Goal: Task Accomplishment & Management: Use online tool/utility

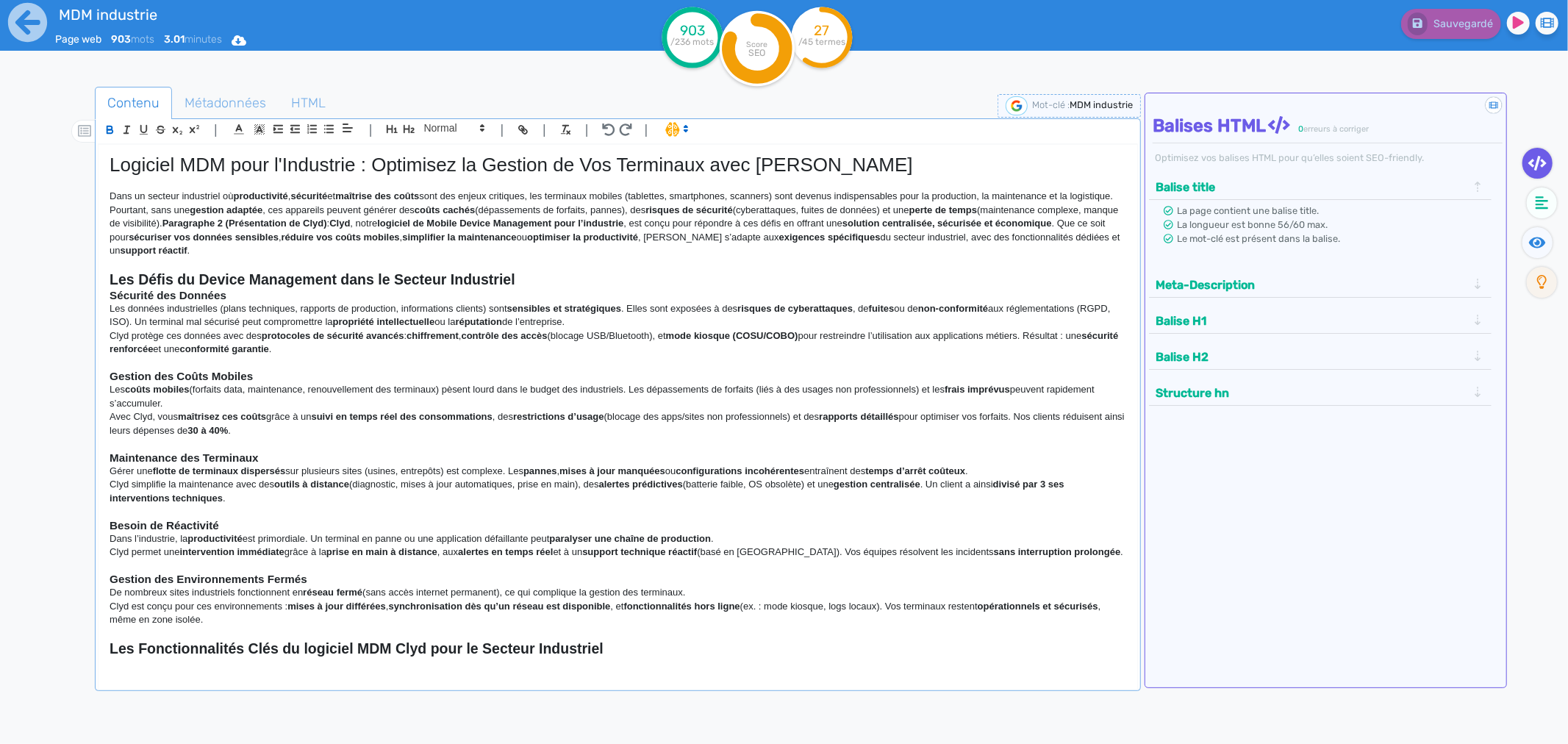
click at [890, 57] on div "903 /236 mots Score SEO 27 /45 termes" at bounding box center [784, 48] width 257 height 88
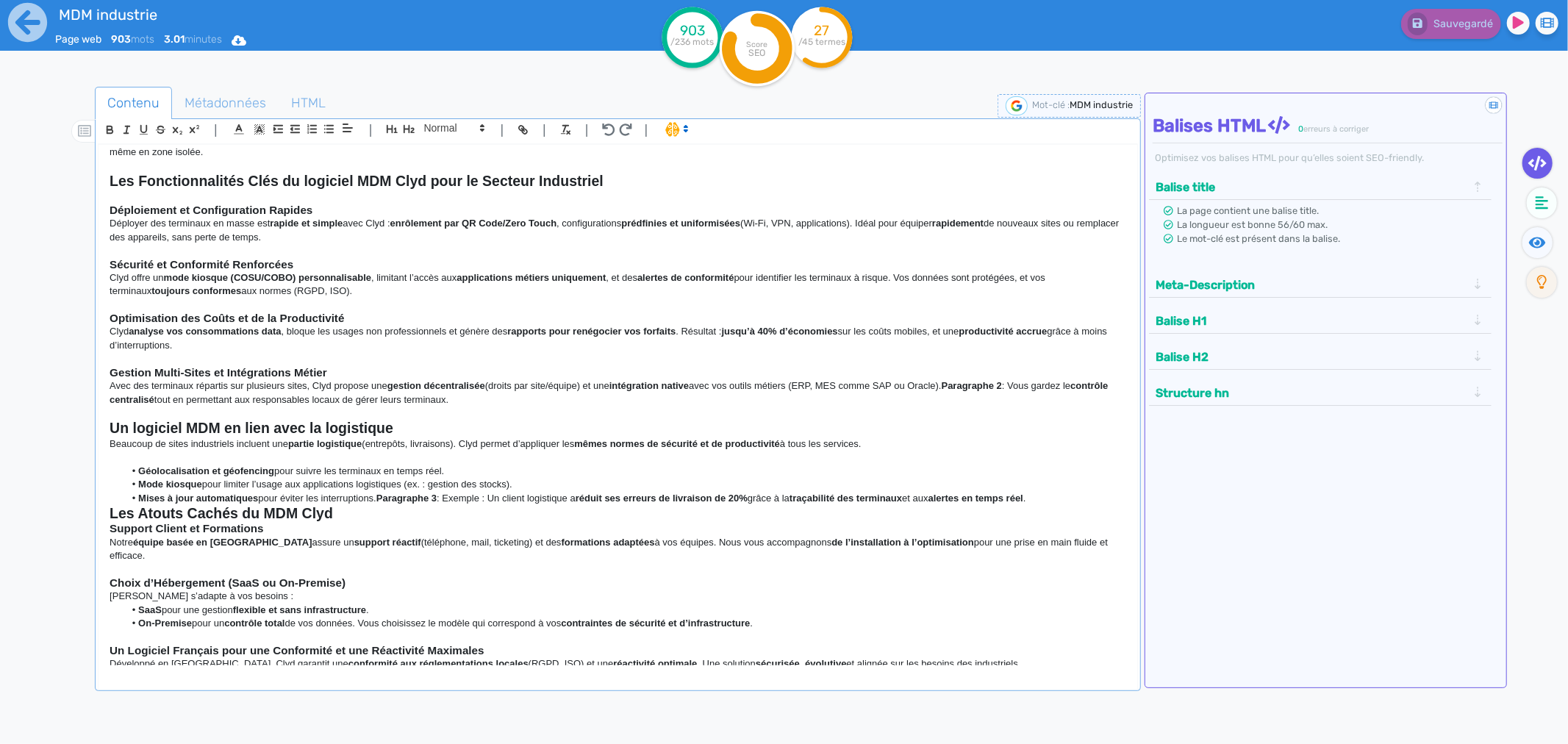
click at [111, 513] on strong "Les Atouts Cachés du MDM Clyd" at bounding box center [221, 513] width 223 height 16
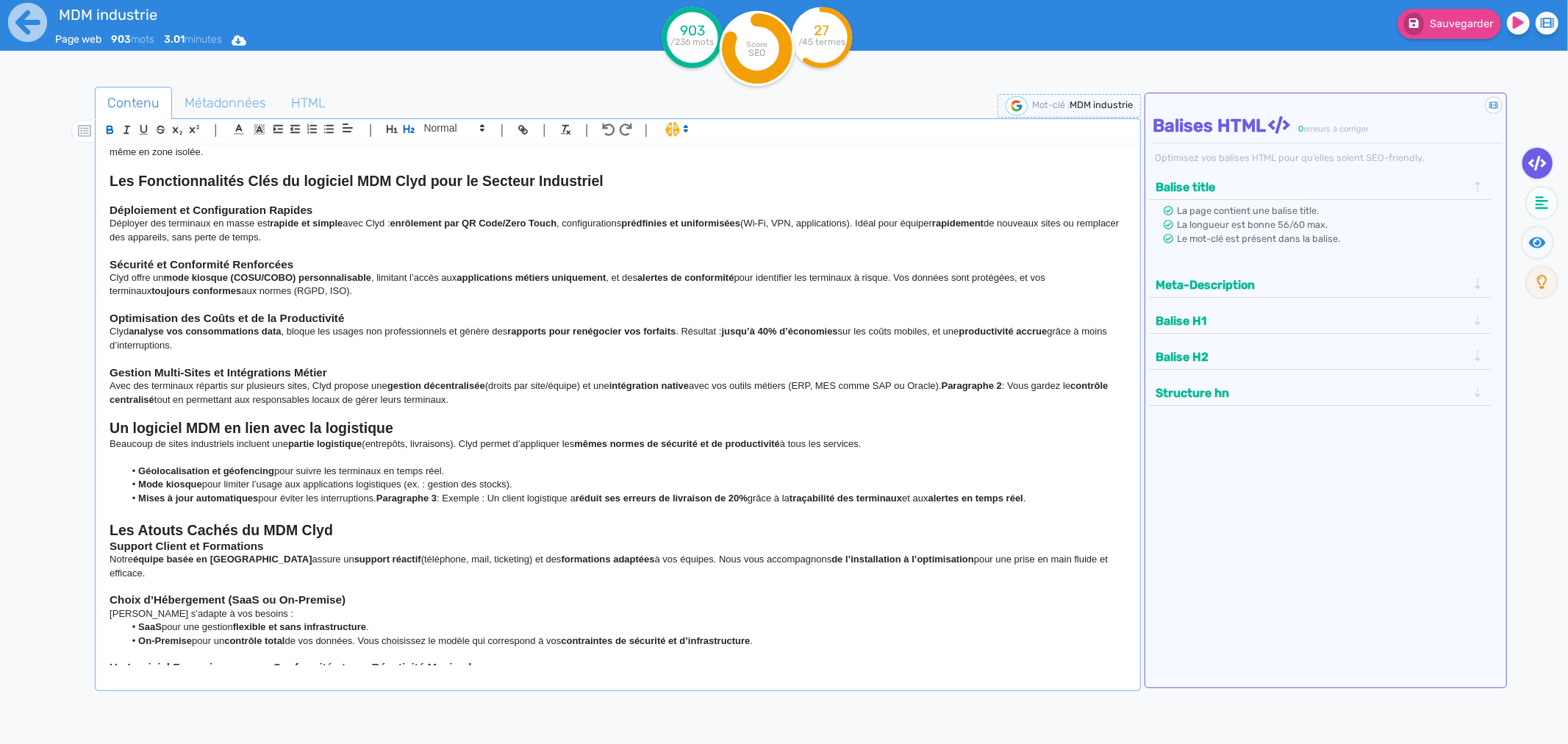
click at [111, 513] on h2 at bounding box center [618, 513] width 1017 height 17
click at [412, 135] on icon "button" at bounding box center [409, 128] width 13 height 13
click at [163, 409] on p at bounding box center [618, 413] width 1017 height 13
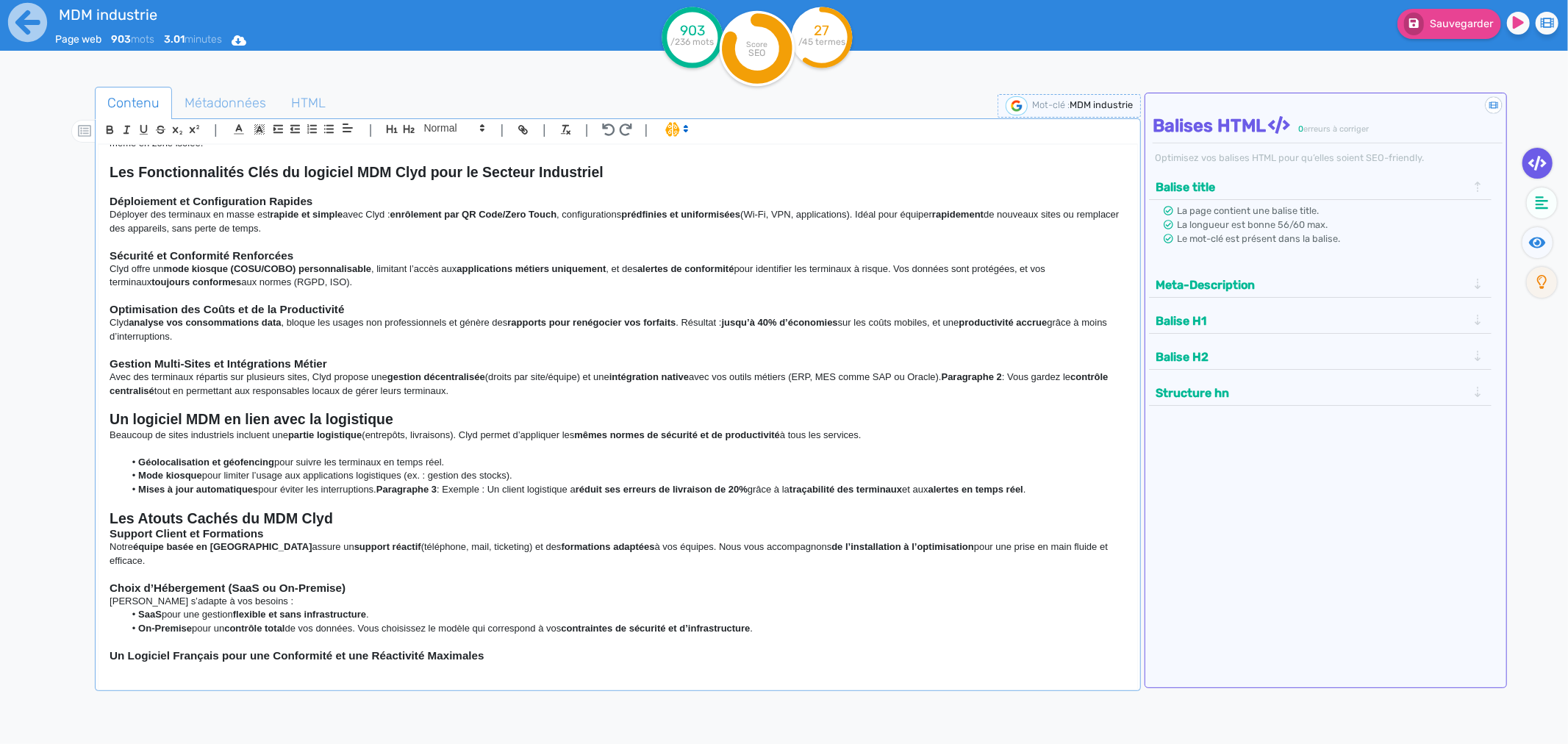
scroll to position [481, 0]
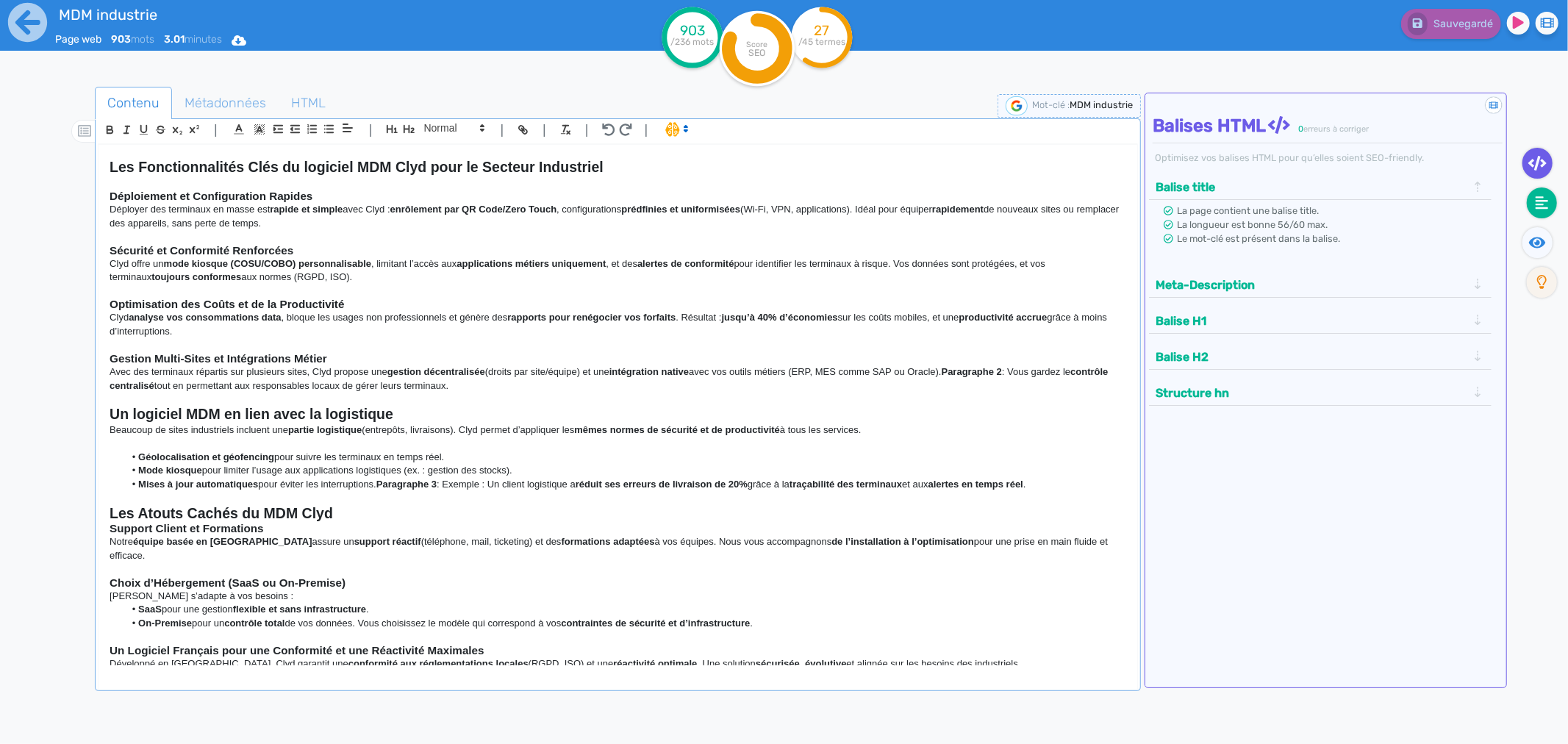
click at [1254, 201] on icon at bounding box center [1543, 203] width 13 height 15
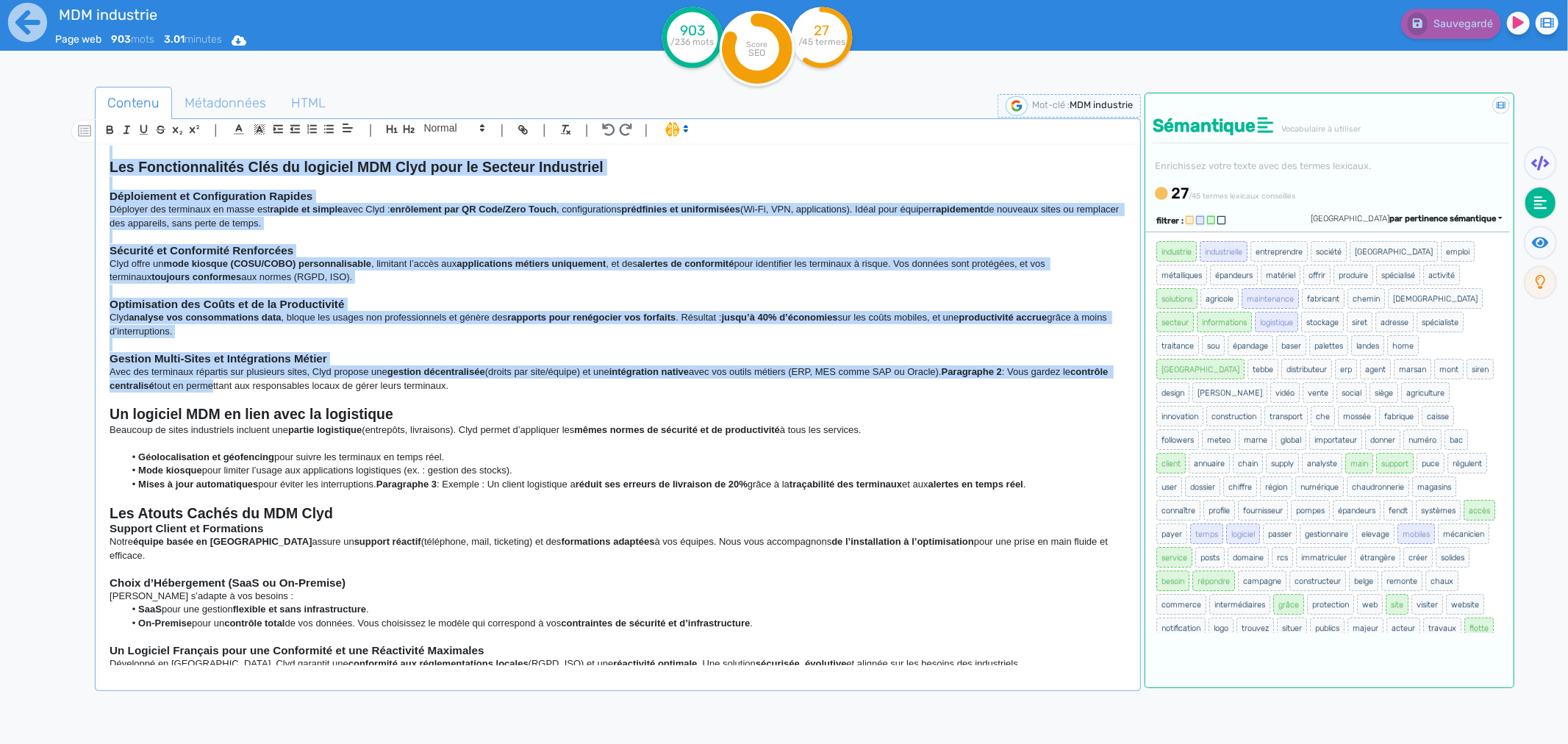
drag, startPoint x: 114, startPoint y: 171, endPoint x: 1015, endPoint y: 672, distance: 1030.9
click at [1011, 567] on div "Logiciel MDM pour l'Industrie : Optimisez la Gestion de Vos Terminaux avec Clyd…" at bounding box center [618, 417] width 1040 height 547
click at [380, 269] on p "Clyd offre un mode kiosque (COSU/COBO) personnalisable , limitant l’accès aux a…" at bounding box center [618, 271] width 1017 height 27
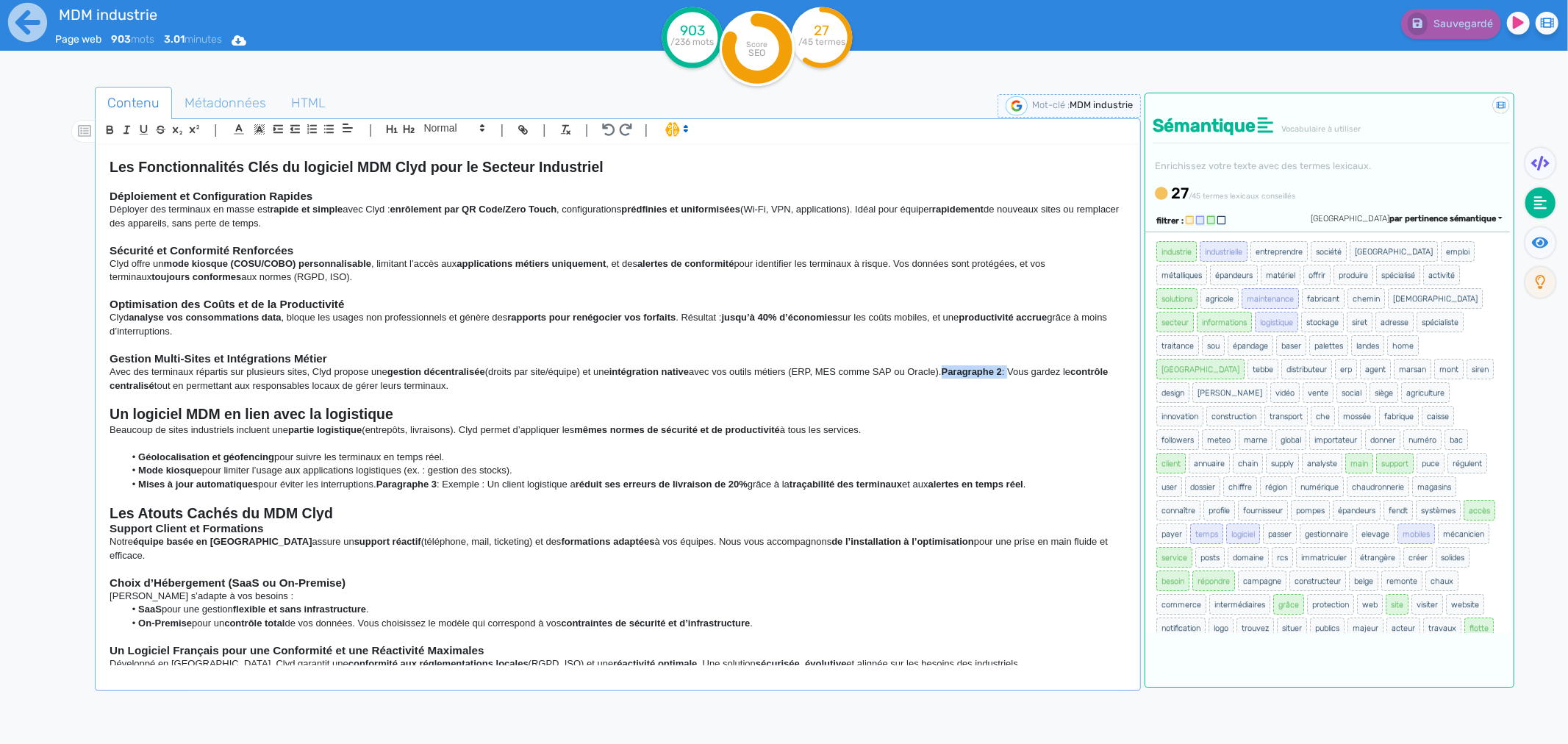
drag, startPoint x: 1020, startPoint y: 370, endPoint x: 956, endPoint y: 370, distance: 64.0
click at [956, 370] on p "Avec des terminaux répartis sur plusieurs sites, Clyd propose une gestion décen…" at bounding box center [618, 378] width 1017 height 27
click at [926, 408] on h2 "Un logiciel MDM en lien avec la logistique" at bounding box center [618, 414] width 1017 height 17
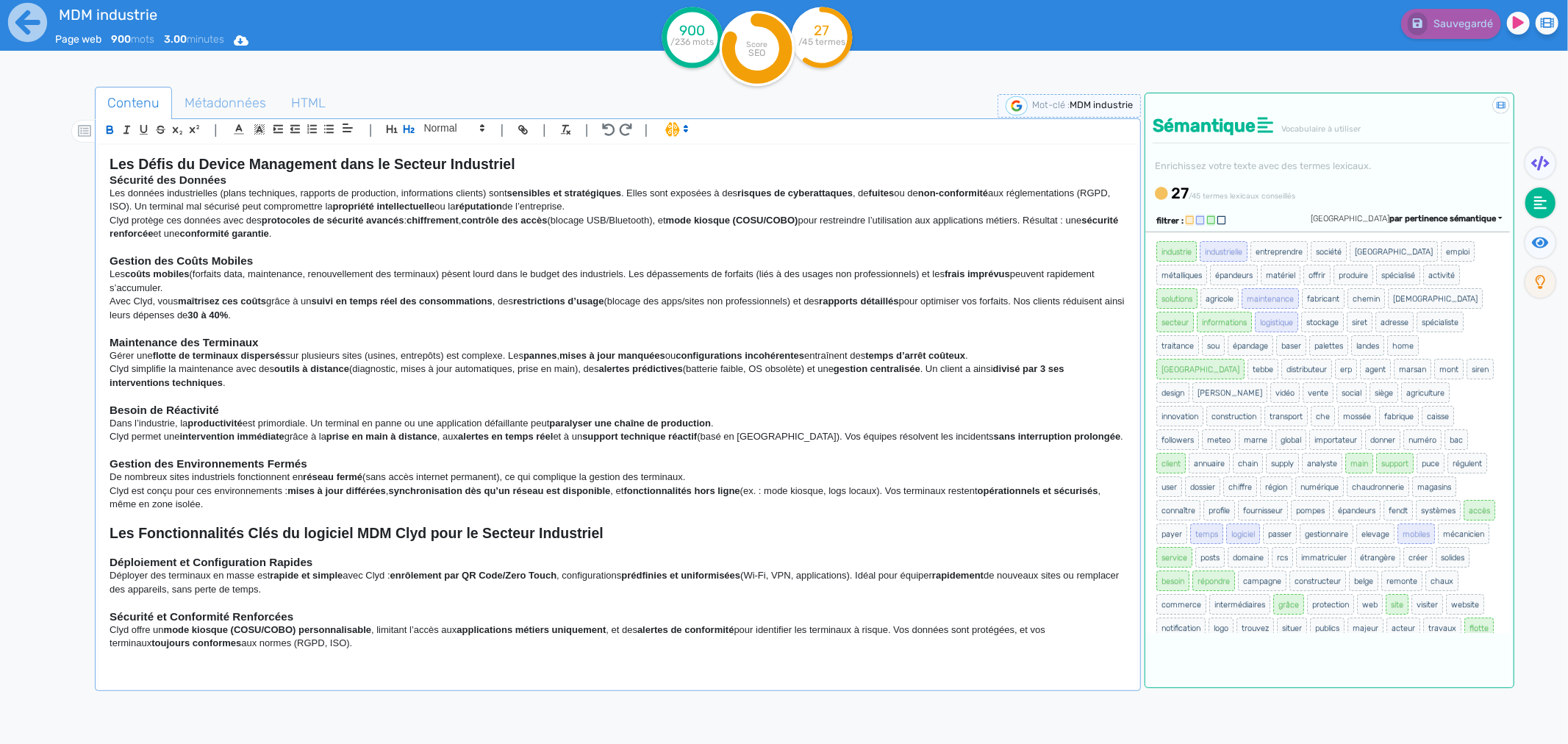
scroll to position [0, 0]
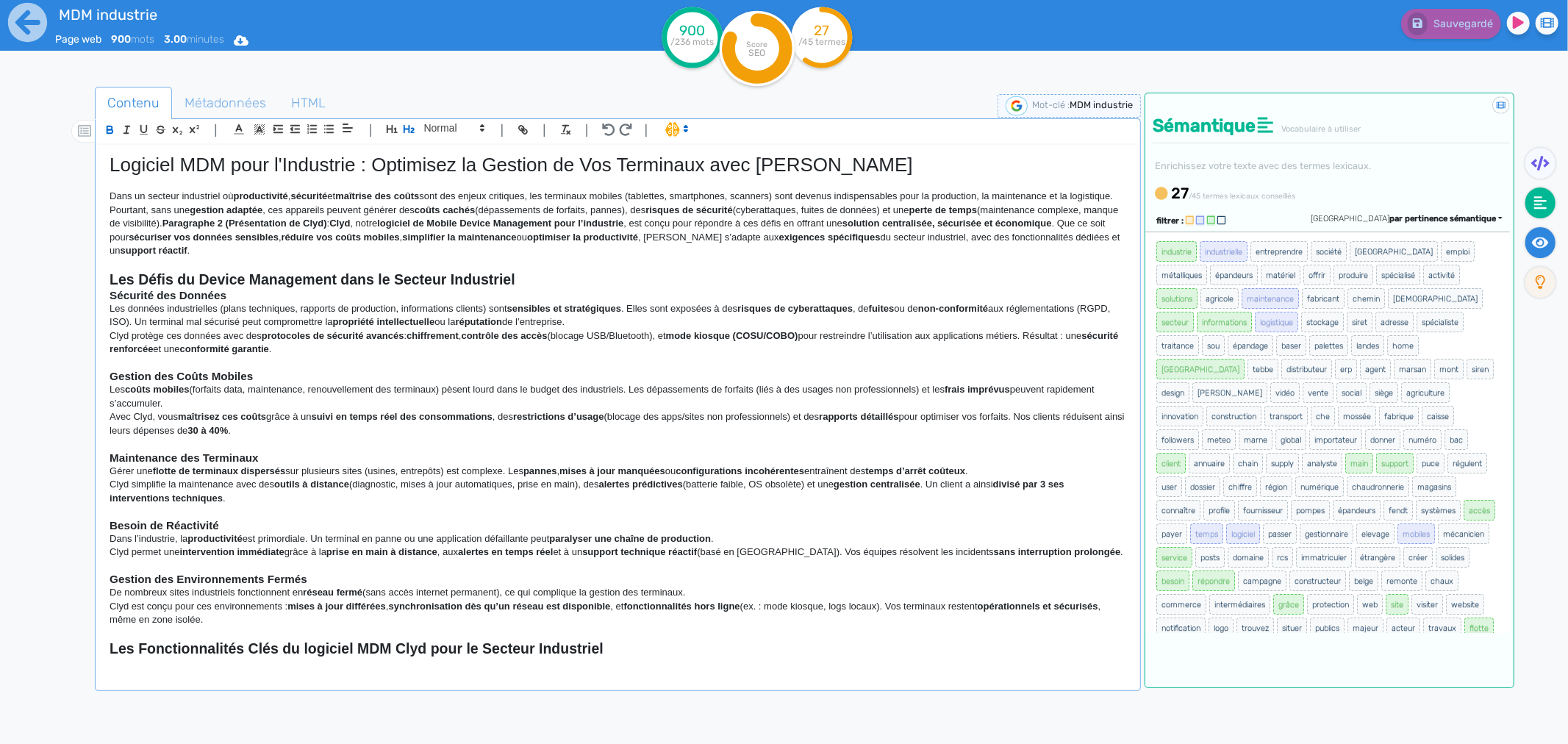
click at [1254, 231] on fa-icon at bounding box center [1541, 243] width 30 height 31
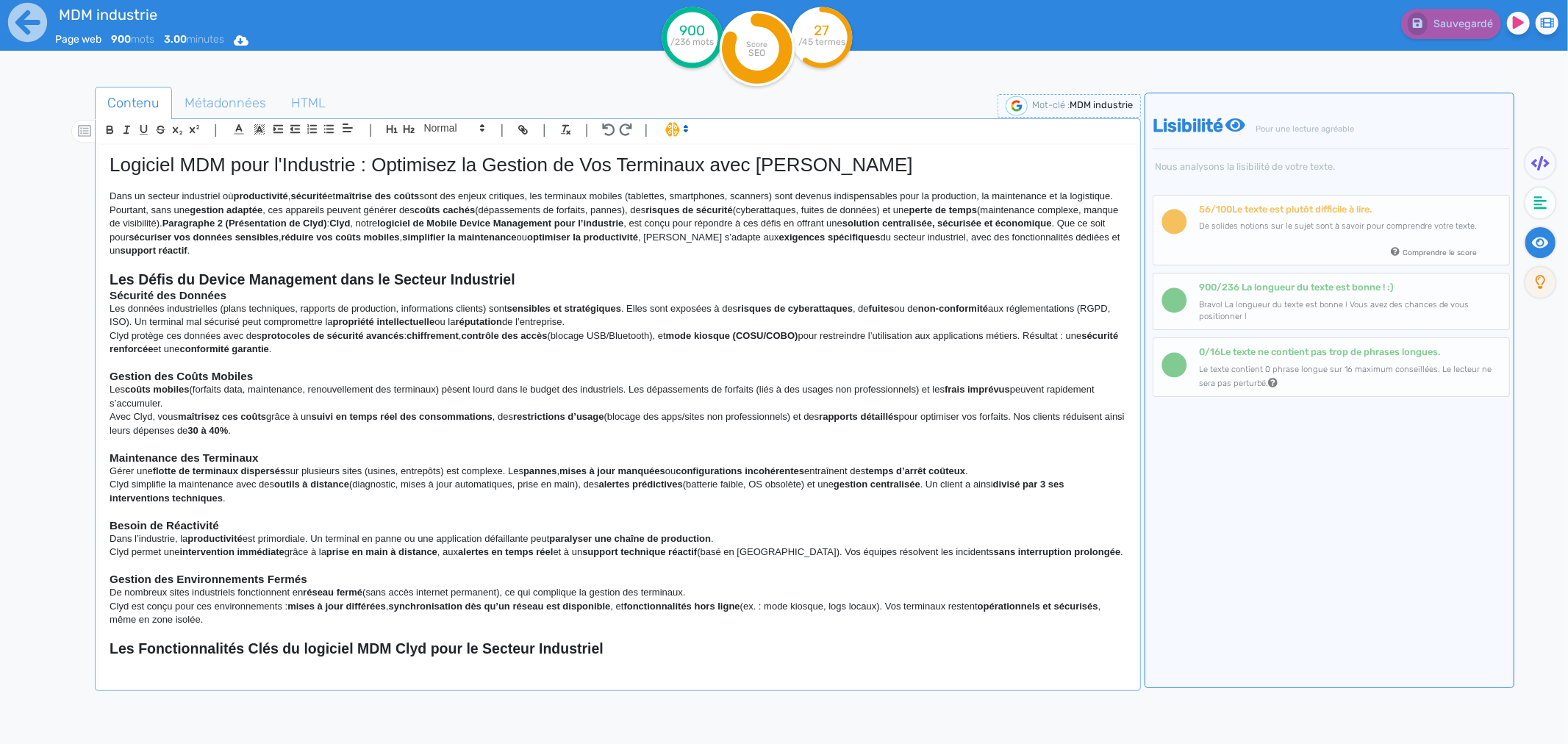
click at [16, 155] on div "MDM industrie Page web 900 mots 3.00 minutes Html Pdf Word 900 /236 mots Score …" at bounding box center [784, 418] width 1568 height 837
click at [71, 166] on div at bounding box center [68, 460] width 52 height 754
click at [78, 132] on icon at bounding box center [85, 131] width 13 height 13
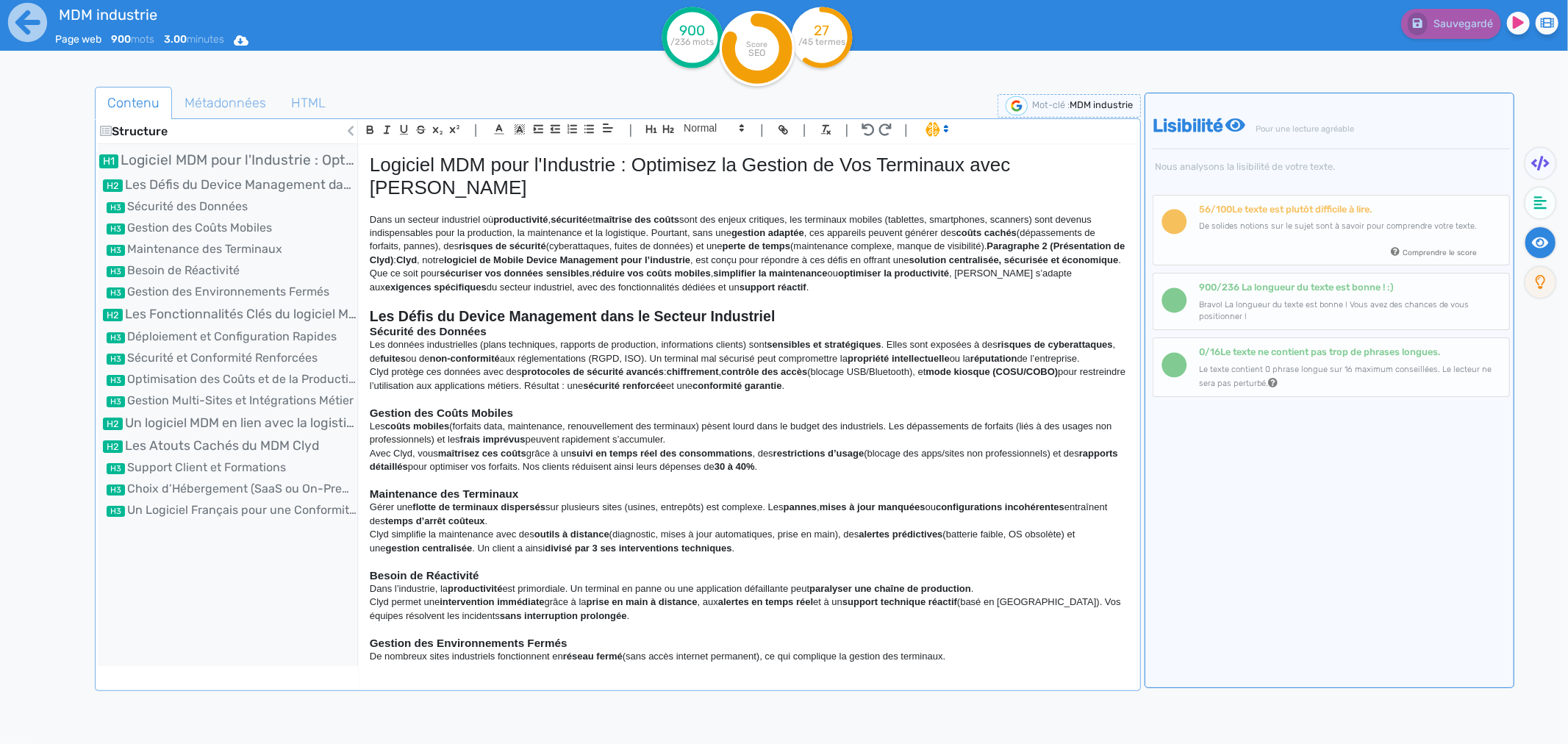
click at [108, 125] on icon at bounding box center [106, 131] width 12 height 10
click at [107, 128] on icon at bounding box center [106, 131] width 12 height 10
click at [1254, 281] on icon at bounding box center [1541, 283] width 10 height 15
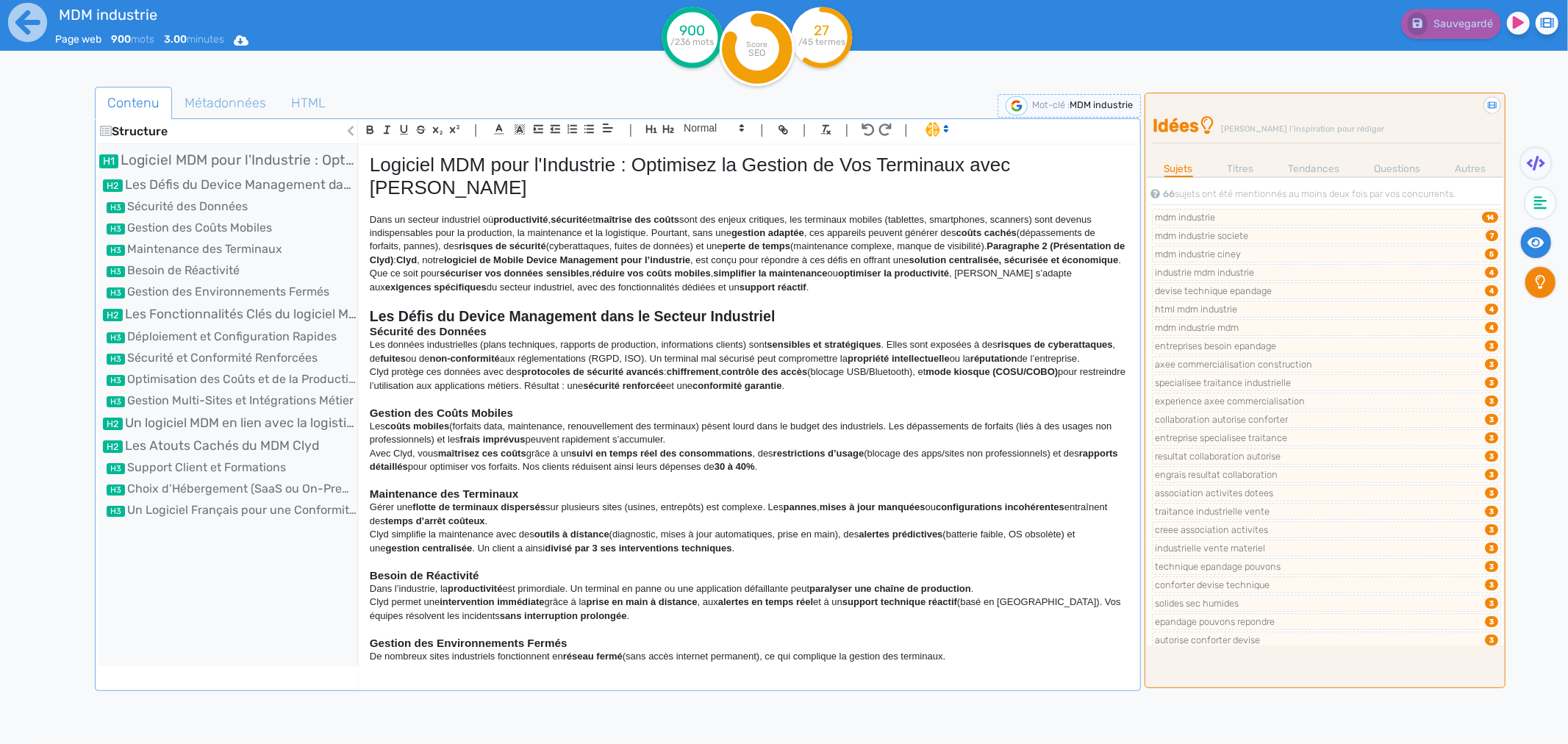
click at [1254, 256] on fa-icon at bounding box center [1536, 243] width 30 height 31
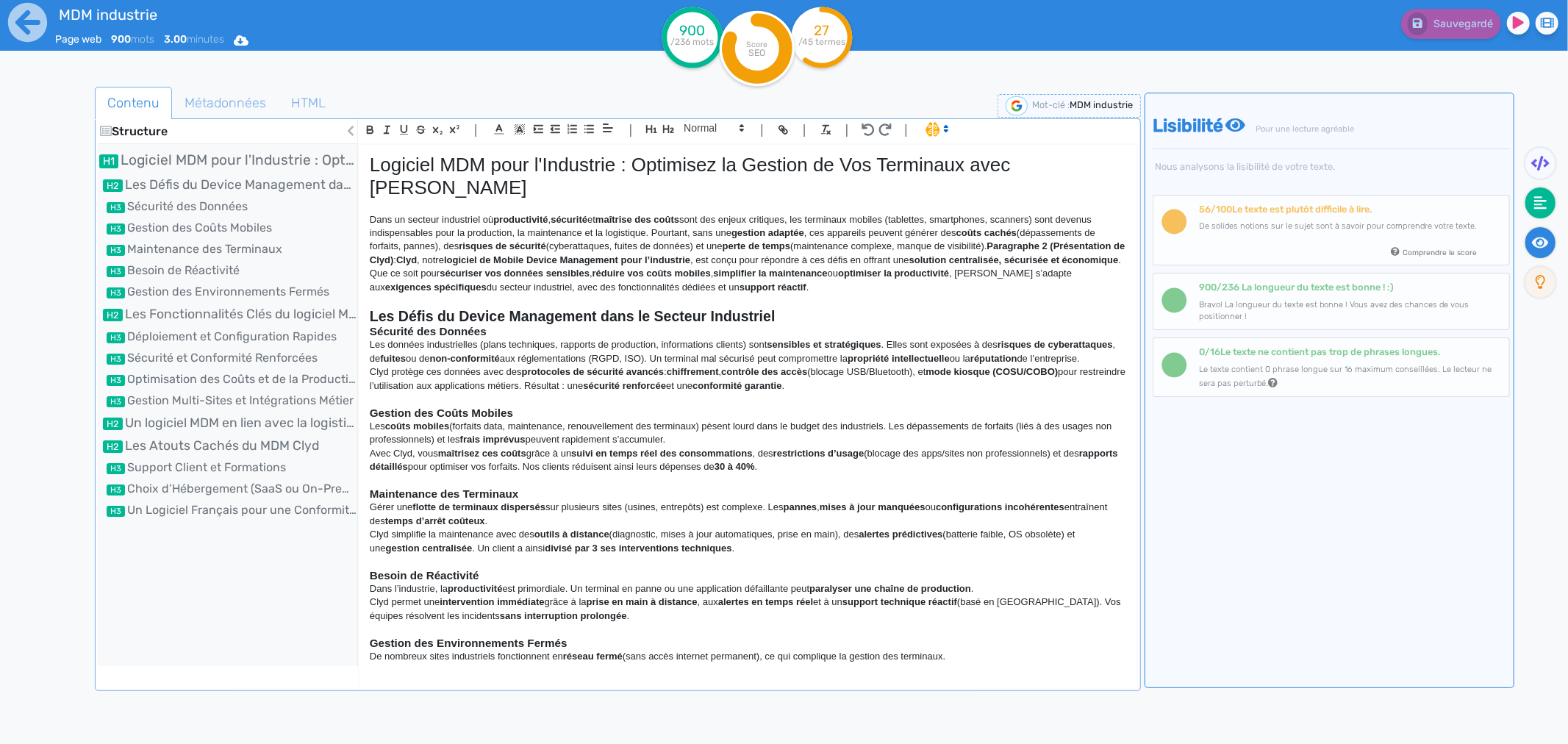
click at [1254, 206] on icon at bounding box center [1541, 203] width 13 height 13
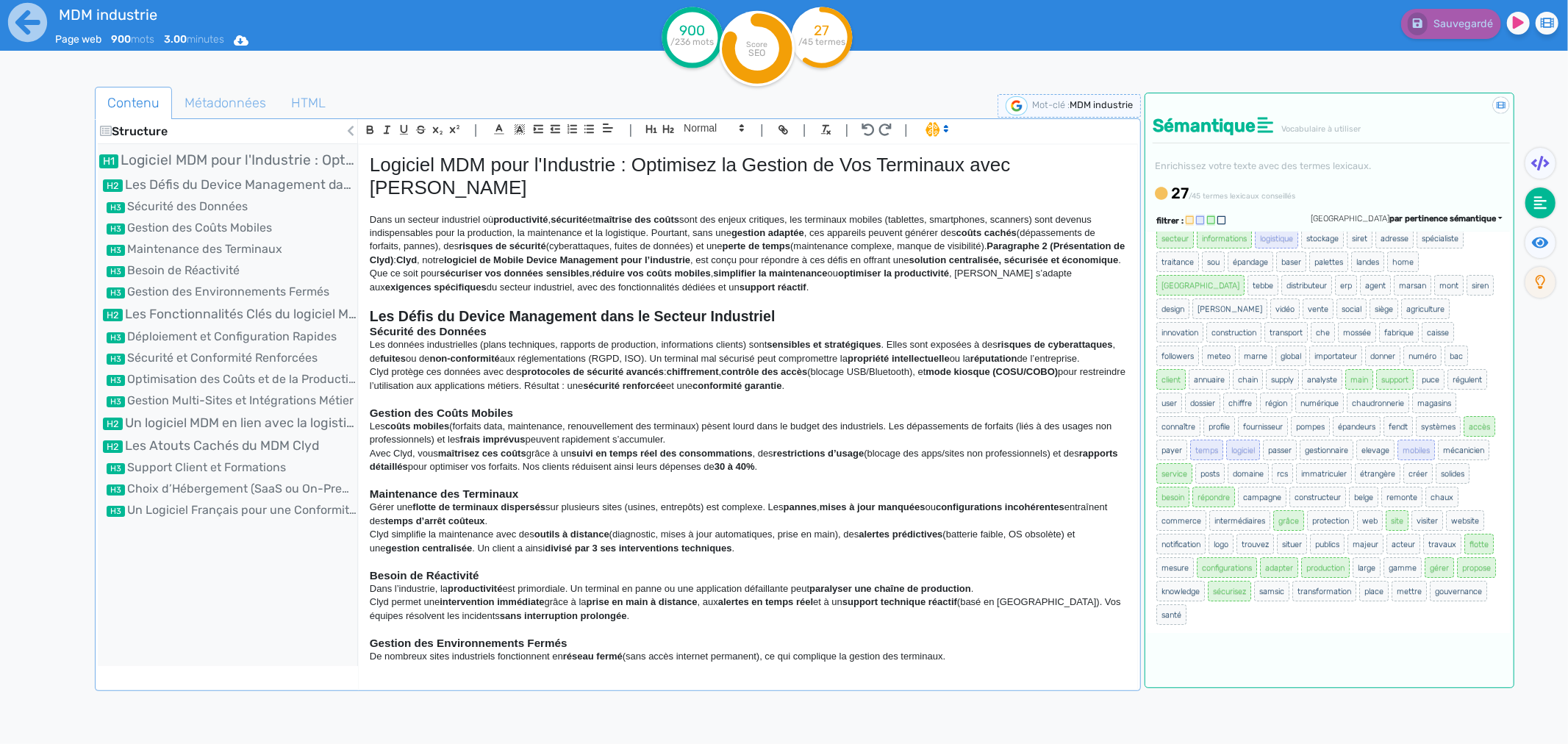
click at [78, 89] on div at bounding box center [68, 460] width 52 height 754
drag, startPoint x: 531, startPoint y: 656, endPoint x: 365, endPoint y: 167, distance: 516.4
click at [365, 167] on div "Logiciel MDM pour l'Industrie : Optimisez la Gestion de Vos Terminaux avec Clyd…" at bounding box center [748, 405] width 778 height 521
click at [370, 168] on h1 "Logiciel MDM pour l'Industrie : Optimisez la Gestion de Vos Terminaux avec [PER…" at bounding box center [748, 176] width 757 height 45
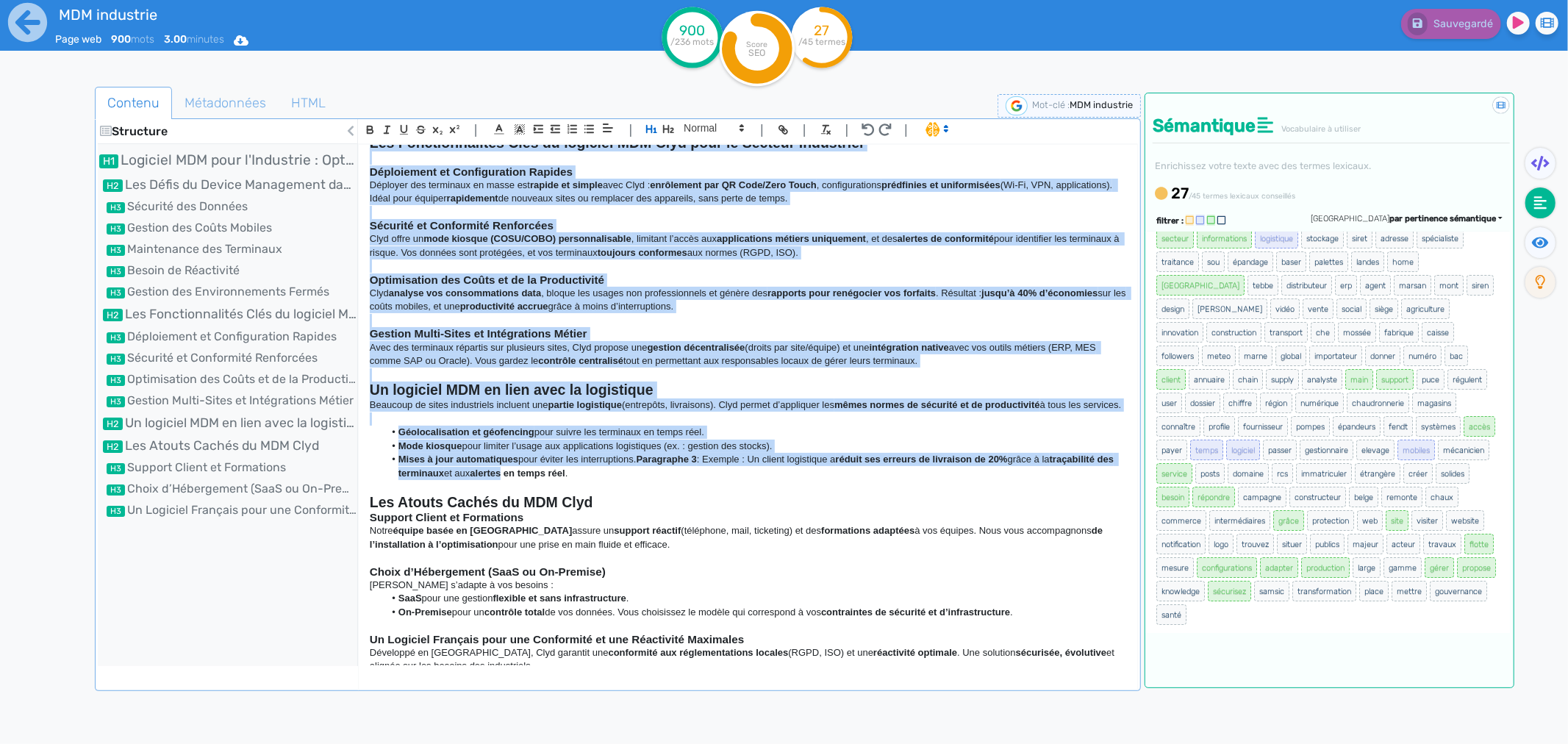
scroll to position [590, 0]
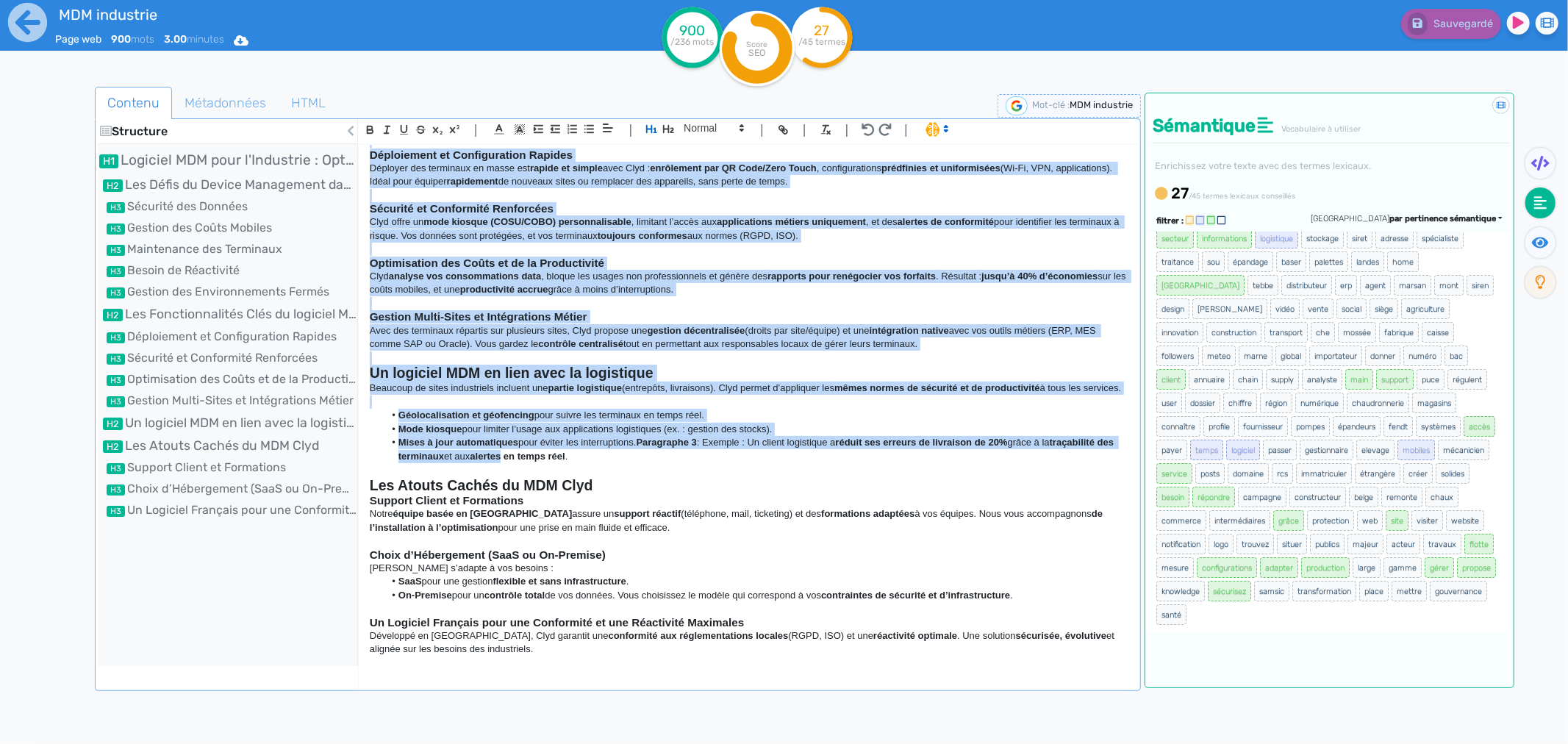
drag, startPoint x: 369, startPoint y: 168, endPoint x: 577, endPoint y: 654, distance: 528.6
click at [577, 567] on div "Logiciel MDM pour l'Industrie : Optimisez la Gestion de Vos Terminaux avec Clyd…" at bounding box center [748, 405] width 778 height 521
click at [542, 325] on p "Avec des terminaux répartis sur plusieurs sites, Clyd propose une gestion décen…" at bounding box center [748, 338] width 757 height 27
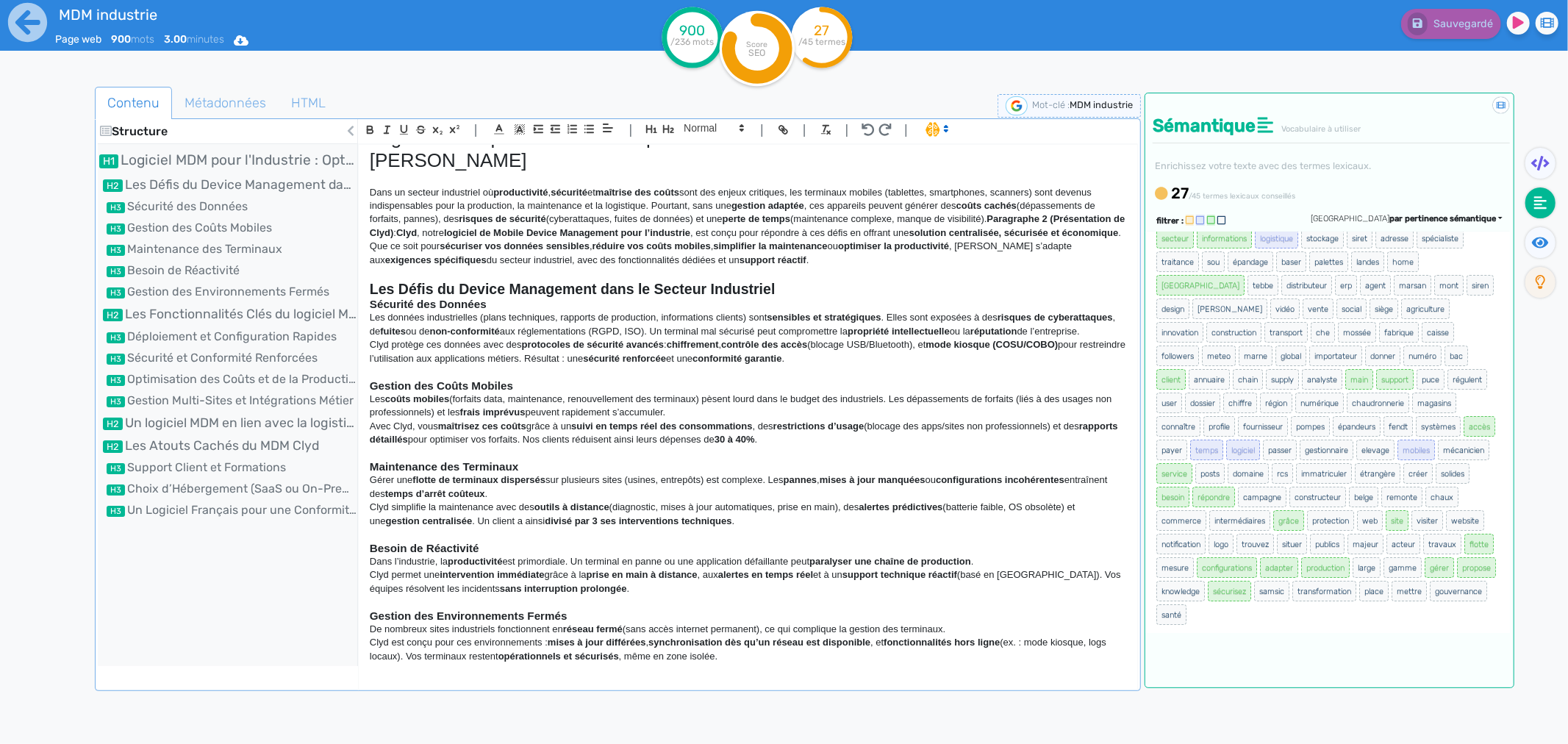
scroll to position [0, 0]
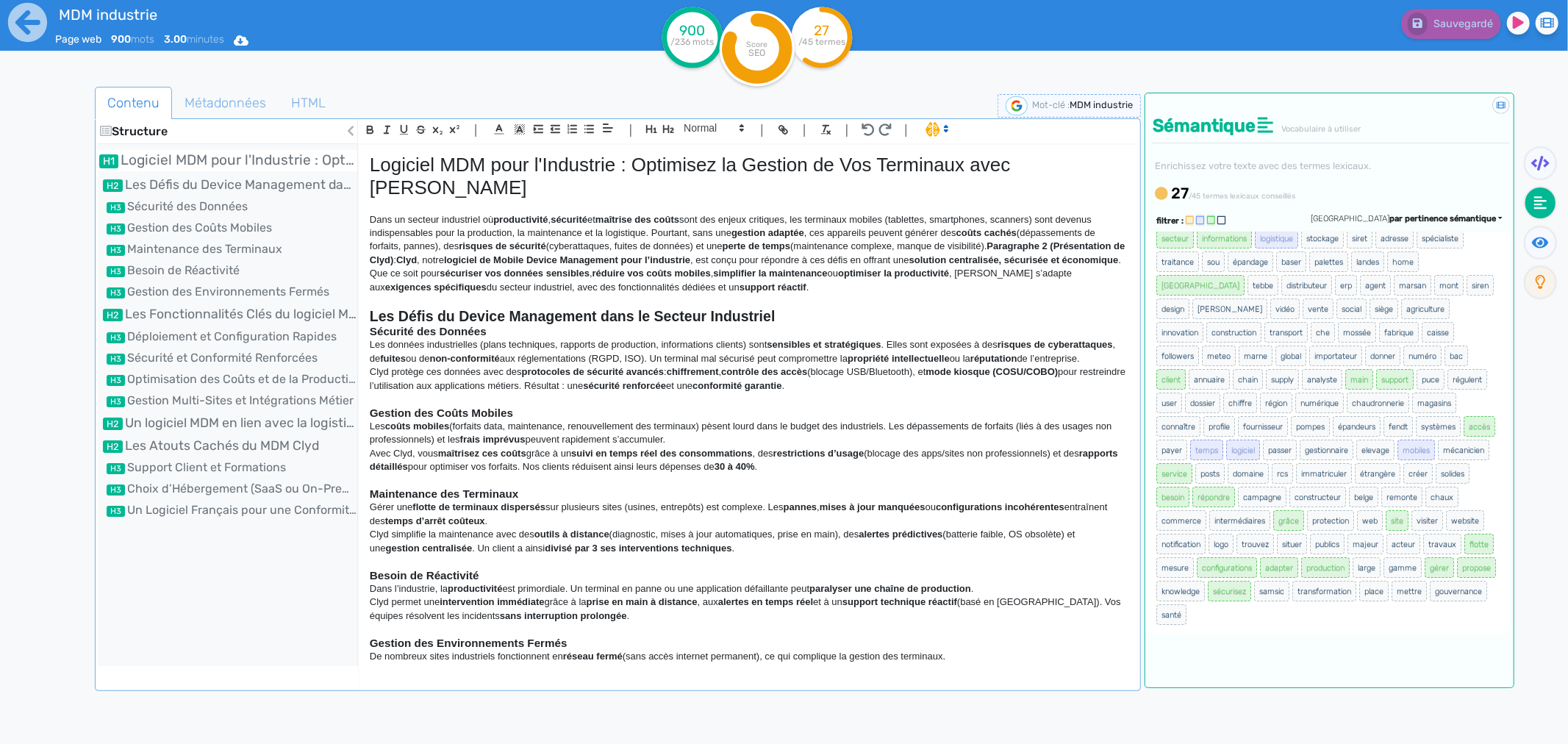
drag, startPoint x: 486, startPoint y: 652, endPoint x: 351, endPoint y: 165, distance: 505.4
click at [351, 165] on section "Structure Logiciel MDM pour l'Industrie : Optimisez la Gestion de Vos Terminaux…" at bounding box center [618, 392] width 1040 height 547
click at [376, 97] on ul "Contenu Métadonnées HTML" at bounding box center [618, 103] width 1046 height 33
drag, startPoint x: 62, startPoint y: 115, endPoint x: 1224, endPoint y: 669, distance: 1287.3
click at [1224, 567] on div "Contenu Métadonnées HTML Structure Logiciel MDM pour l'Industrie : Optimisez la…" at bounding box center [805, 460] width 1526 height 754
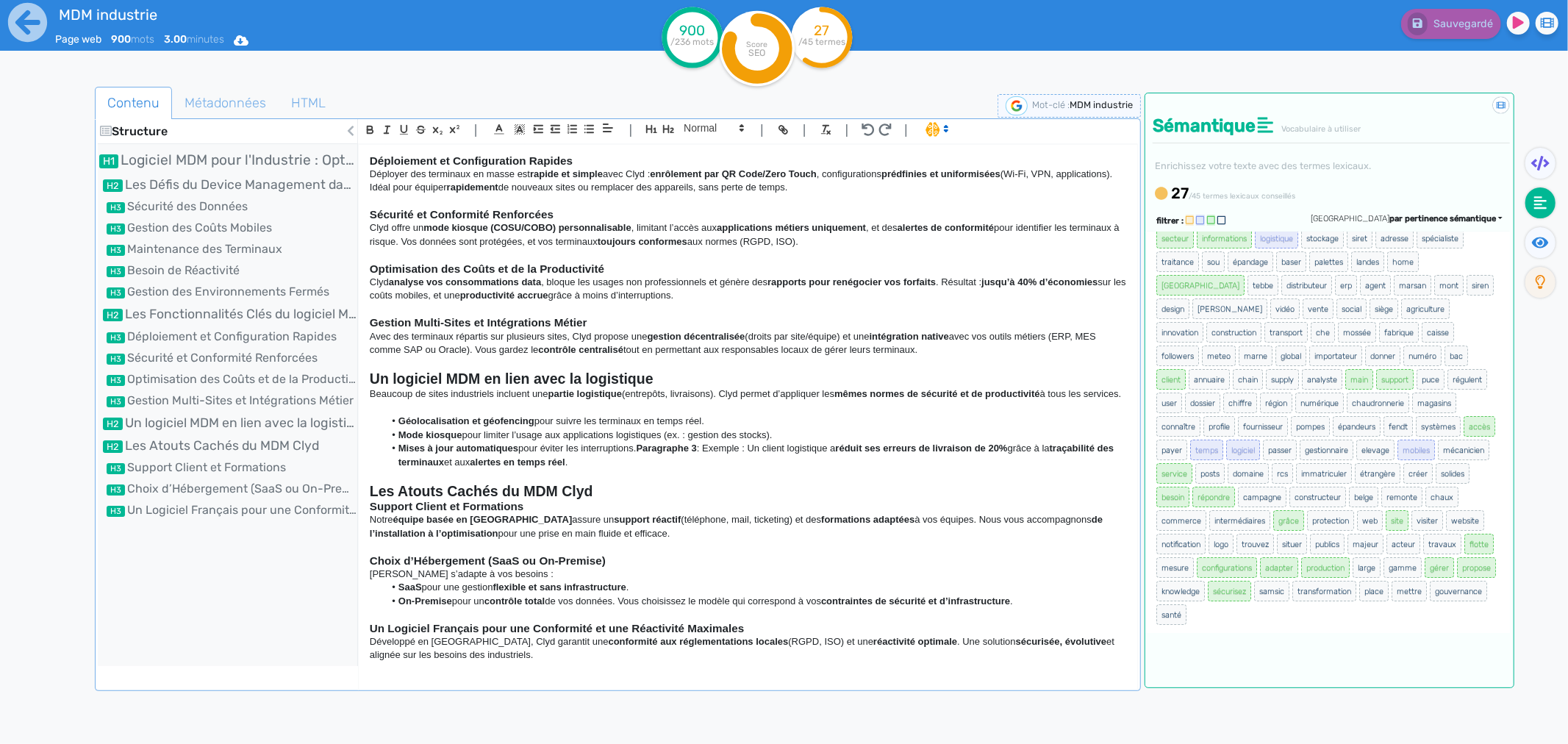
scroll to position [590, 0]
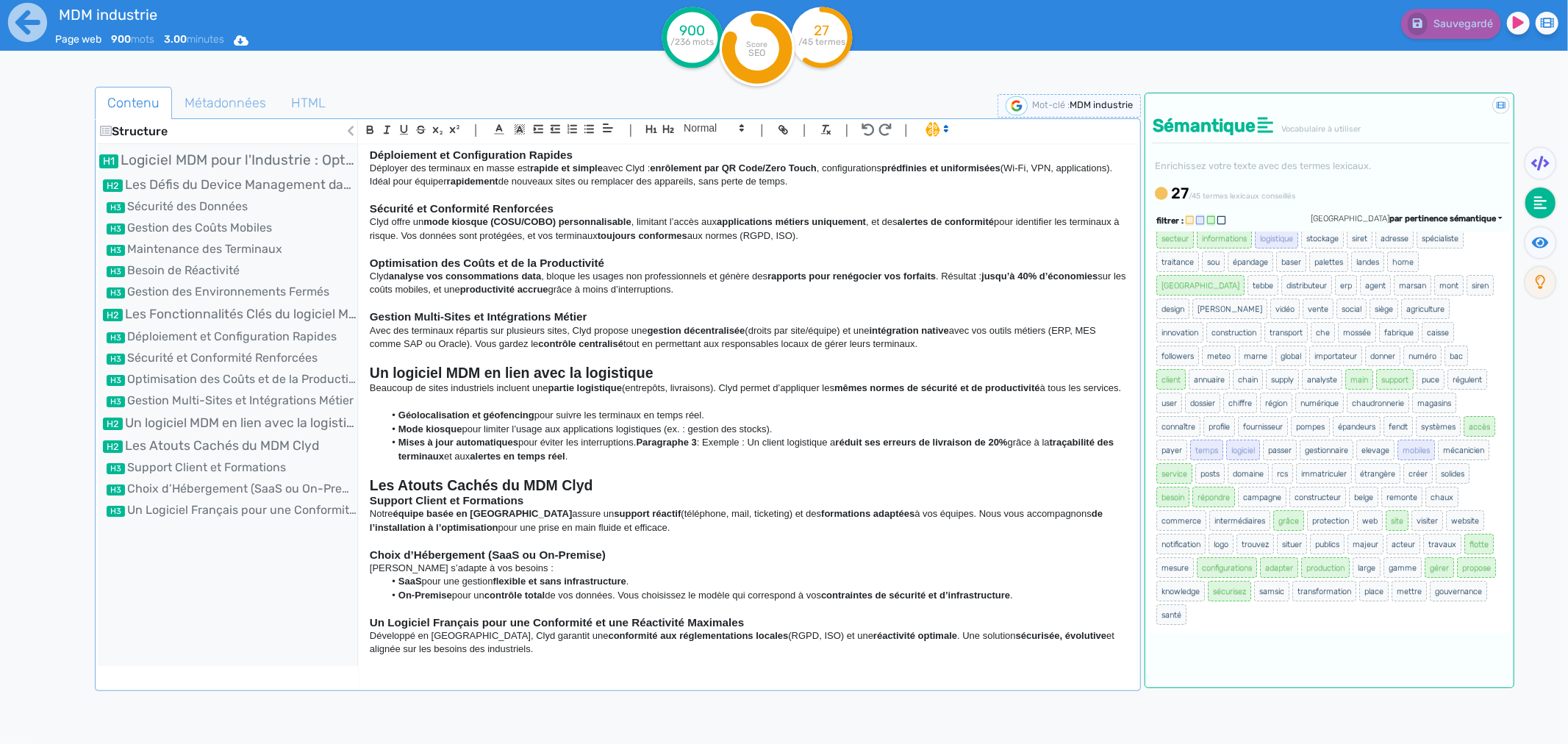
click at [297, 562] on div "Structure Logiciel MDM pour l'Industrie : Optimisez la Gestion de Vos Terminaux…" at bounding box center [228, 392] width 260 height 547
click at [462, 567] on p "Développé en [GEOGRAPHIC_DATA], Clyd garantit une conformité aux réglementation…" at bounding box center [748, 642] width 757 height 27
click at [488, 567] on p "Développé en [GEOGRAPHIC_DATA], Clyd garantit une conformité aux réglementation…" at bounding box center [748, 642] width 757 height 27
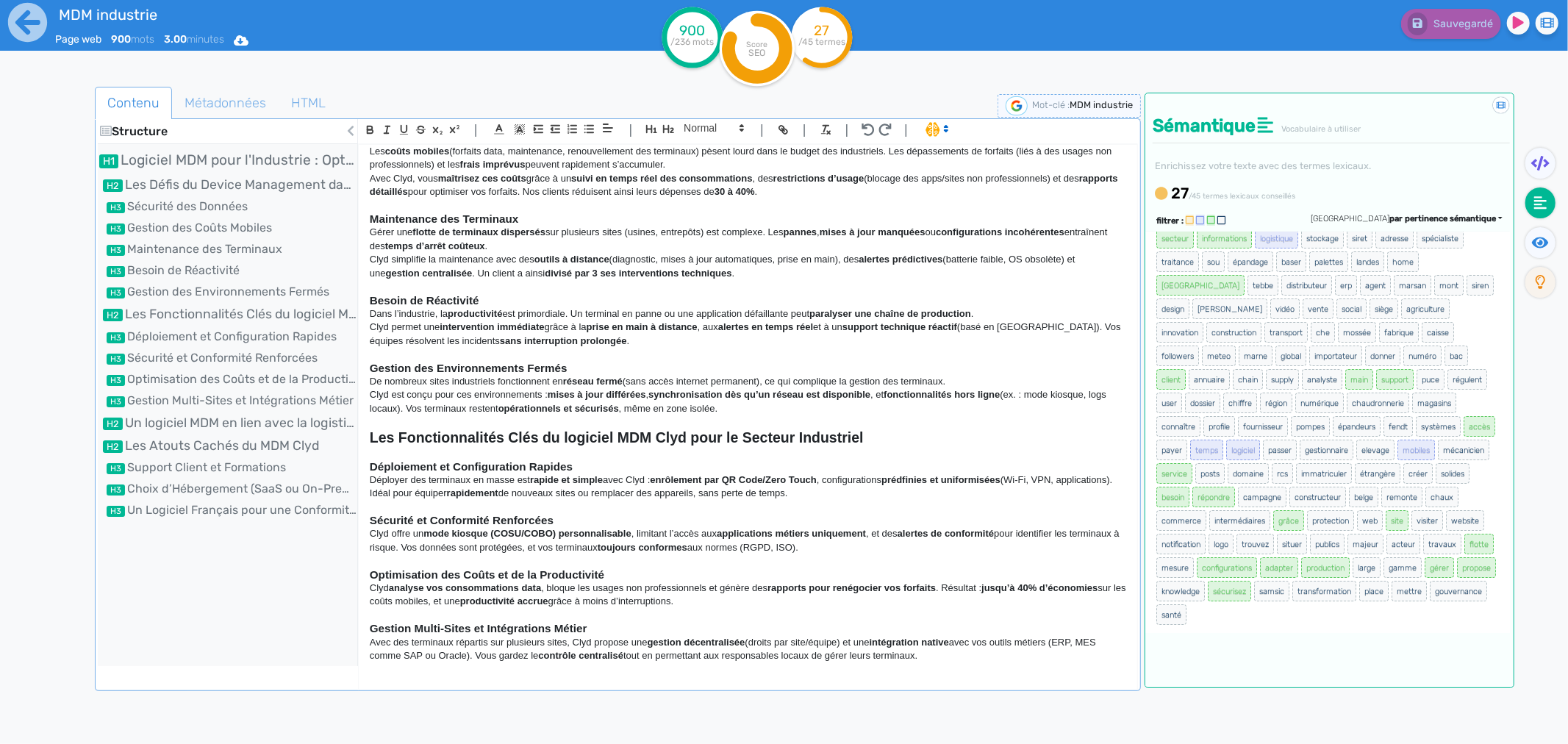
scroll to position [0, 0]
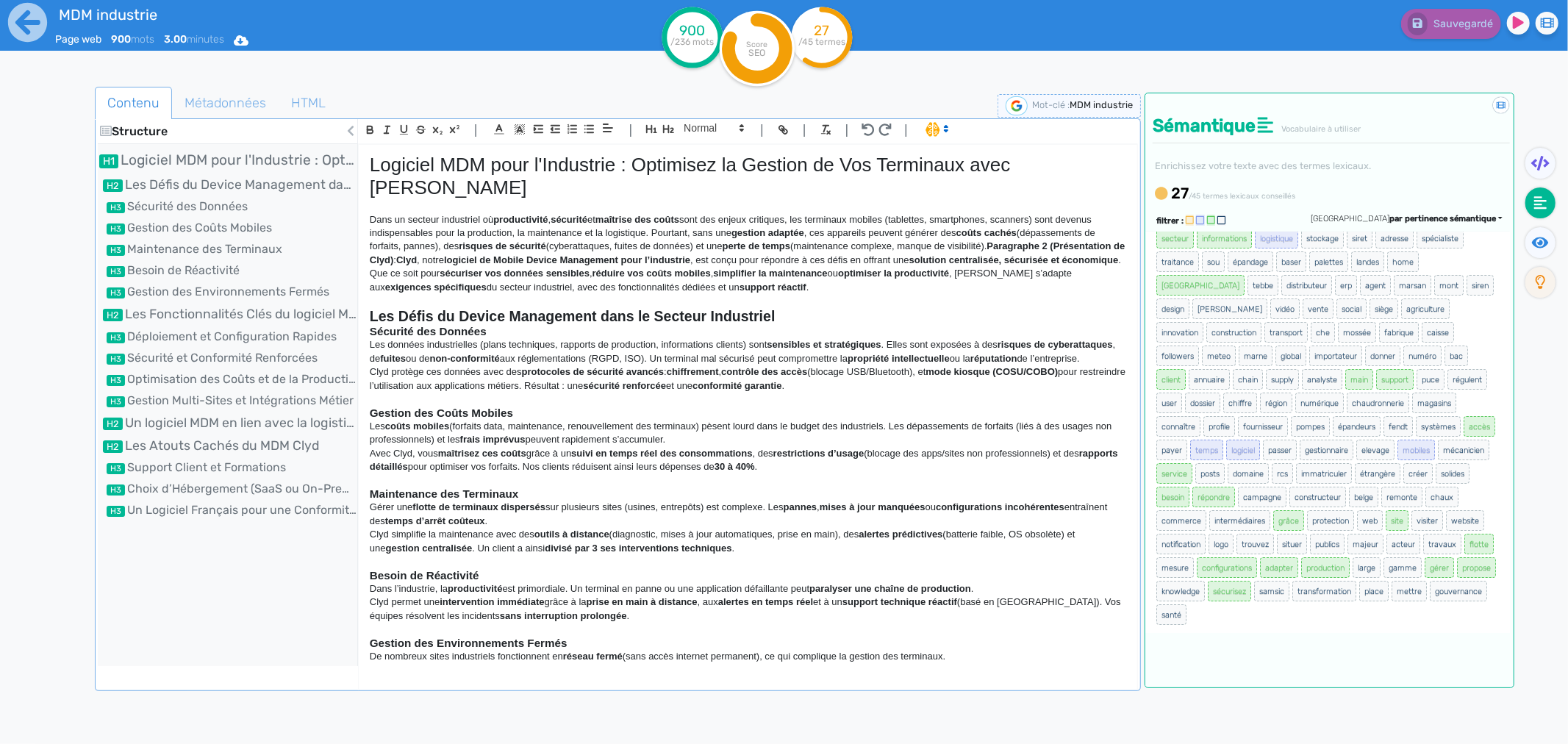
click at [597, 59] on div "MDM industrie Page web 900 mots 3.00 minutes Html Pdf Word" at bounding box center [313, 36] width 627 height 72
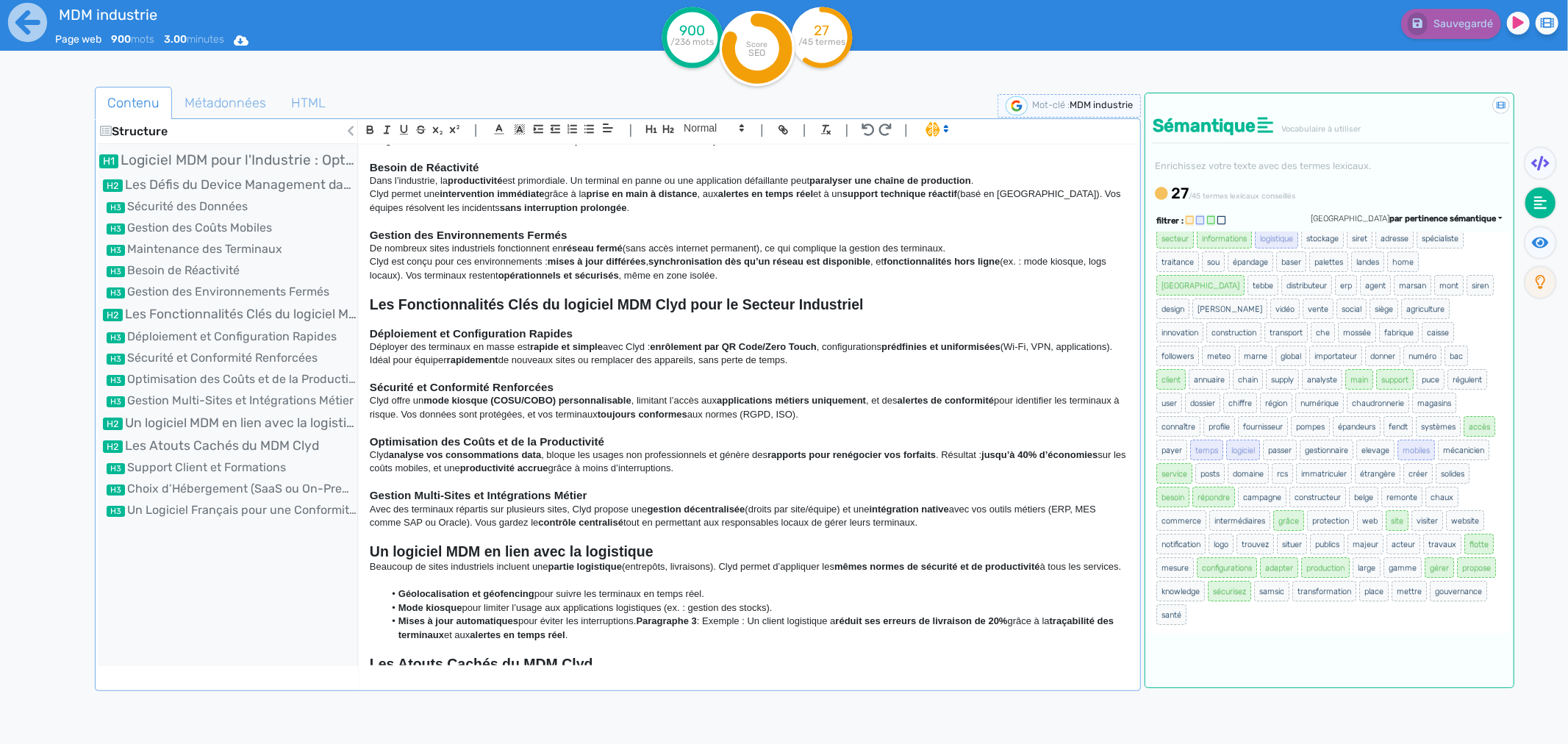
scroll to position [590, 0]
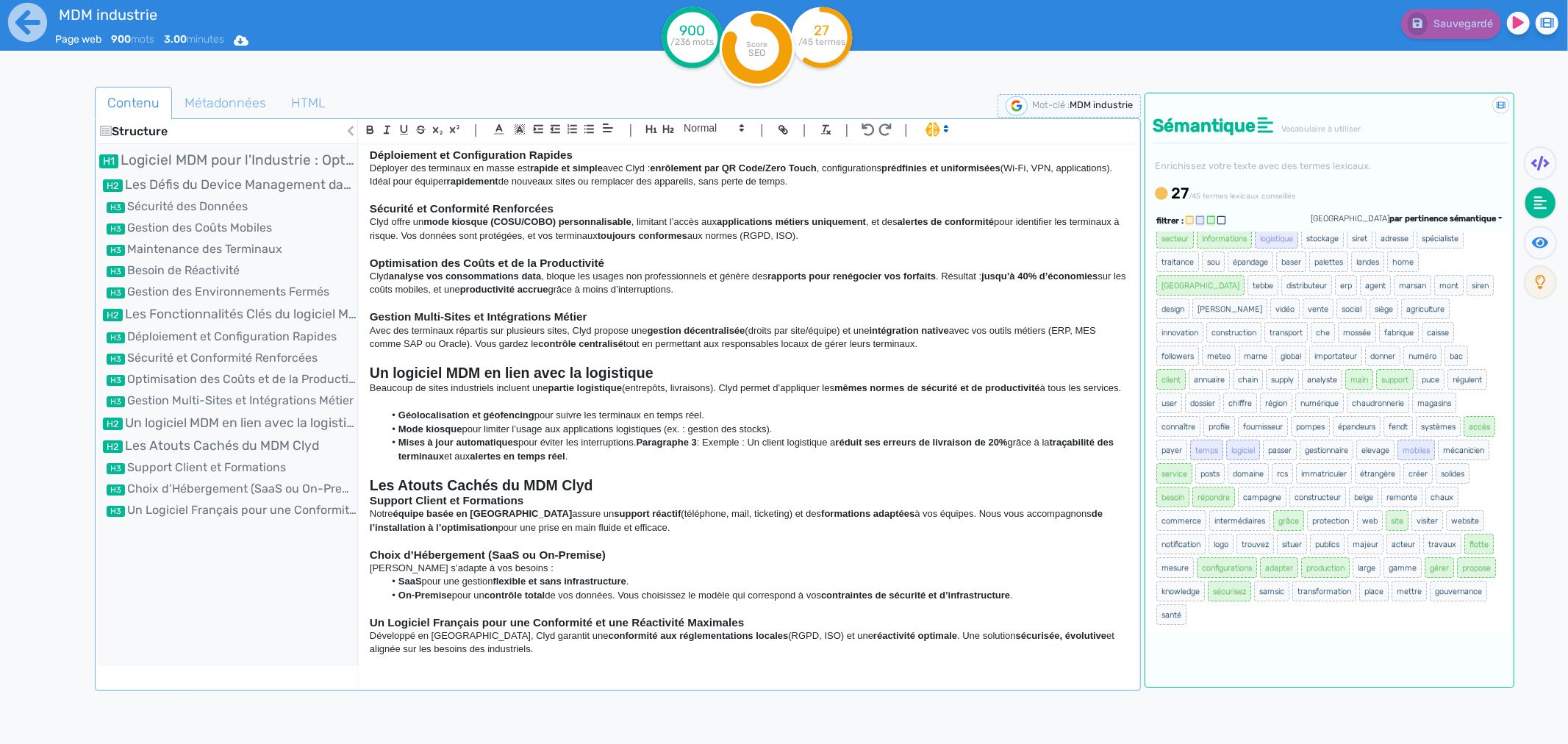
drag, startPoint x: 483, startPoint y: 651, endPoint x: 367, endPoint y: 358, distance: 315.1
click at [367, 358] on div "Logiciel MDM pour l'Industrie : Optimisez la Gestion de Vos Terminaux avec Clyd…" at bounding box center [748, 405] width 778 height 521
click at [371, 364] on strong "Un logiciel MDM en lien avec la logistique" at bounding box center [511, 372] width 283 height 16
click at [618, 277] on p "Clyd analyse vos consommations data , bloque les usages non professionnels et g…" at bounding box center [748, 283] width 757 height 27
click at [679, 395] on p "Beaucoup de sites industriels incluent une partie logistique (entrepôts, livrai…" at bounding box center [748, 388] width 757 height 13
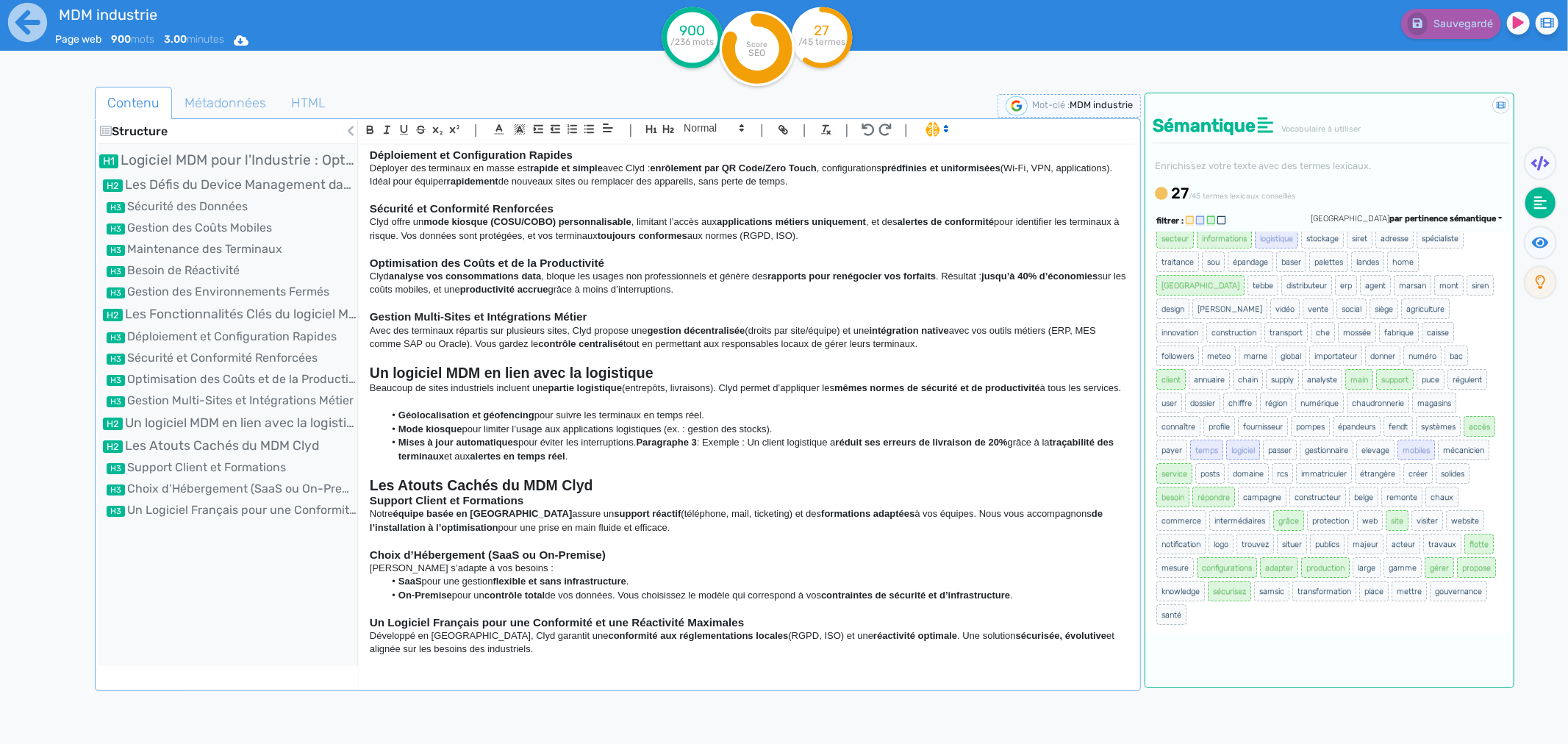
copy div "Loremips DOL sita c'Adipiscin : Elitseddo ei Tempori ut Lab Etdolorem aliq Enim…"
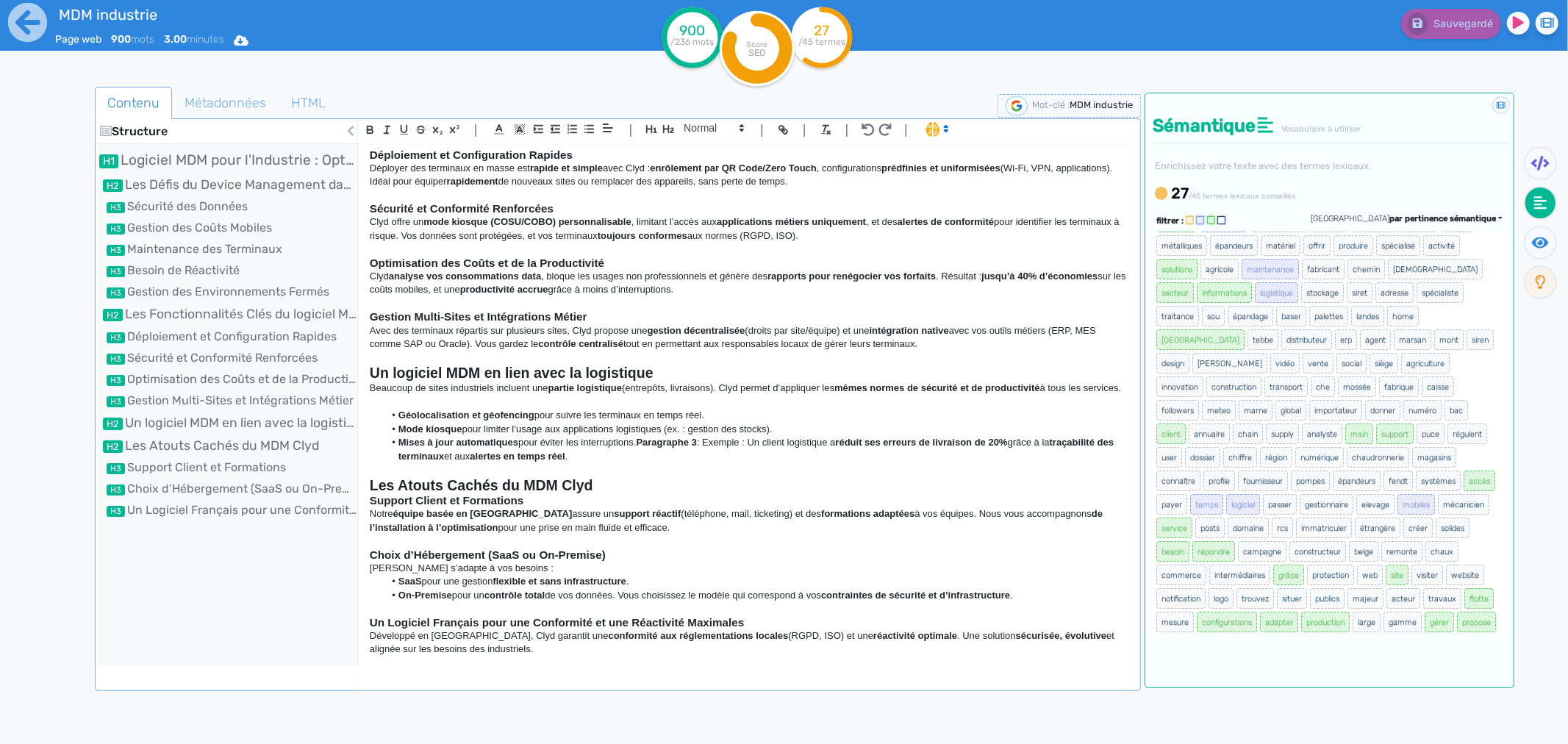
scroll to position [2, 0]
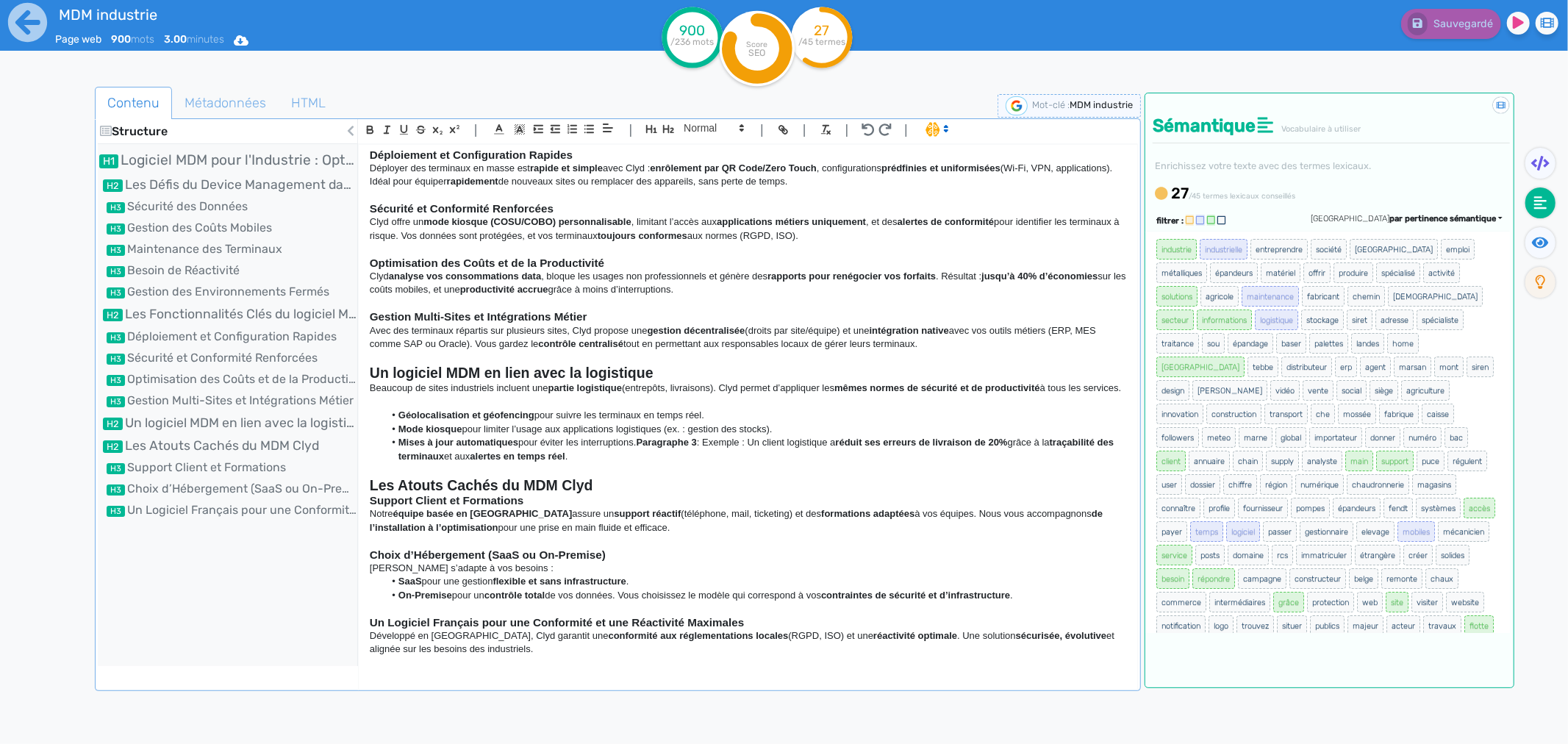
drag, startPoint x: 755, startPoint y: 237, endPoint x: 755, endPoint y: 248, distance: 11.0
click at [755, 243] on p at bounding box center [748, 249] width 757 height 13
click at [747, 282] on p "Clyd analyse vos consommations data , bloque les usages non professionnels et g…" at bounding box center [748, 283] width 757 height 27
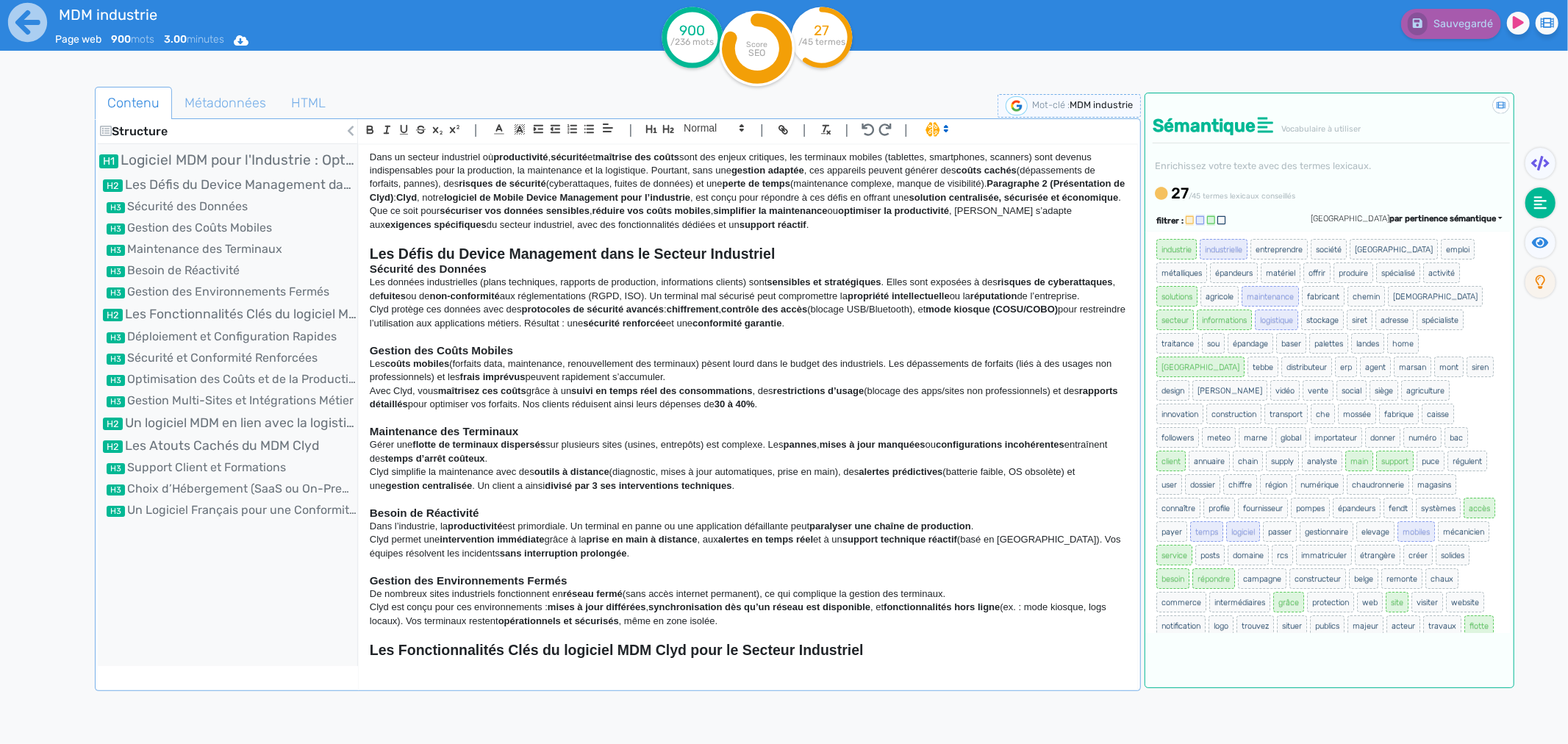
scroll to position [0, 0]
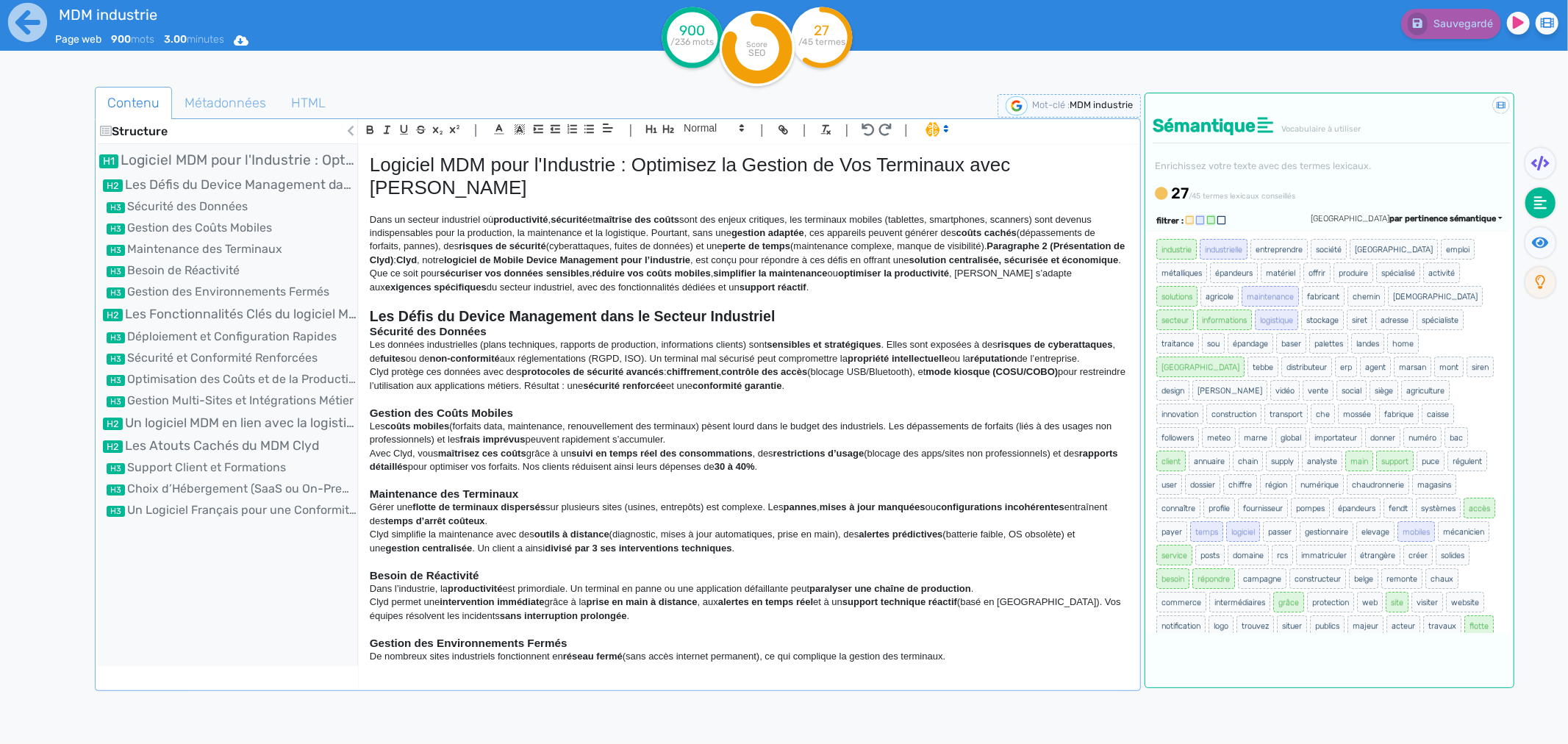
click at [422, 200] on p at bounding box center [748, 206] width 757 height 13
click at [197, 96] on span "Métadonnées" at bounding box center [226, 103] width 105 height 40
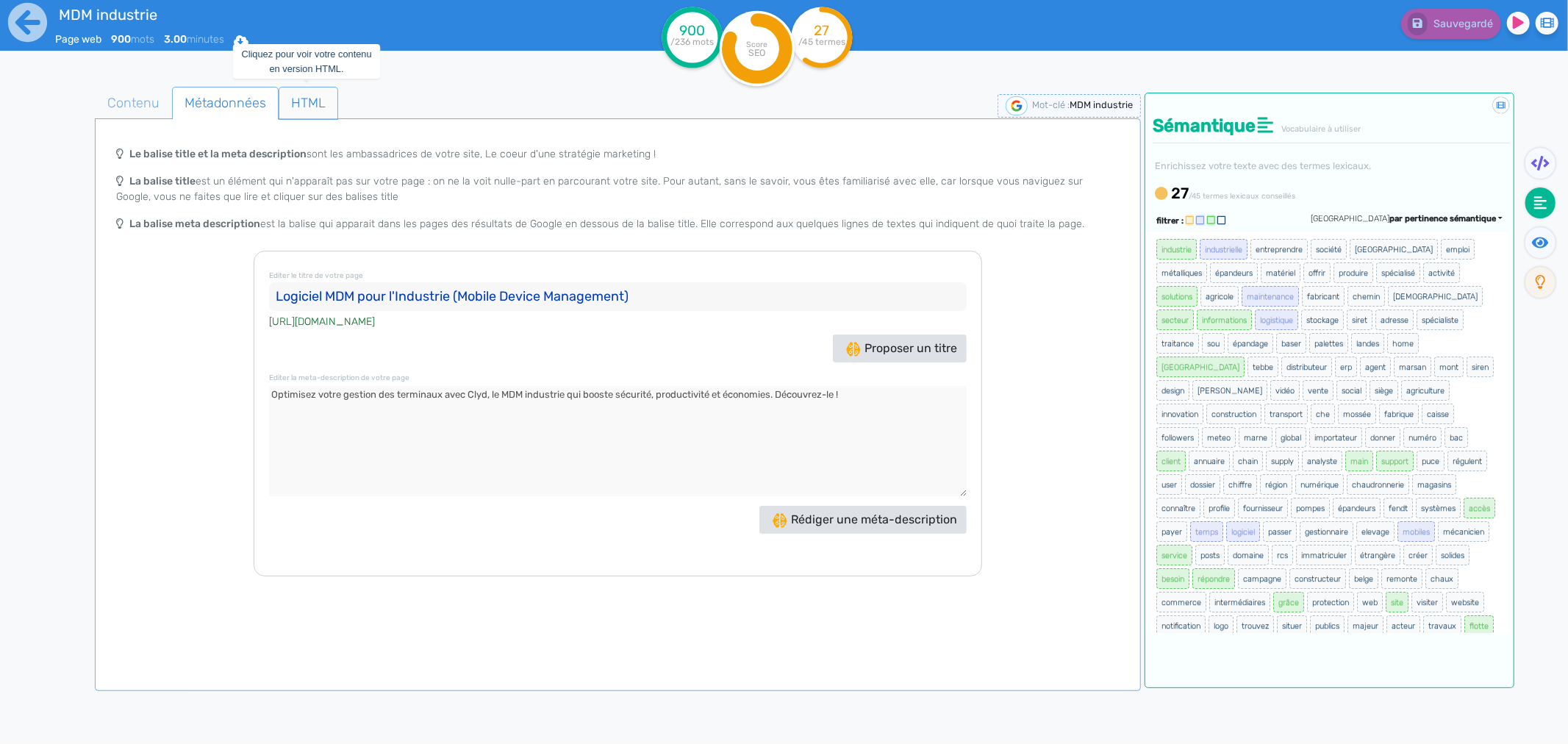
click at [318, 90] on span "HTML" at bounding box center [309, 103] width 58 height 40
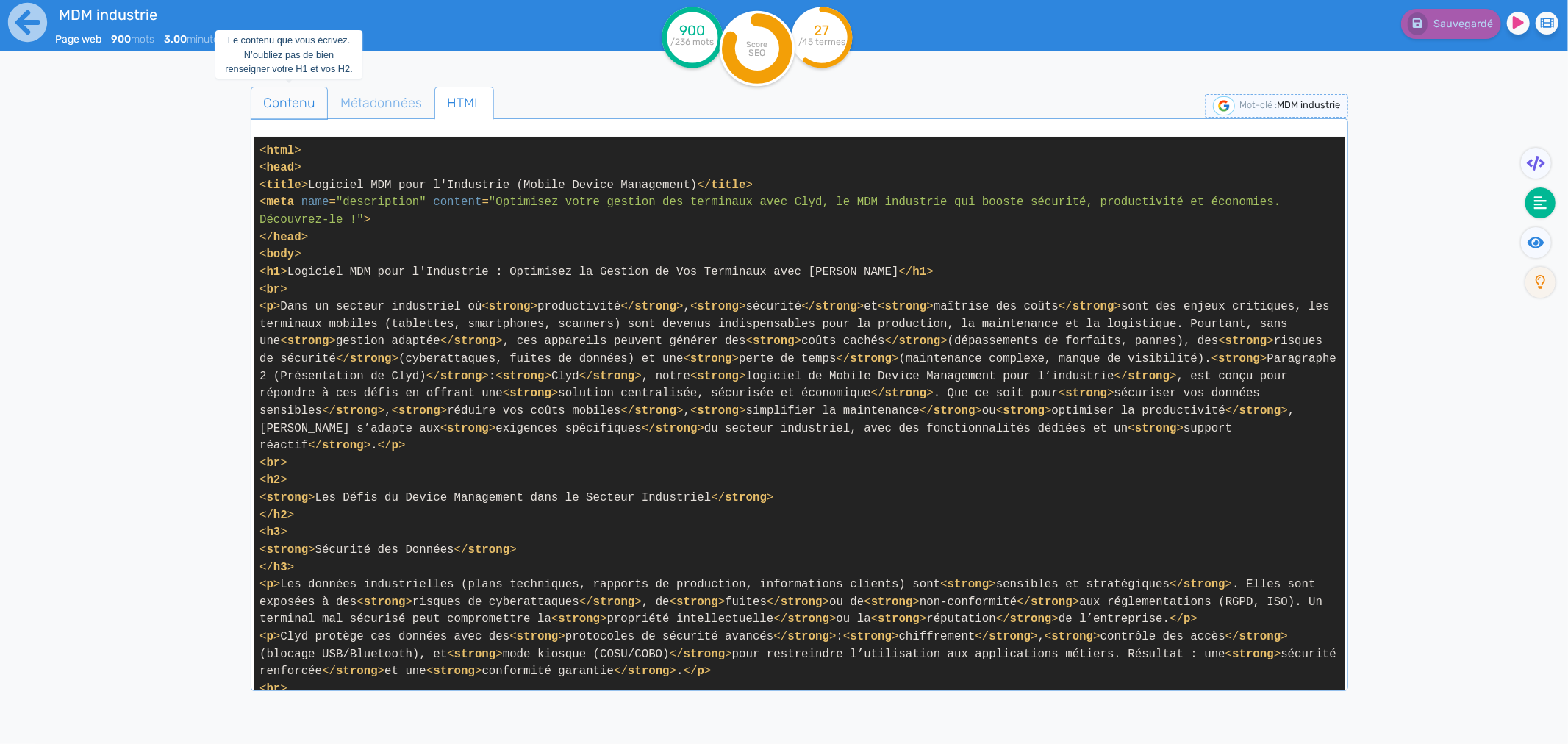
click at [263, 99] on span "Contenu" at bounding box center [289, 103] width 76 height 40
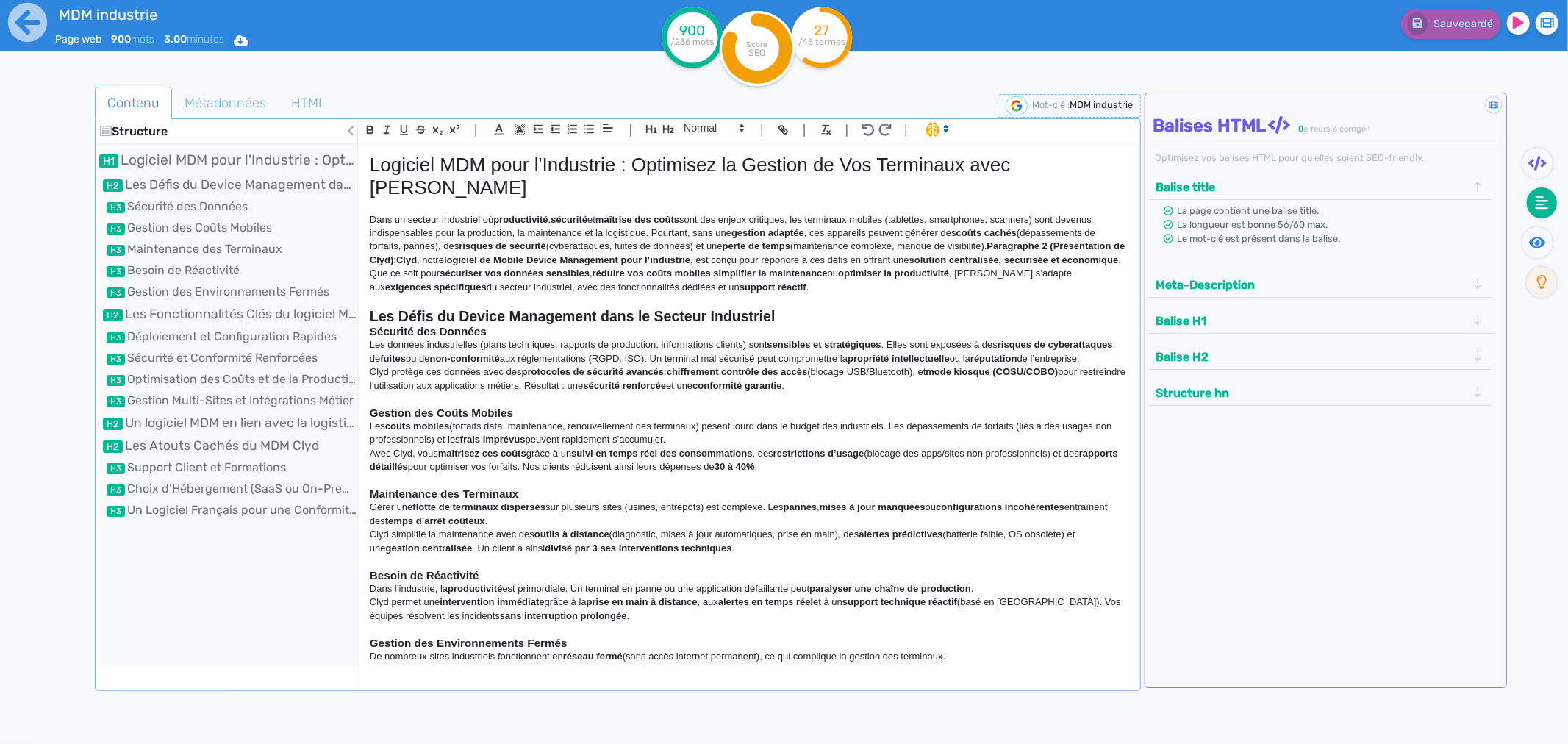
click at [666, 380] on strong "sécurité renforcée" at bounding box center [625, 385] width 83 height 11
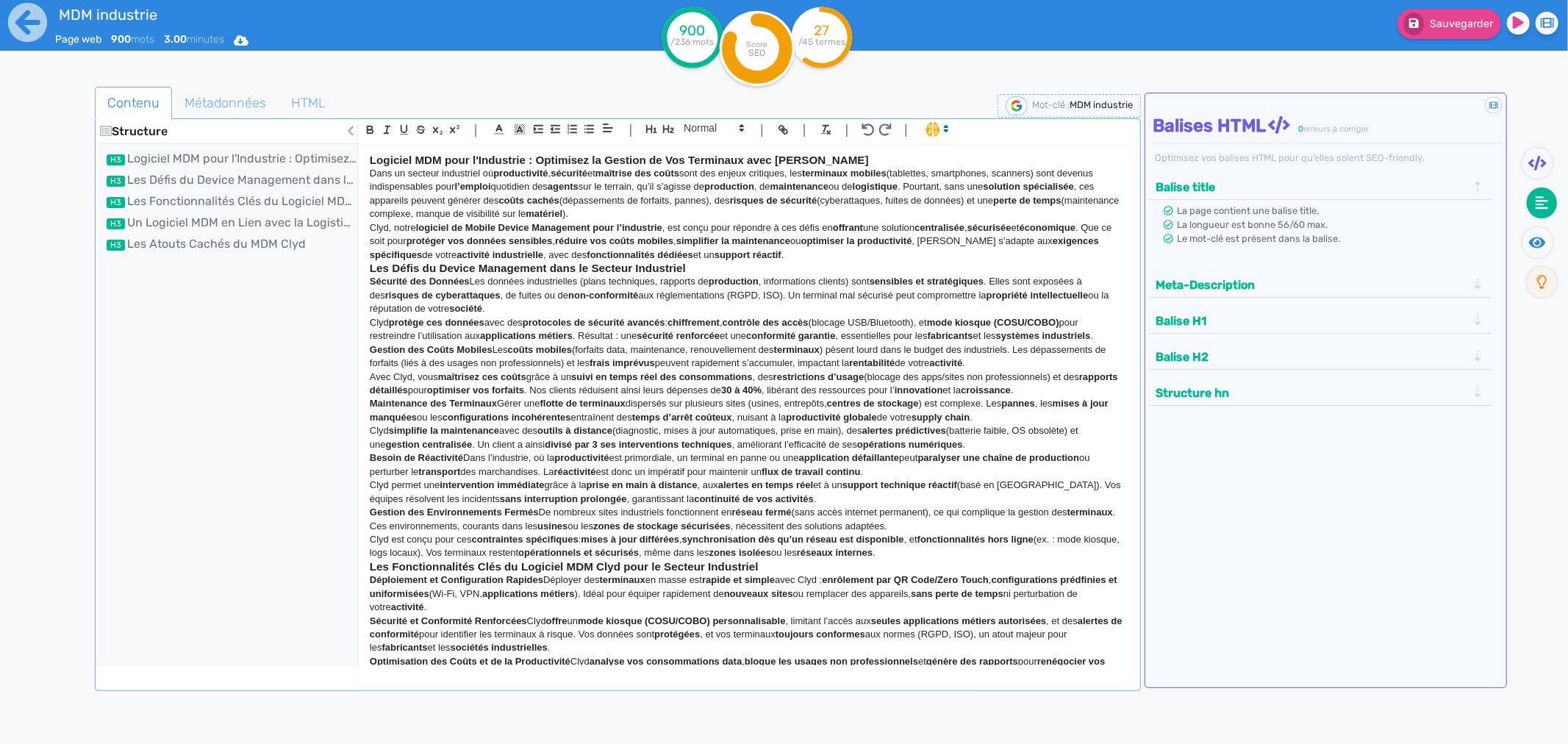
click at [368, 271] on div "Logiciel MDM pour l'Industrie : Optimisez la Gestion de Vos Terminaux avec Clyd…" at bounding box center [748, 405] width 778 height 521
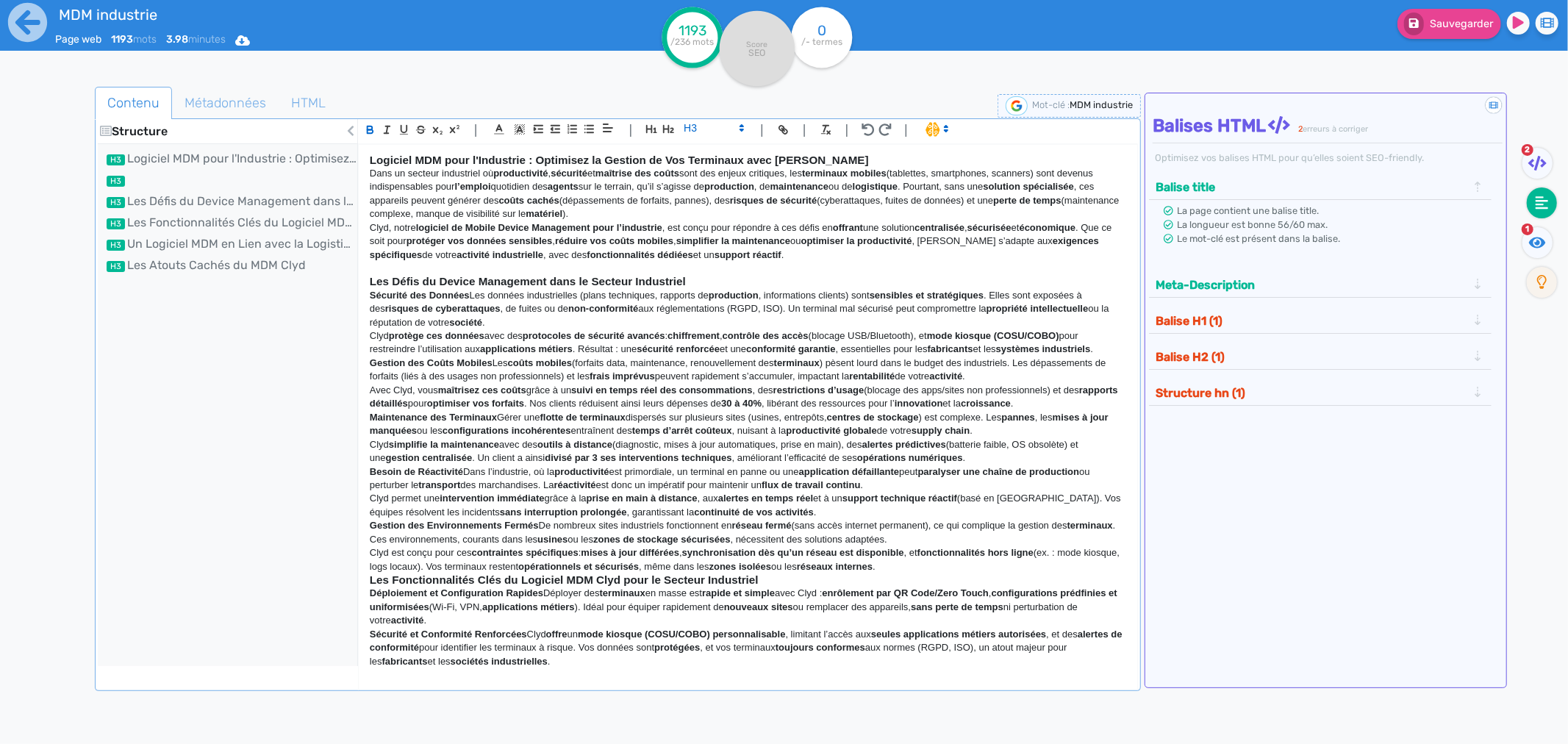
click at [453, 297] on strong "Sécurité des Données" at bounding box center [419, 294] width 100 height 11
click at [475, 299] on p "Sécurité des Données Les données industrielles (plans techniques, rapports de p…" at bounding box center [748, 309] width 757 height 40
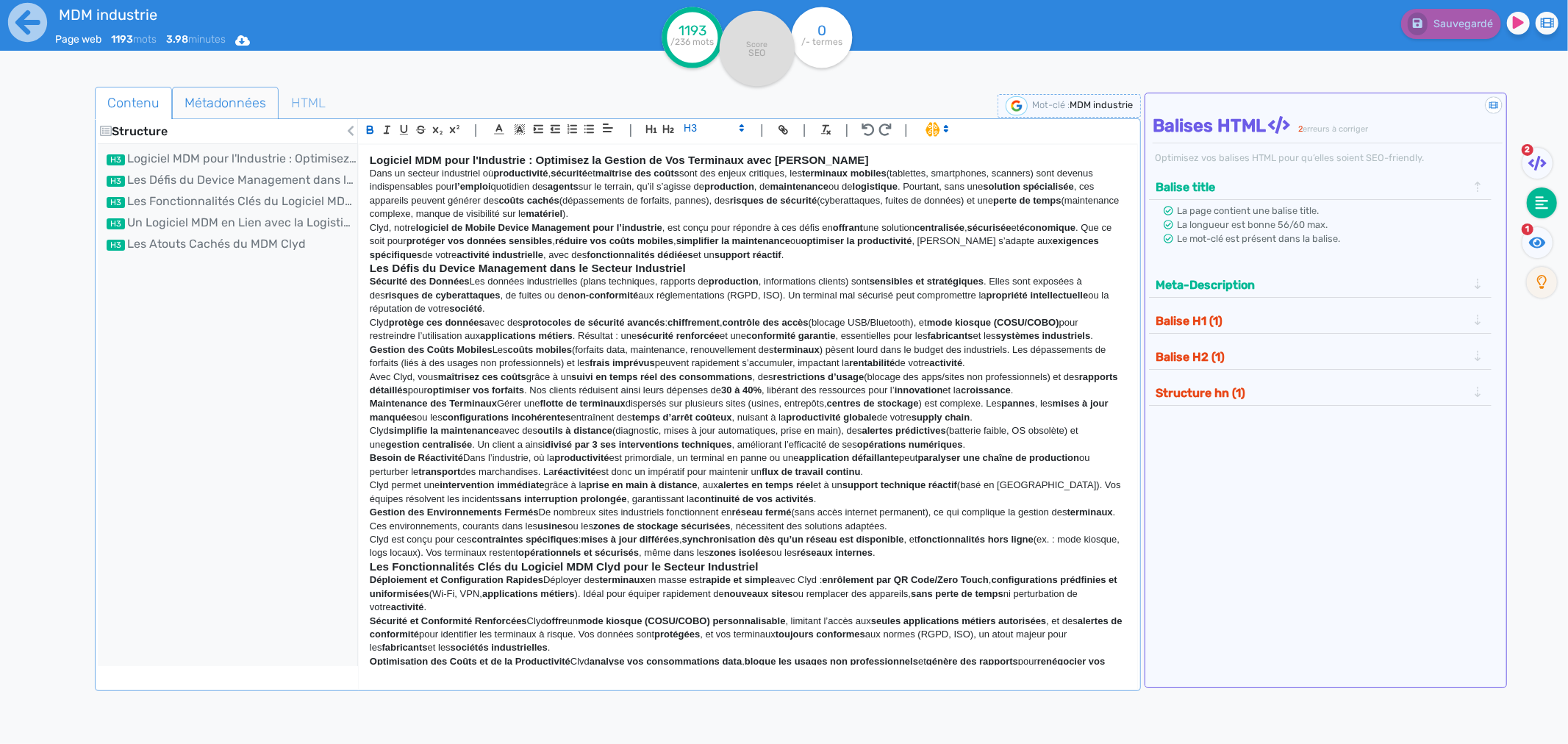
click at [188, 100] on span "Métadonnées" at bounding box center [226, 103] width 105 height 40
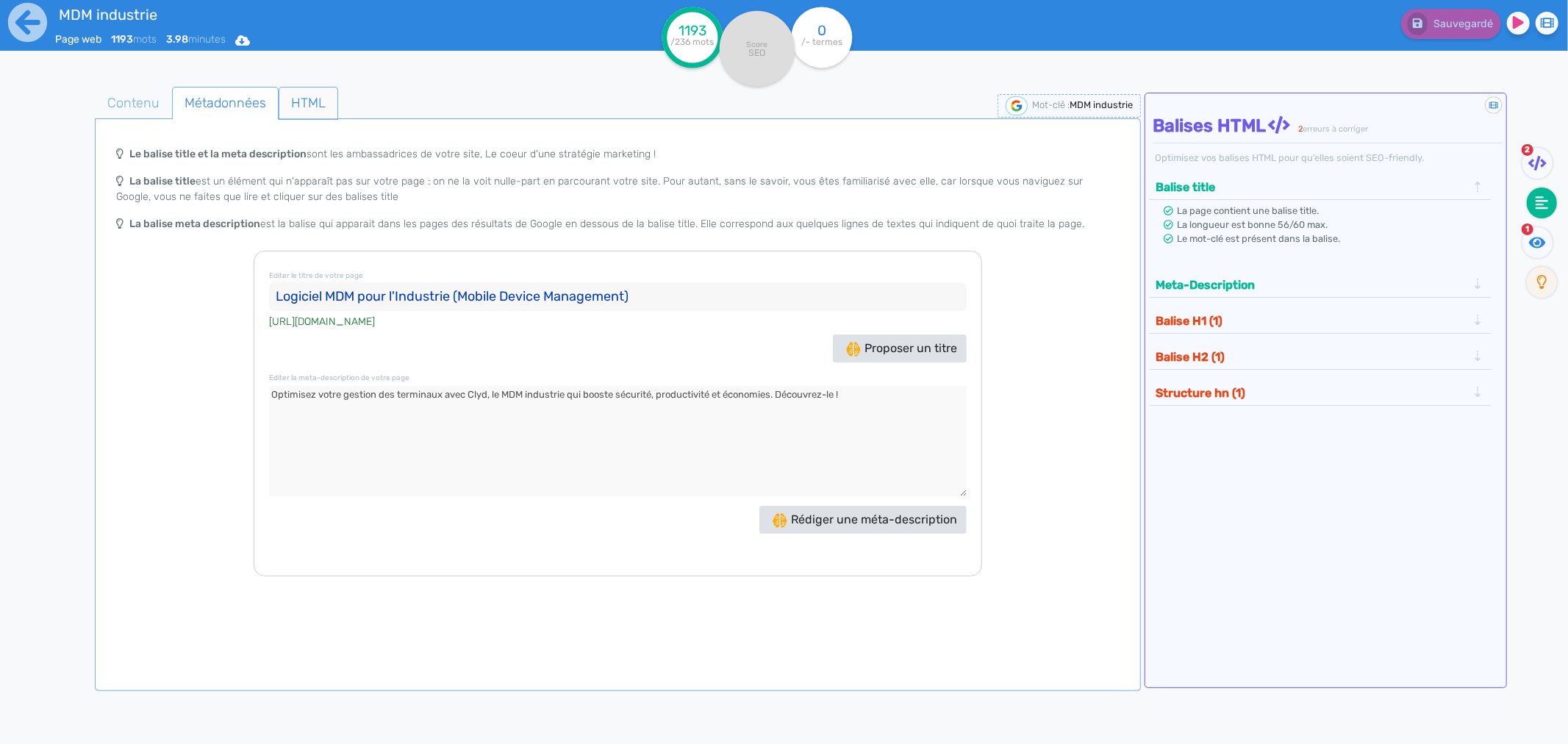
click at [295, 102] on span "HTML" at bounding box center [309, 103] width 58 height 40
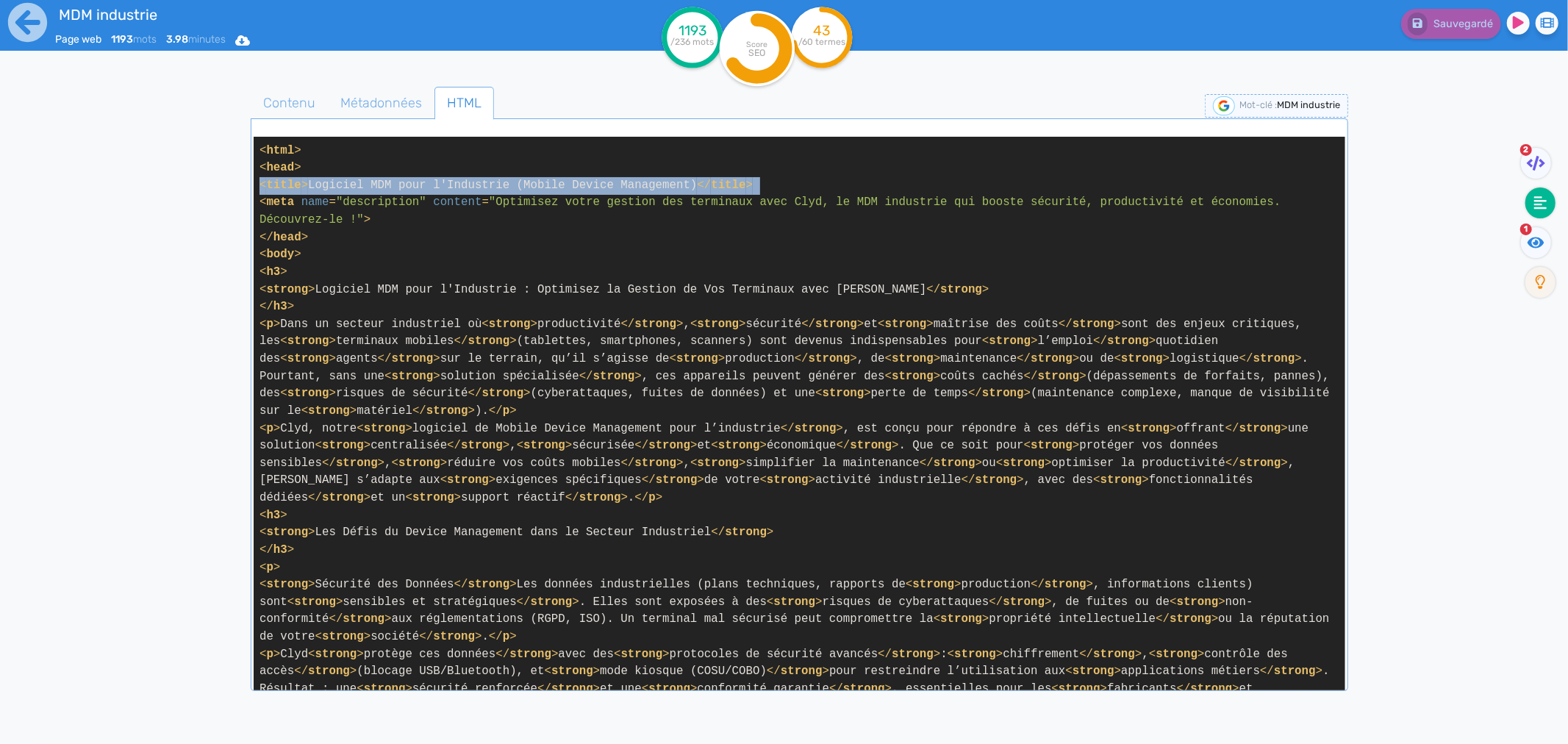
click at [364, 99] on span "Métadonnées" at bounding box center [381, 103] width 105 height 40
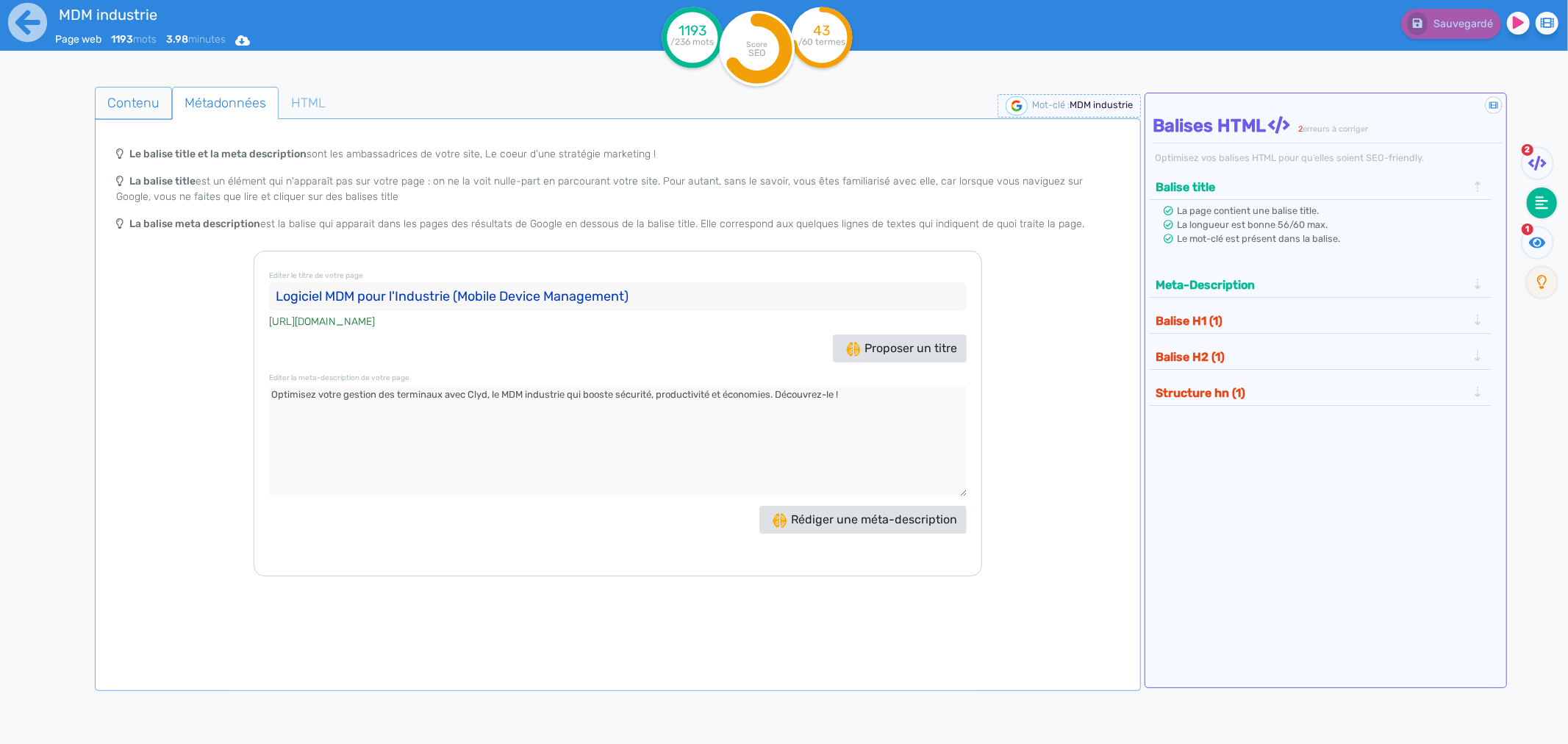
click at [153, 101] on span "Contenu" at bounding box center [134, 103] width 76 height 40
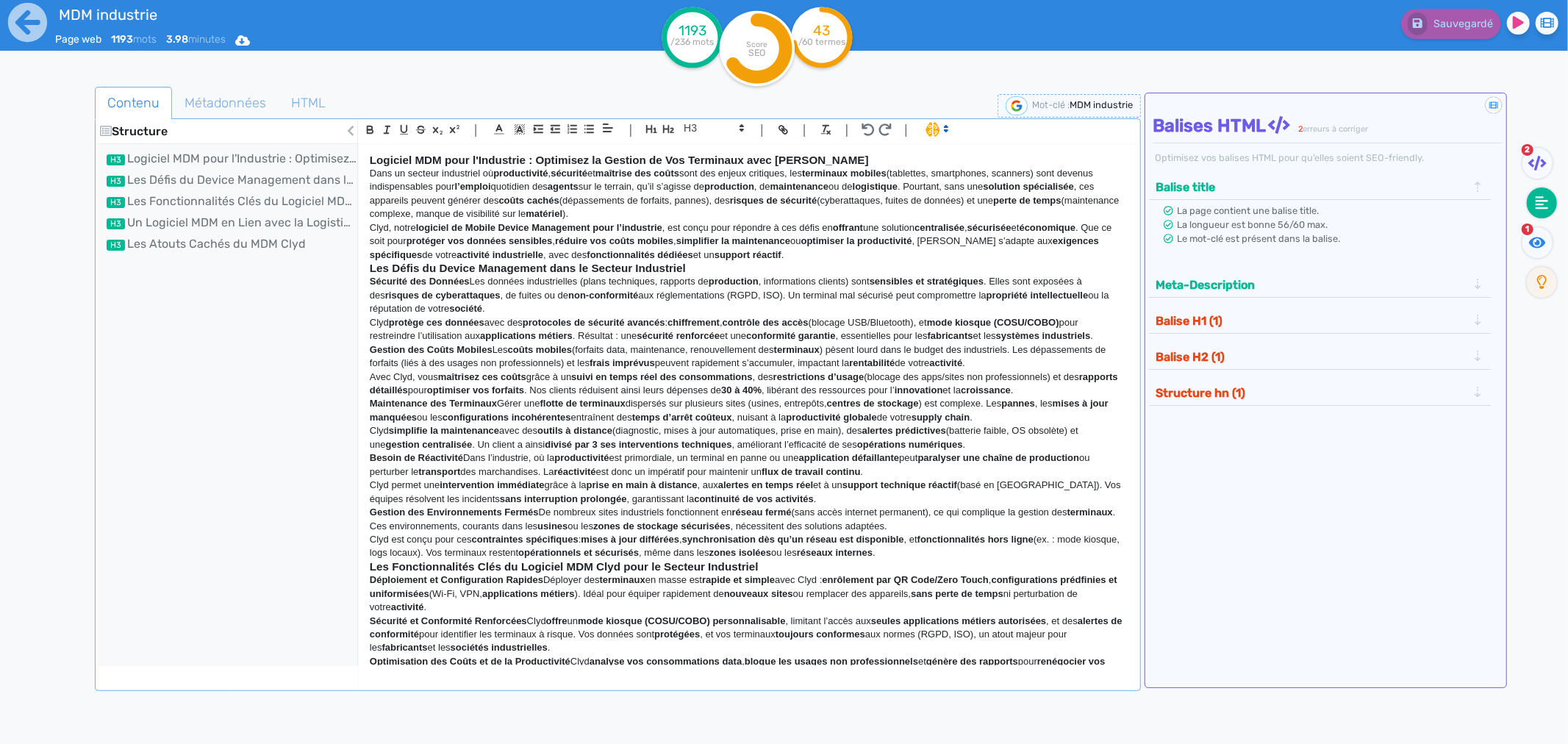
click at [475, 286] on p "Sécurité des Données Les données industrielles (plans techniques, rapports de p…" at bounding box center [748, 295] width 757 height 40
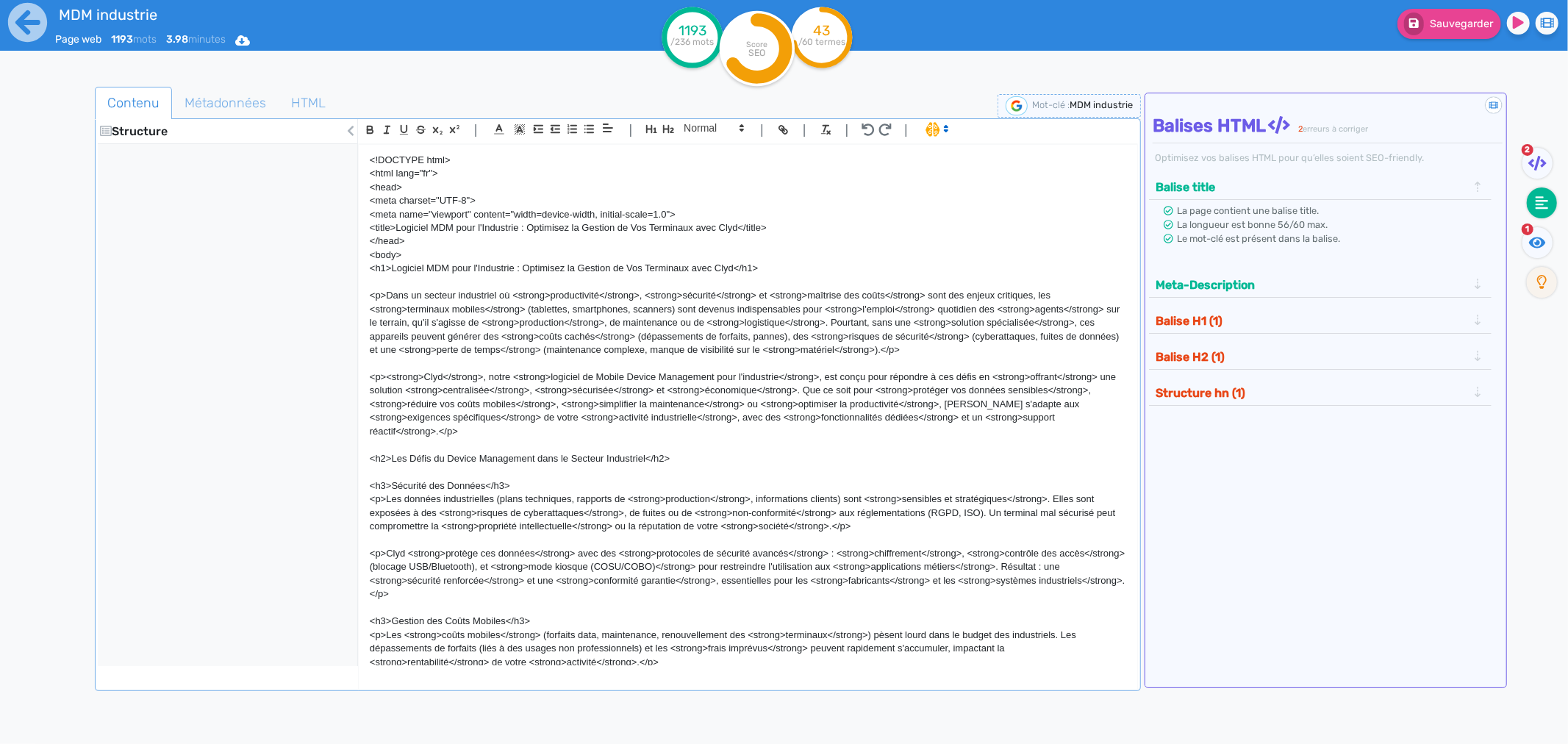
scroll to position [1385, 0]
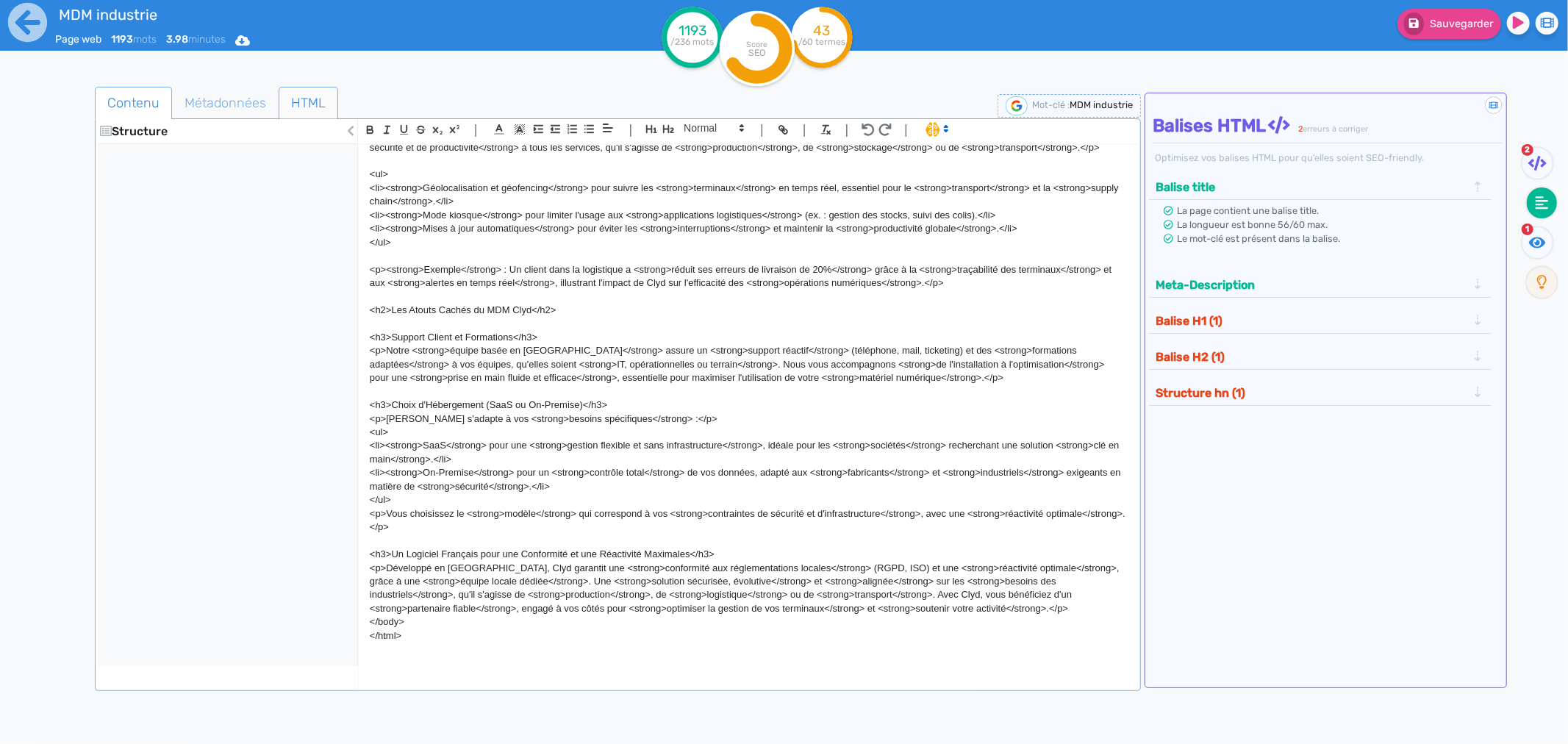
click at [294, 87] on span "HTML" at bounding box center [309, 103] width 58 height 40
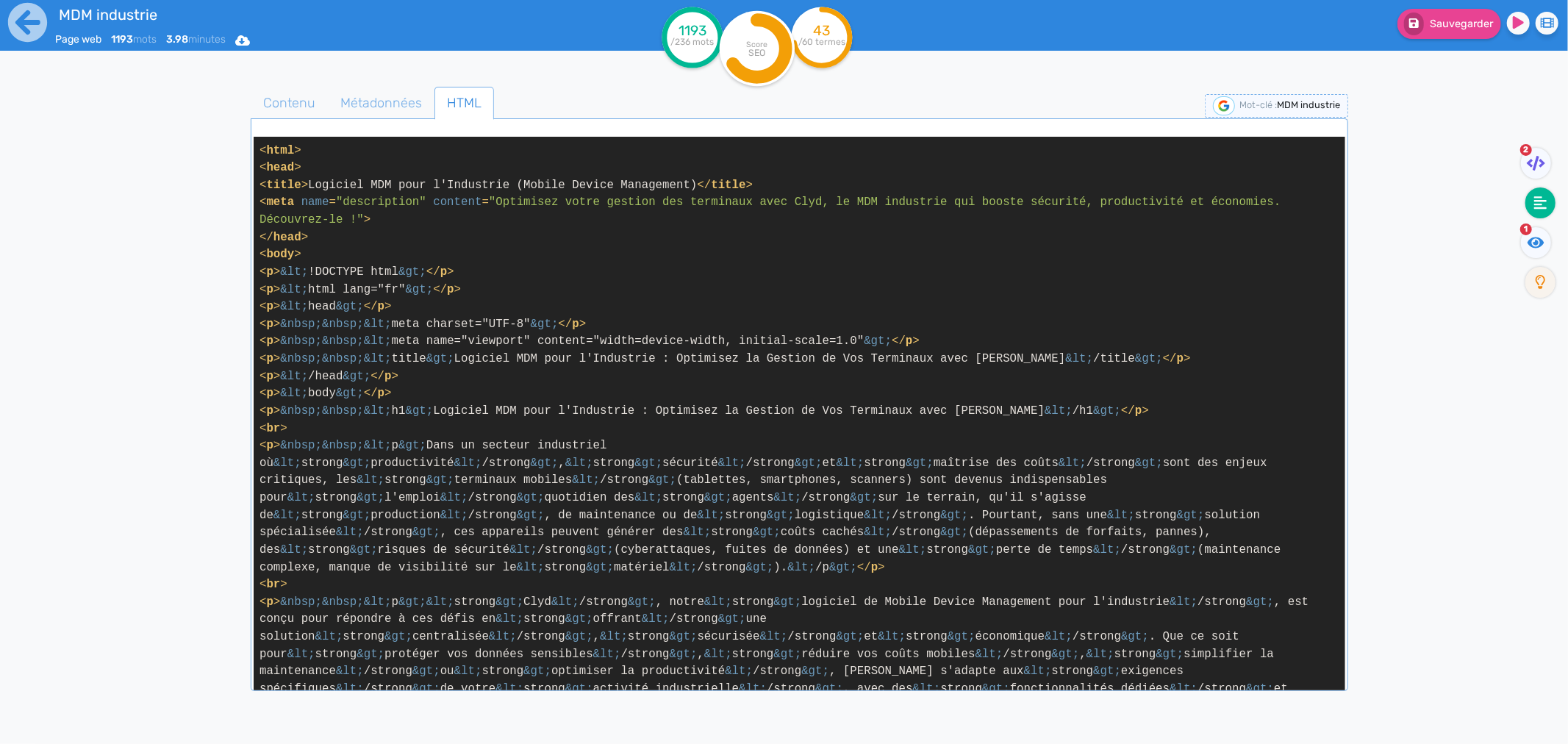
click at [292, 103] on span "Contenu" at bounding box center [289, 103] width 76 height 40
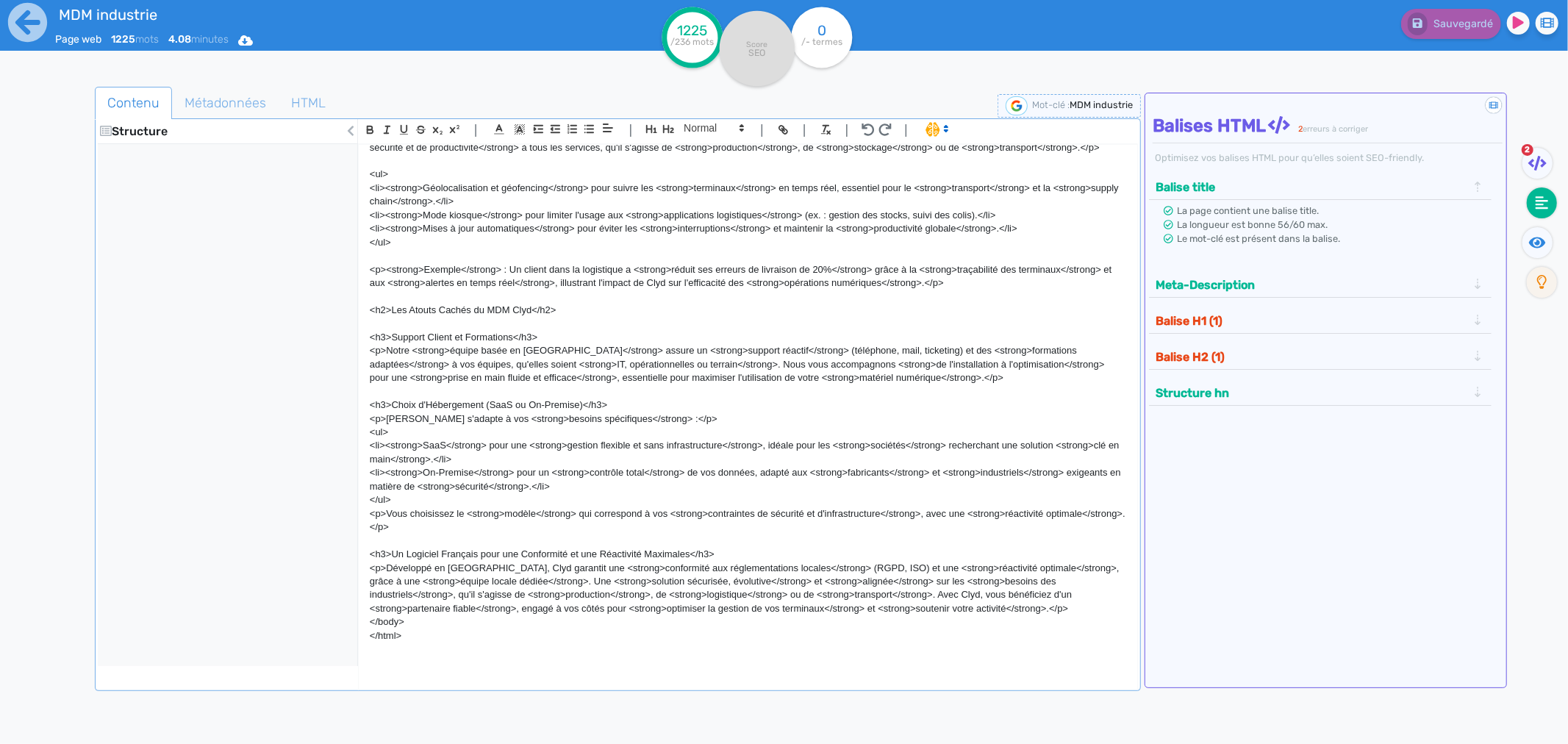
click at [414, 222] on p "<li><strong>Mode kiosque</strong> pour limiter l'usage aux <strong>applications…" at bounding box center [748, 215] width 757 height 13
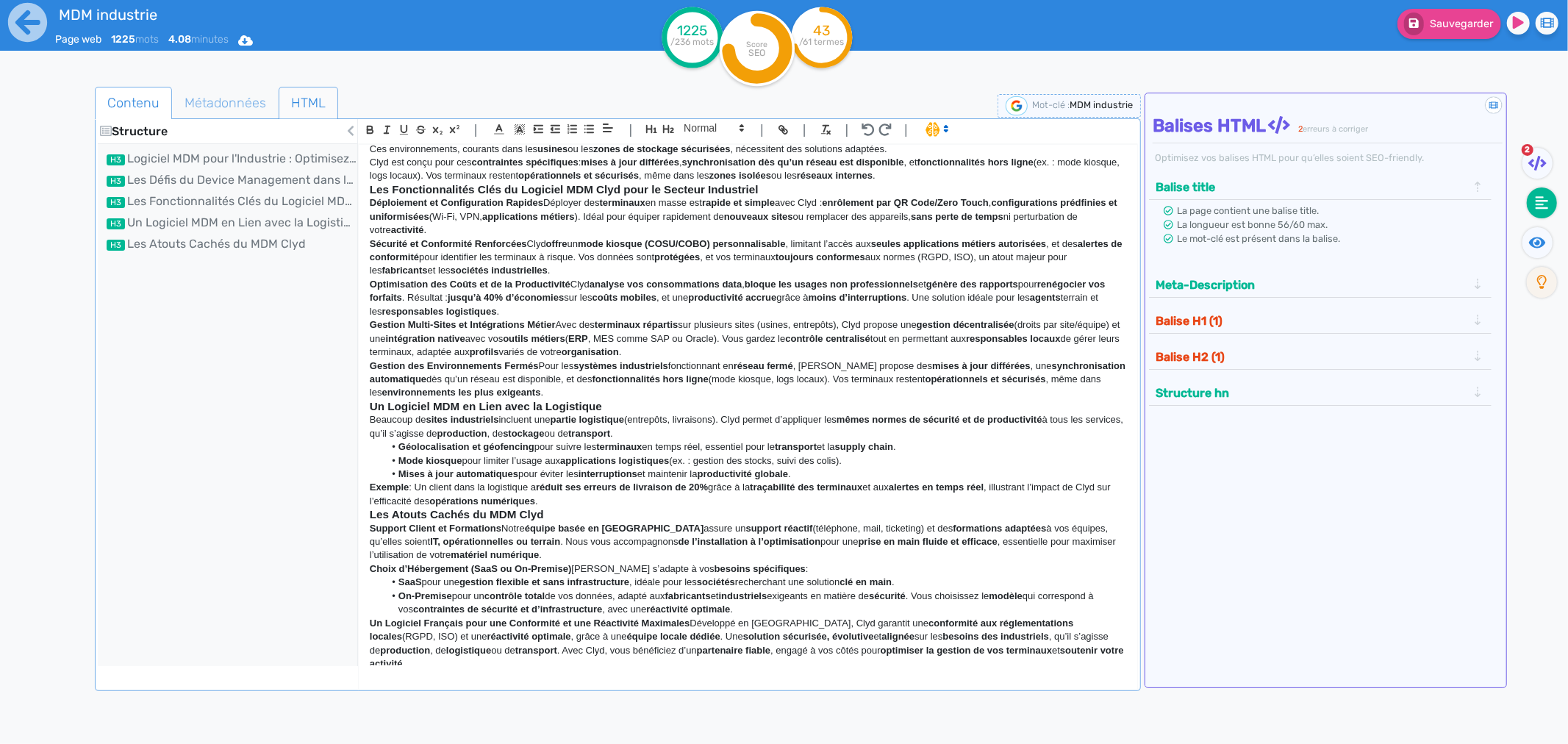
click at [294, 105] on span "HTML" at bounding box center [309, 103] width 58 height 40
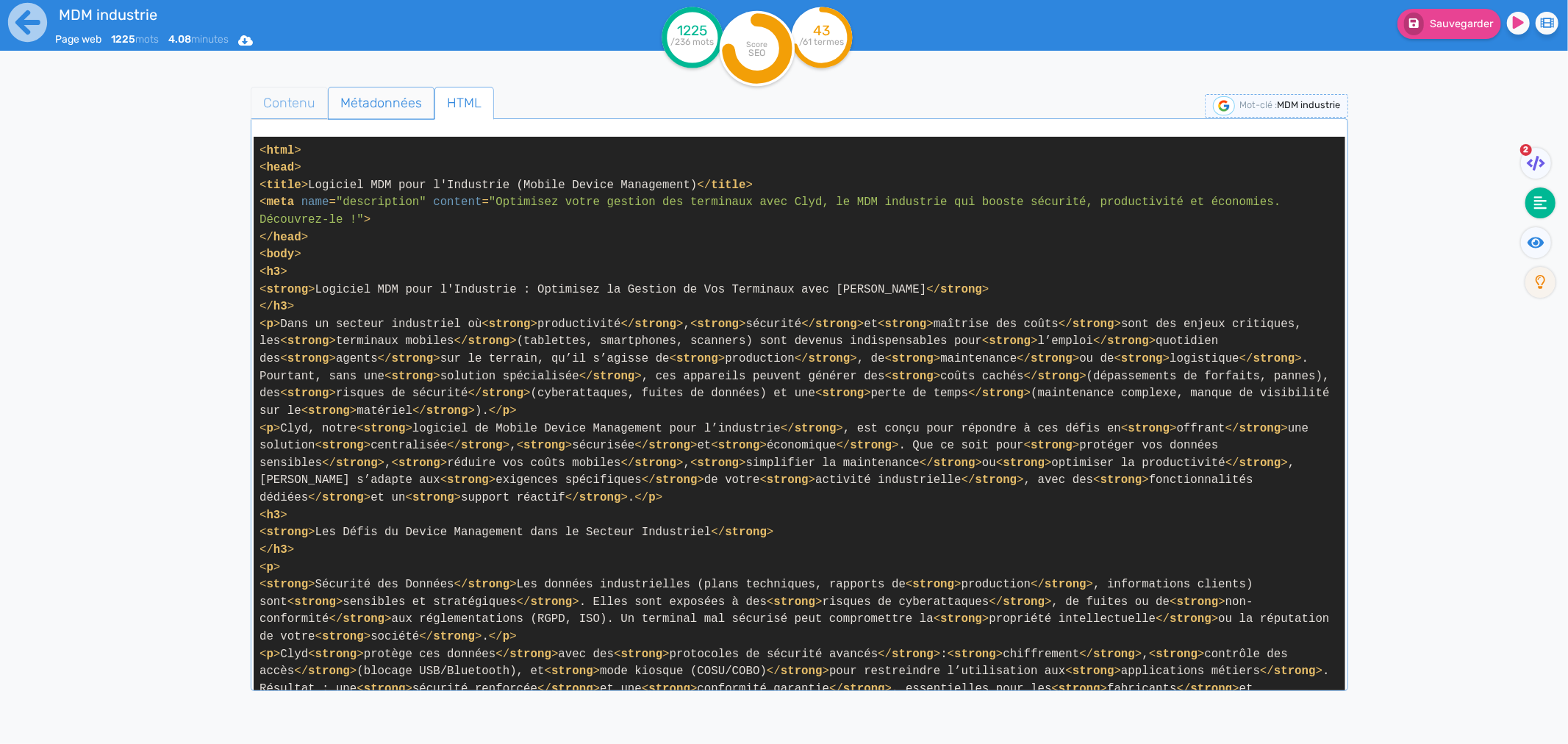
click at [274, 103] on span "Contenu" at bounding box center [289, 103] width 76 height 40
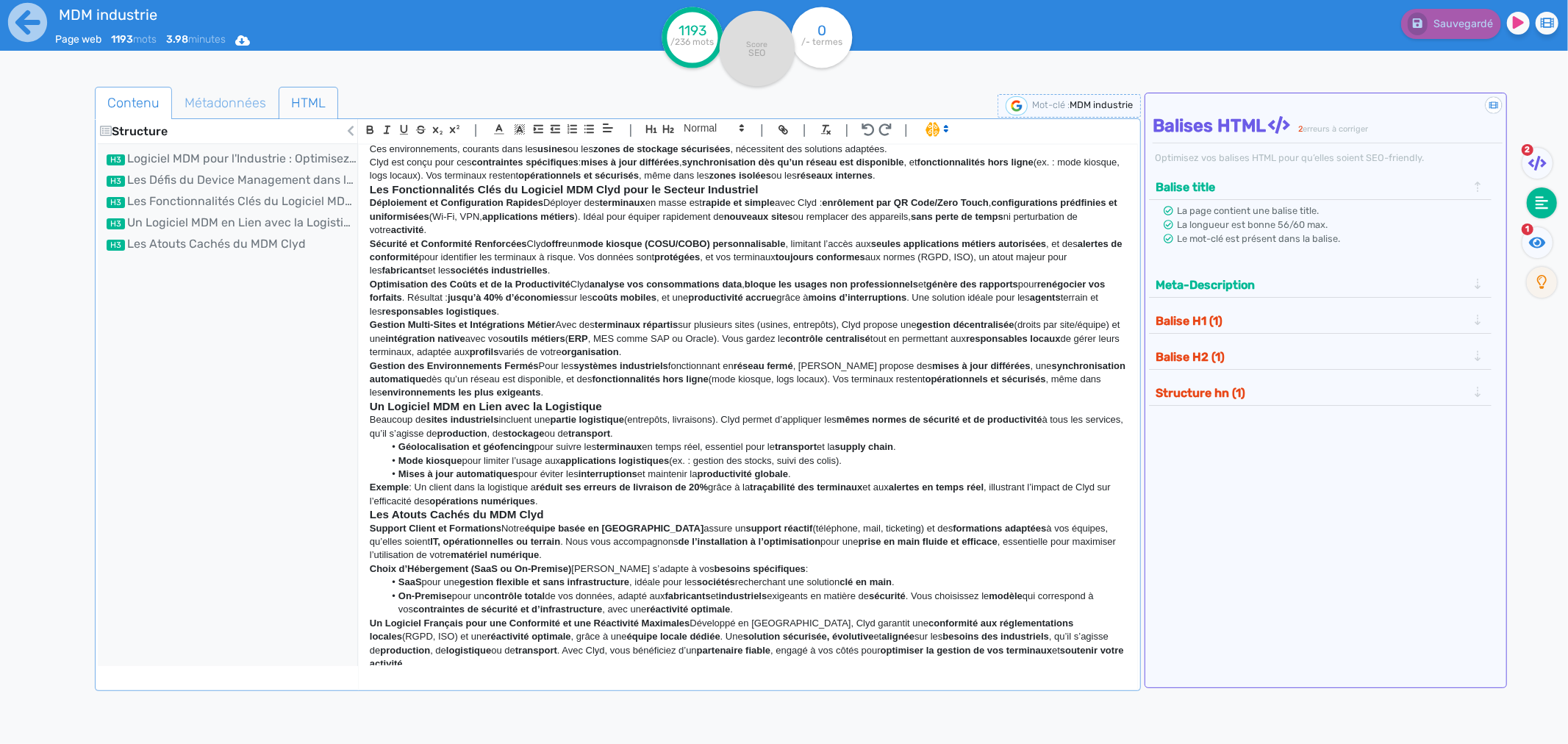
click at [292, 96] on span "HTML" at bounding box center [309, 103] width 58 height 40
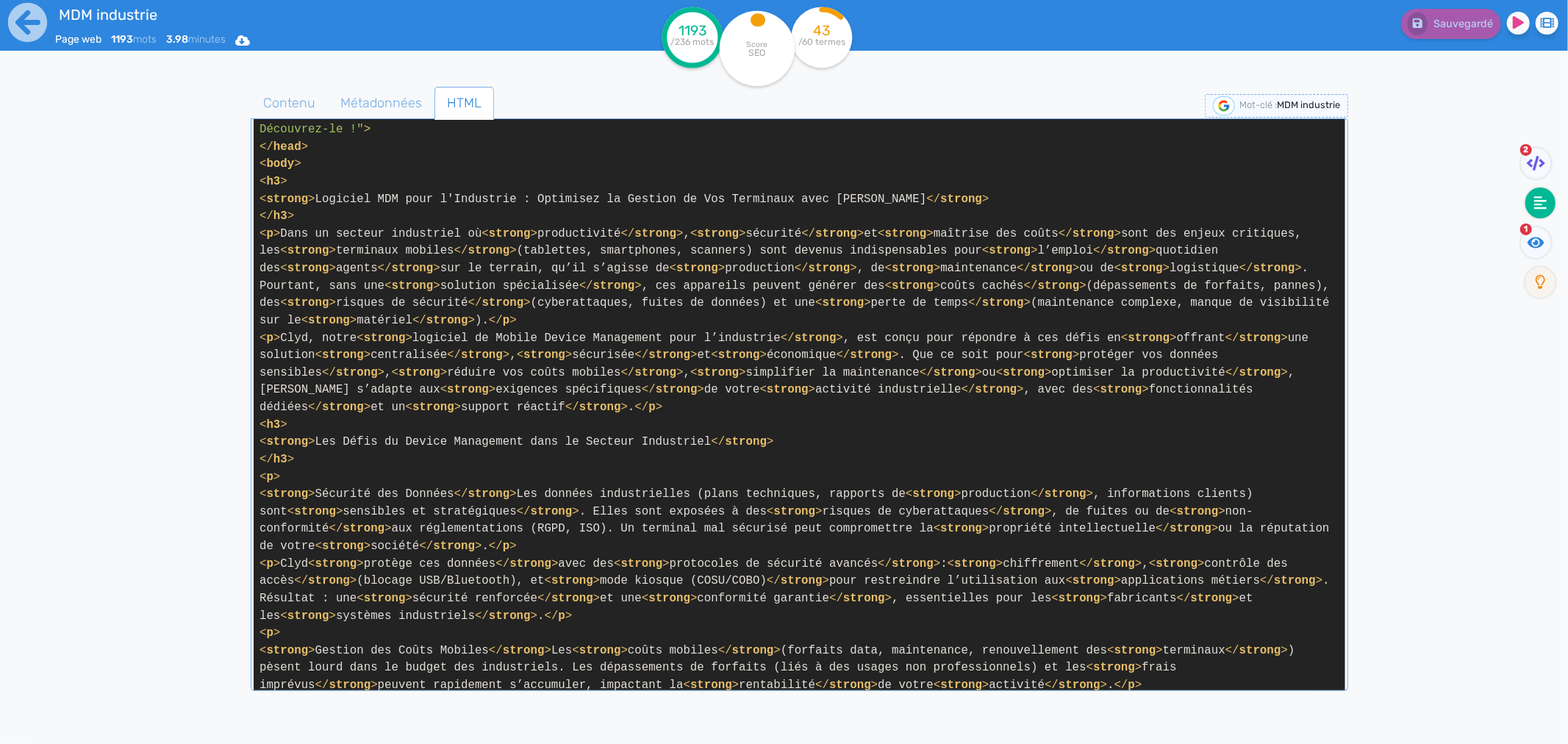
scroll to position [245, 0]
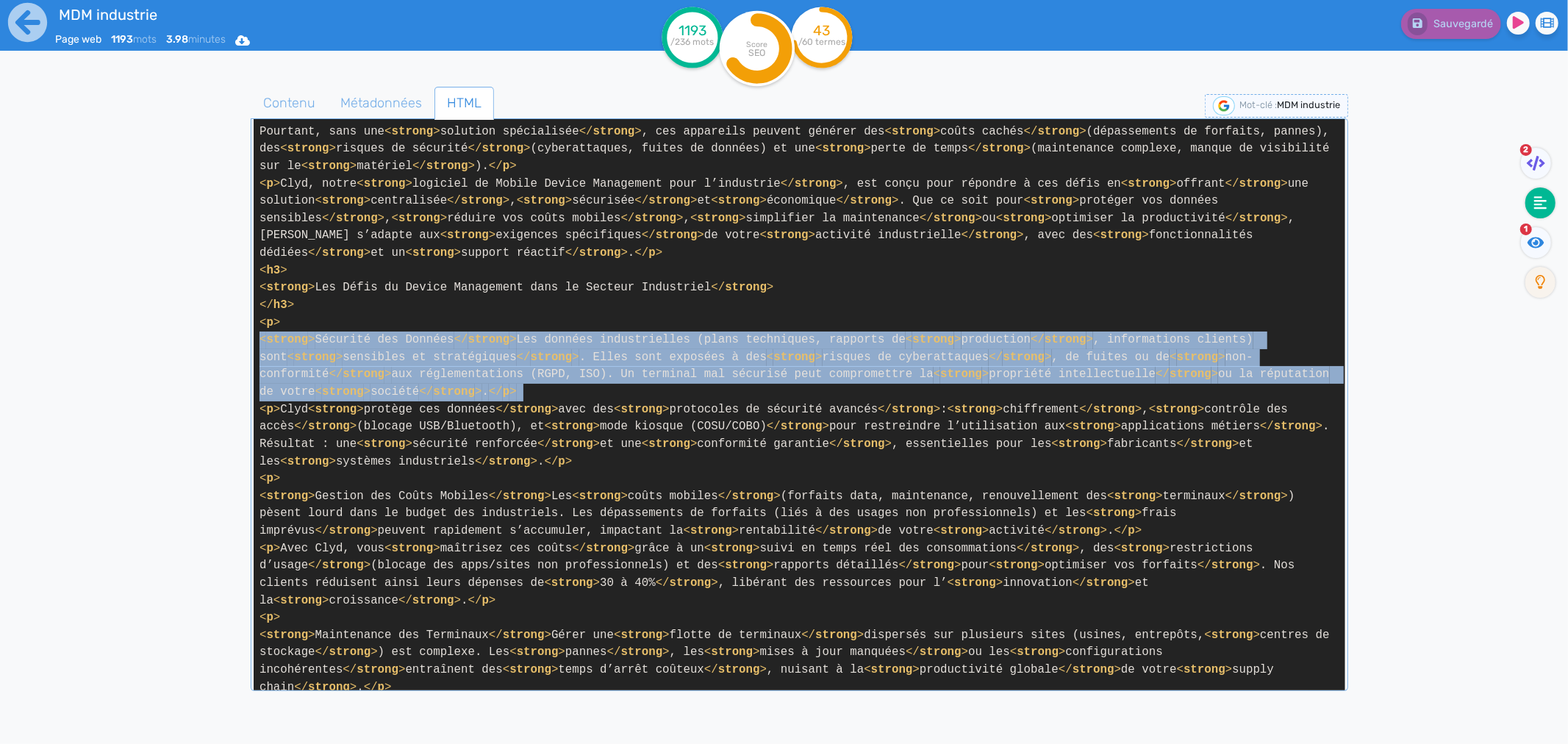
click at [375, 104] on span "Métadonnées" at bounding box center [381, 103] width 105 height 40
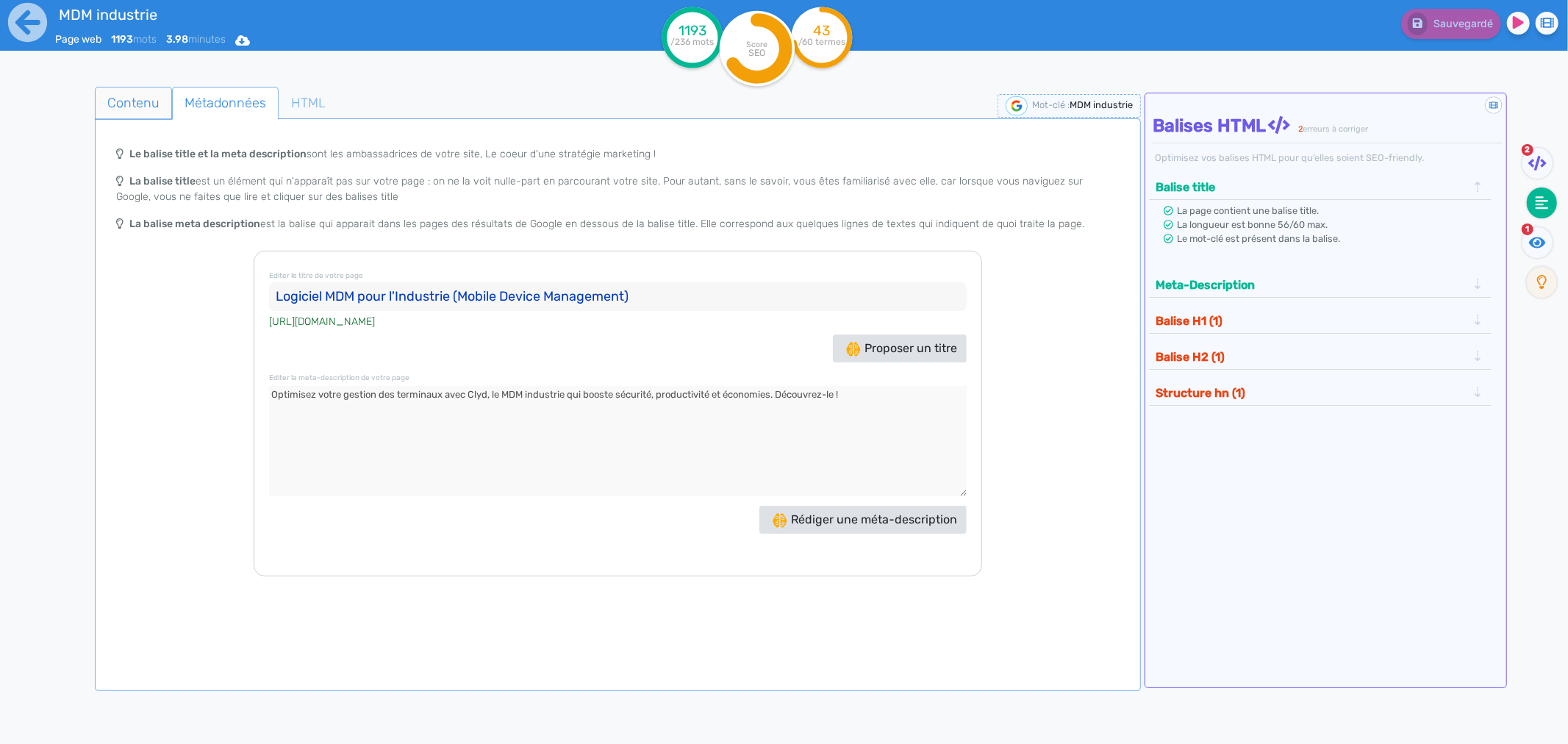
click at [141, 104] on span "Contenu" at bounding box center [134, 103] width 76 height 40
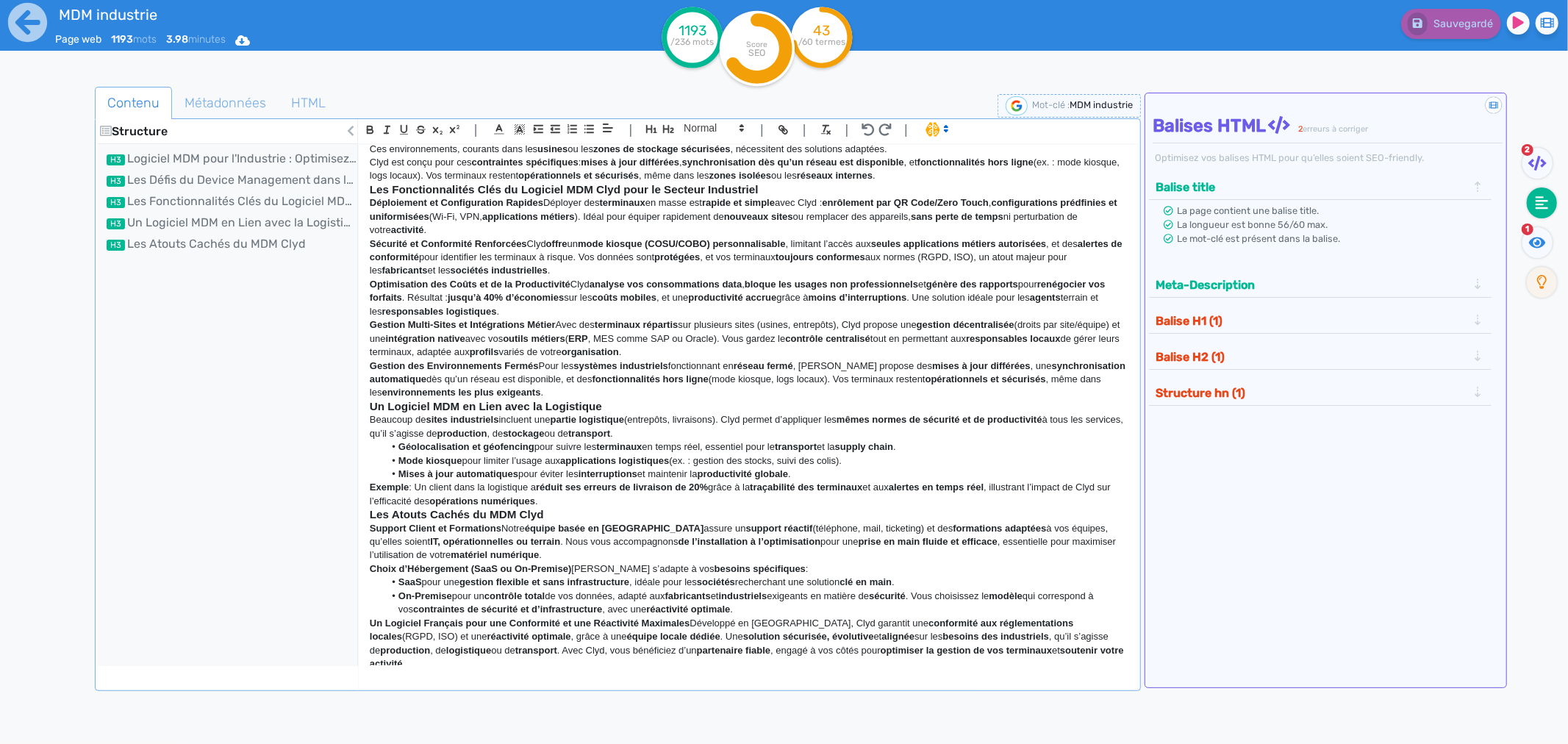
click at [807, 347] on p "Gestion Multi-Sites et Intégrations Métier Avec des terminaux répartis sur plus…" at bounding box center [748, 338] width 757 height 40
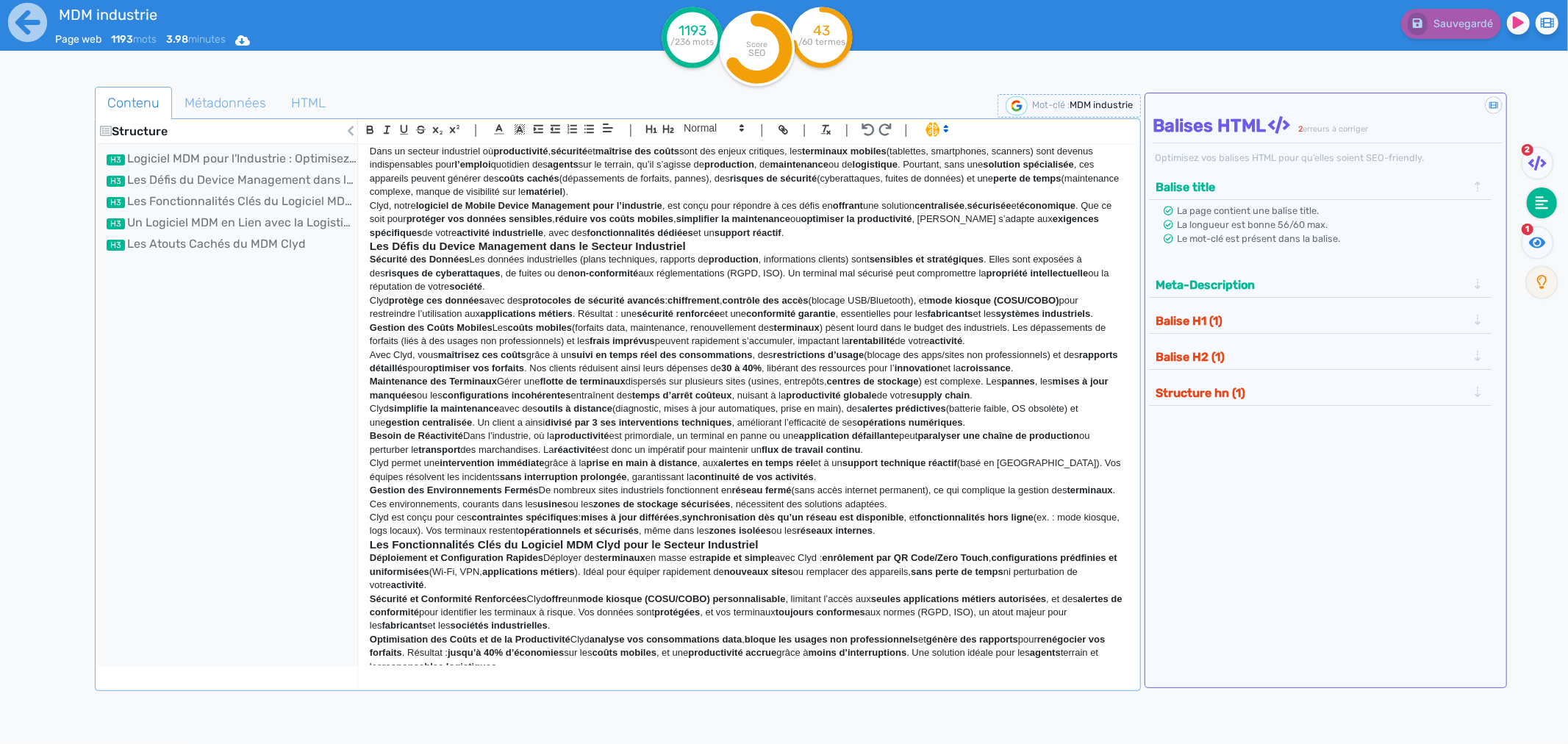
scroll to position [0, 0]
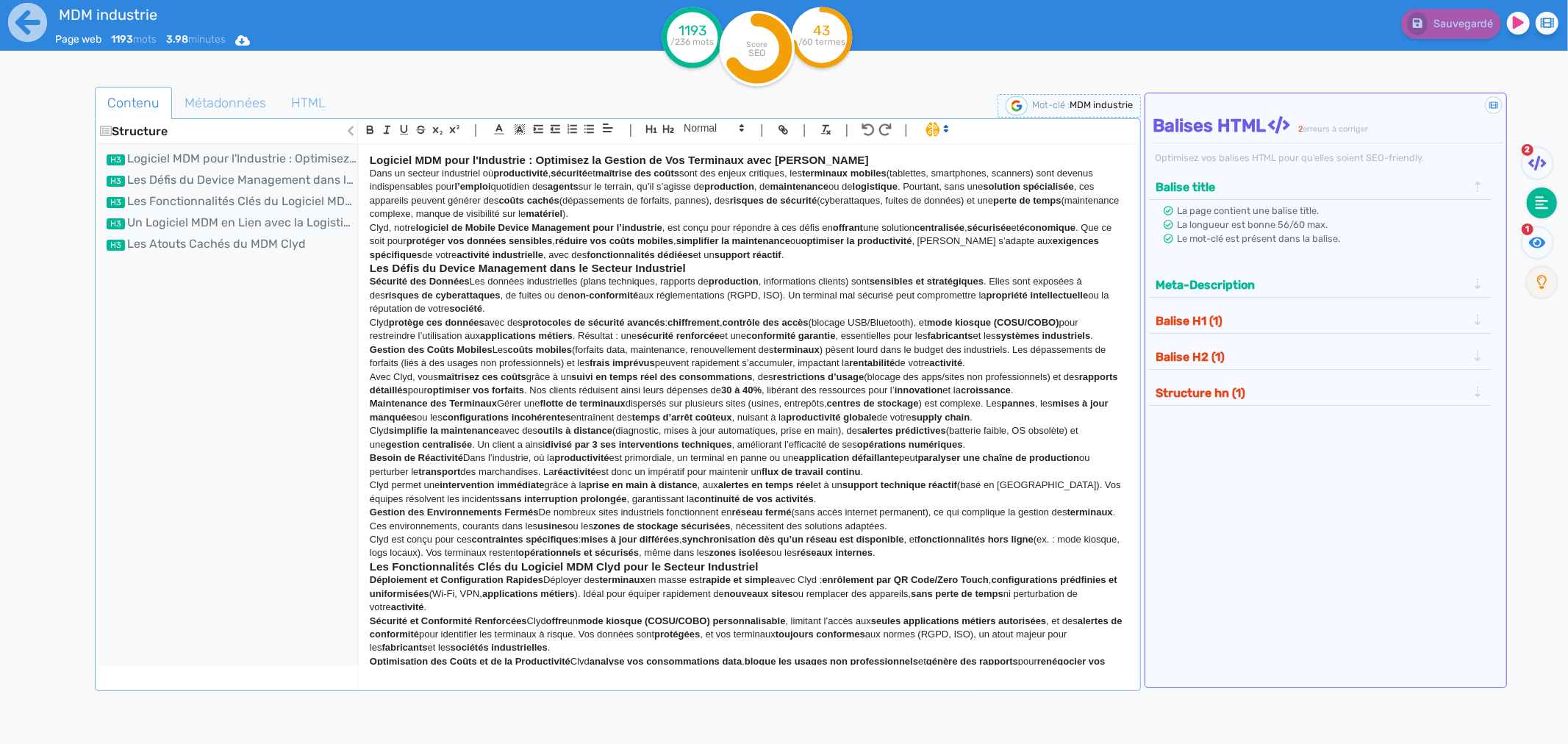
click at [370, 174] on p "Dans un secteur industriel où productivité , sécurité et maîtrise des coûts son…" at bounding box center [748, 194] width 757 height 54
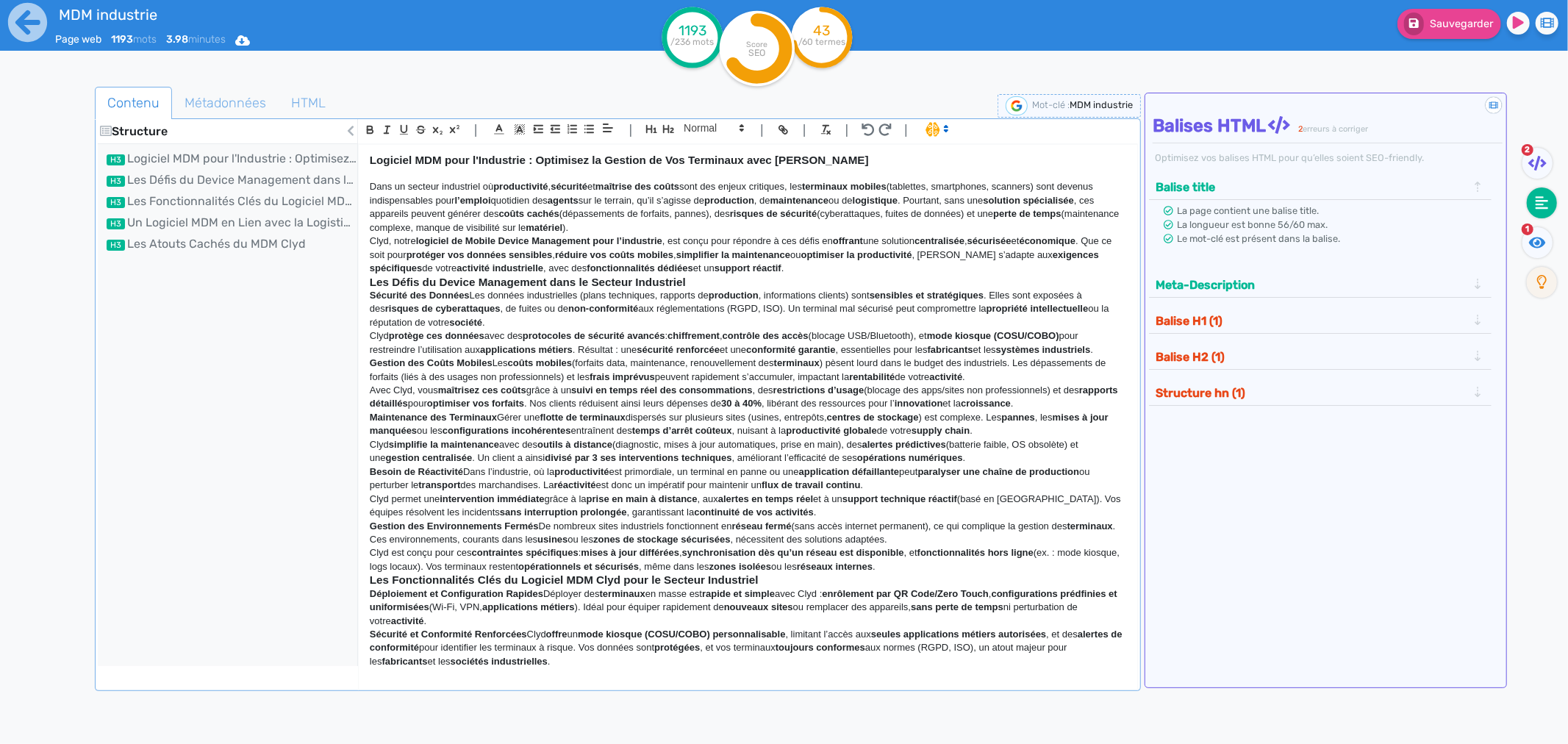
click at [370, 278] on strong "Les Défis du Device Management dans le Secteur Industriel" at bounding box center [528, 282] width 316 height 13
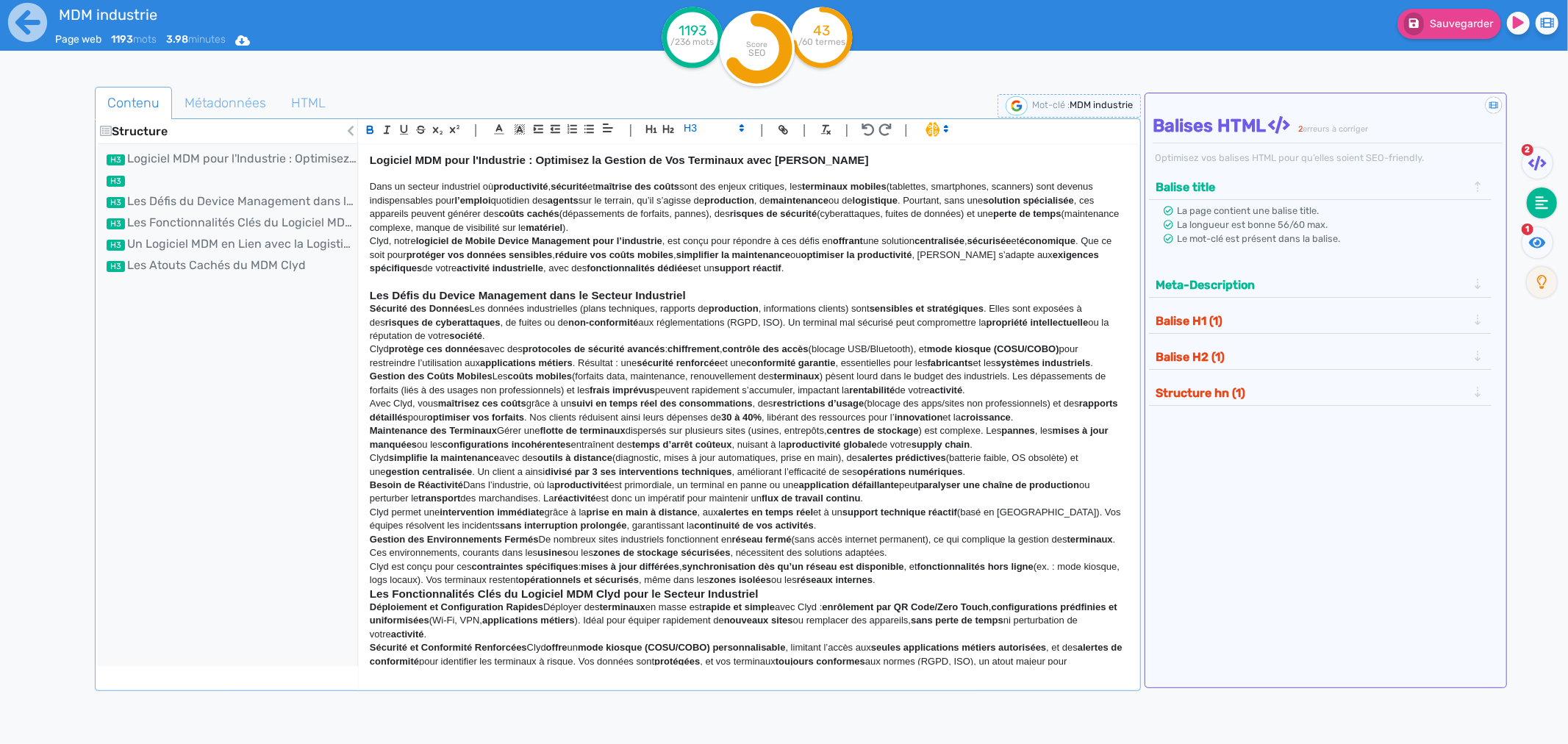
click at [368, 567] on div "Logiciel MDM pour l'Industrie : Optimisez la Gestion de Vos Terminaux avec Clyd…" at bounding box center [748, 405] width 778 height 521
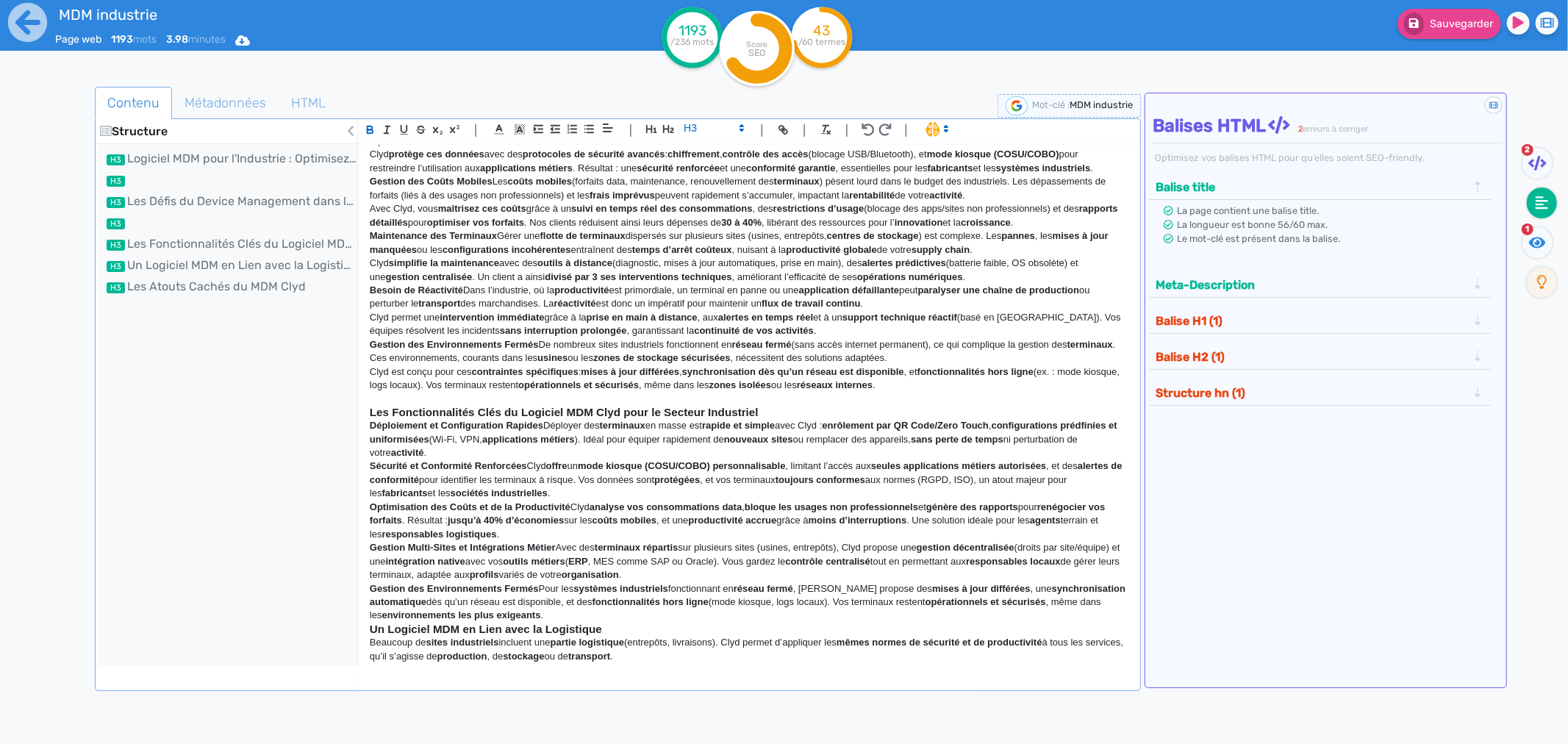
scroll to position [326, 0]
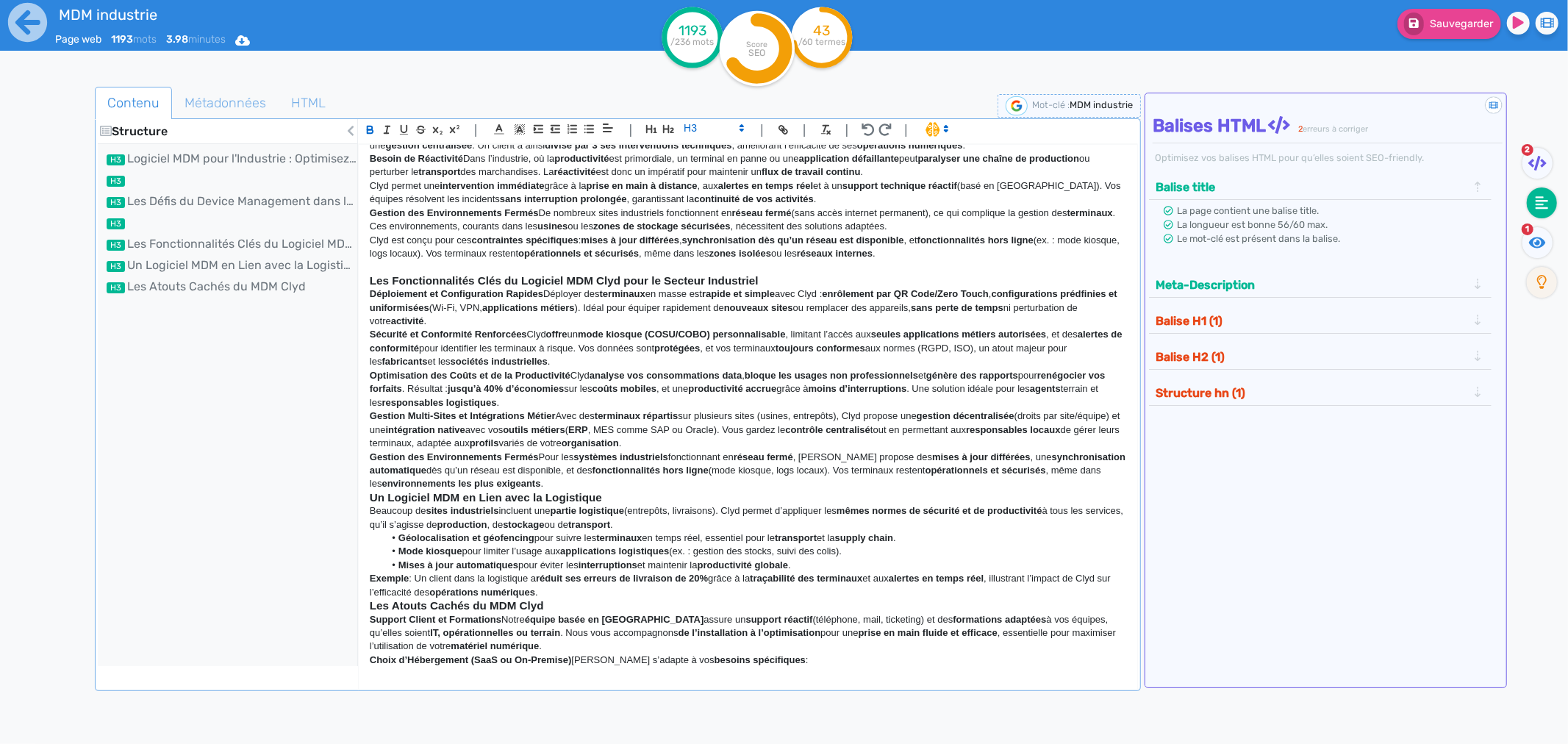
click at [364, 497] on div "Logiciel MDM pour l'Industrie : Optimisez la Gestion de Vos Terminaux avec Clyd…" at bounding box center [748, 405] width 778 height 521
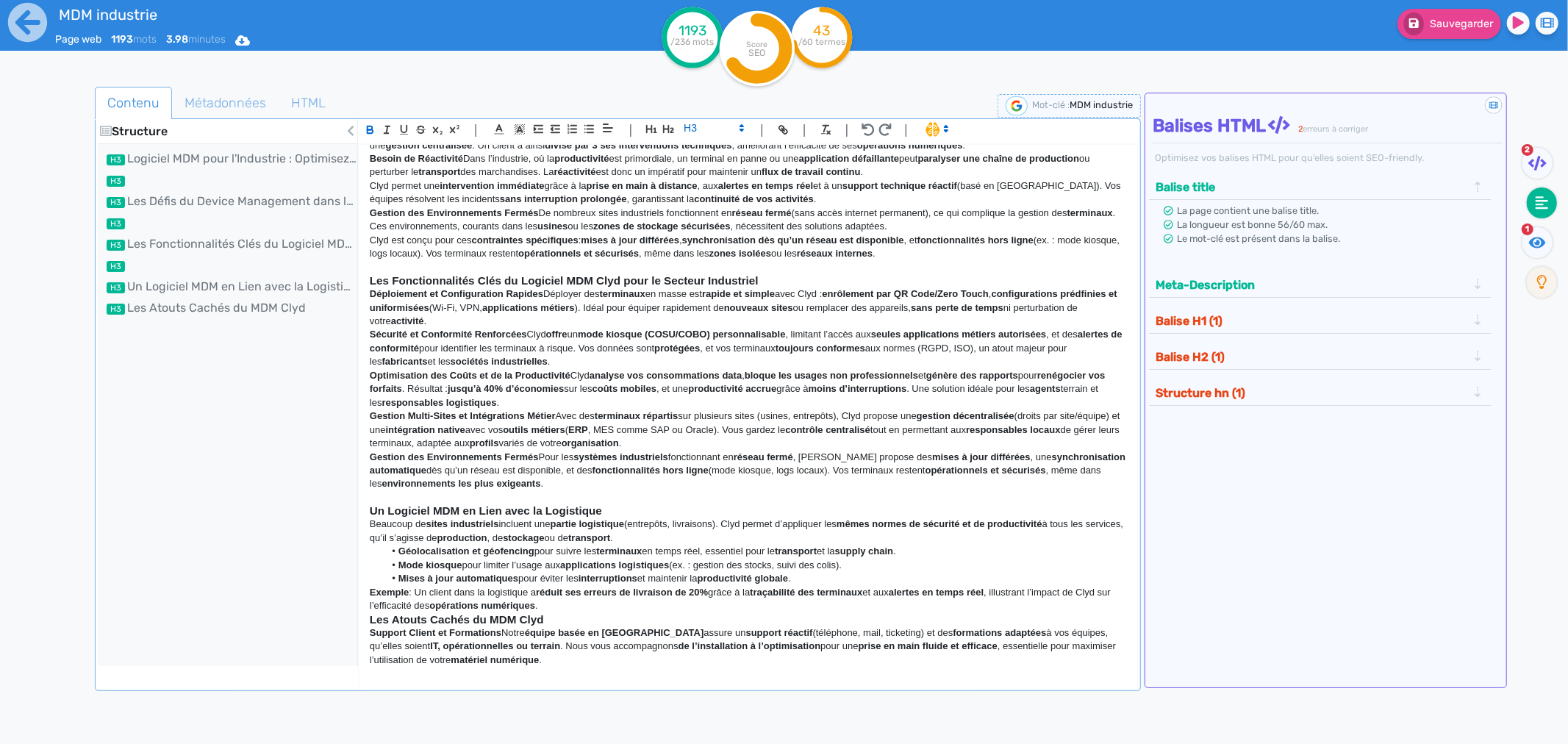
click at [364, 567] on div "Logiciel MDM pour l'Industrie : Optimisez la Gestion de Vos Terminaux avec Clyd…" at bounding box center [748, 405] width 778 height 521
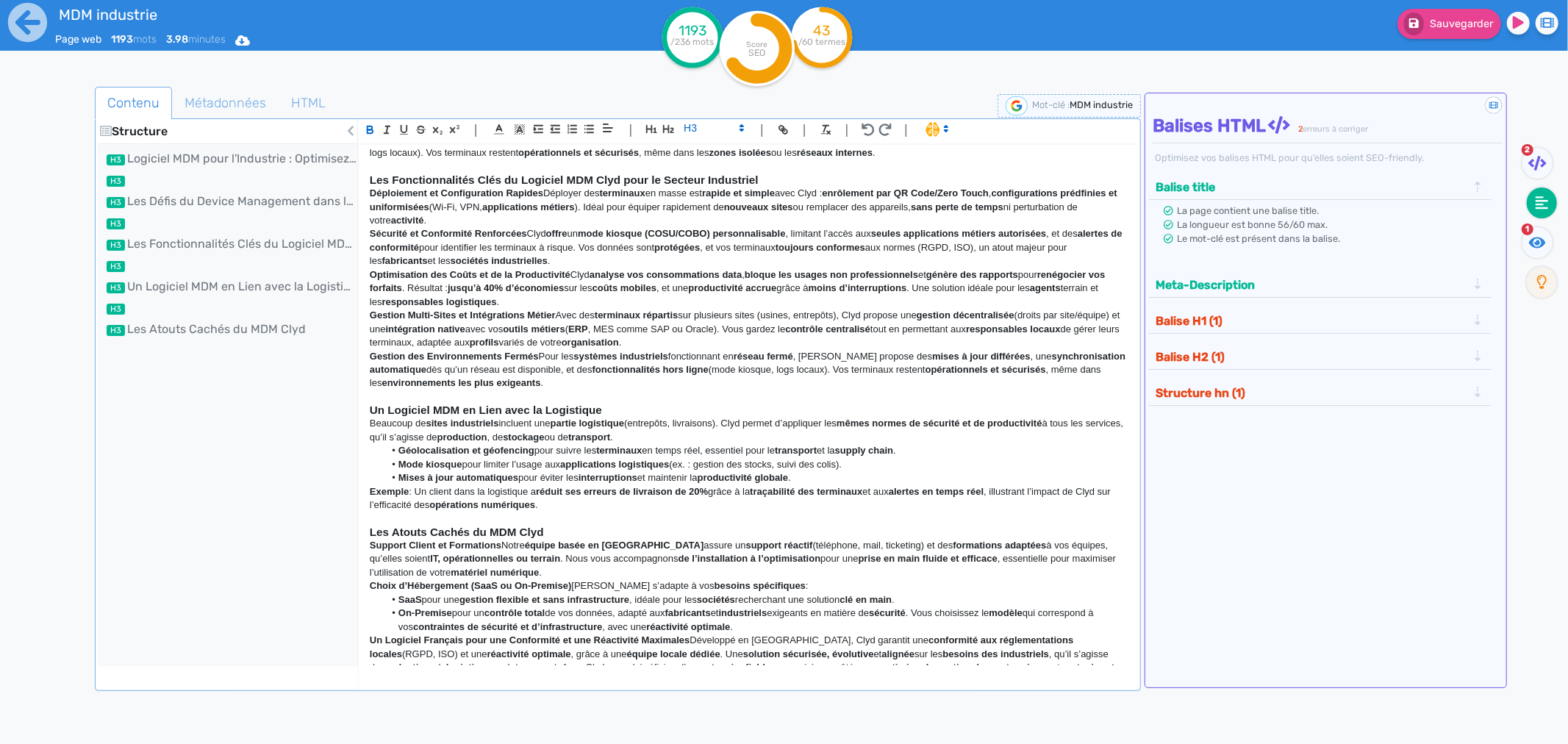
scroll to position [444, 0]
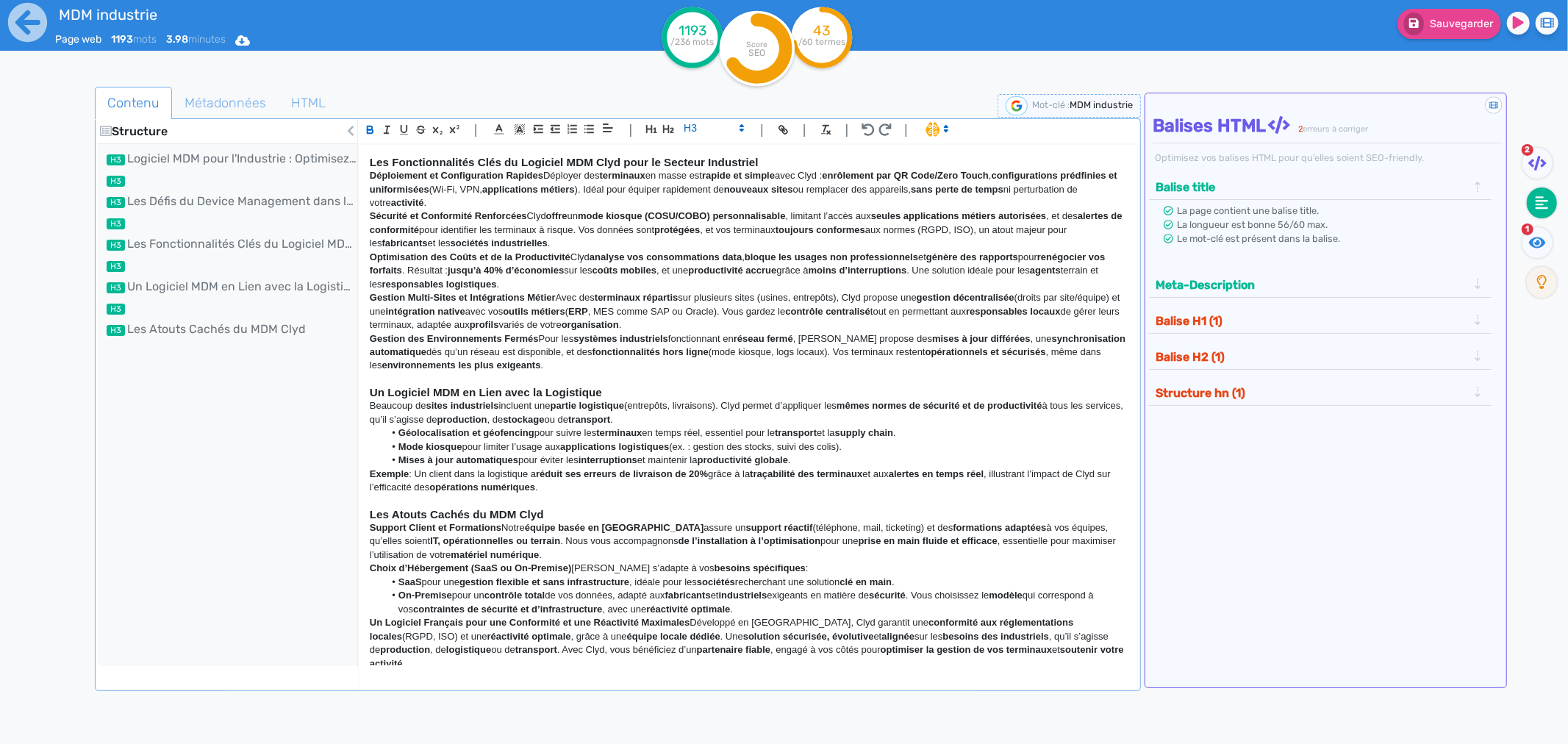
click at [575, 567] on p "Choix d’Hébergement (SaaS ou On-Premise) Clyd s’adapte à vos besoins spécifique…" at bounding box center [748, 568] width 757 height 13
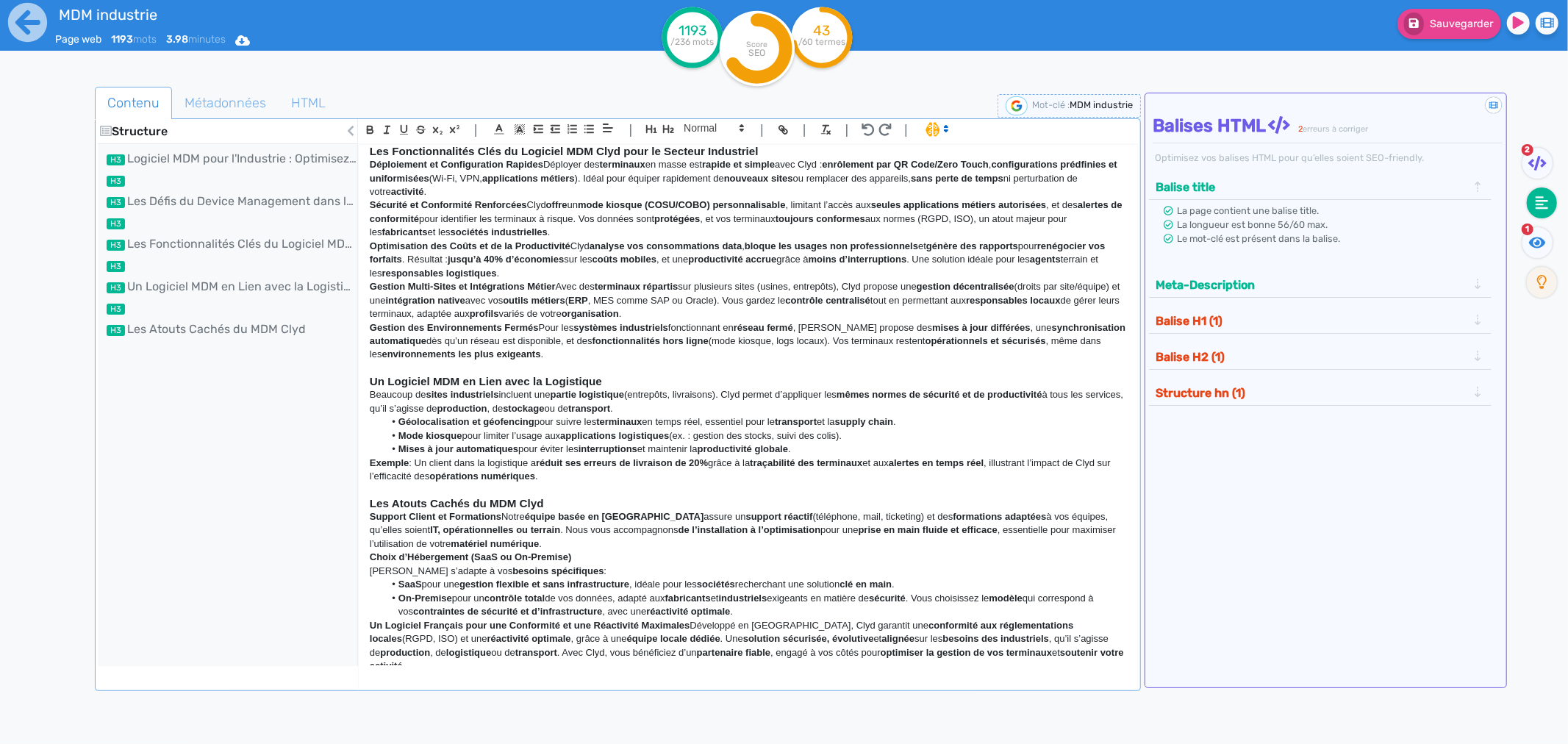
scroll to position [458, 0]
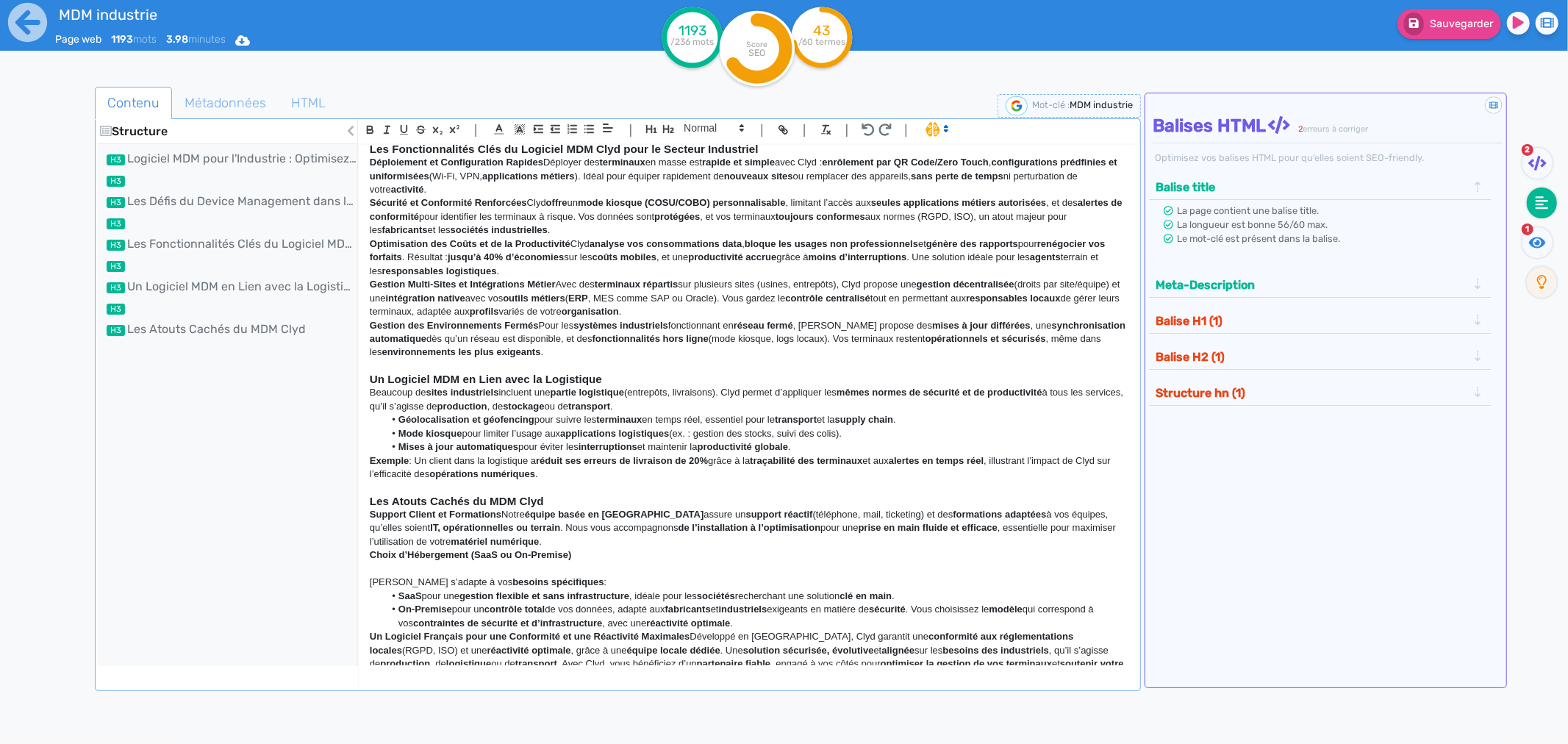
click at [692, 567] on p "Un Logiciel Français pour une Conformité et une Réactivité Maximales Développé …" at bounding box center [748, 656] width 757 height 54
click at [366, 567] on div "Logiciel MDM pour l'Industrie : Optimisez la Gestion de Vos Terminaux avec Clyd…" at bounding box center [748, 405] width 778 height 521
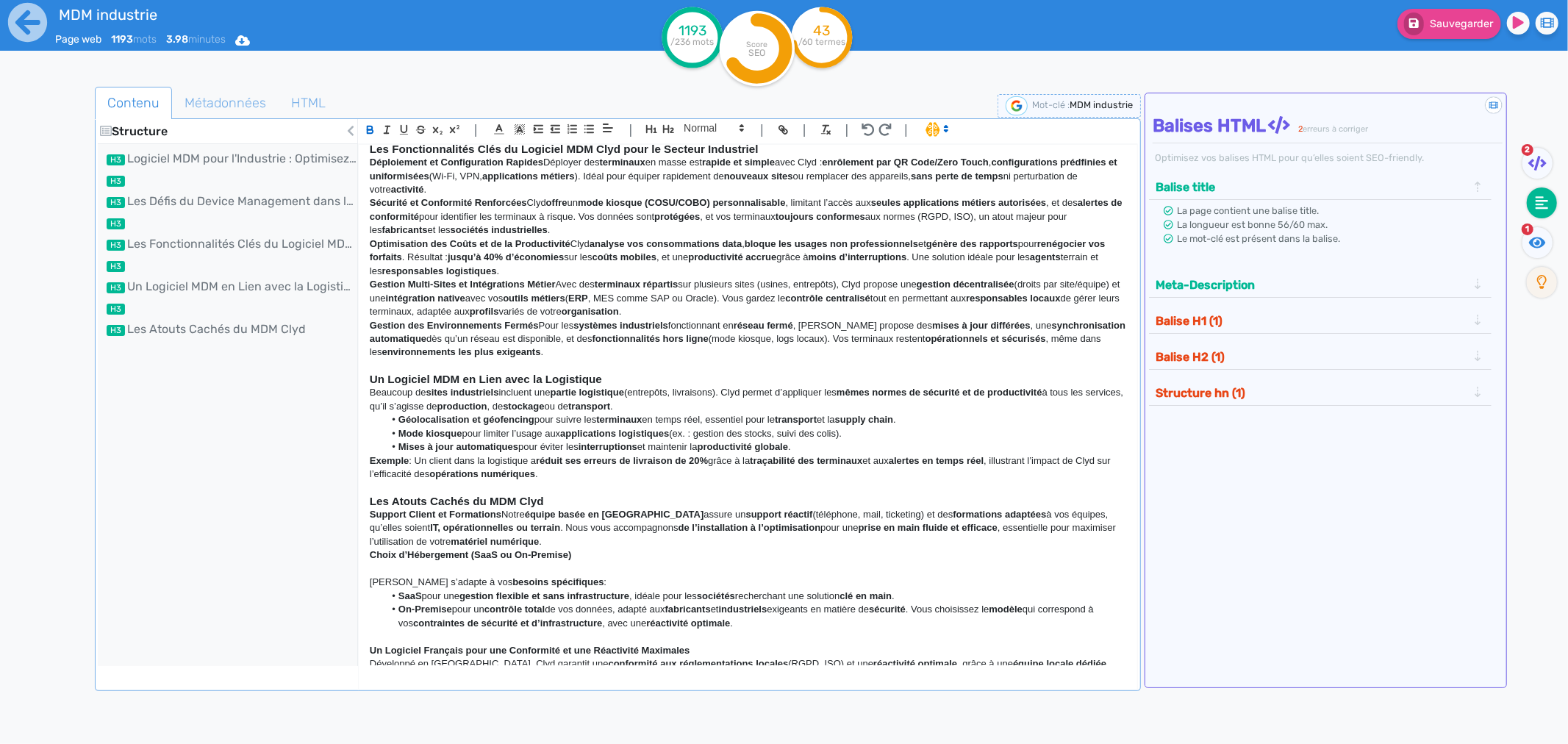
click at [370, 554] on strong "Choix d’Hébergement (SaaS ou On-Premise)" at bounding box center [470, 554] width 202 height 11
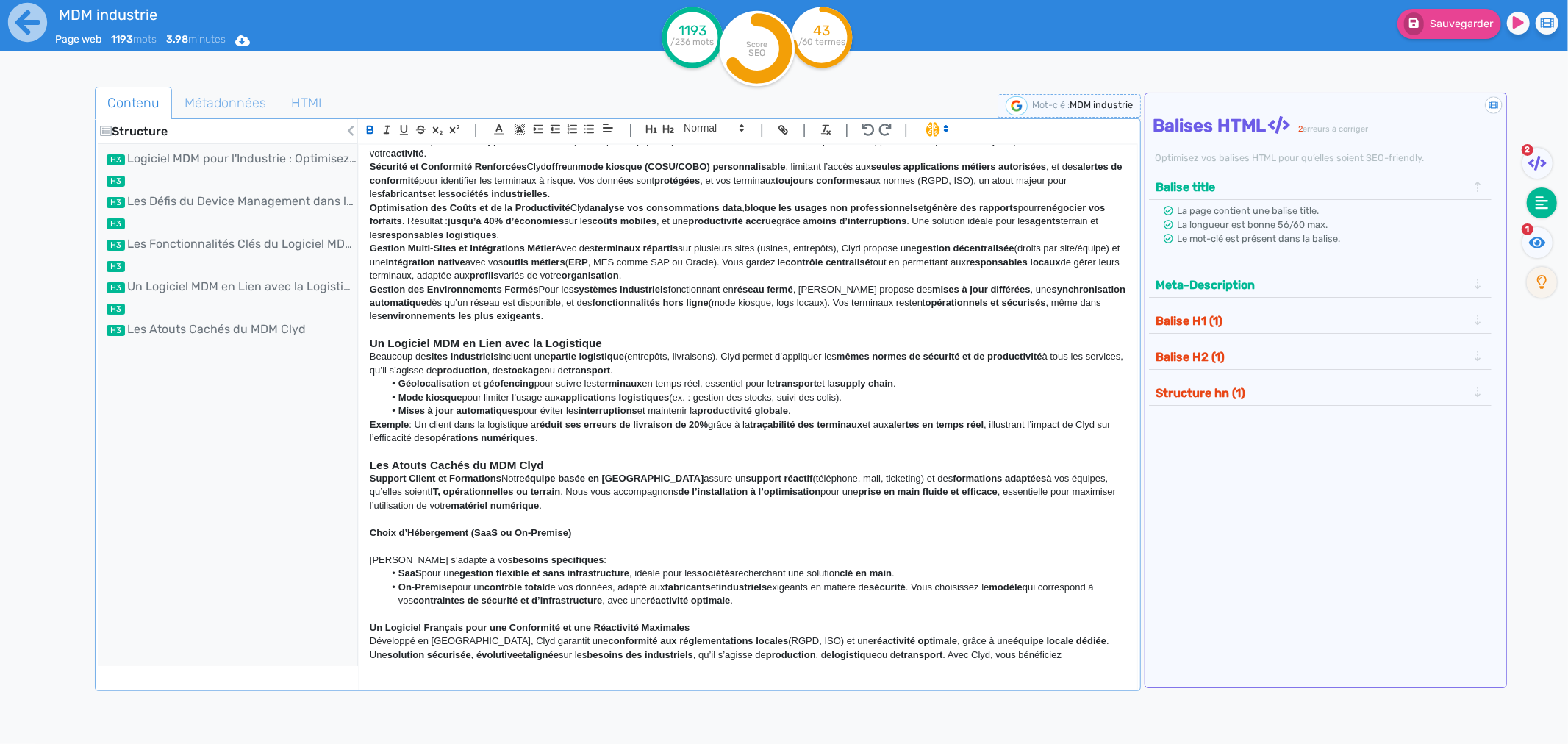
scroll to position [513, 0]
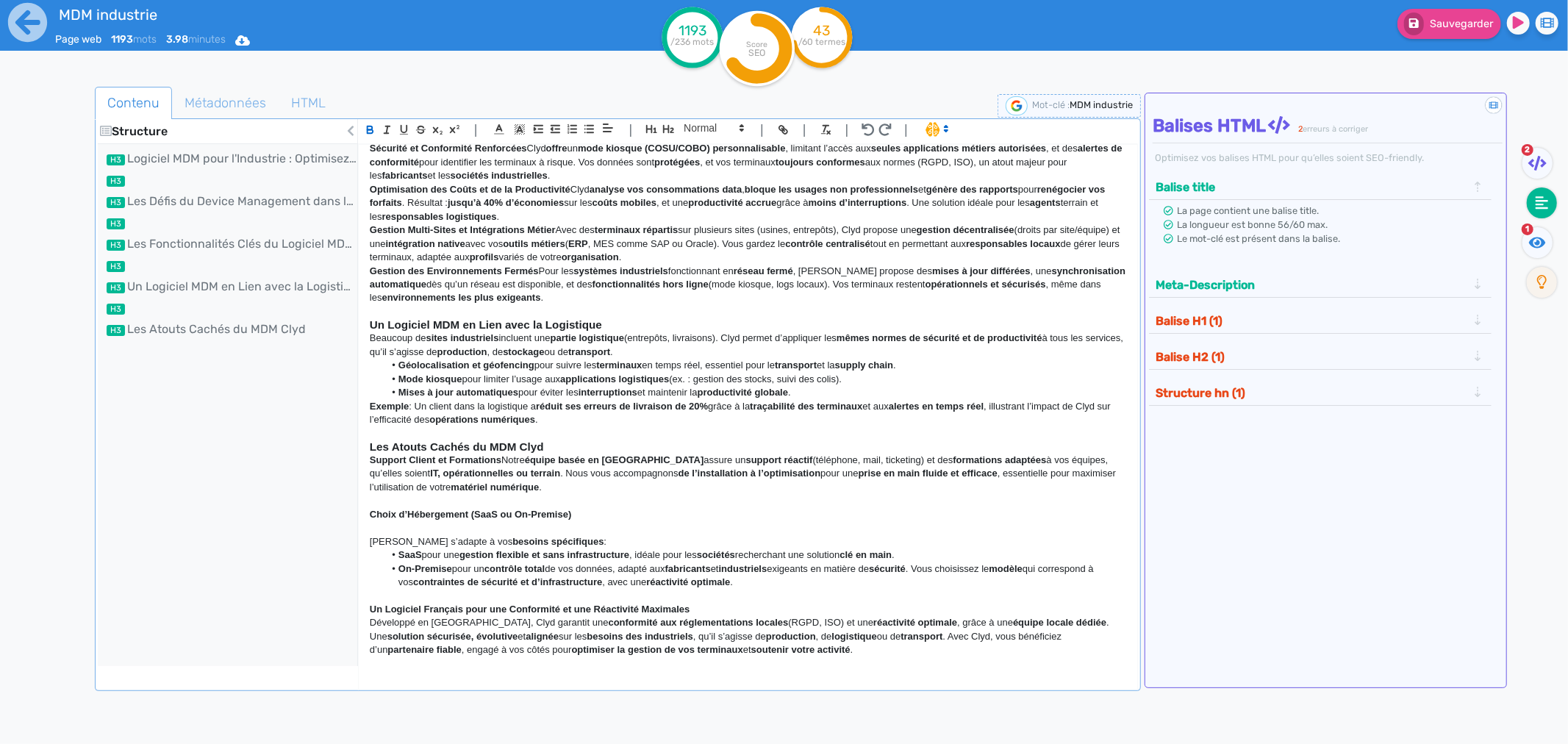
click at [638, 459] on p "Support Client et Formations Notre équipe basée en [GEOGRAPHIC_DATA] assure un …" at bounding box center [748, 473] width 757 height 40
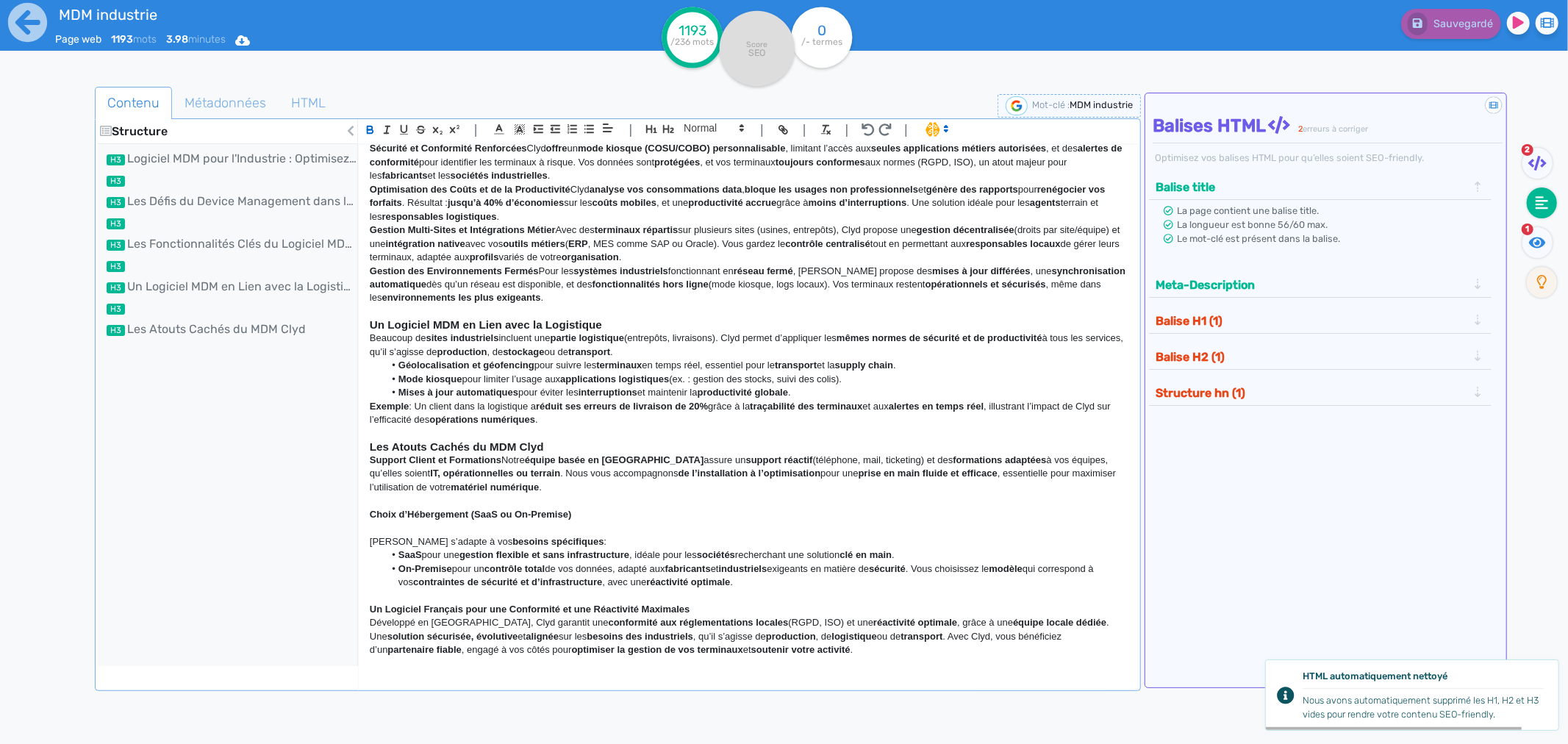
click at [505, 459] on p "Support Client et Formations Notre équipe basée en [GEOGRAPHIC_DATA] assure un …" at bounding box center [748, 473] width 757 height 40
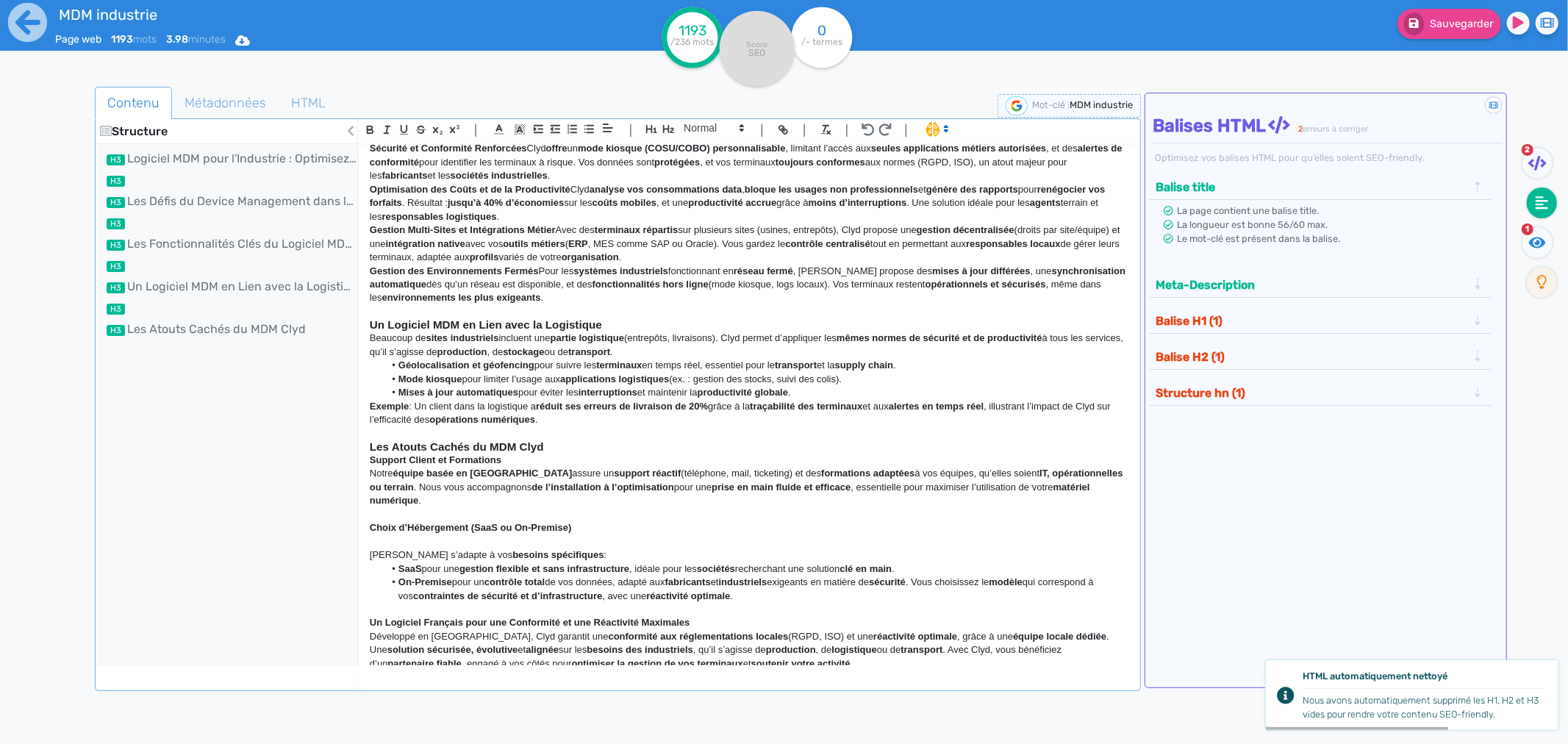
click at [372, 460] on strong "Support Client et Formations" at bounding box center [435, 459] width 131 height 11
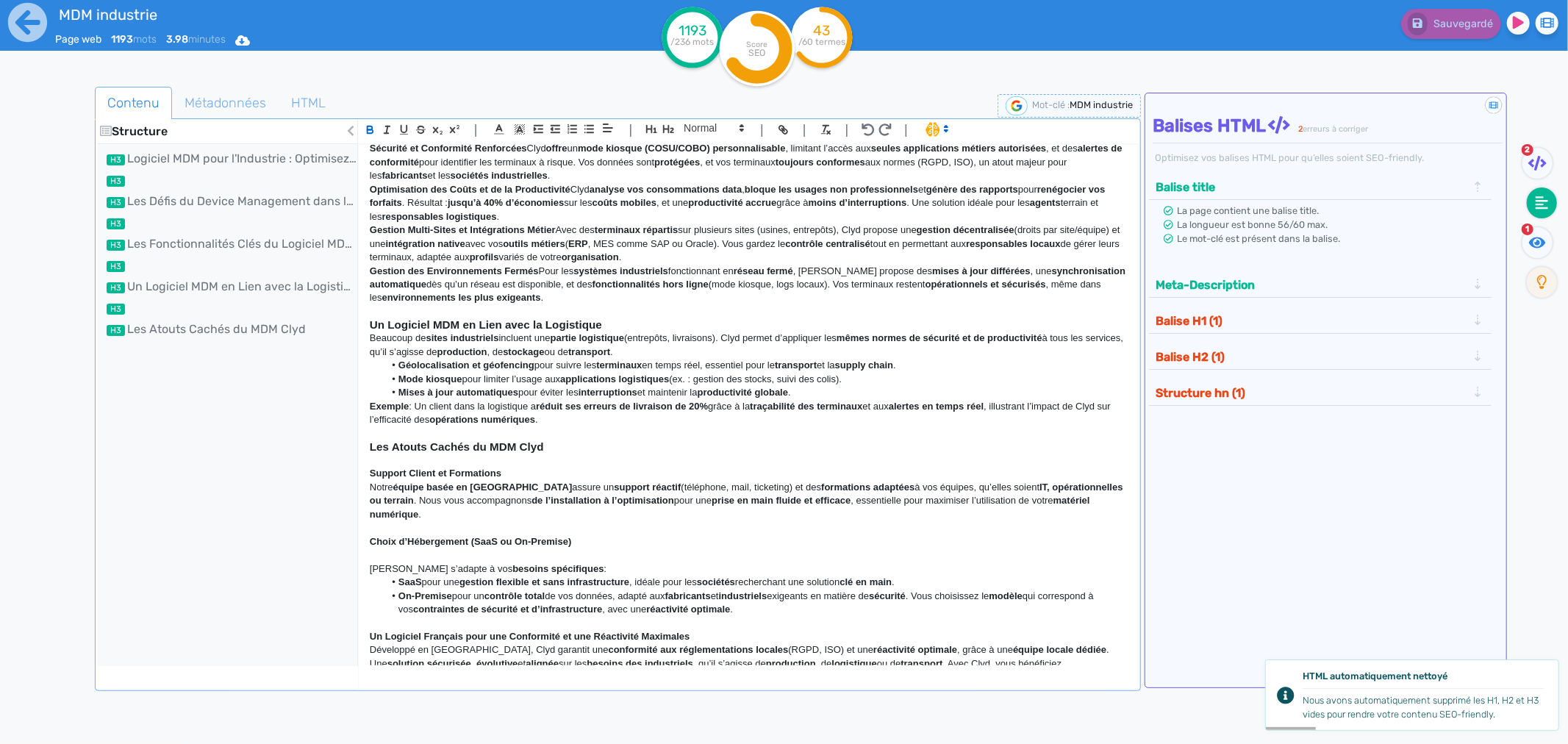
click at [370, 487] on p "Notre équipe basée en [GEOGRAPHIC_DATA] assure un support réactif (téléphone, m…" at bounding box center [748, 501] width 757 height 40
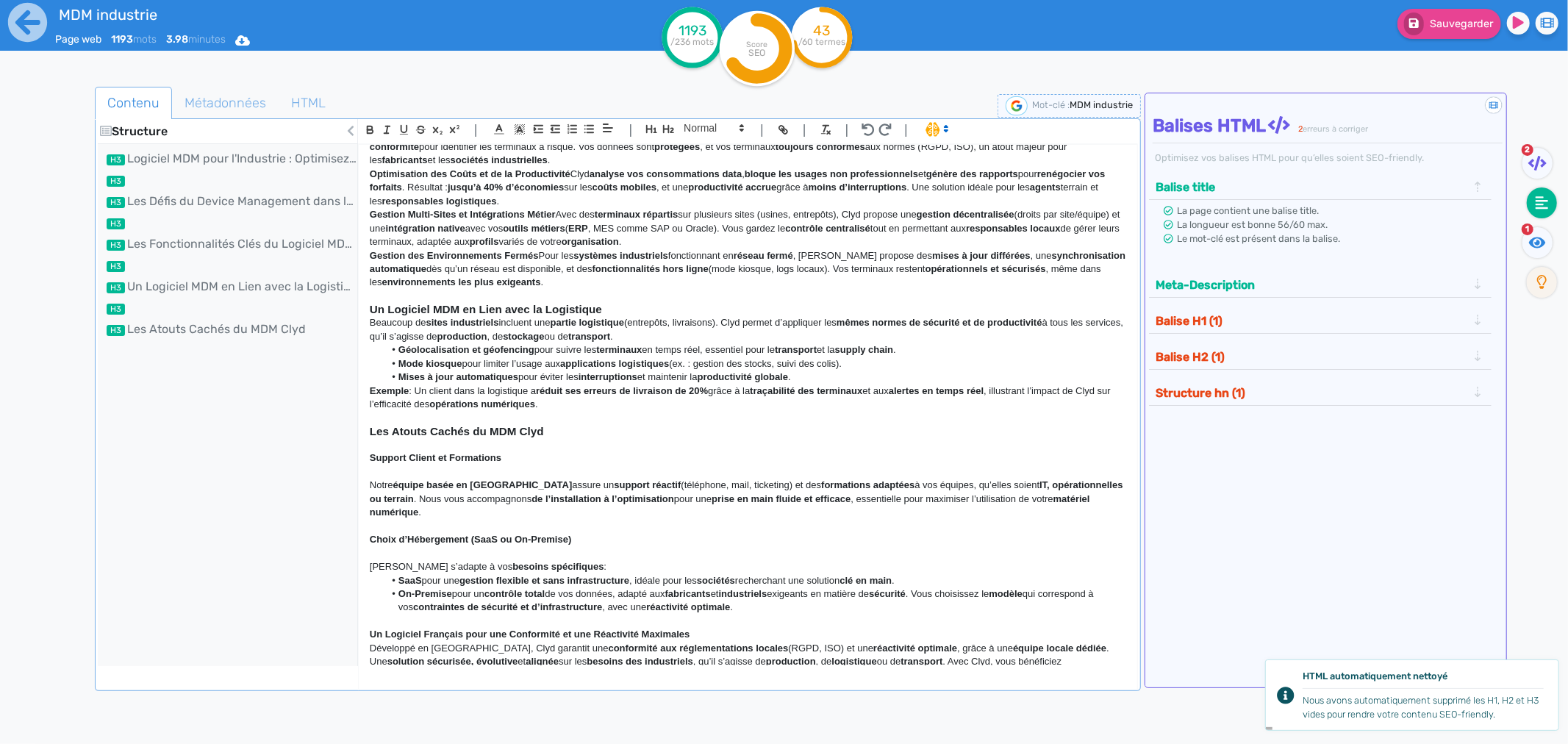
scroll to position [553, 0]
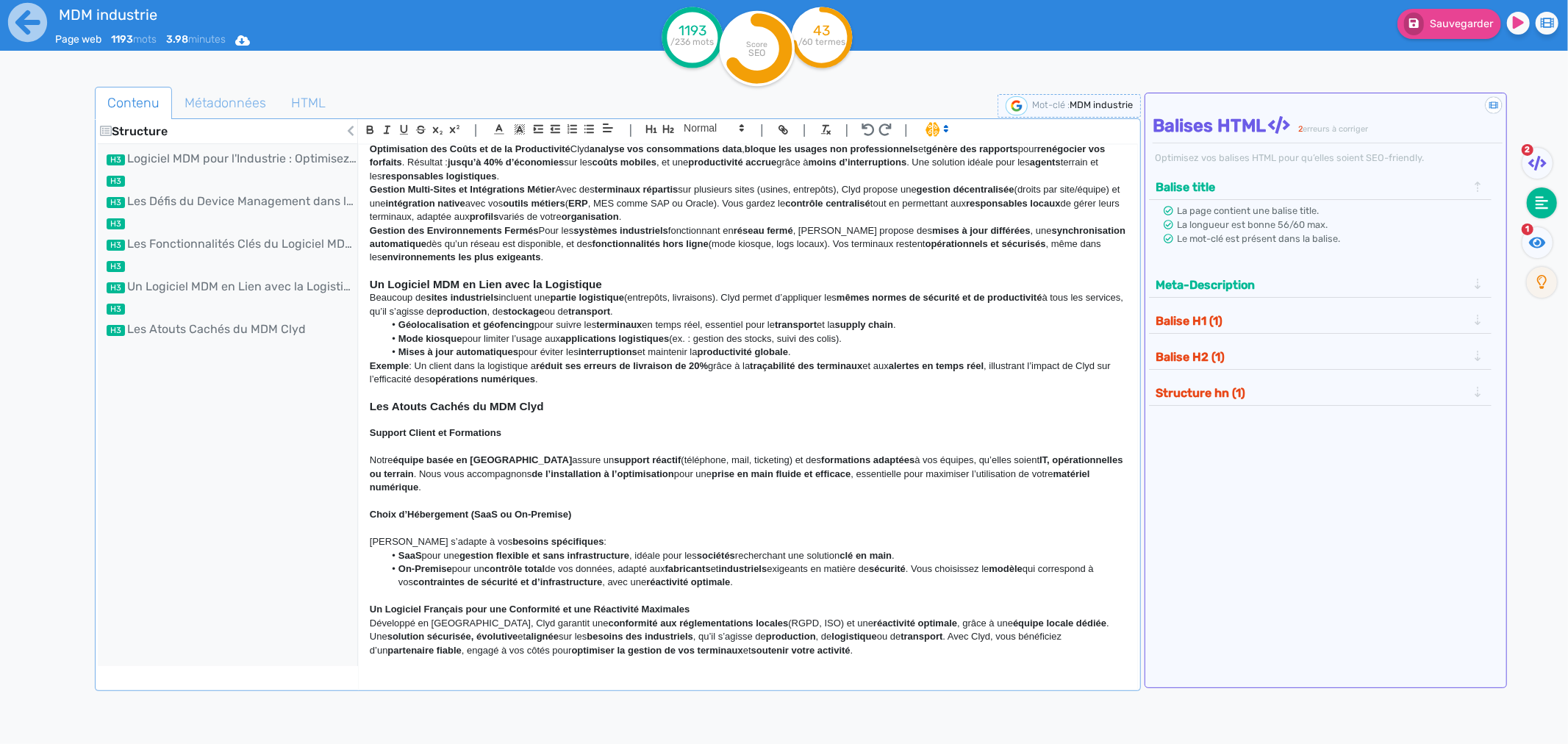
click at [368, 567] on div "Logiciel MDM pour l'Industrie : Optimisez la Gestion de Vos Terminaux avec Clyd…" at bounding box center [748, 405] width 778 height 521
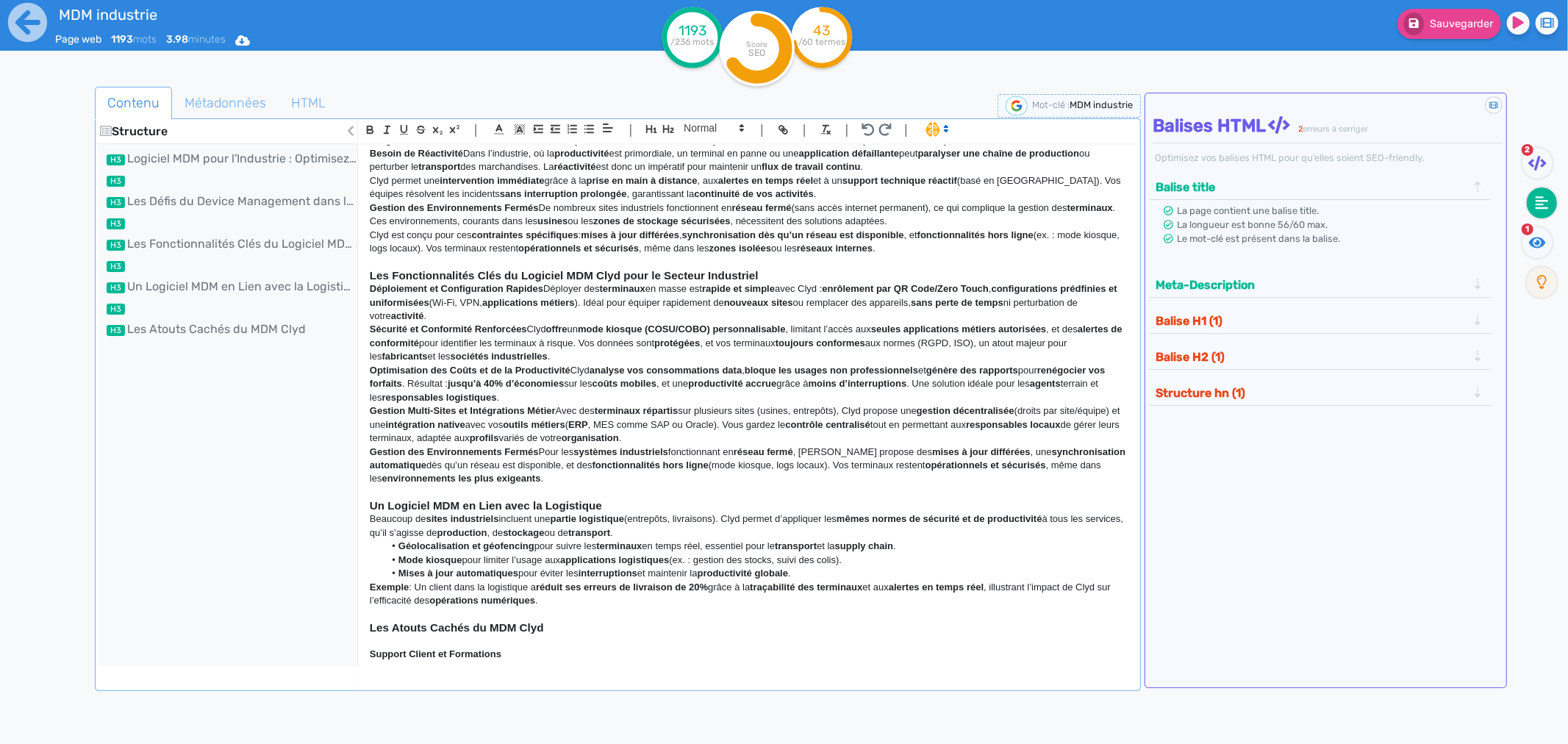
scroll to position [307, 0]
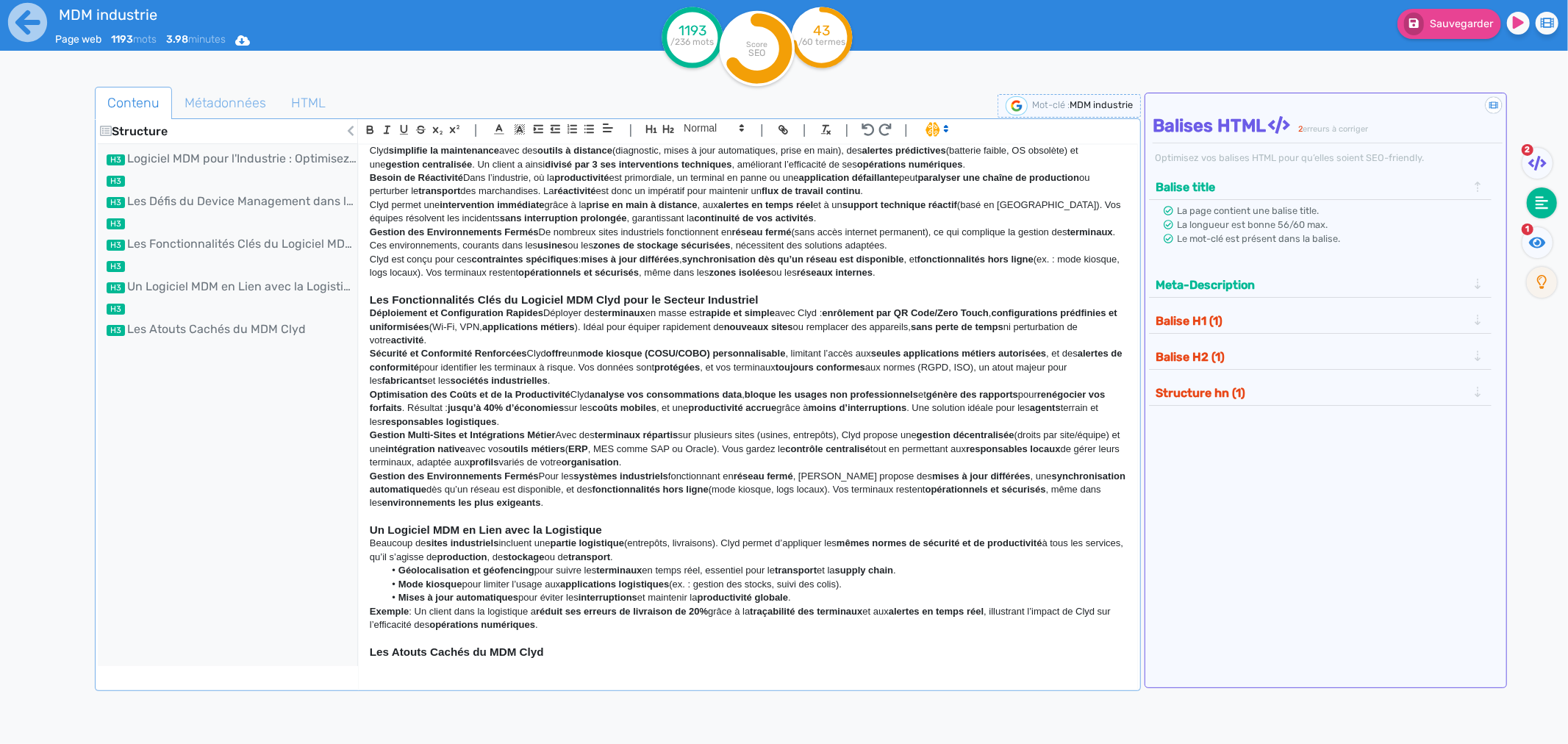
click at [370, 539] on p "Beaucoup de sites industriels incluent une partie logistique (entrepôts, livrai…" at bounding box center [748, 550] width 757 height 27
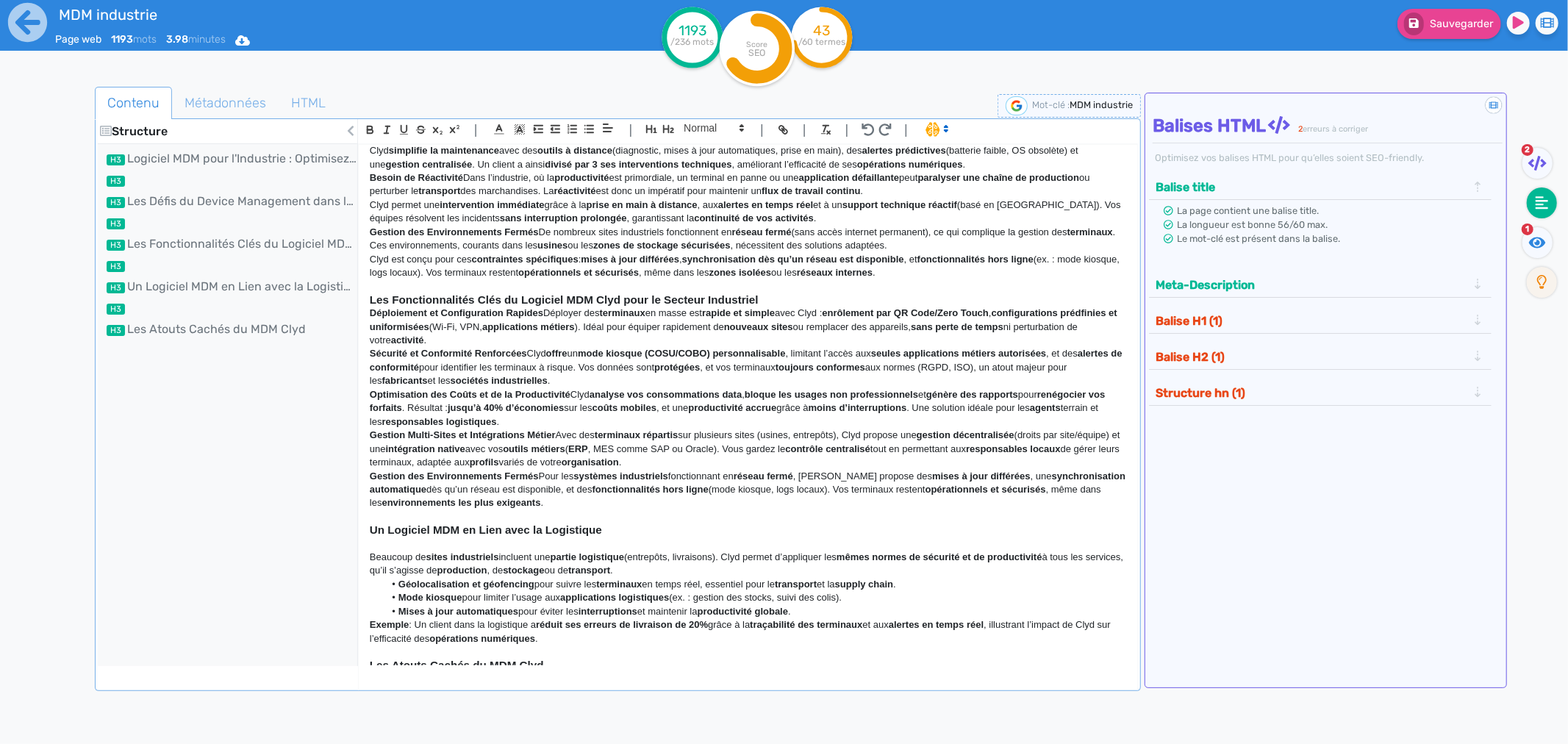
click at [527, 352] on p "Sécurité et Conformité Renforcées Clyd offre un mode kiosque (COSU/COBO) person…" at bounding box center [748, 367] width 757 height 40
click at [531, 352] on p "Sécurité et Conformité Renforcées Clyd offre un mode kiosque (COSU/COBO) person…" at bounding box center [748, 367] width 757 height 40
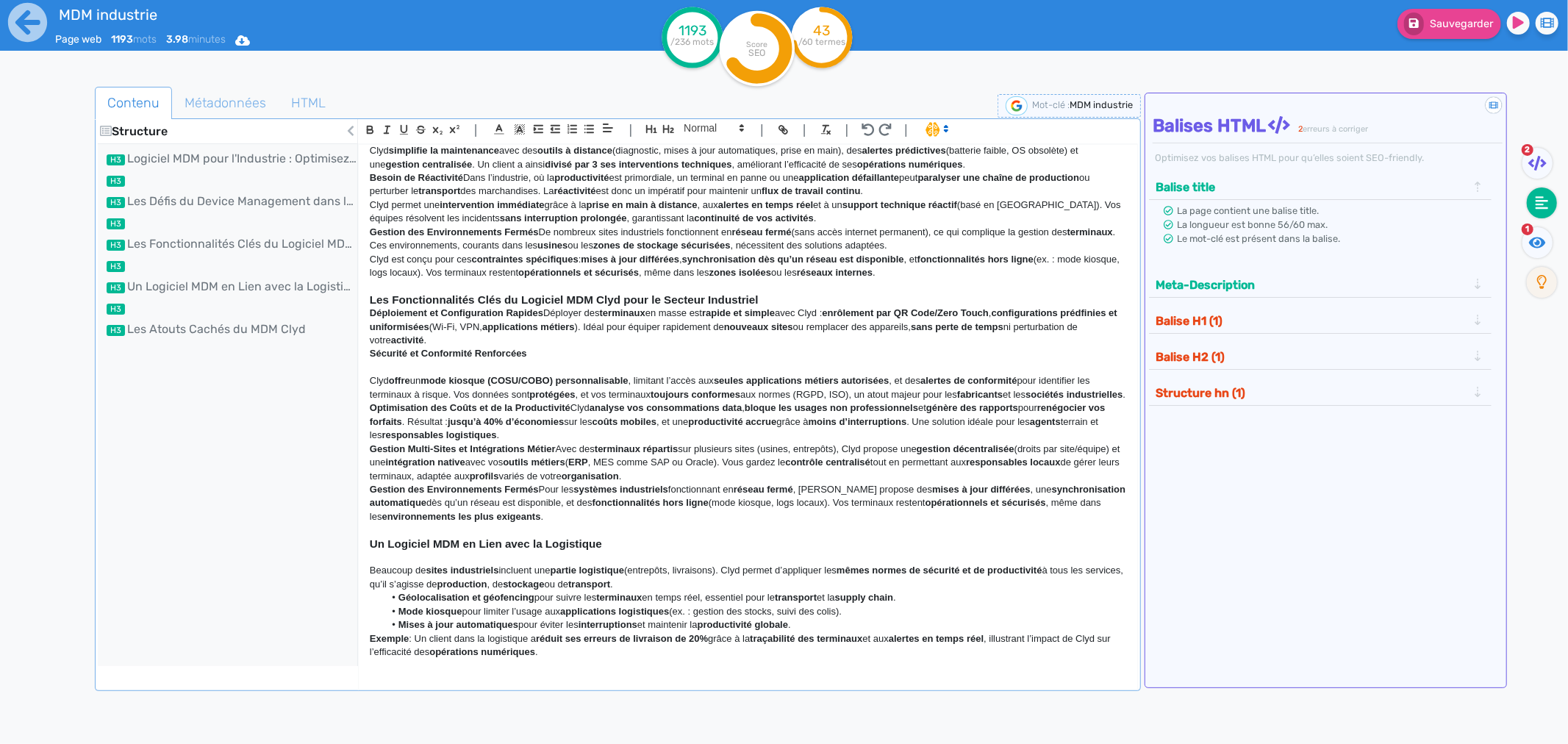
click at [370, 356] on strong "Sécurité et Conformité Renforcées" at bounding box center [448, 353] width 157 height 11
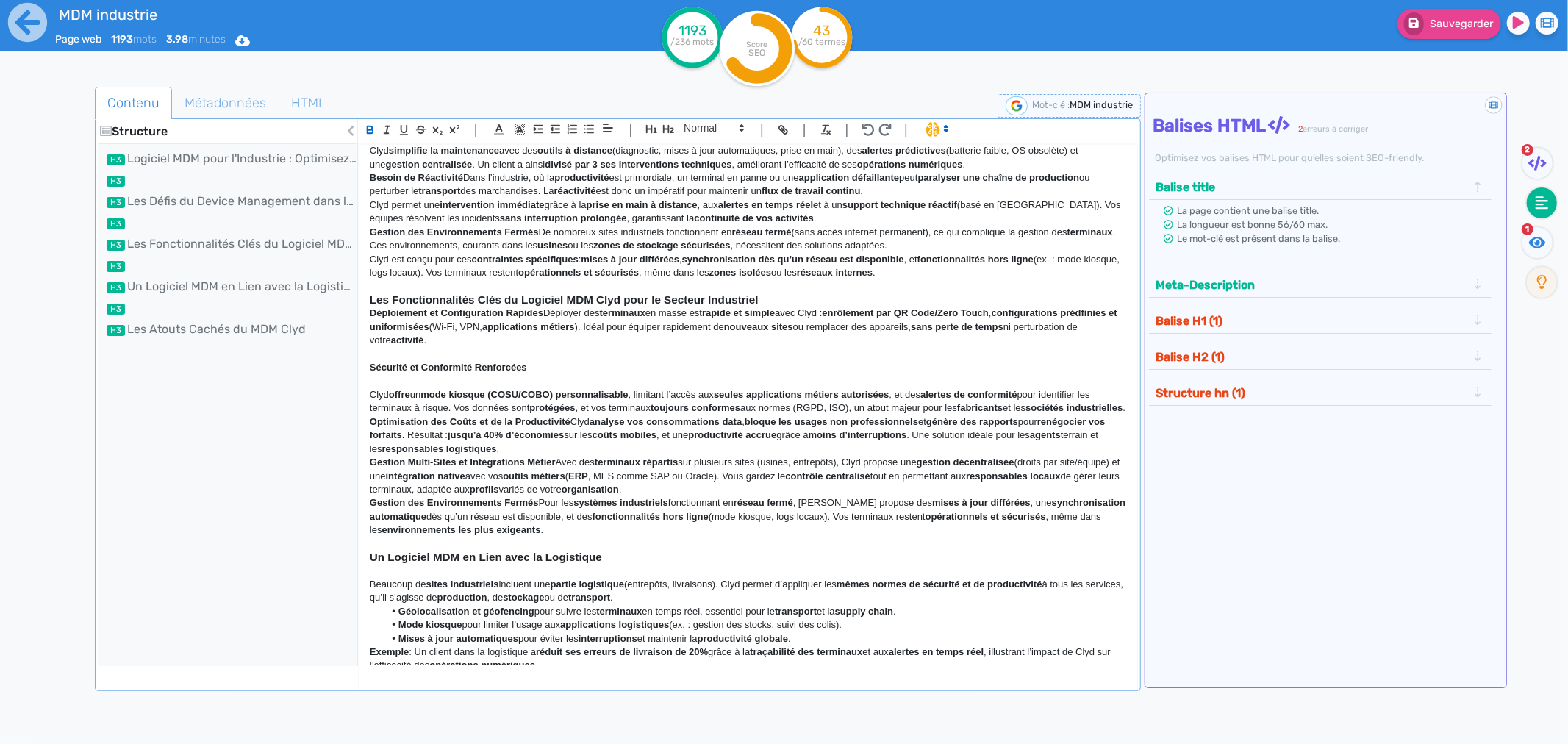
click at [541, 314] on strong "Déploiement et Configuration Rapides" at bounding box center [456, 312] width 174 height 11
click at [545, 314] on p "Déploiement et Configuration Rapides Déployer des terminaux en masse est rapide…" at bounding box center [748, 326] width 757 height 40
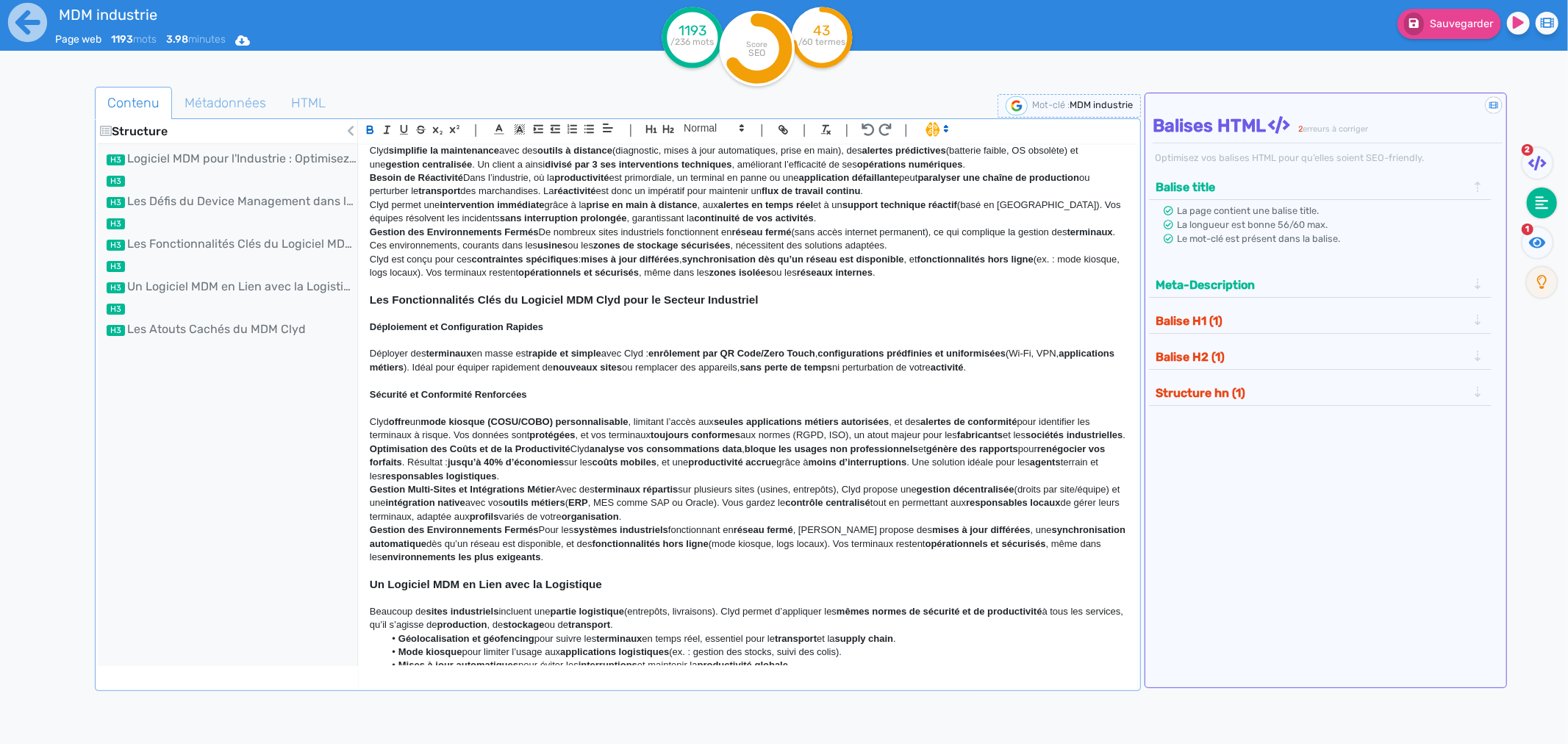
click at [559, 505] on p "Gestion Multi-Sites et Intégrations Métier Avec des terminaux répartis sur plus…" at bounding box center [748, 503] width 757 height 40
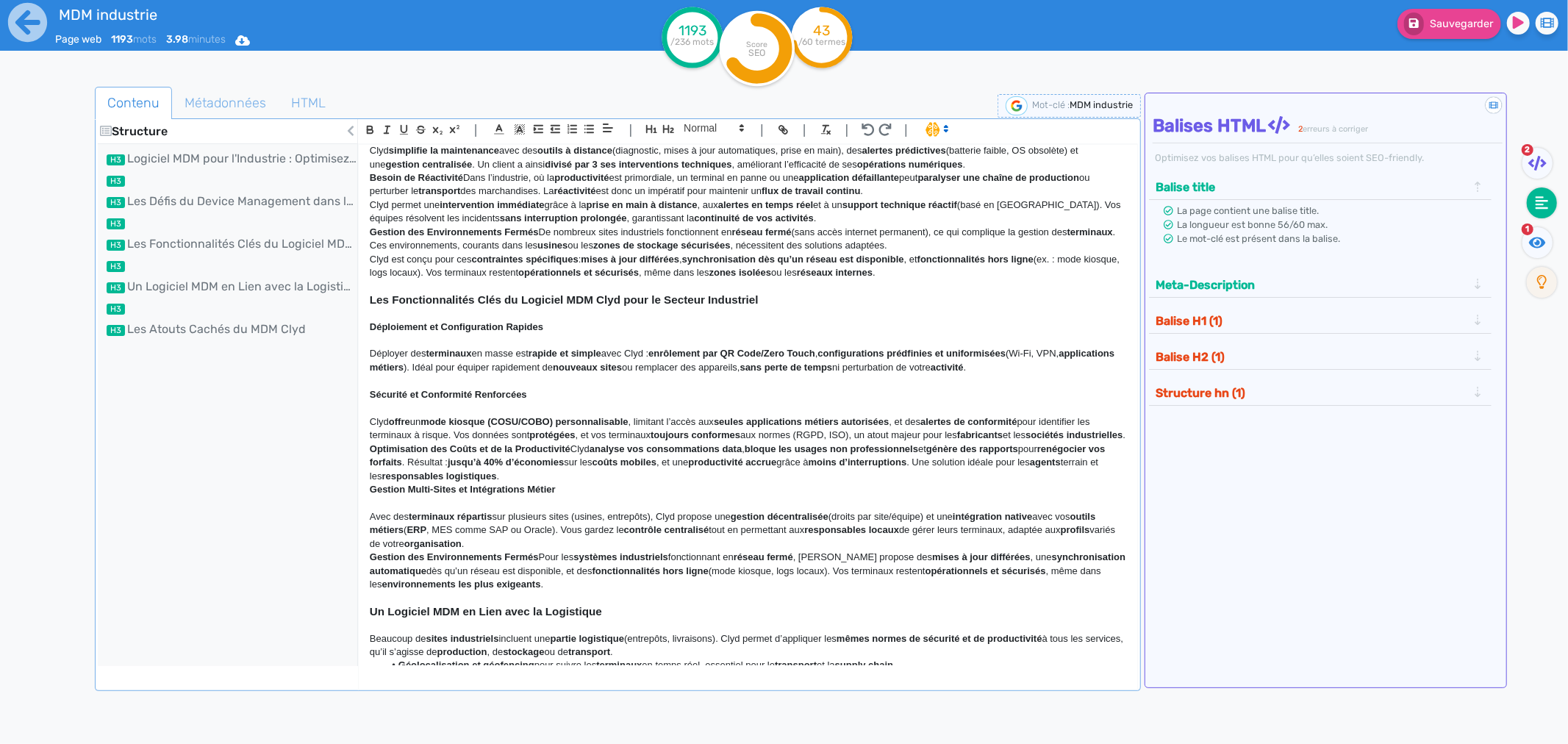
click at [571, 464] on p "Optimisation des Coûts et de la Productivité Clyd analyse vos consommations dat…" at bounding box center [748, 462] width 757 height 40
click at [574, 465] on p "Optimisation des Coûts et de la Productivité Clyd analyse vos consommations dat…" at bounding box center [748, 462] width 757 height 40
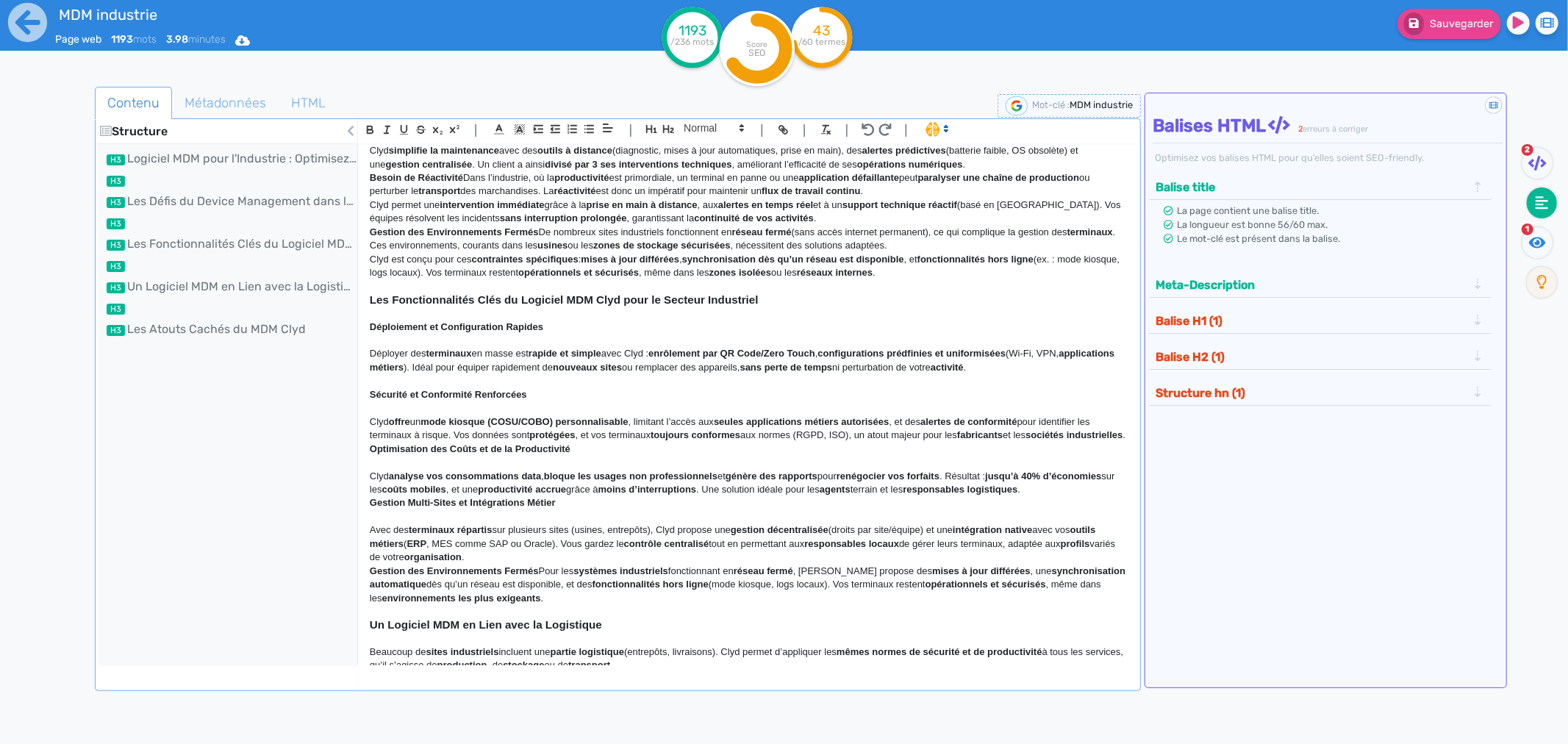
click at [367, 464] on div "Logiciel MDM pour l'Industrie : Optimisez la Gestion de Vos Terminaux avec Clyd…" at bounding box center [748, 405] width 778 height 521
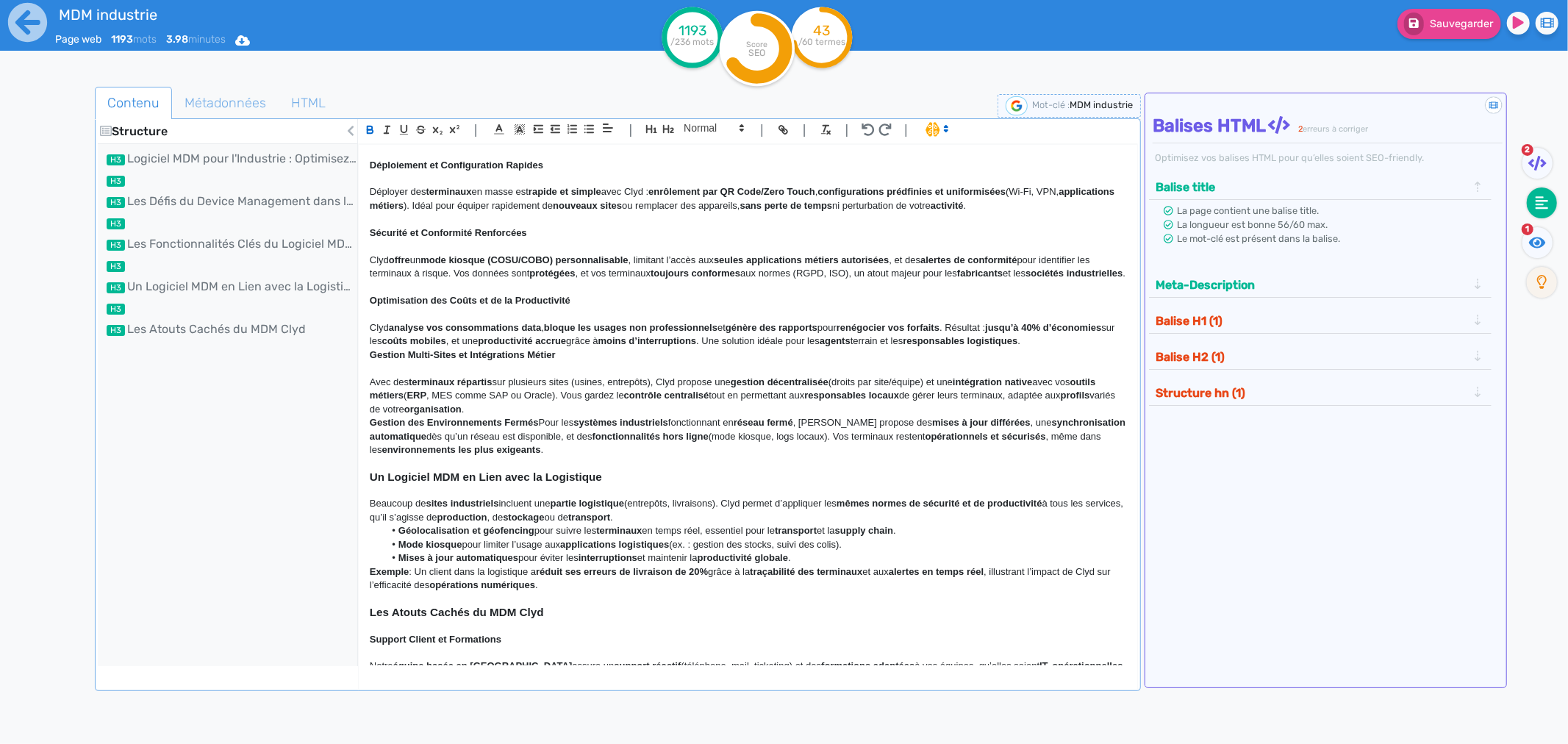
scroll to position [471, 0]
click at [542, 452] on p "Gestion des Environnements Fermés Pour les systèmes industriels fonctionnant en…" at bounding box center [748, 434] width 757 height 40
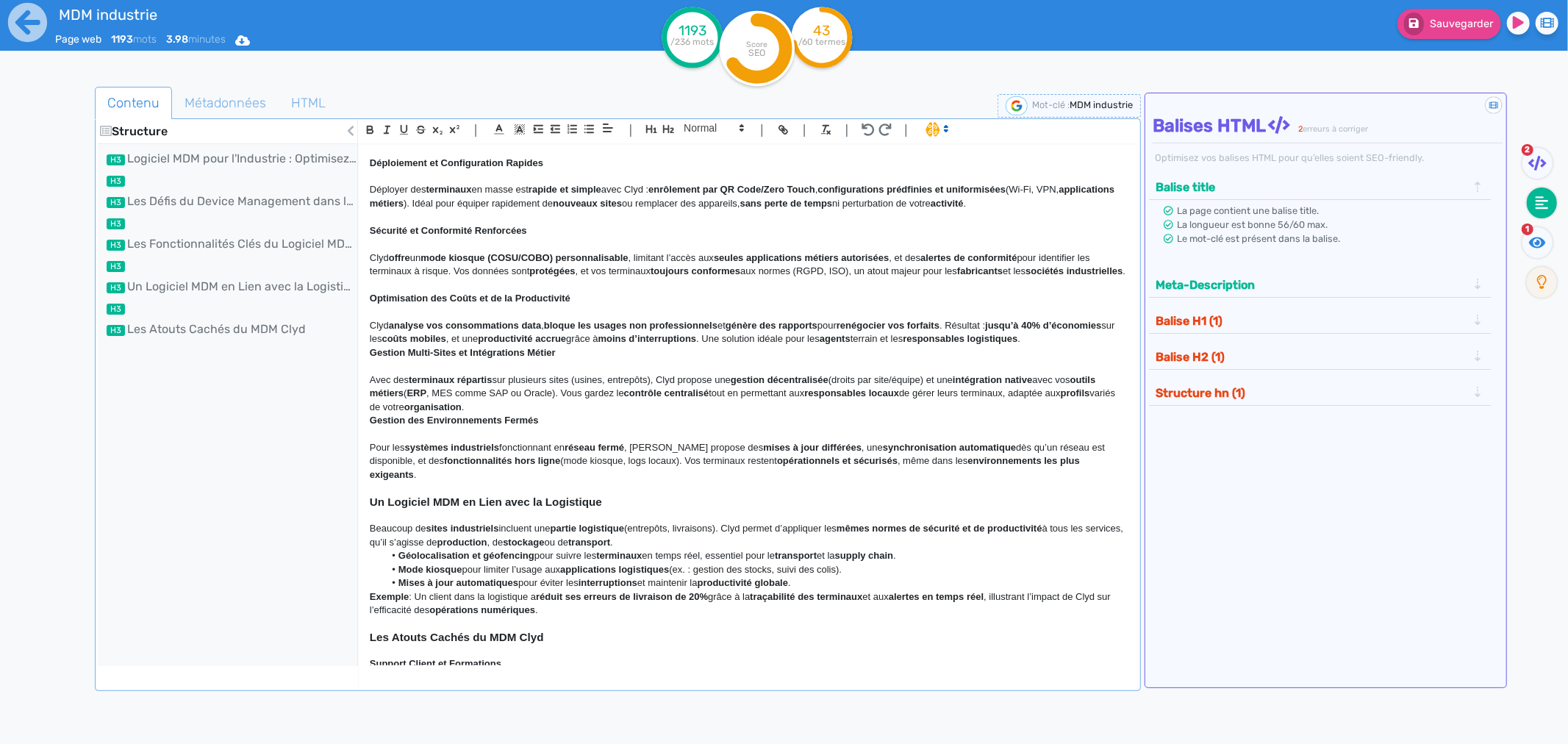
click at [370, 426] on strong "Gestion des Environnements Fermés" at bounding box center [454, 420] width 169 height 11
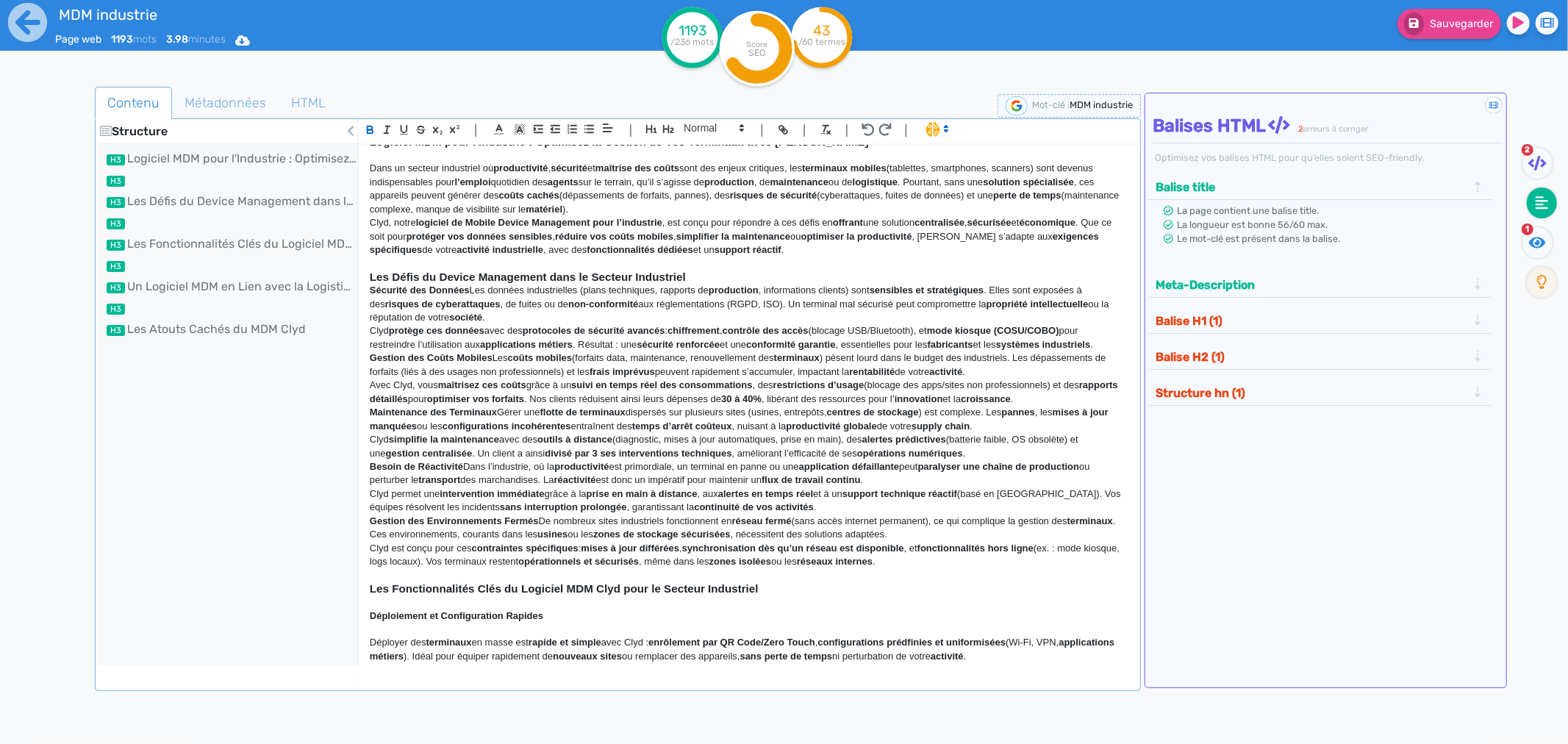
scroll to position [0, 0]
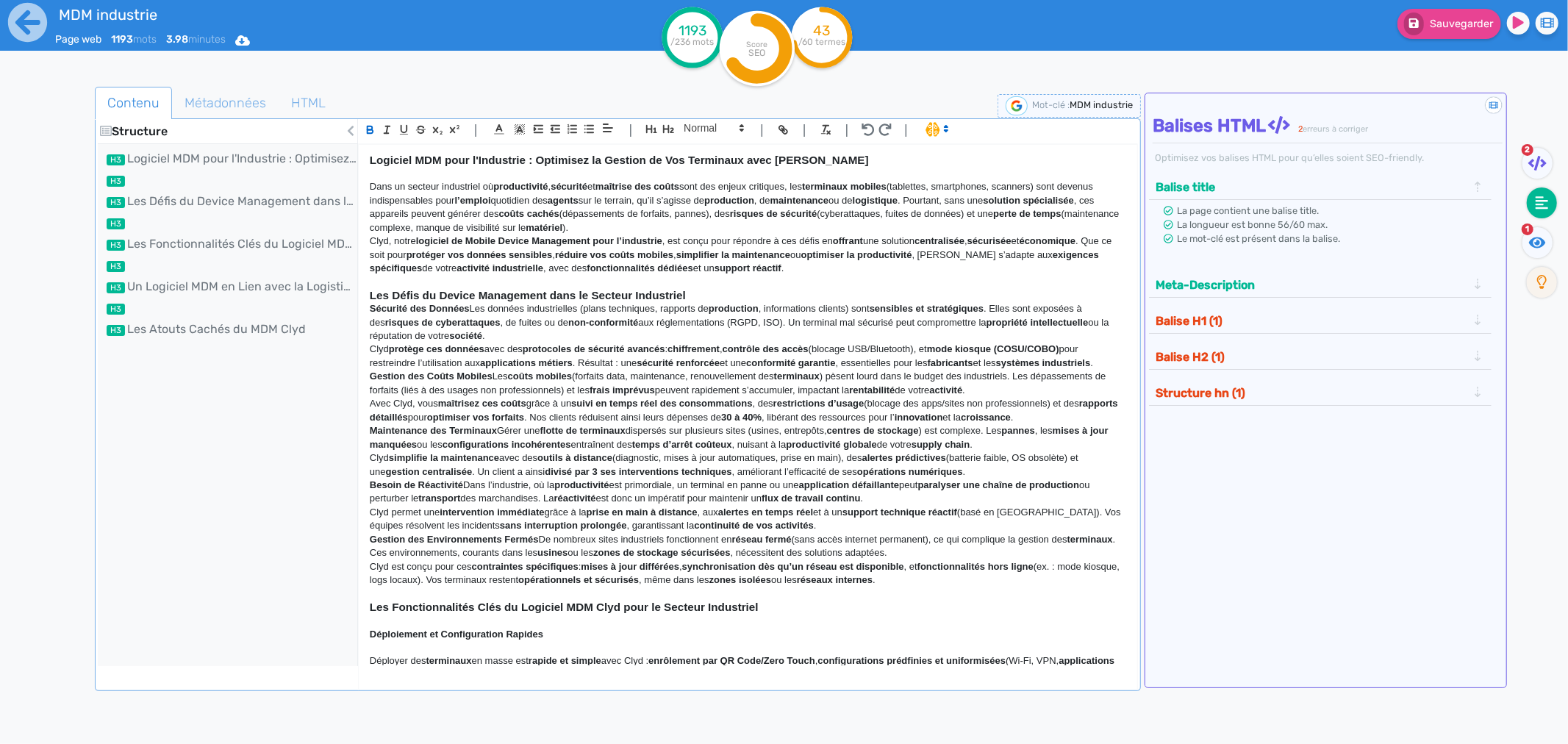
click at [495, 380] on p "Gestion des Coûts Mobiles Les coûts mobiles (forfaits data, maintenance, renouv…" at bounding box center [748, 383] width 757 height 27
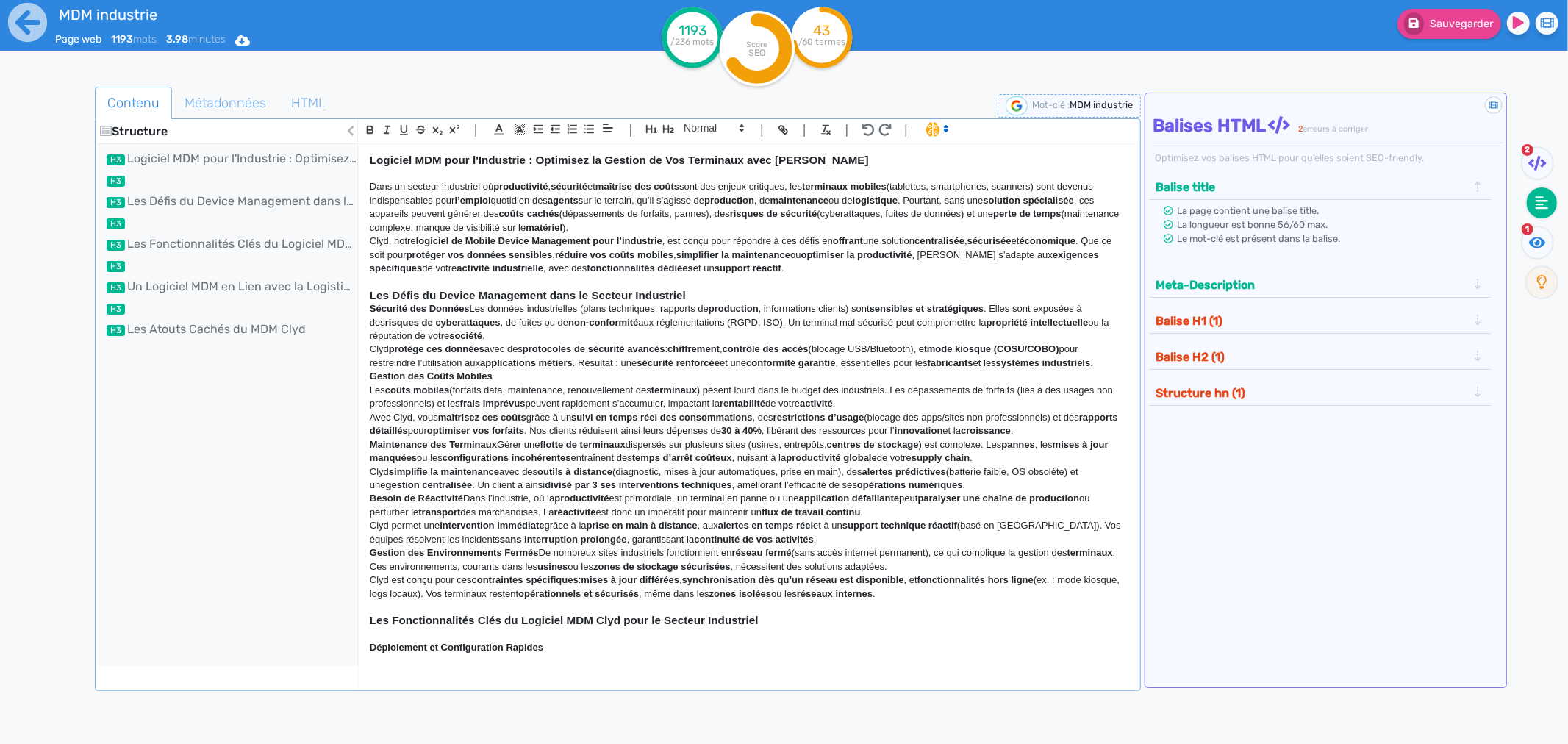
click at [367, 376] on div "Logiciel MDM pour l'Industrie : Optimisez la Gestion de Vos Terminaux avec Clyd…" at bounding box center [748, 405] width 778 height 521
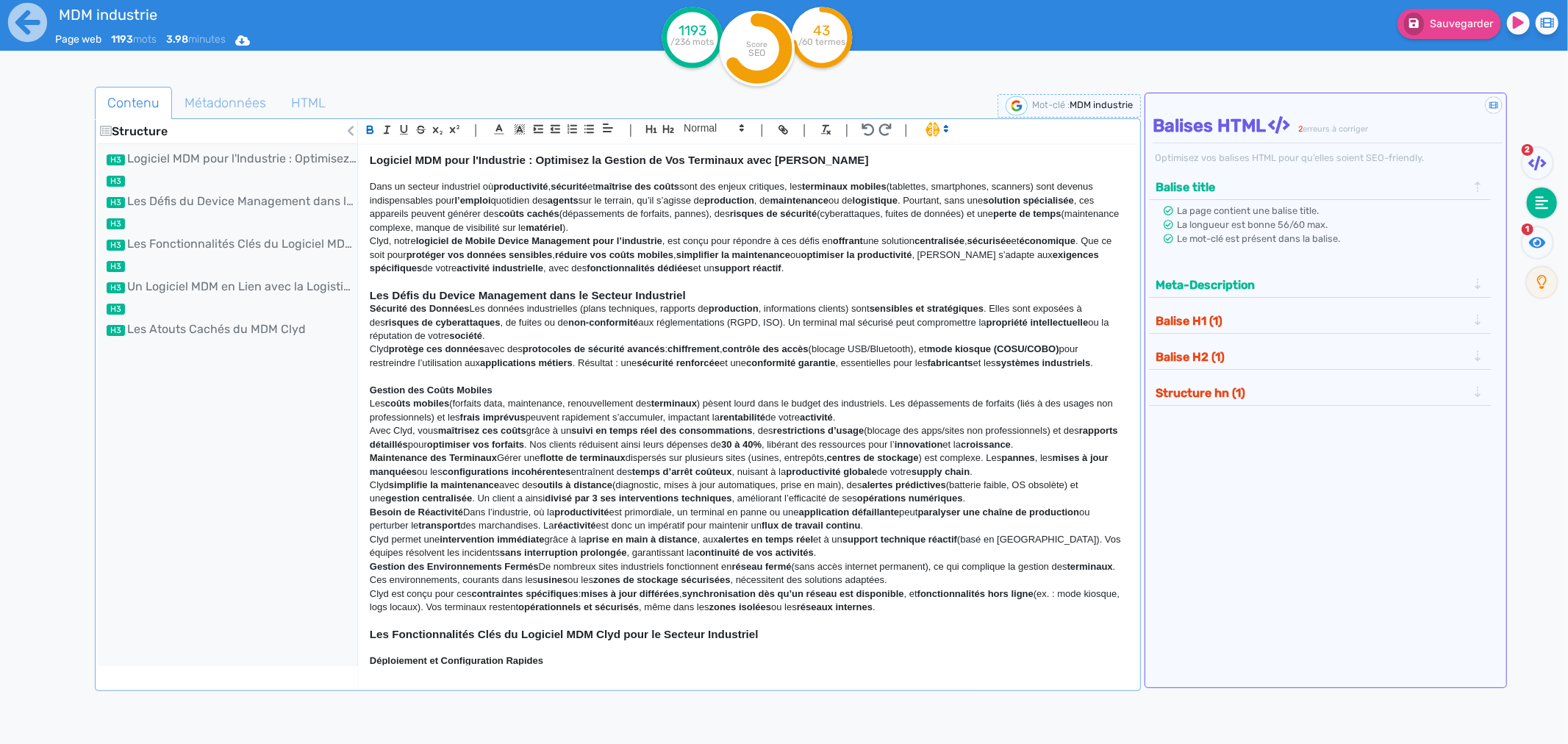
click at [367, 407] on div "Logiciel MDM pour l'Industrie : Optimisez la Gestion de Vos Terminaux avec Clyd…" at bounding box center [748, 405] width 778 height 521
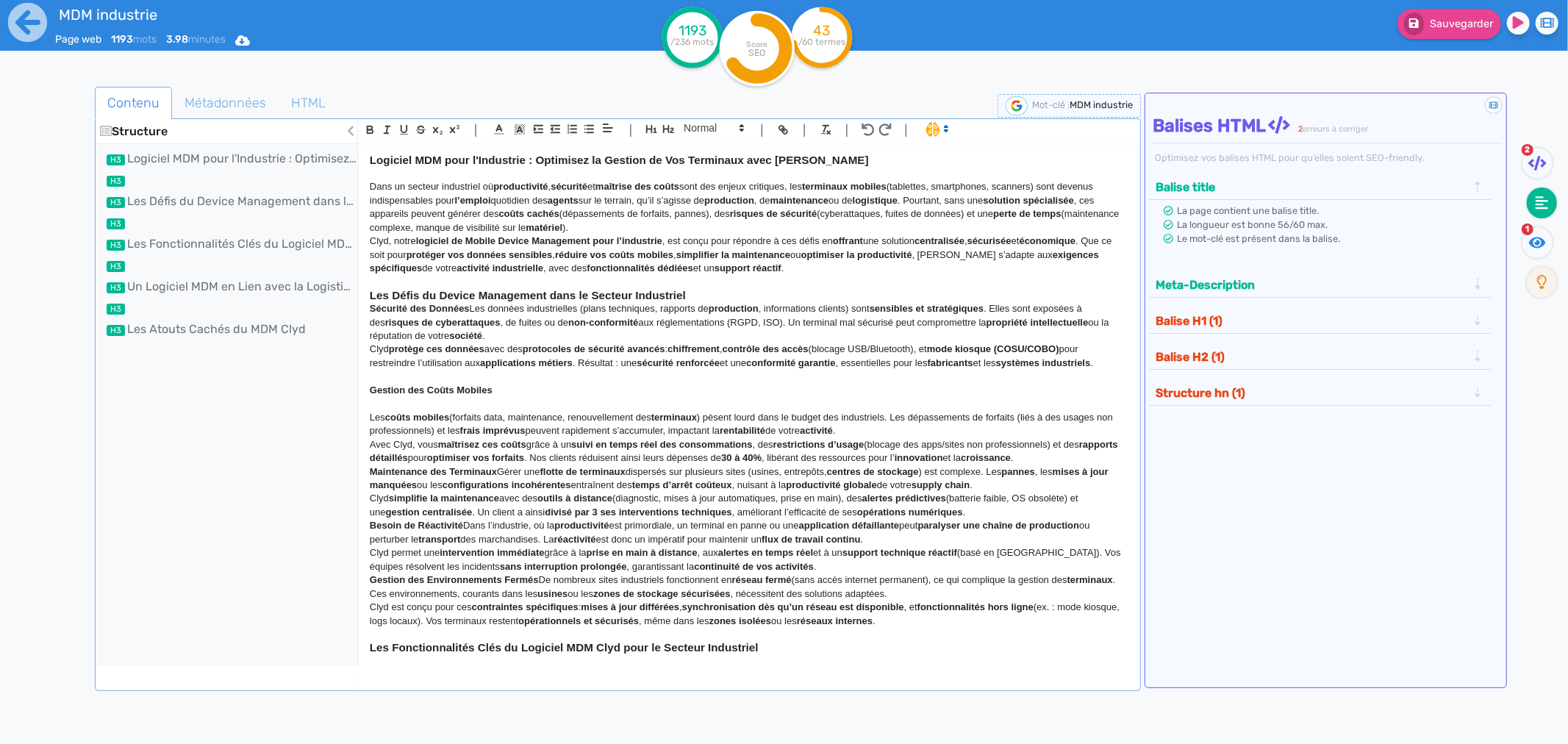
click at [500, 478] on p "Maintenance des Terminaux Gérer une flotte de terminaux dispersés sur plusieurs…" at bounding box center [748, 478] width 757 height 27
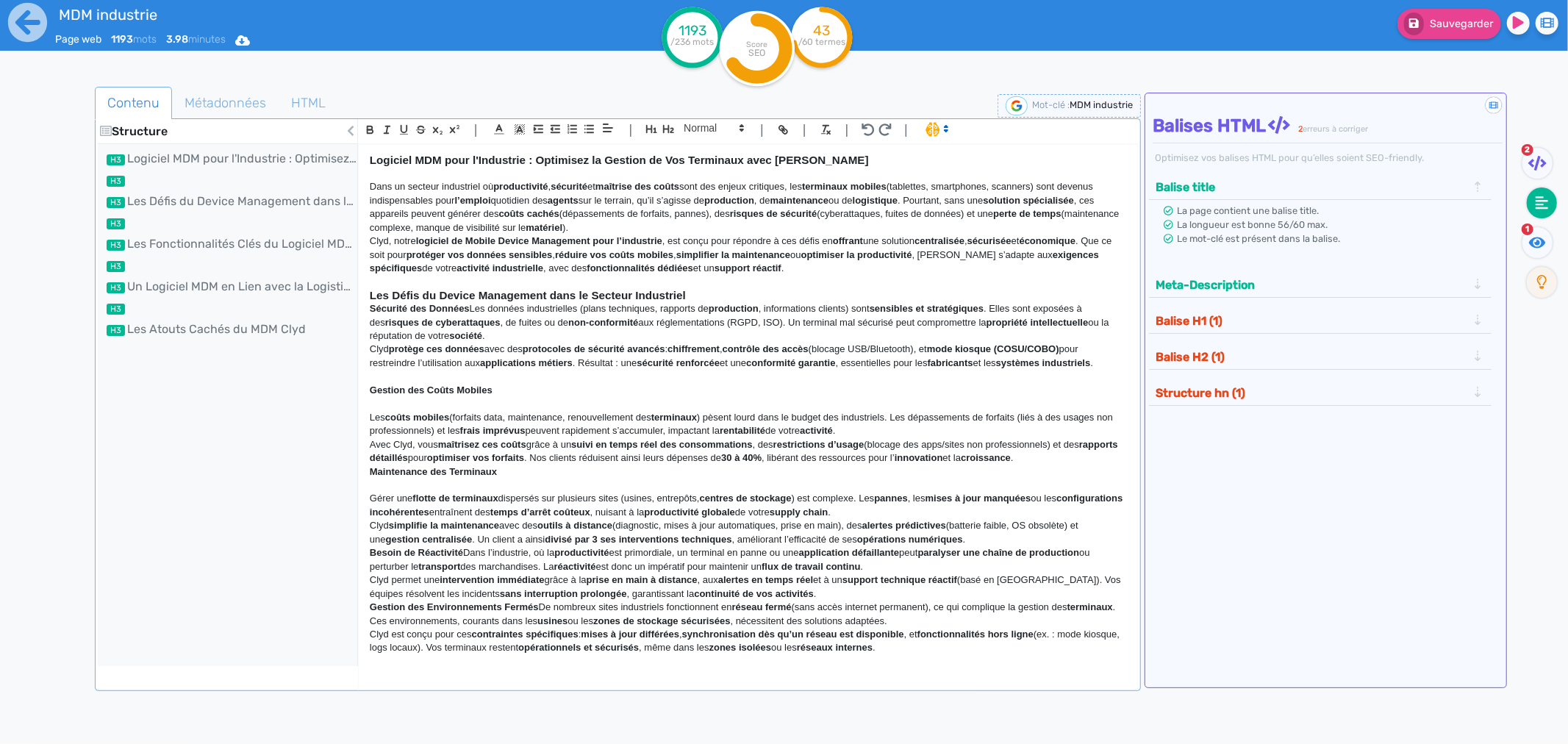
click at [367, 473] on div "Logiciel MDM pour l'Industrie : Optimisez la Gestion de Vos Terminaux avec Clyd…" at bounding box center [748, 405] width 778 height 521
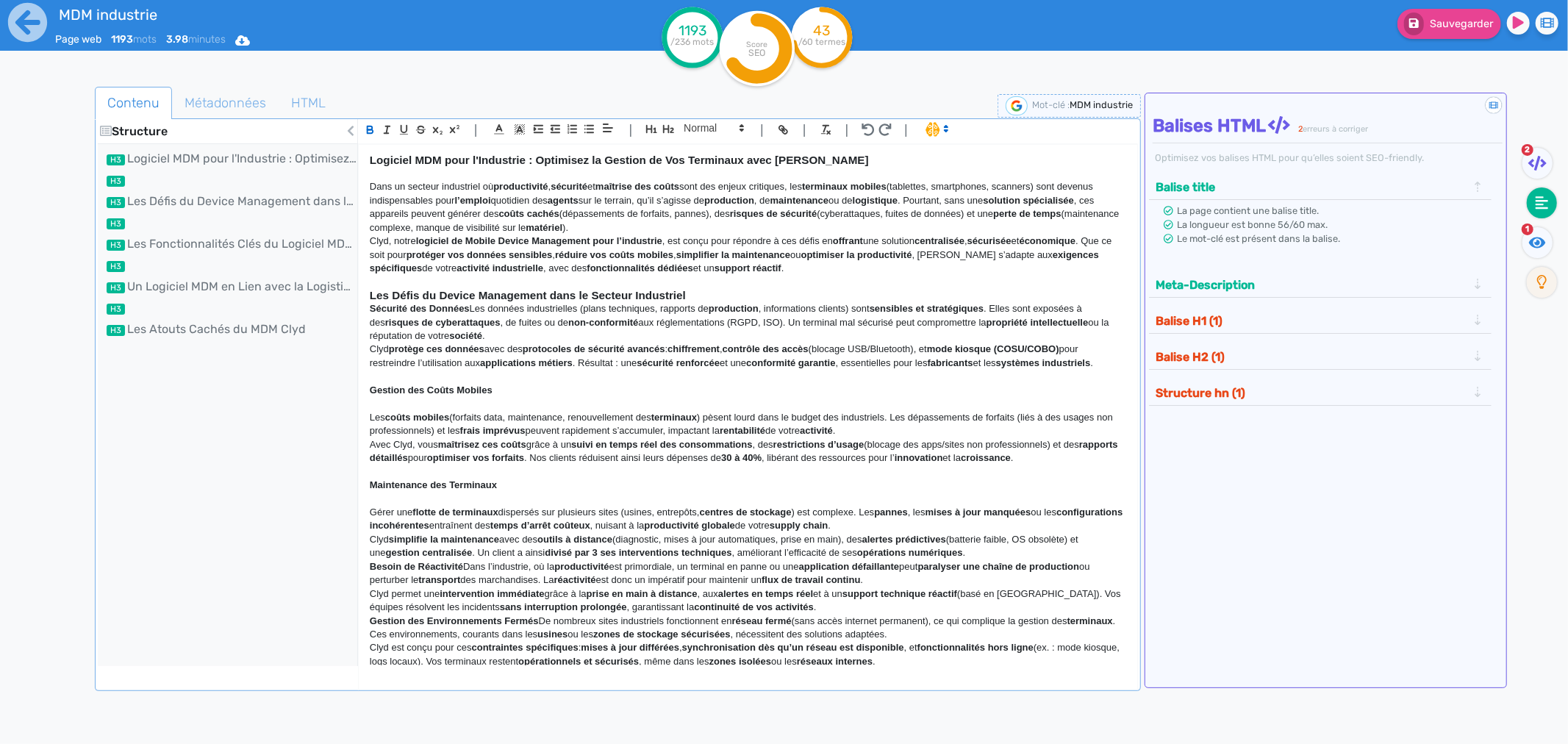
click at [467, 567] on p "Besoin de Réactivité Dans l’industrie, où la productivité est primordiale, un t…" at bounding box center [748, 573] width 757 height 27
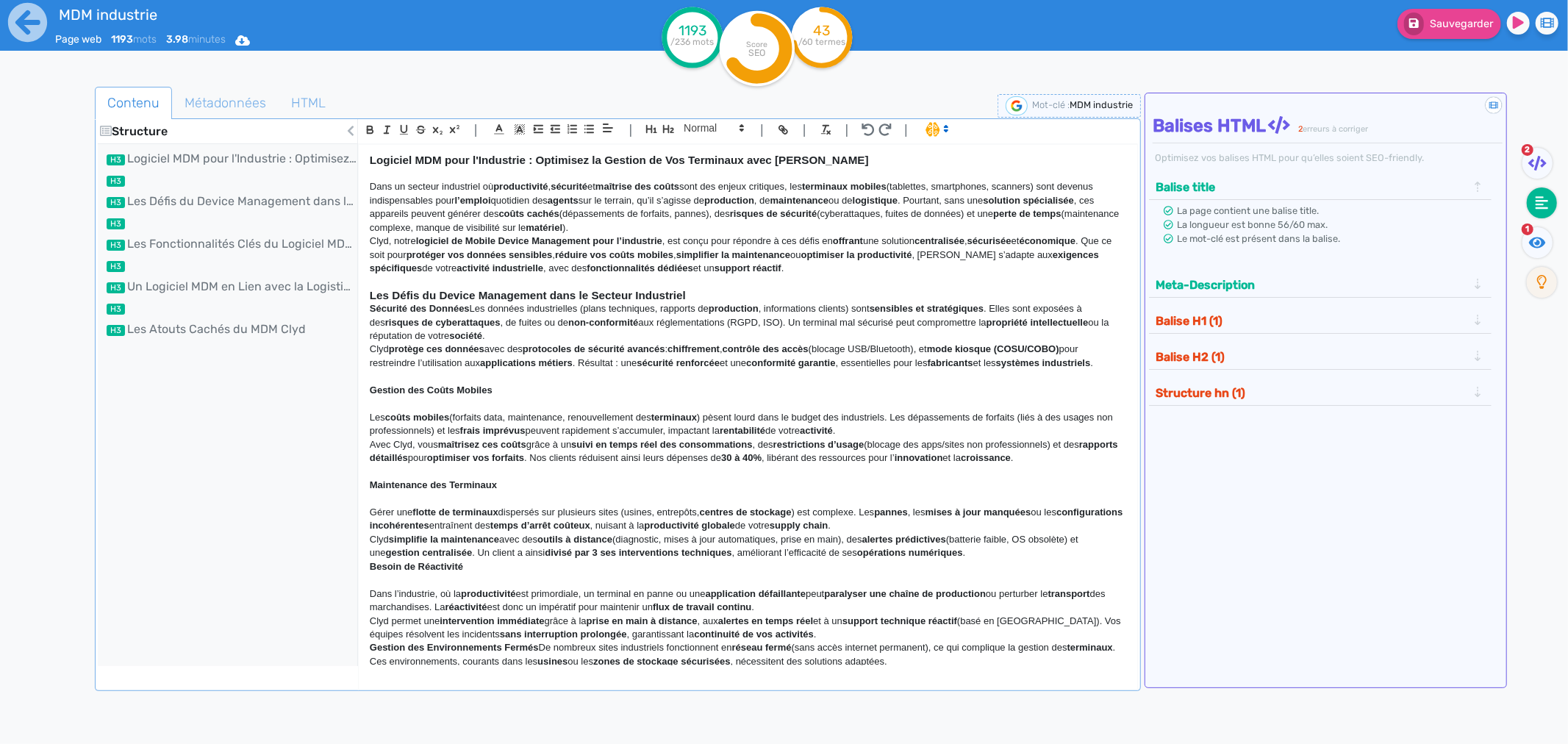
click at [368, 567] on div "Logiciel MDM pour l'Industrie : Optimisez la Gestion de Vos Terminaux avec Clyd…" at bounding box center [748, 405] width 778 height 521
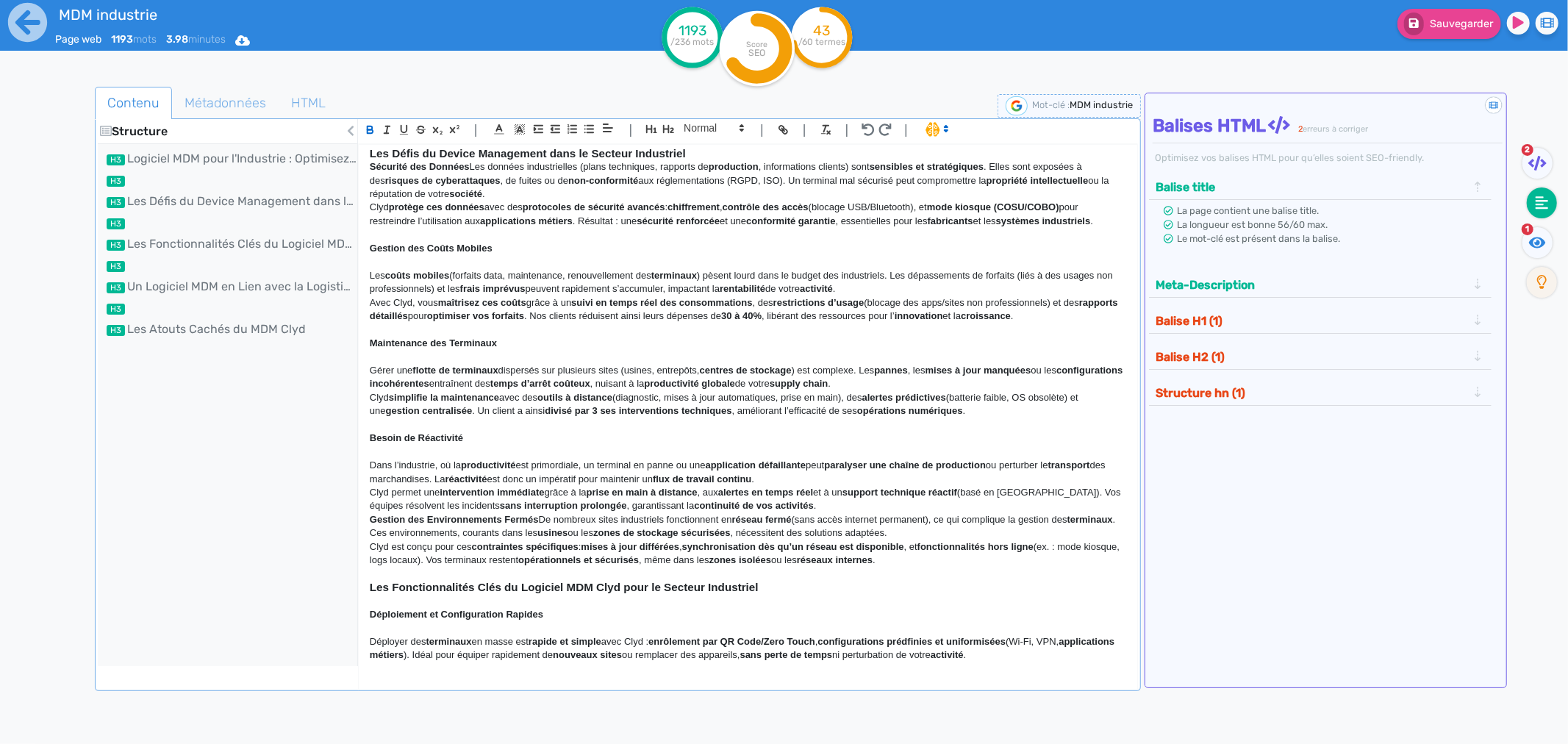
scroll to position [163, 0]
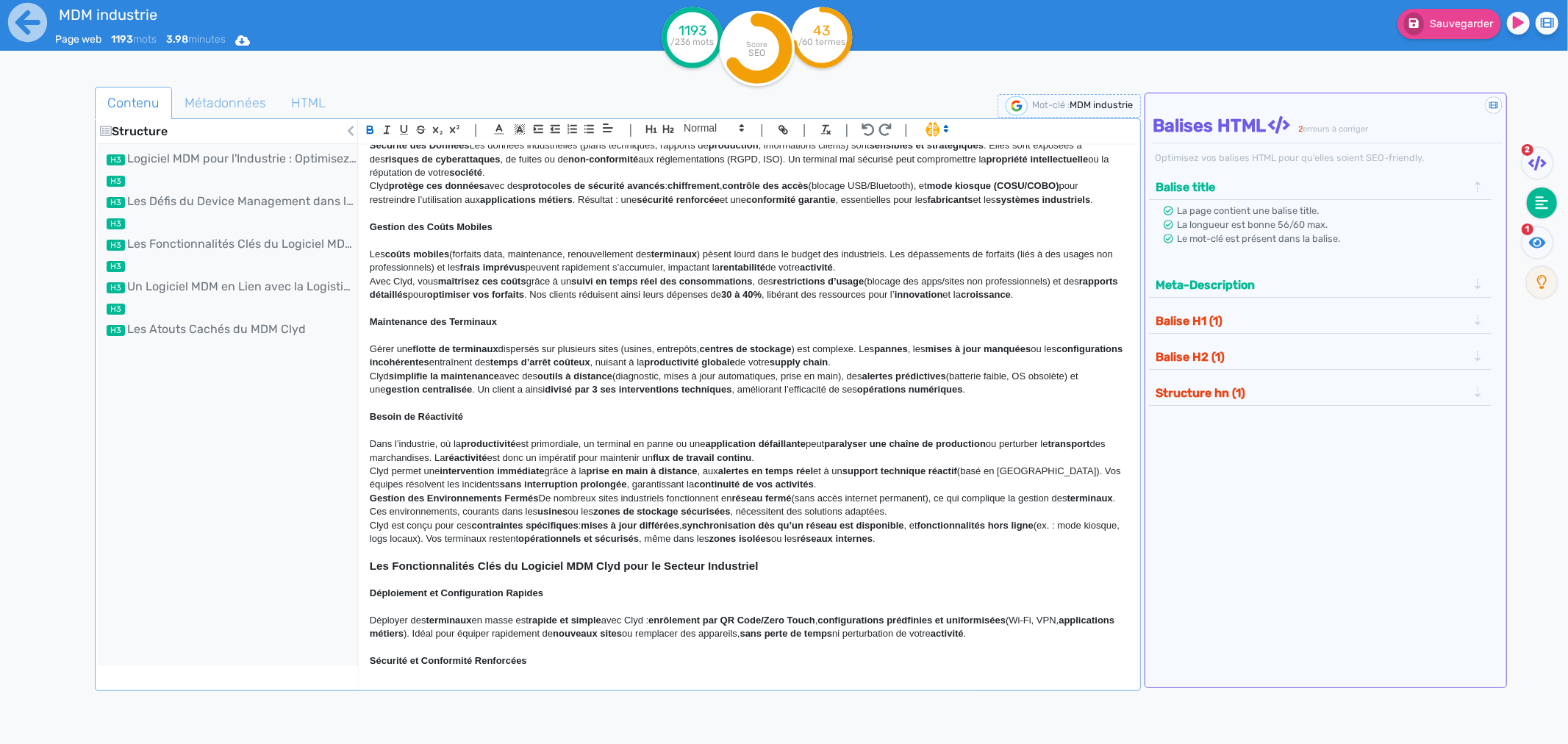
click at [541, 501] on p "Gestion des Environnements Fermés De nombreux sites industriels fonctionnent en…" at bounding box center [748, 505] width 757 height 27
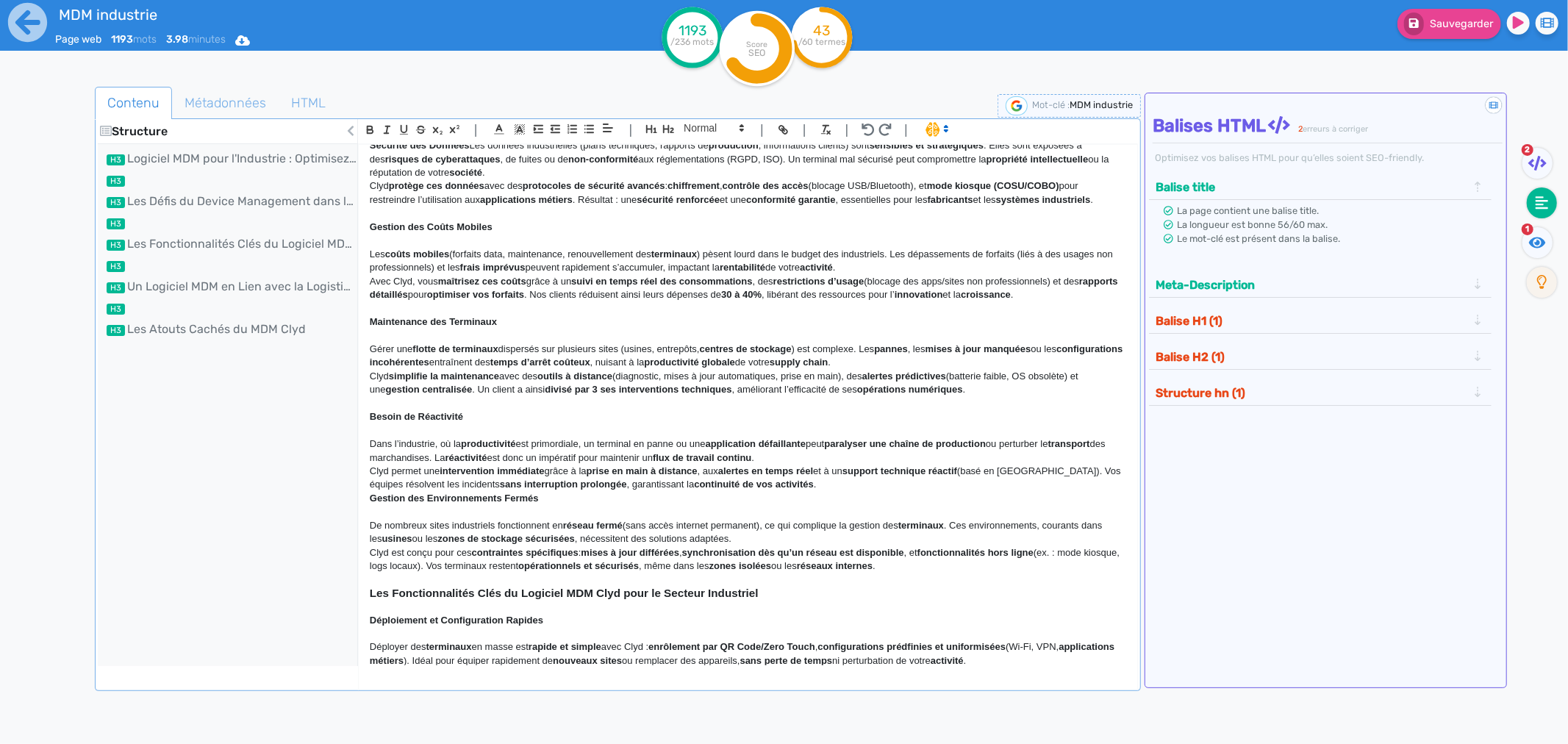
click at [367, 504] on div "Logiciel MDM pour l'Industrie : Optimisez la Gestion de Vos Terminaux avec Clyd…" at bounding box center [748, 405] width 778 height 521
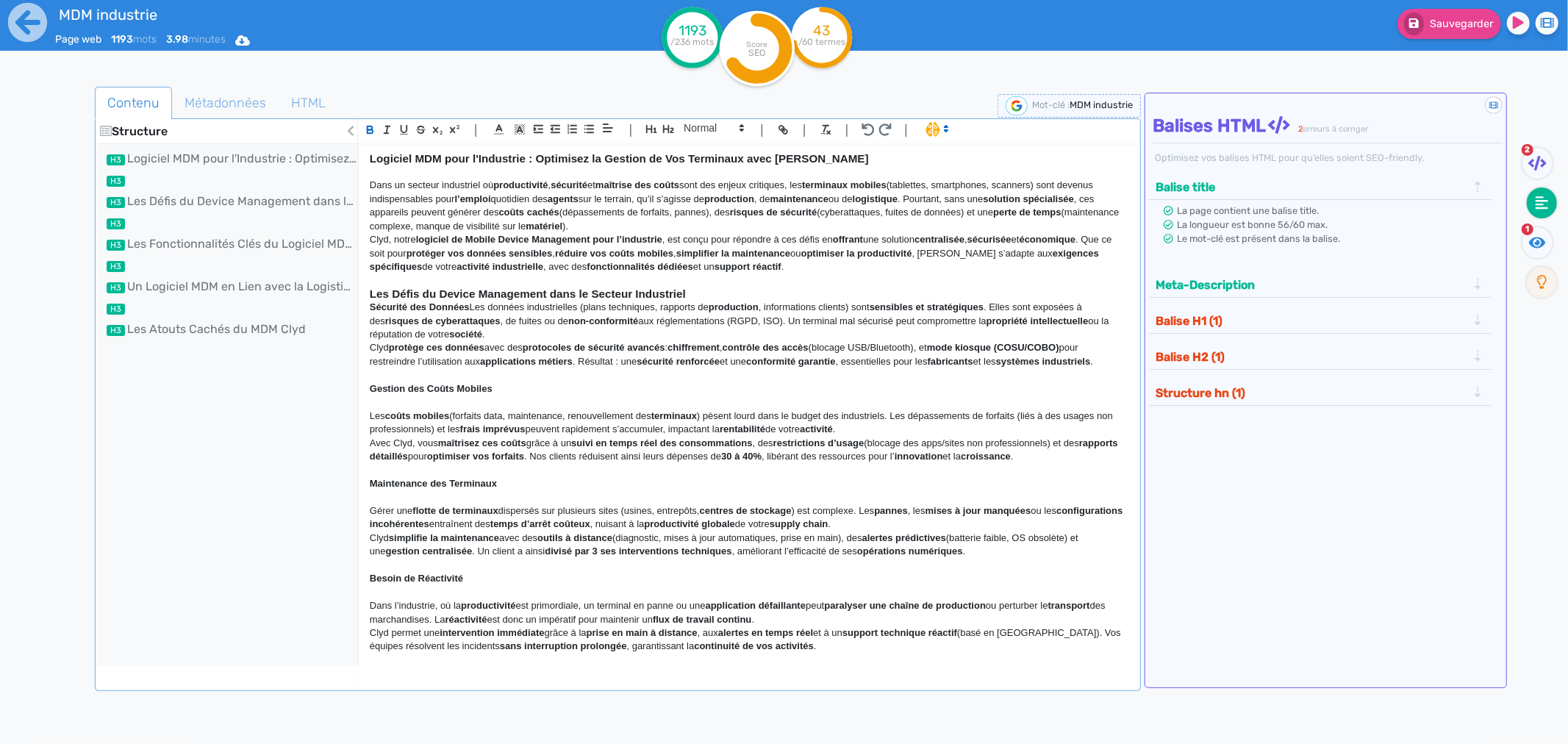
scroll to position [0, 0]
click at [368, 315] on div "Logiciel MDM pour l'Industrie : Optimisez la Gestion de Vos Terminaux avec Clyd…" at bounding box center [748, 405] width 778 height 521
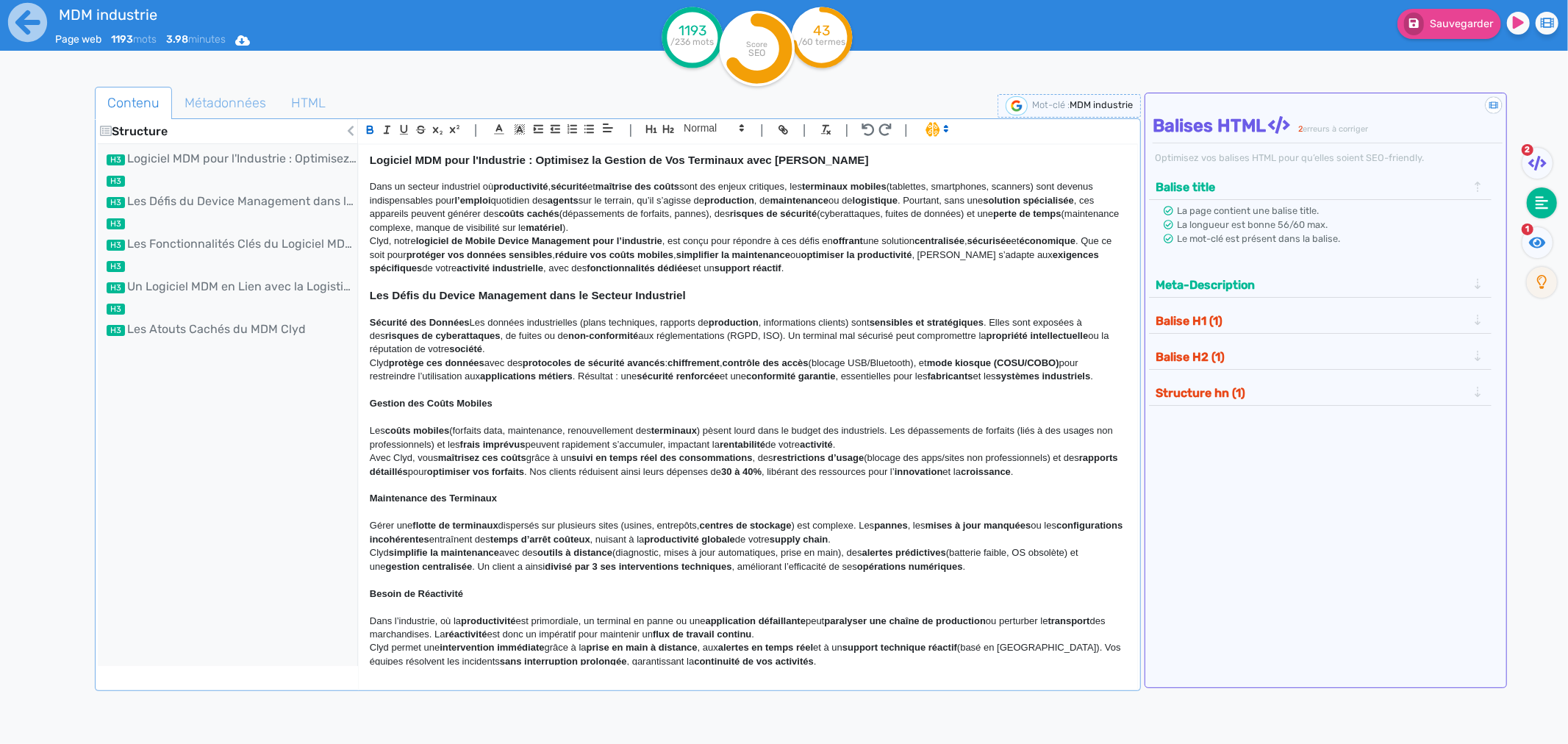
click at [399, 162] on strong "Logiciel MDM pour l'Industrie : Optimisez la Gestion de Vos Terminaux avec [PER…" at bounding box center [619, 159] width 499 height 13
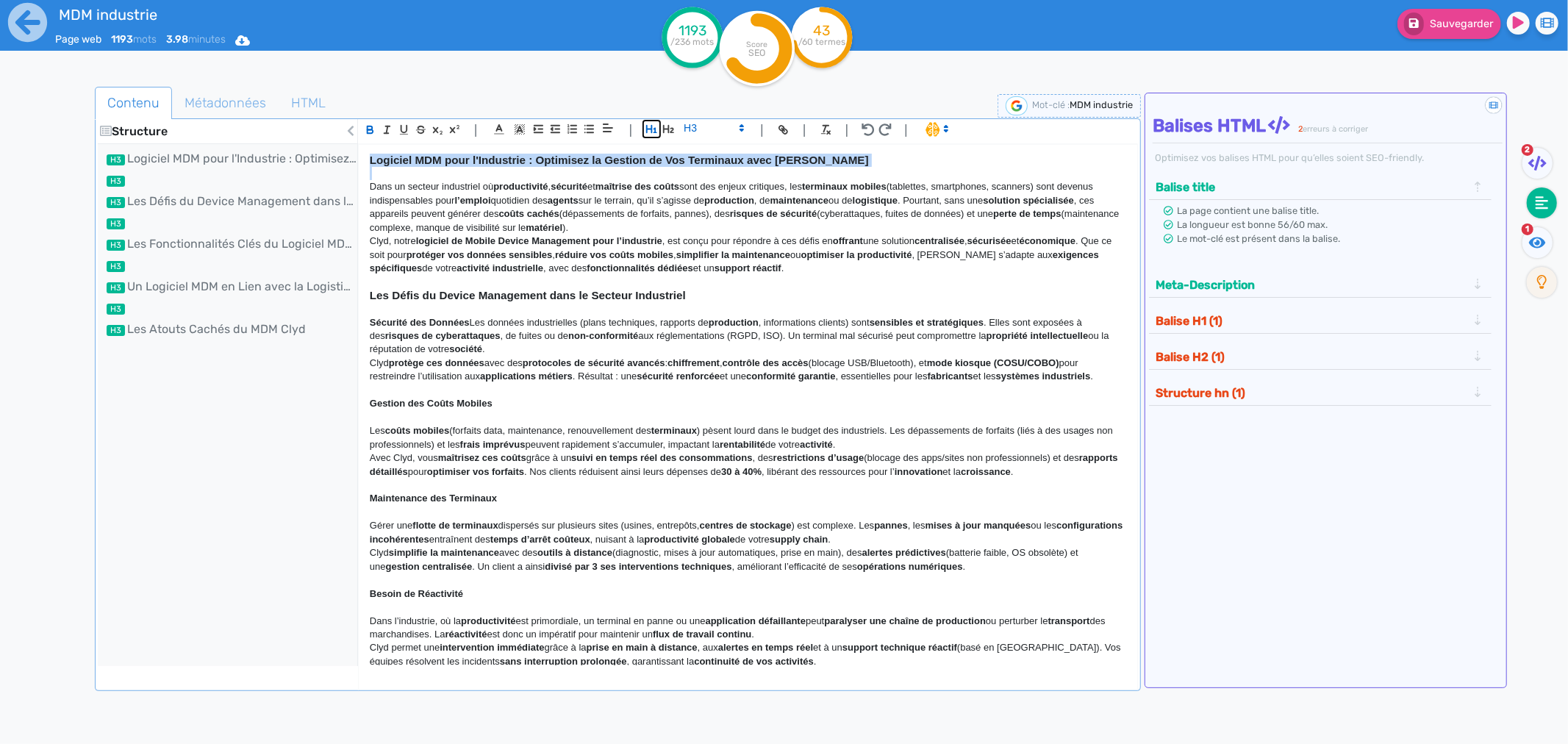
click at [649, 130] on icon "button" at bounding box center [652, 128] width 13 height 13
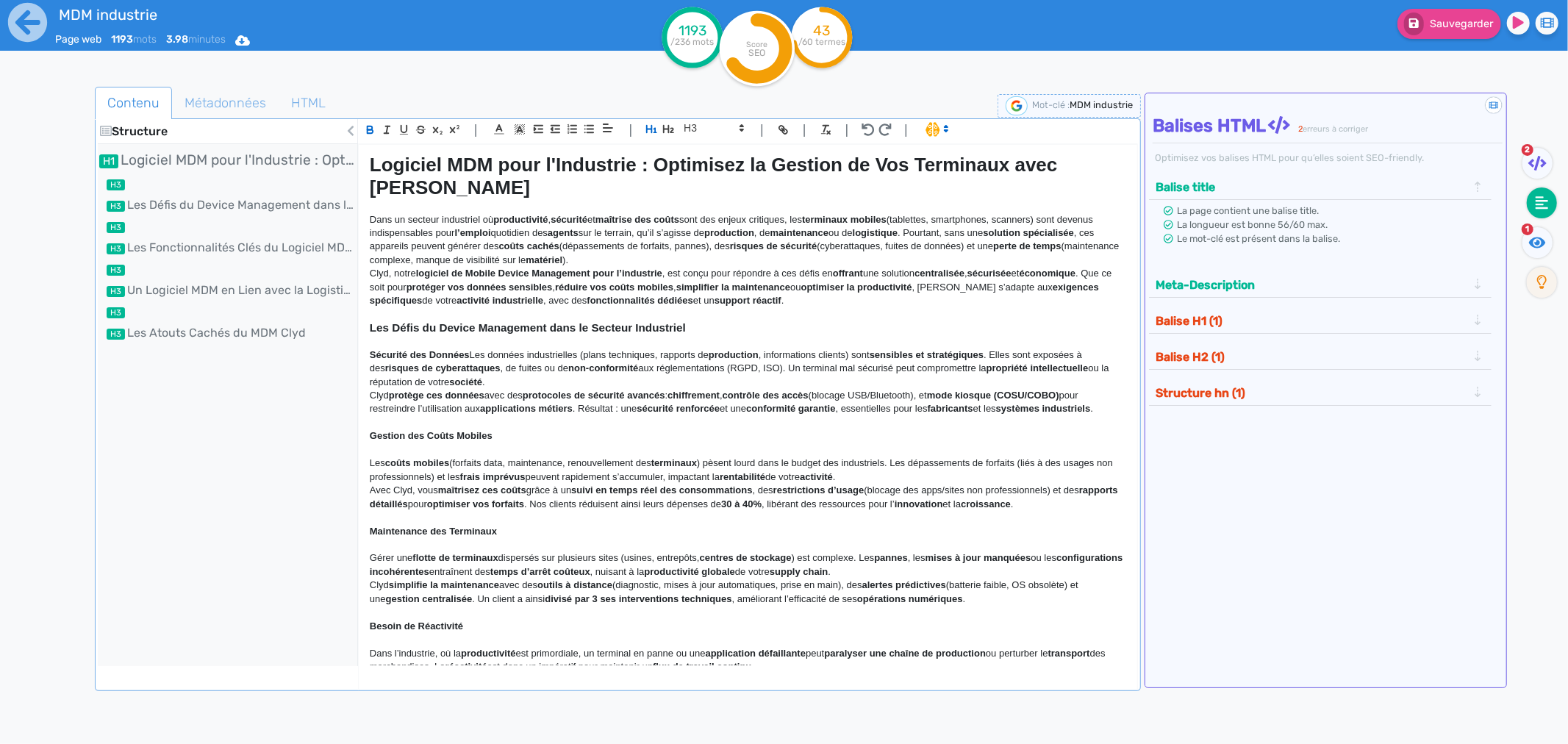
click at [487, 335] on p at bounding box center [748, 341] width 757 height 13
click at [482, 321] on strong "Les Défis du Device Management dans le Secteur Industriel" at bounding box center [528, 327] width 316 height 13
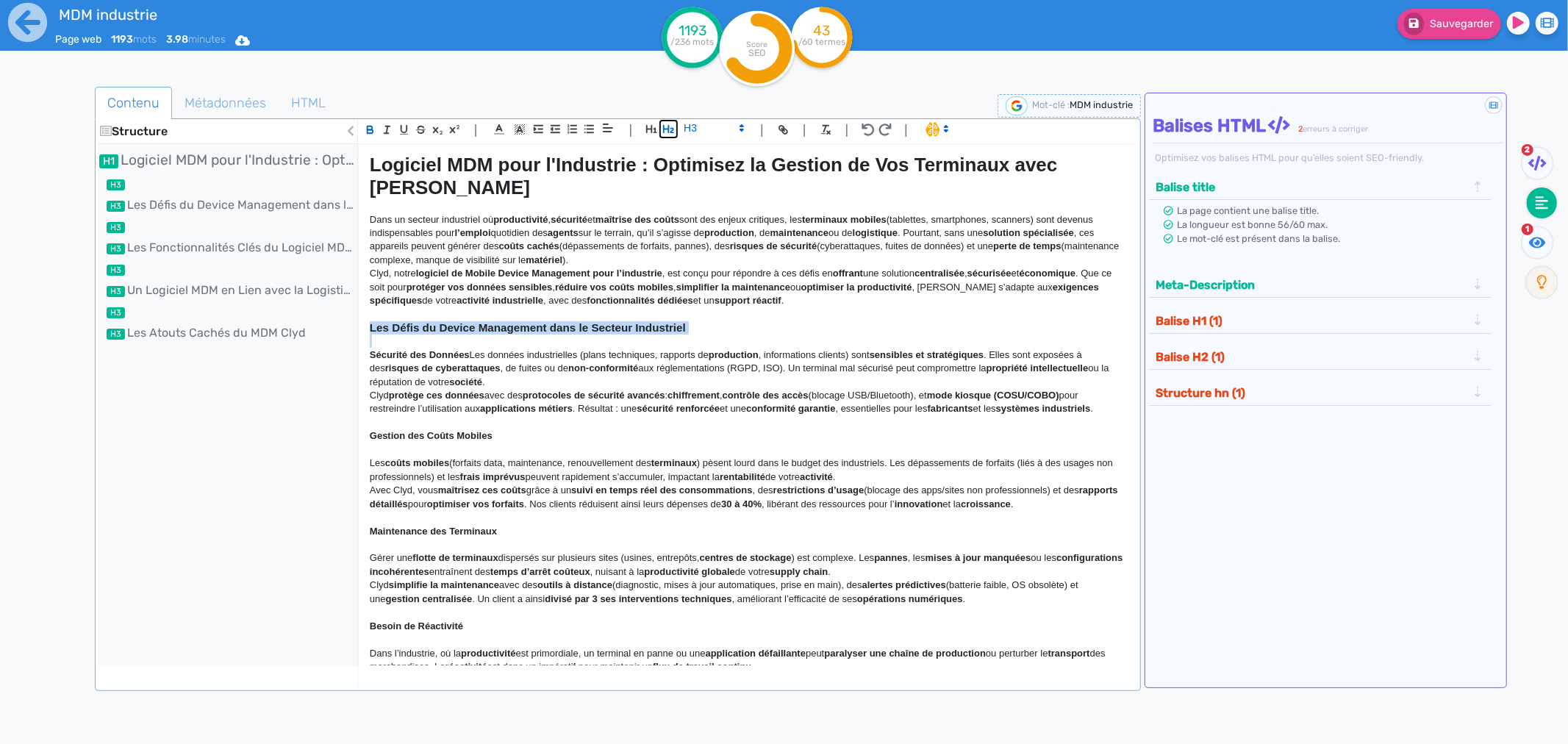
click at [664, 130] on icon "button" at bounding box center [669, 128] width 11 height 8
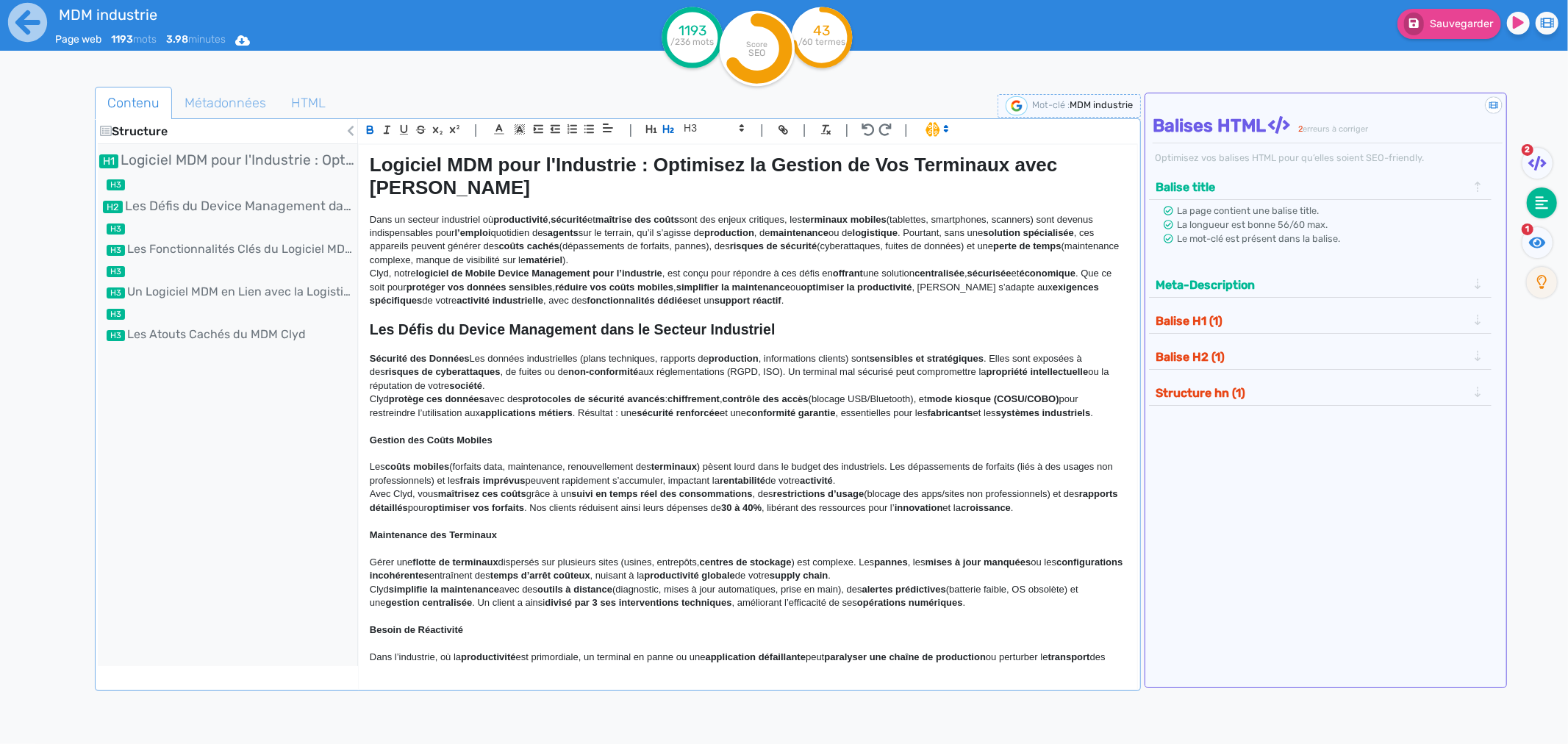
click at [410, 435] on strong "Gestion des Coûts Mobiles" at bounding box center [430, 440] width 122 height 11
click at [700, 136] on span at bounding box center [713, 128] width 72 height 18
click at [699, 153] on span at bounding box center [712, 154] width 59 height 26
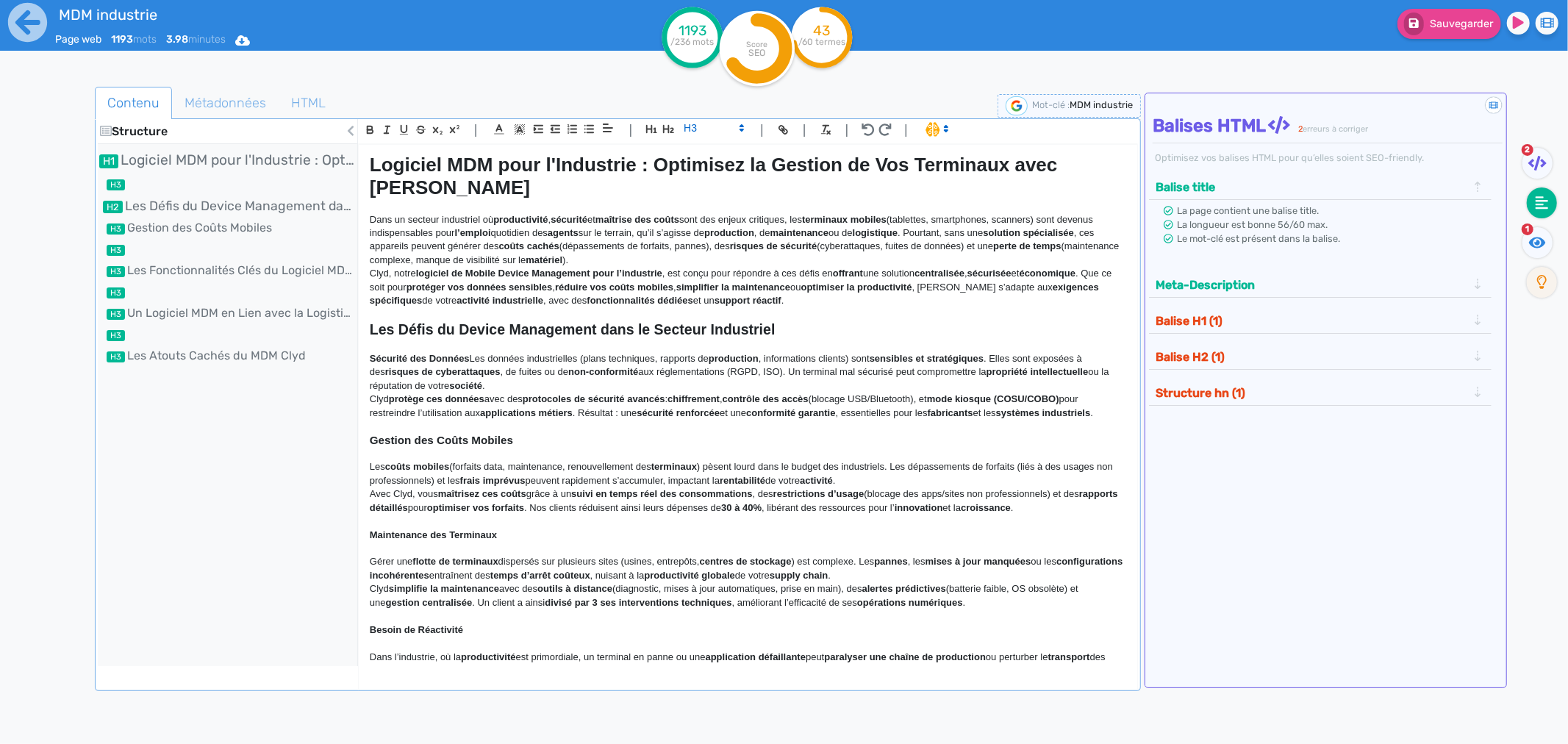
click at [484, 515] on p at bounding box center [748, 521] width 757 height 13
click at [480, 529] on strong "Maintenance des Terminaux" at bounding box center [433, 534] width 127 height 11
click at [699, 131] on span at bounding box center [713, 128] width 72 height 18
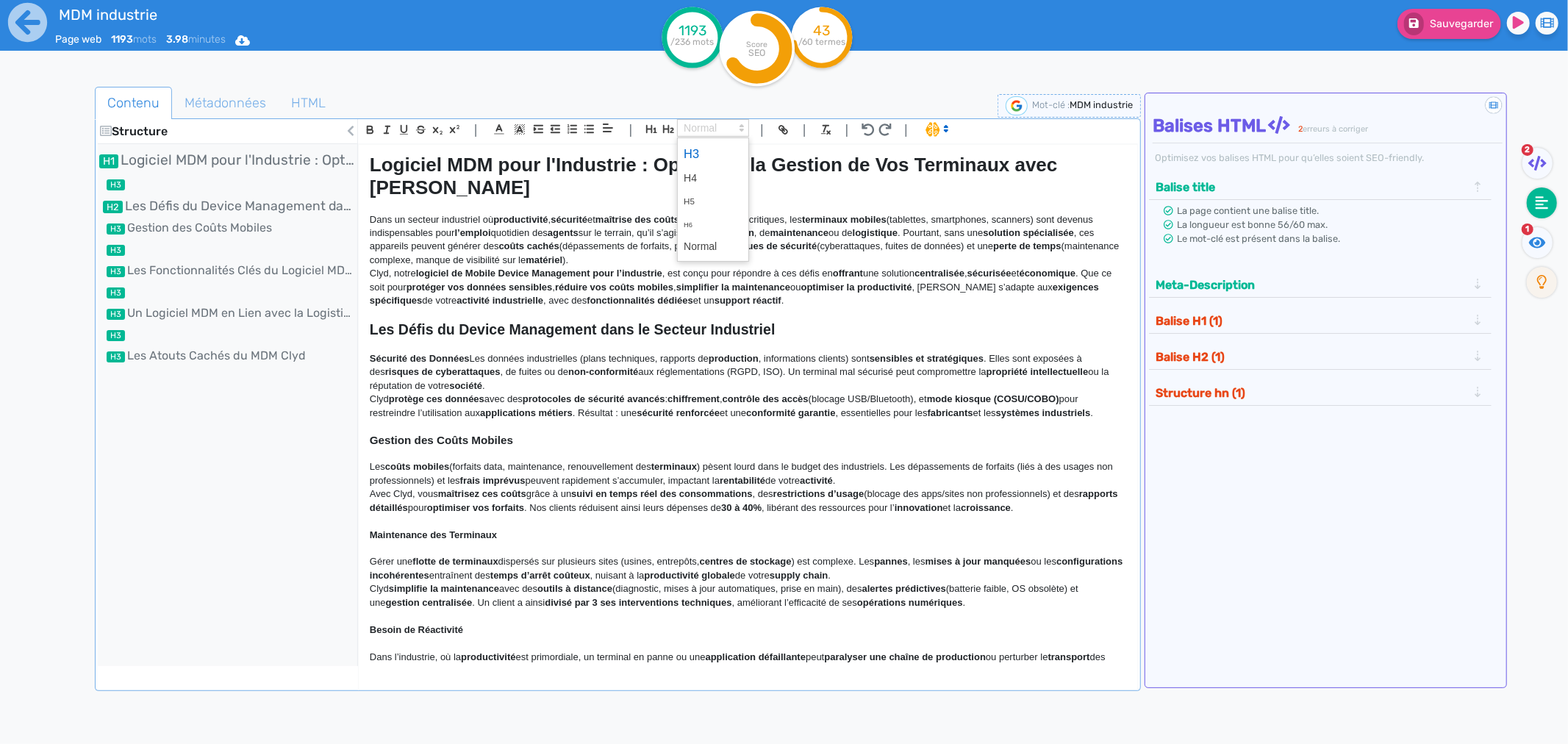
click at [697, 157] on span at bounding box center [712, 154] width 59 height 26
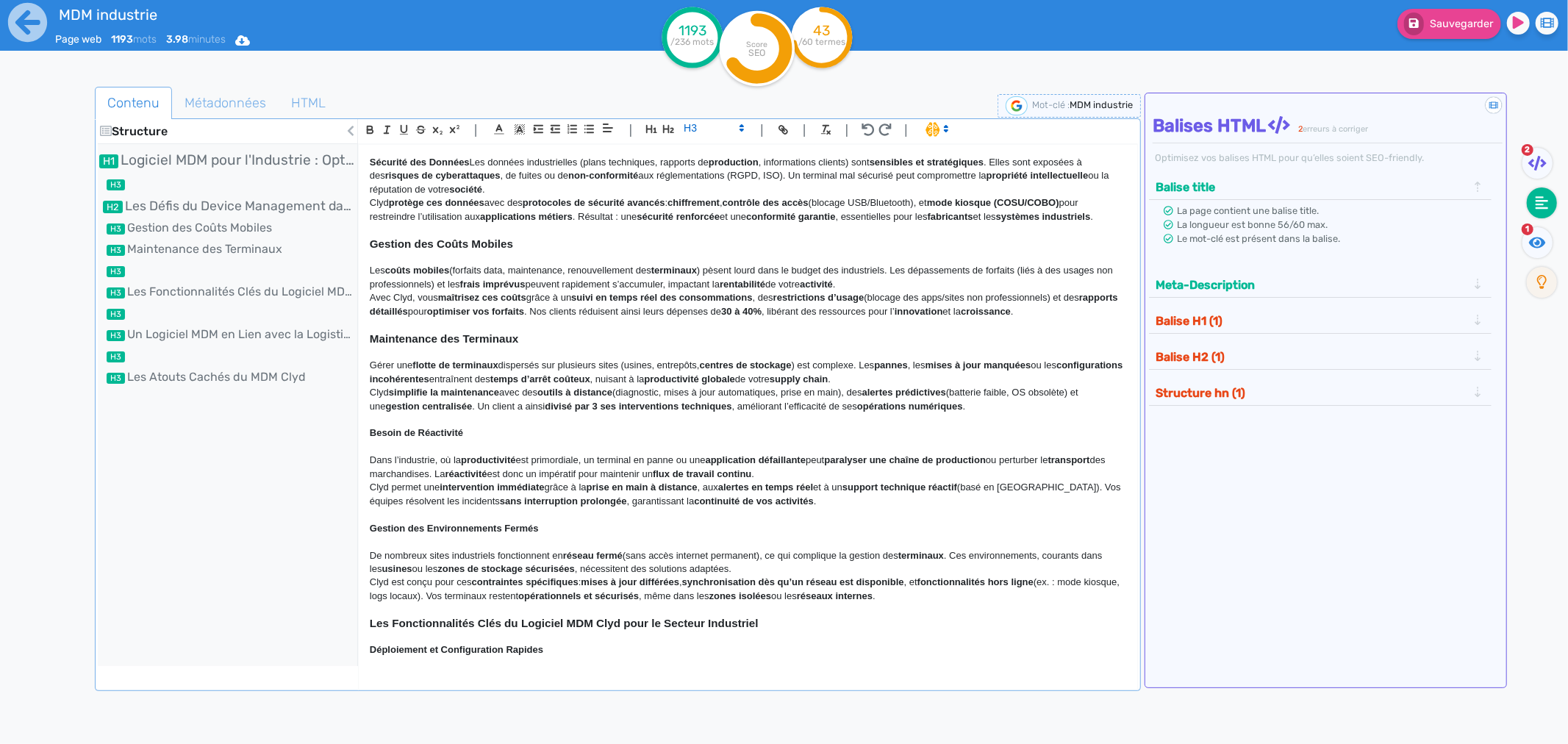
scroll to position [245, 0]
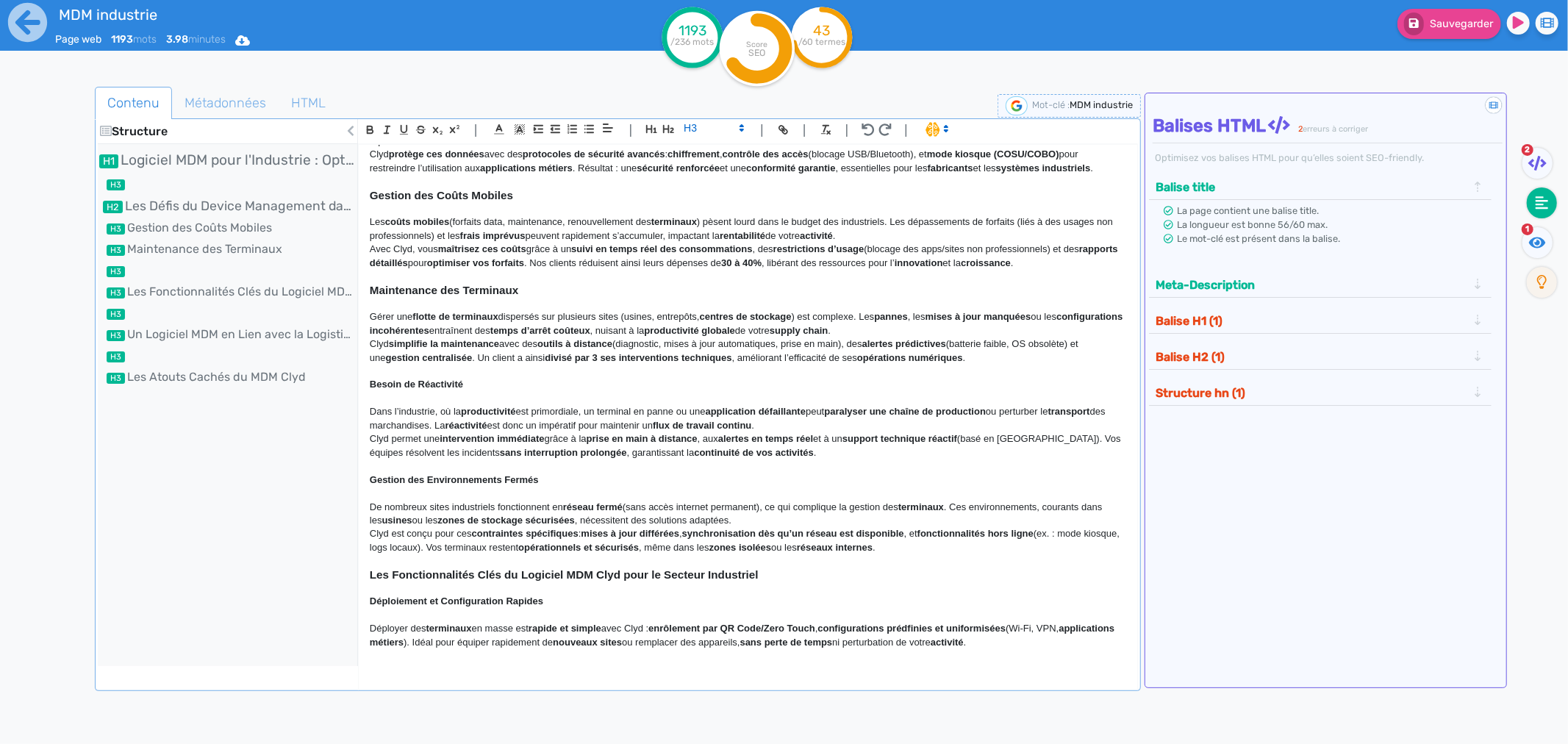
click at [423, 378] on strong "Besoin de Réactivité" at bounding box center [416, 383] width 94 height 11
click at [704, 143] on div "| | H3 H4 H5 H6 Normal | | | |" at bounding box center [748, 132] width 780 height 25
click at [706, 134] on span at bounding box center [713, 128] width 72 height 18
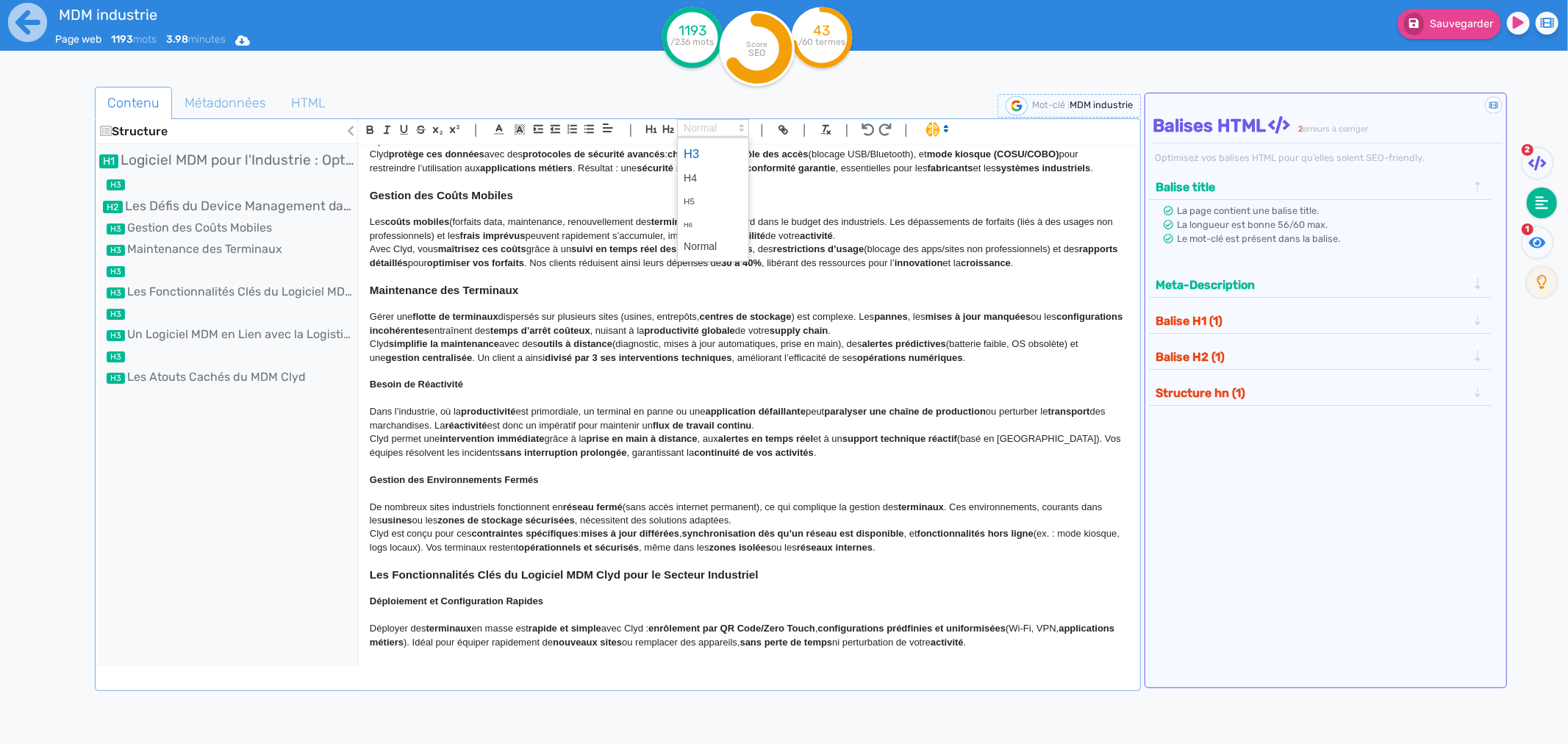
click at [693, 148] on span at bounding box center [712, 154] width 59 height 26
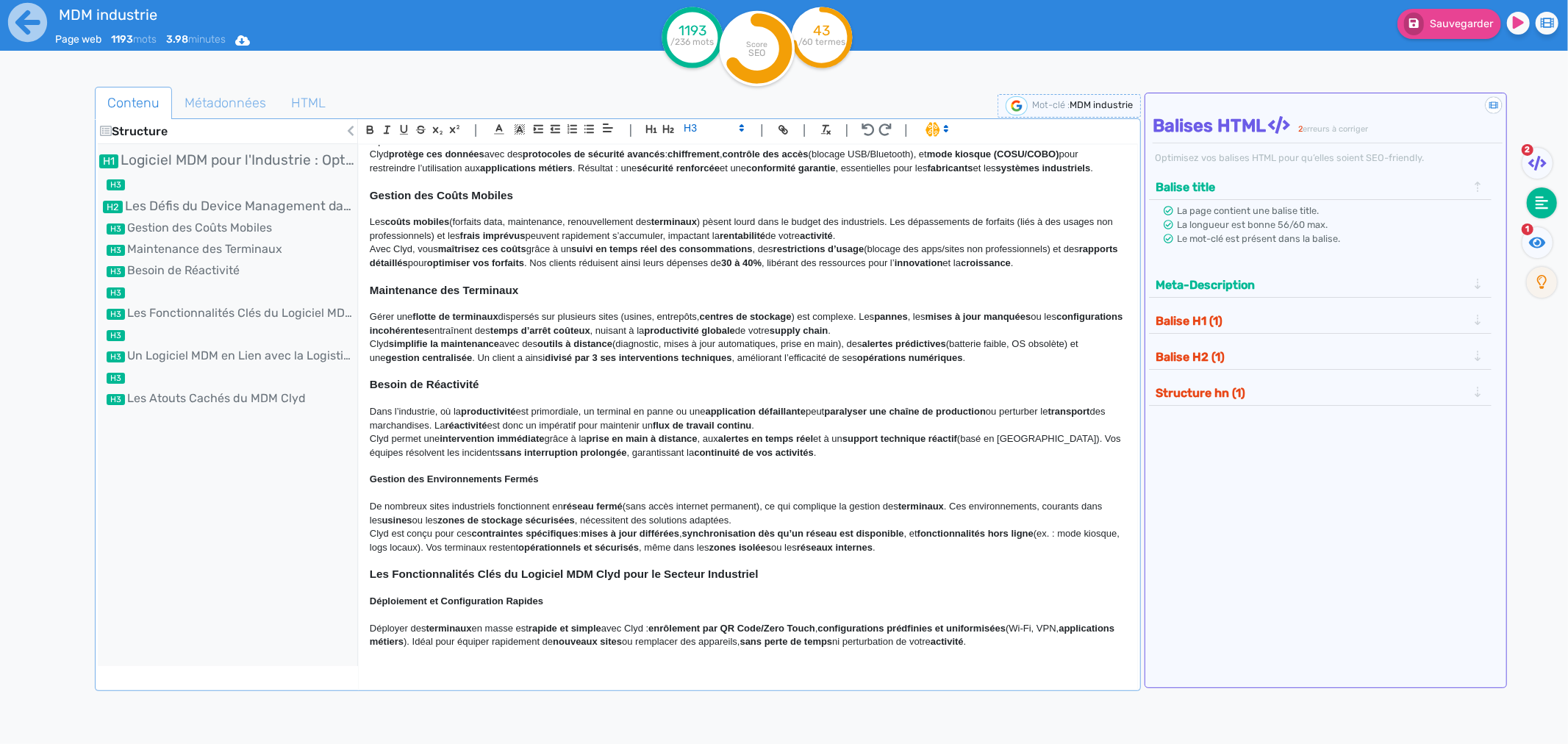
click at [473, 459] on p at bounding box center [748, 466] width 757 height 13
click at [473, 473] on strong "Gestion des Environnements Fermés" at bounding box center [454, 478] width 169 height 11
click at [723, 115] on ul "Contenu Métadonnées HTML" at bounding box center [618, 103] width 1046 height 33
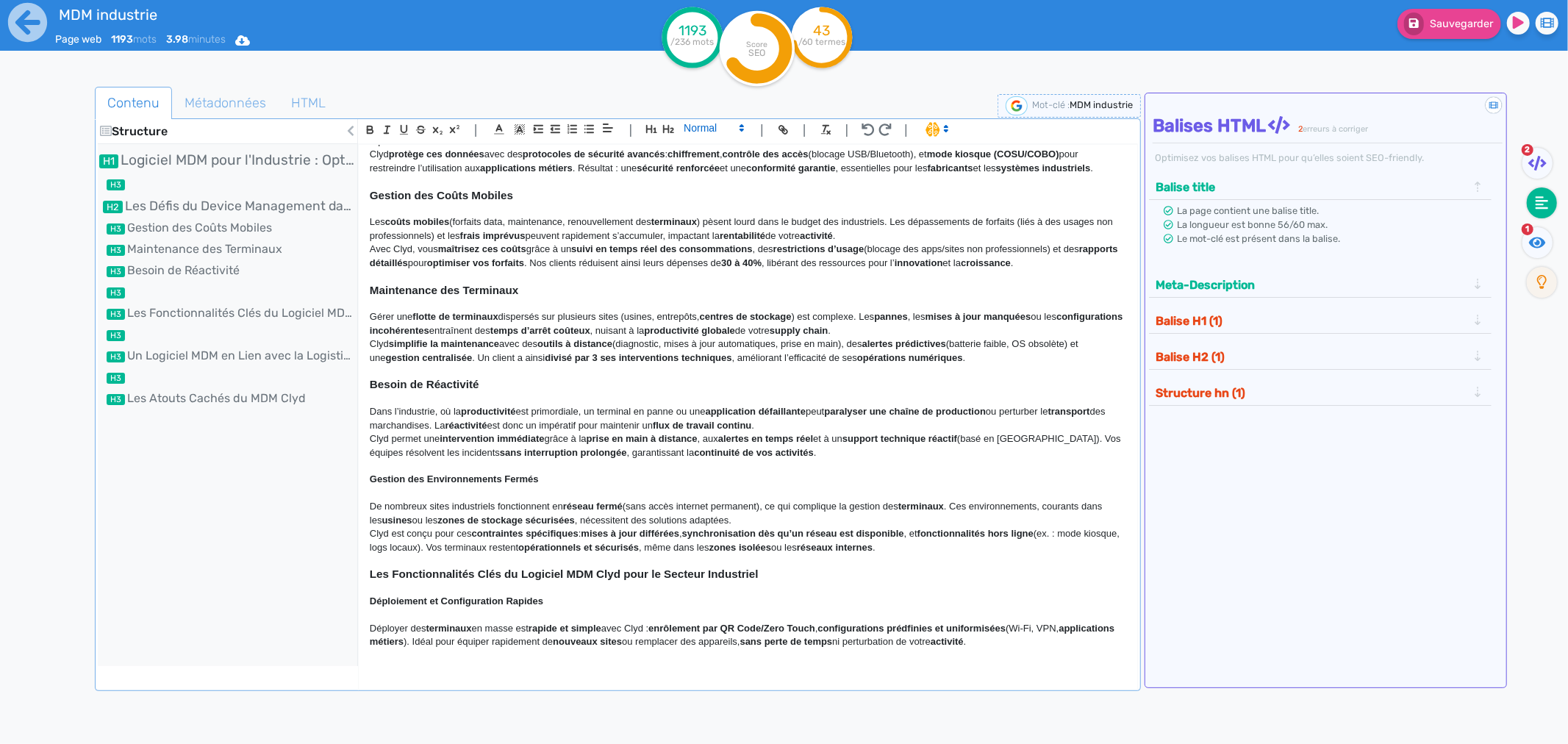
click at [721, 123] on span at bounding box center [713, 128] width 72 height 18
click at [709, 159] on span at bounding box center [712, 154] width 59 height 26
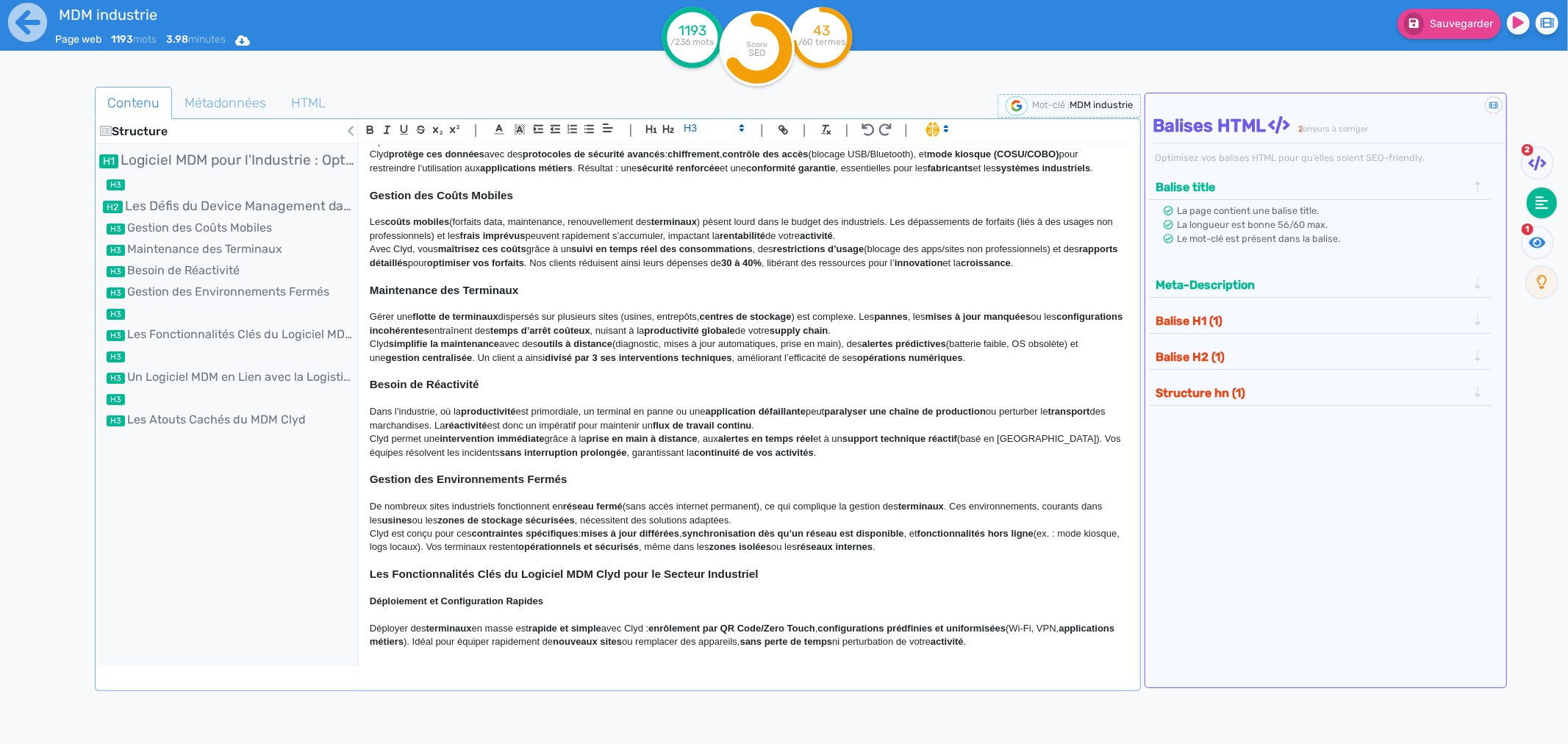
click at [510, 567] on strong "Les Fonctionnalités Clés du Logiciel MDM Clyd pour le Secteur Industriel" at bounding box center [564, 573] width 389 height 13
click at [664, 131] on icon "button" at bounding box center [669, 128] width 11 height 8
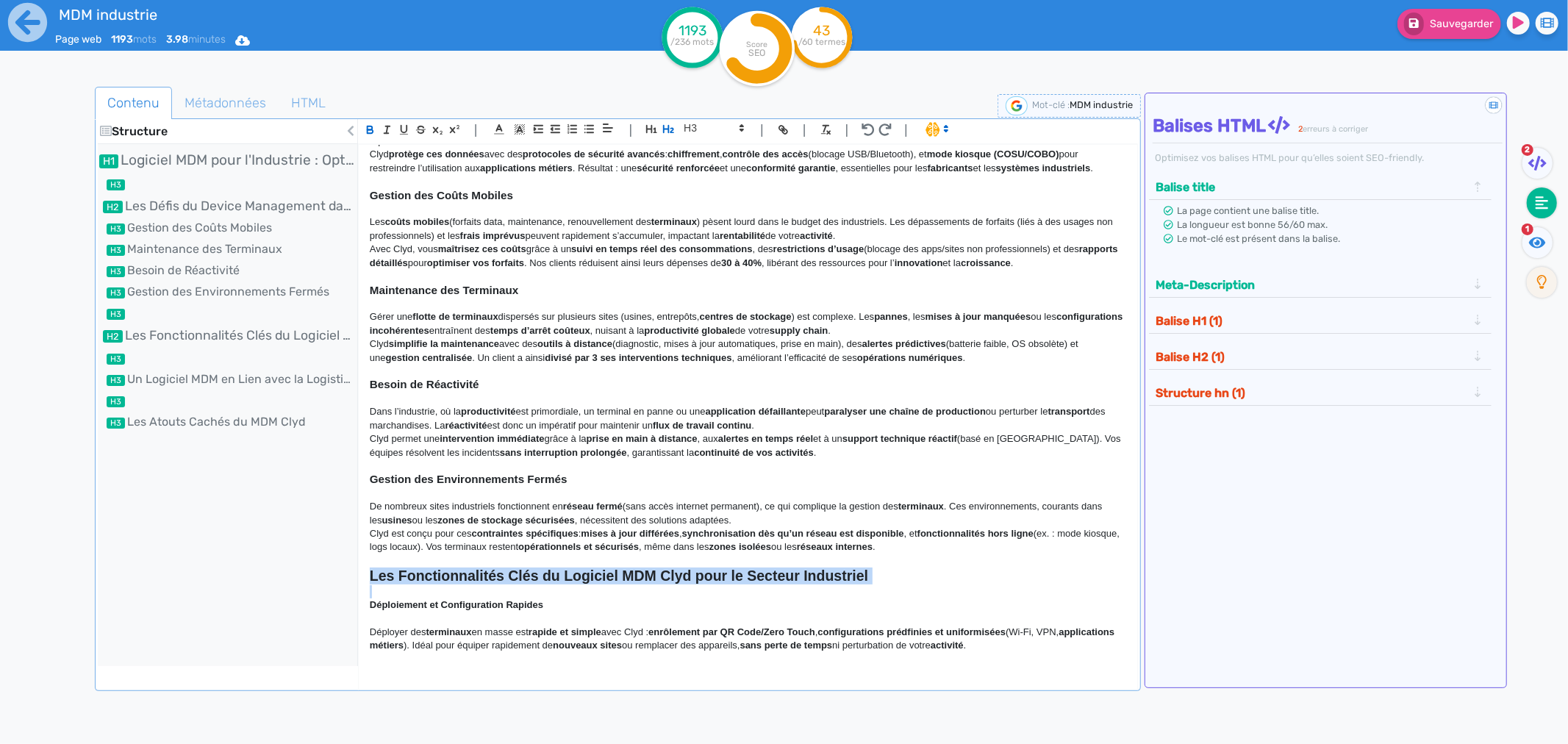
click at [443, 567] on p at bounding box center [748, 592] width 757 height 13
click at [441, 567] on strong "Déploiement et Configuration Rapides" at bounding box center [456, 605] width 174 height 11
click at [439, 567] on strong "Déploiement et Configuration Rapides" at bounding box center [456, 605] width 174 height 11
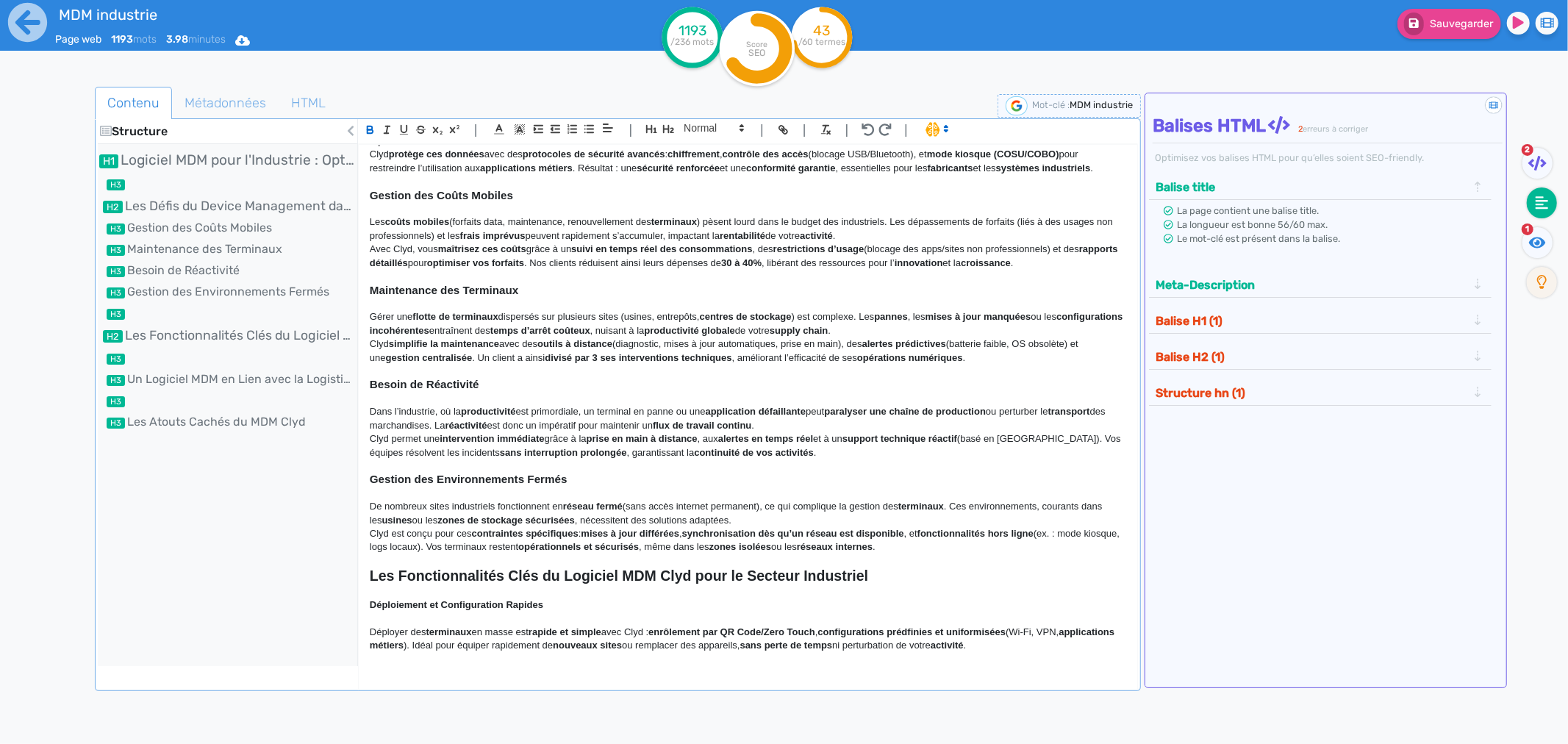
click at [454, 567] on strong "Déploiement et Configuration Rapides" at bounding box center [456, 605] width 174 height 11
click at [717, 134] on span at bounding box center [713, 128] width 72 height 18
click at [709, 150] on span at bounding box center [712, 154] width 59 height 26
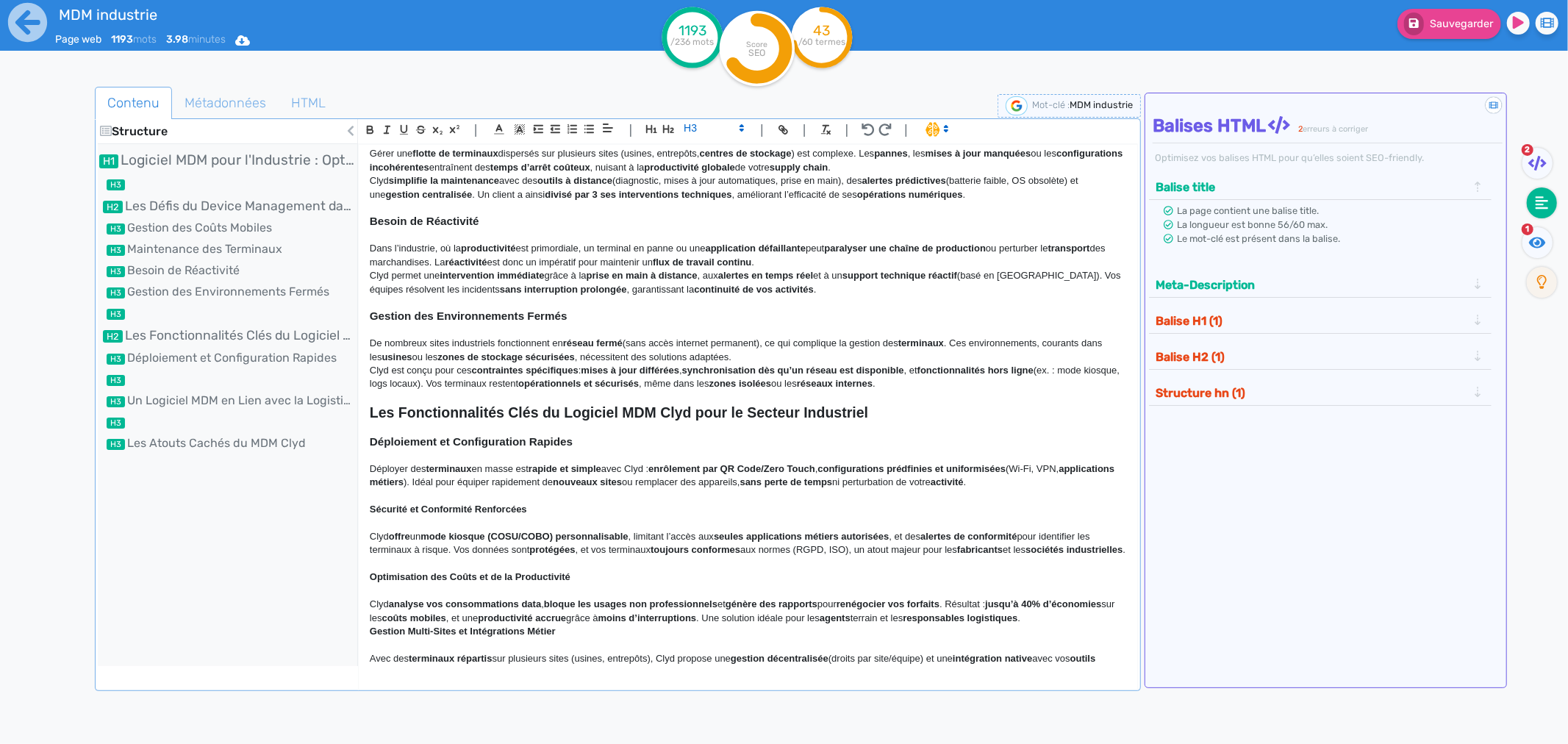
scroll to position [571, 0]
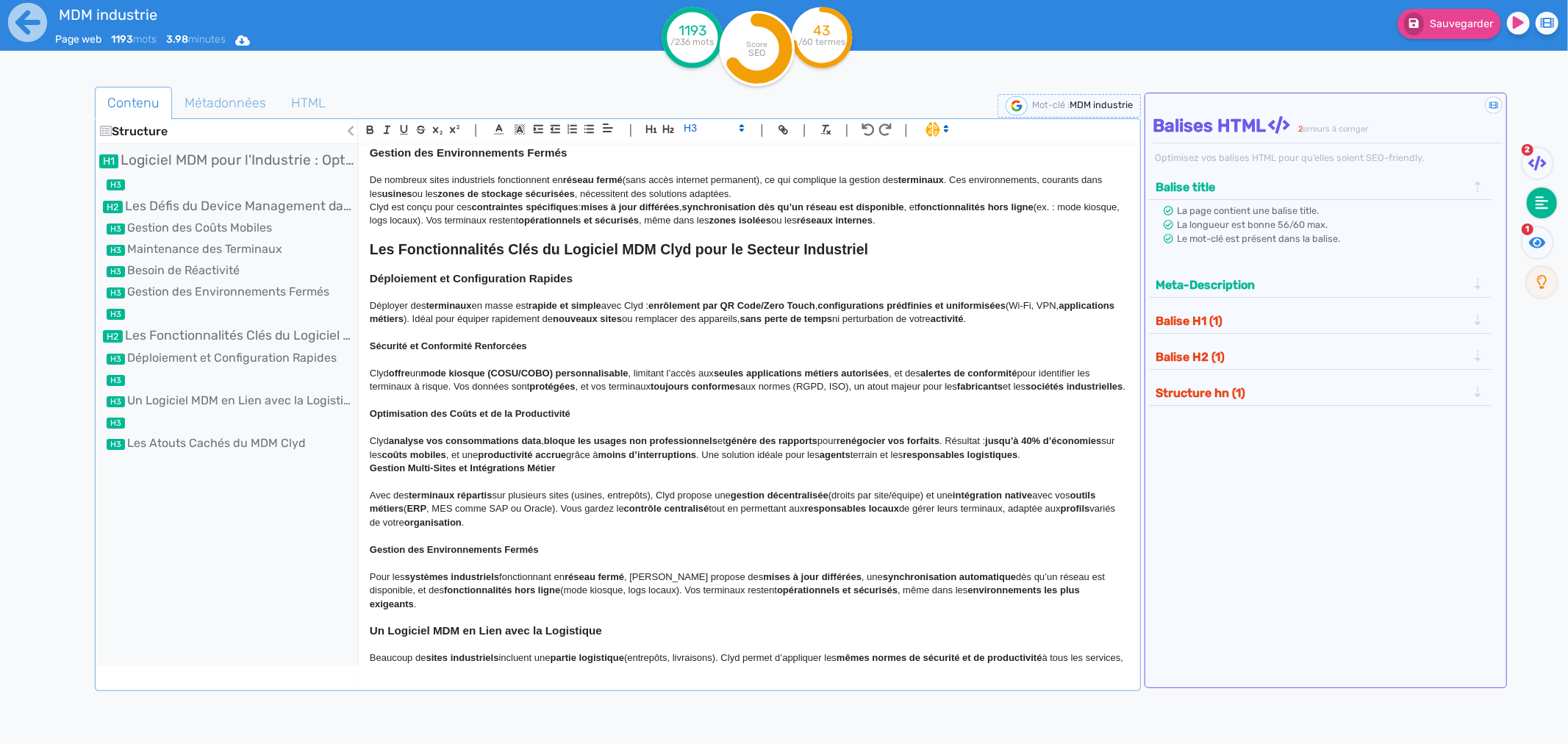
click at [459, 340] on strong "Sécurité et Conformité Renforcées" at bounding box center [448, 346] width 157 height 11
click at [695, 127] on span at bounding box center [713, 128] width 72 height 18
click at [699, 156] on span at bounding box center [712, 154] width 59 height 26
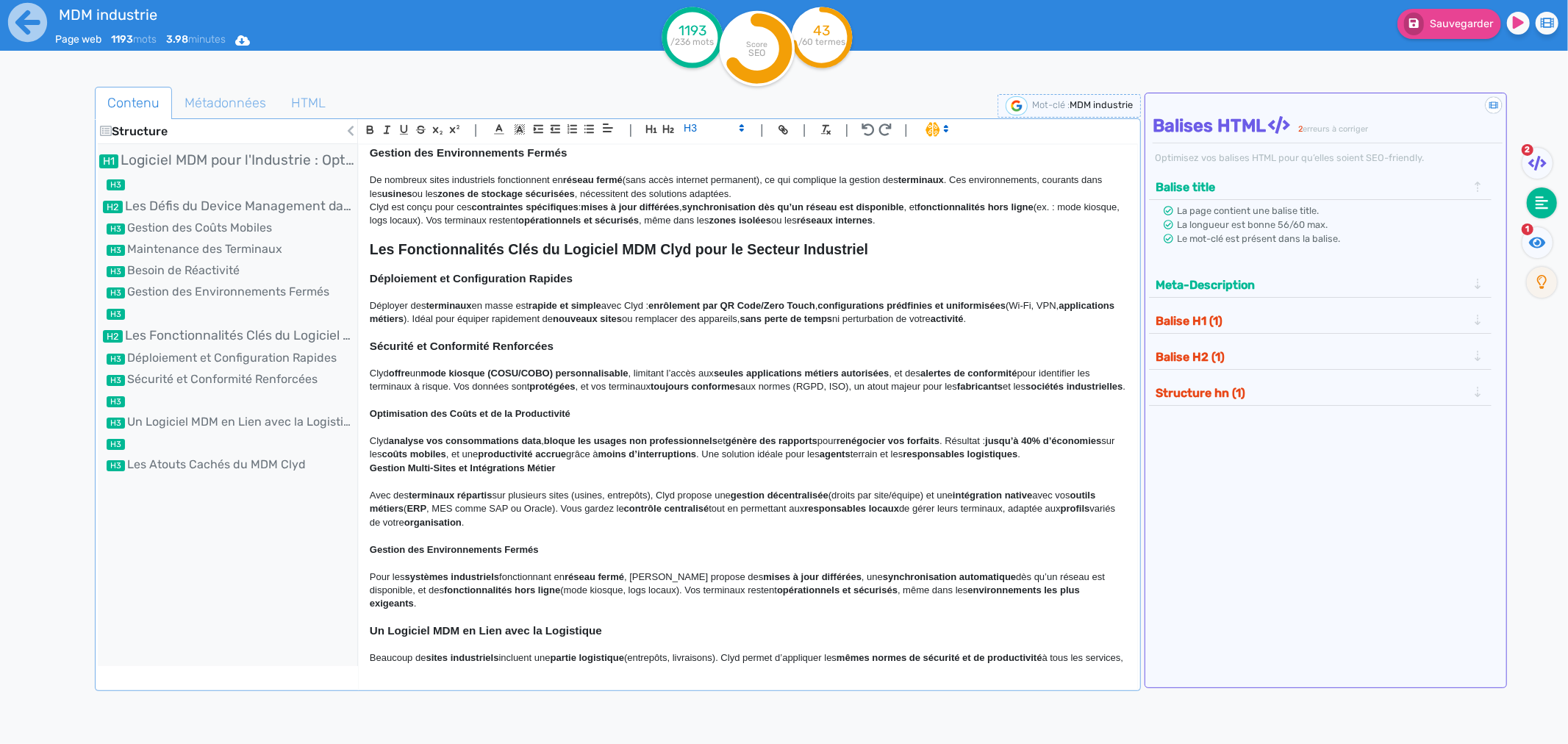
click at [479, 409] on strong "Optimisation des Coûts et de la Productivité" at bounding box center [470, 413] width 200 height 11
click at [704, 131] on span at bounding box center [713, 128] width 72 height 18
click at [703, 148] on span at bounding box center [712, 154] width 59 height 26
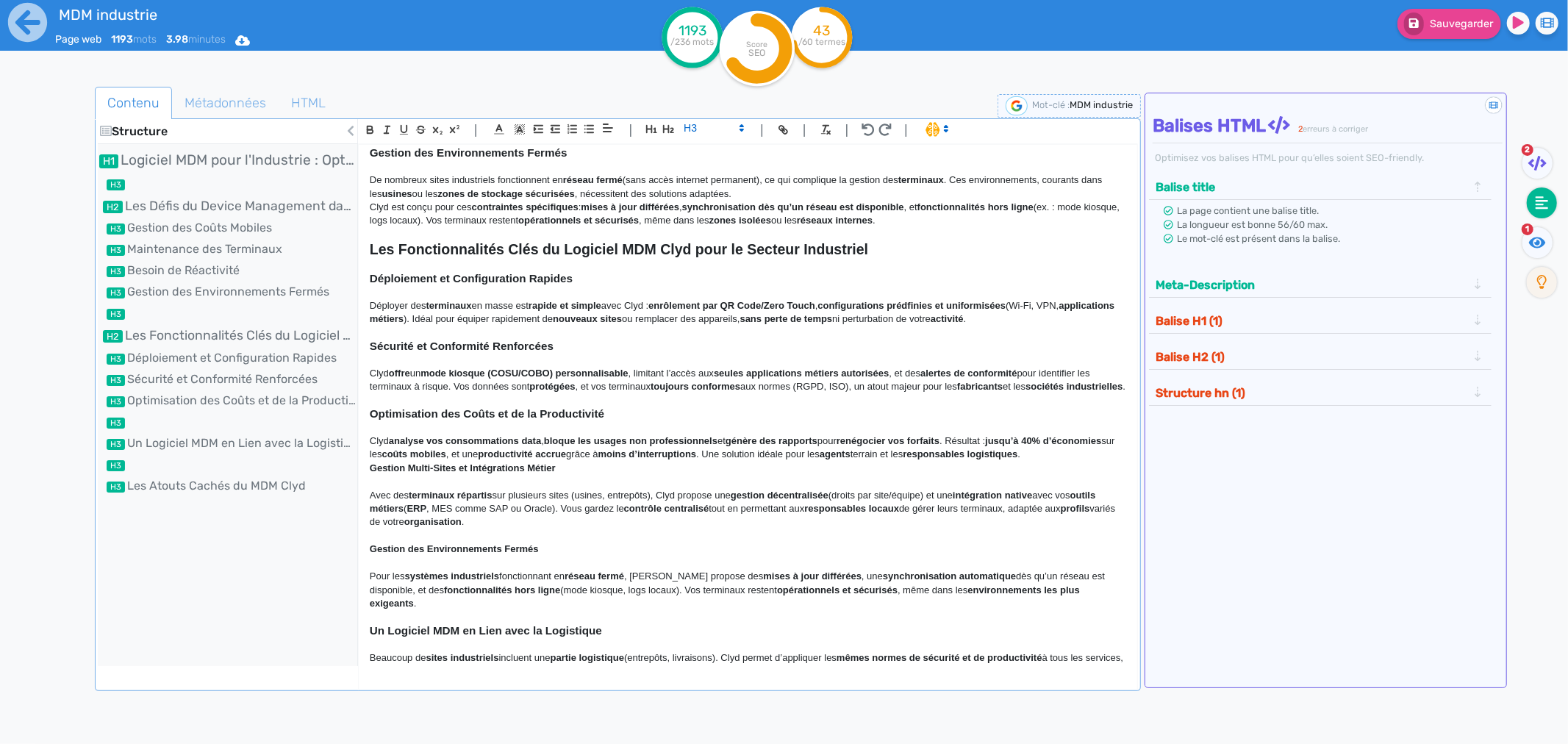
click at [516, 473] on strong "Gestion Multi-Sites et Intégrations Métier" at bounding box center [462, 467] width 186 height 11
click at [696, 128] on span at bounding box center [713, 128] width 72 height 18
click at [701, 147] on span at bounding box center [712, 154] width 59 height 26
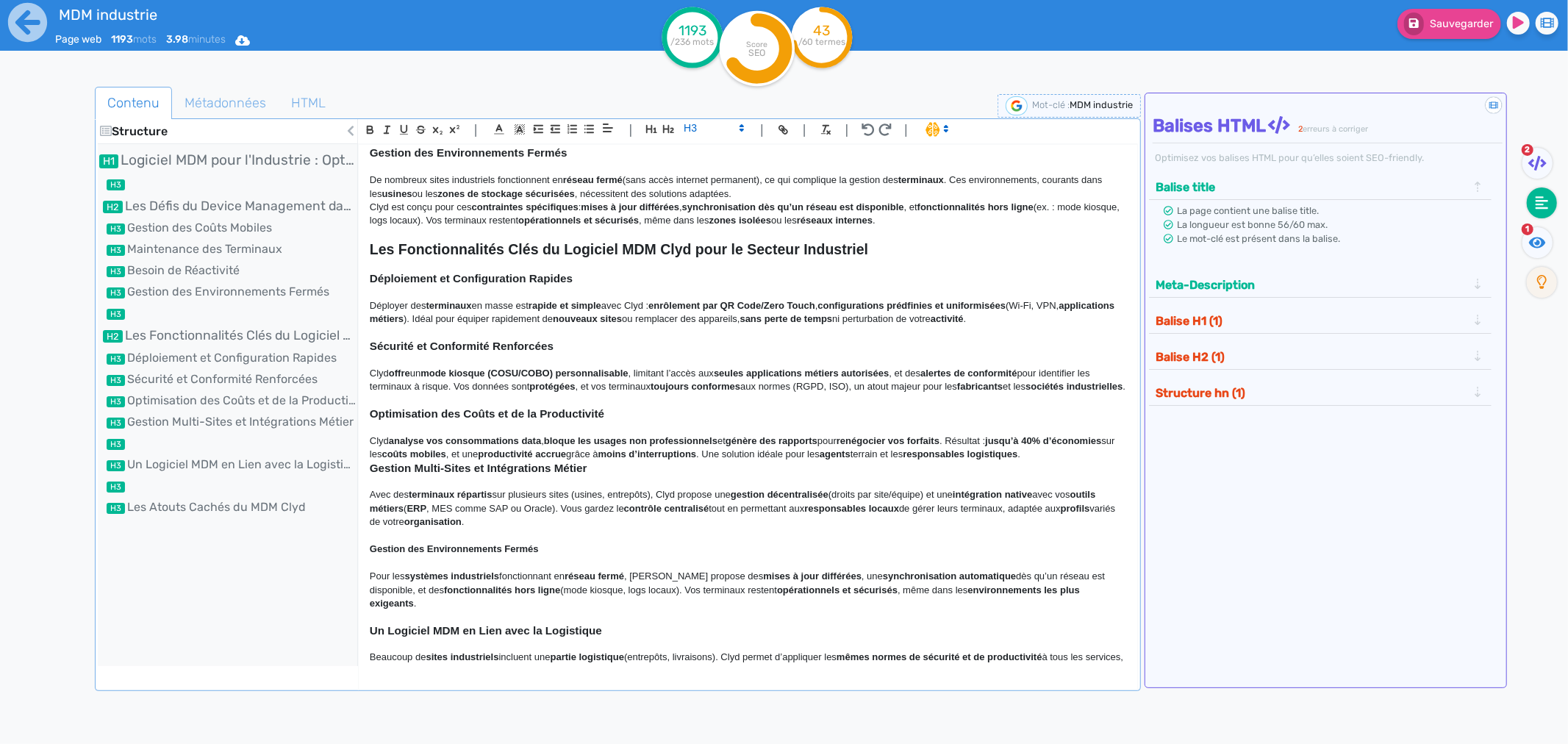
click at [456, 450] on p "Clyd analyse vos consommations data , bloque les usages non professionnels et g…" at bounding box center [748, 448] width 757 height 27
click at [449, 451] on p "Clyd analyse vos consommations data , bloque les usages non professionnels et g…" at bounding box center [748, 448] width 757 height 27
click at [443, 461] on p "Clyd analyse vos consommations data , bloque les usages non professionnels et g…" at bounding box center [748, 448] width 757 height 27
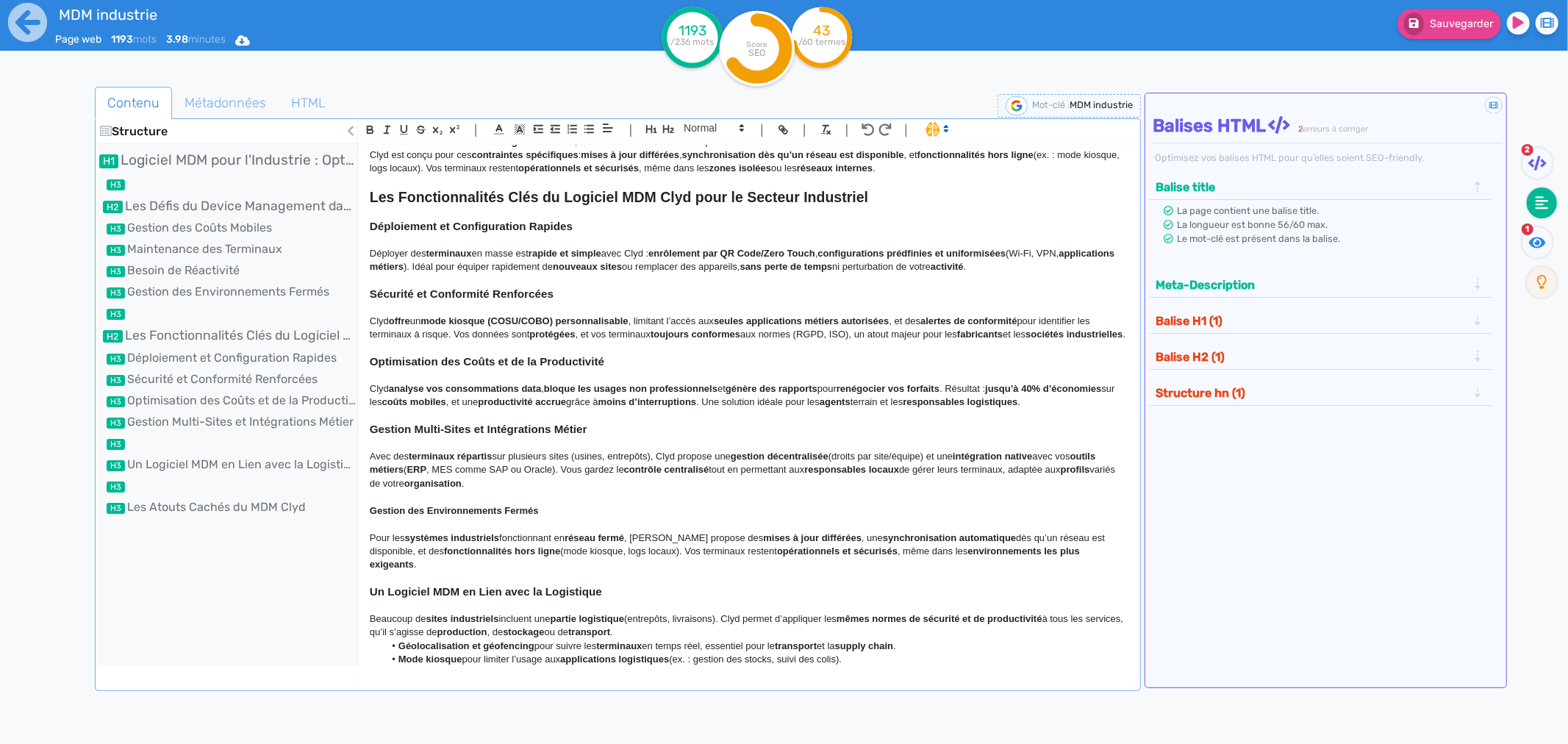
scroll to position [653, 0]
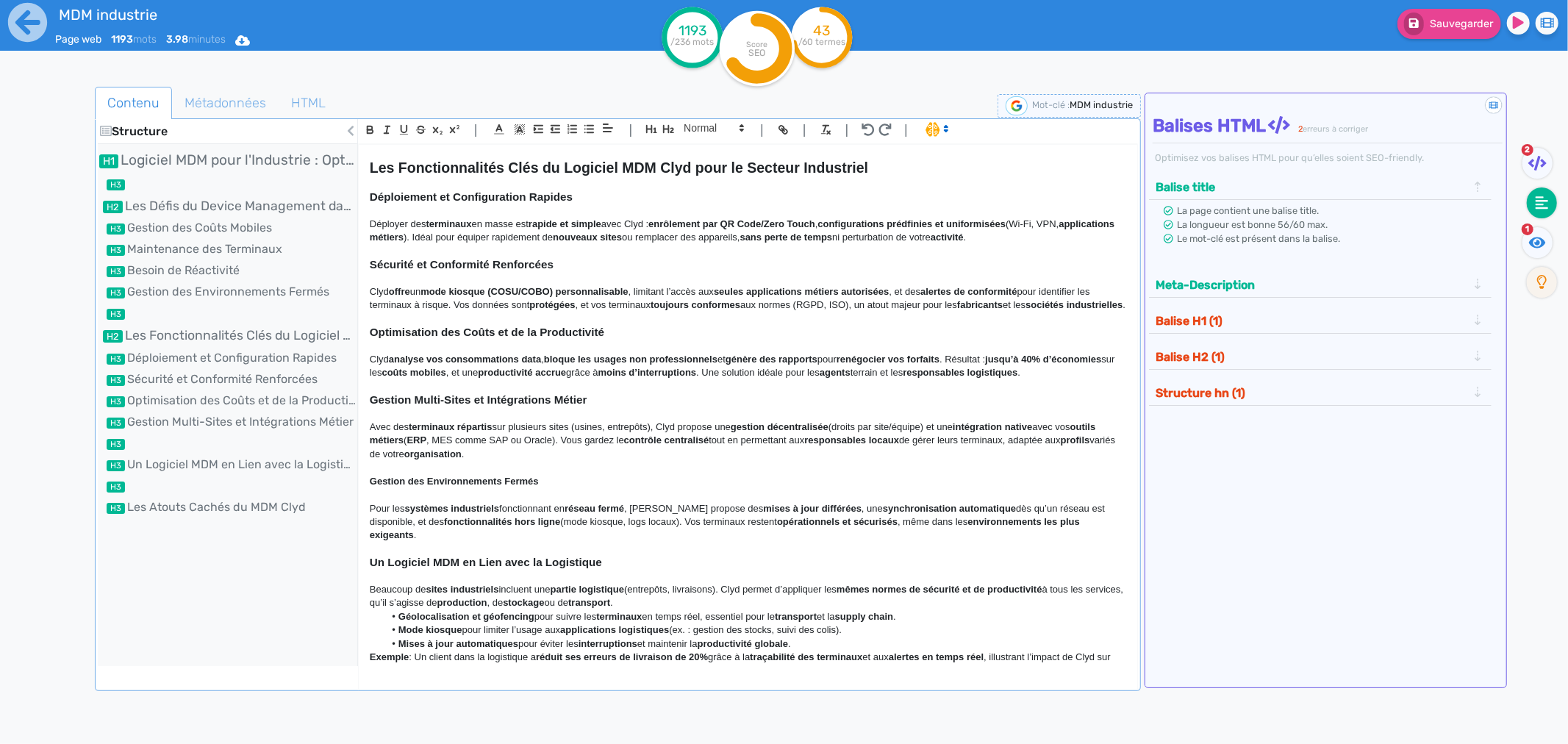
click at [433, 481] on strong "Gestion des Environnements Fermés" at bounding box center [454, 481] width 169 height 11
click at [691, 129] on span at bounding box center [713, 128] width 72 height 18
click at [693, 147] on span at bounding box center [712, 154] width 59 height 26
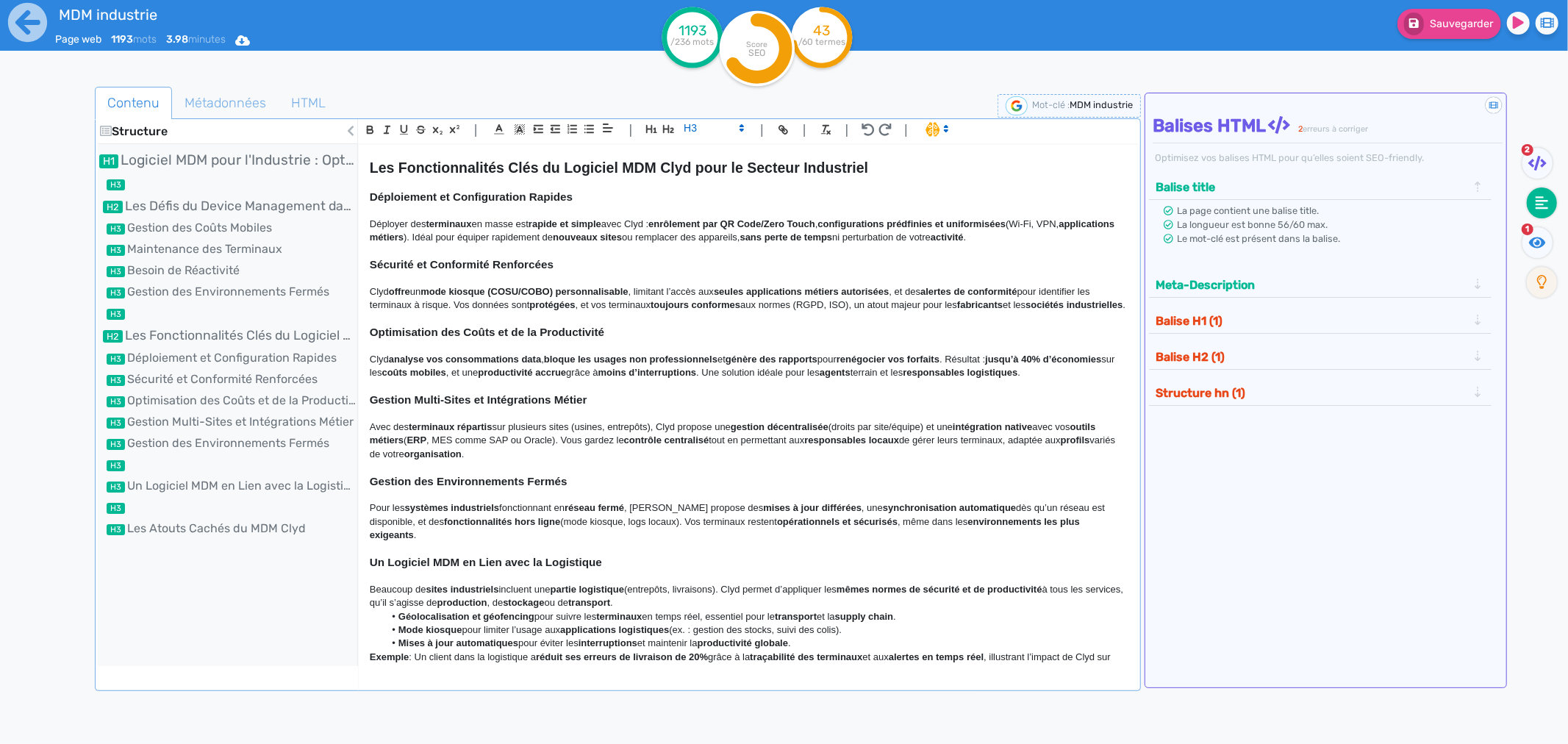
click at [675, 388] on p at bounding box center [748, 386] width 757 height 13
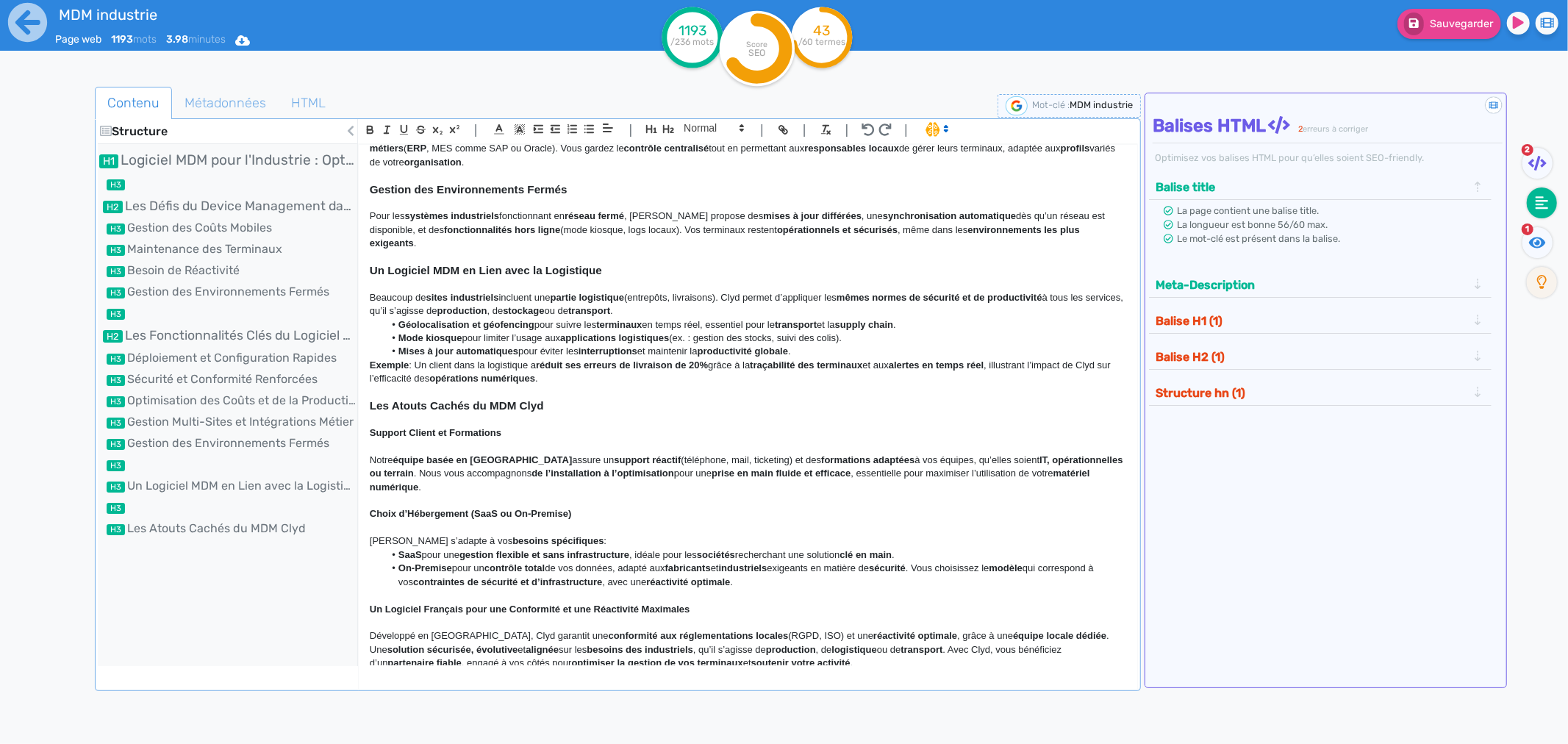
scroll to position [949, 0]
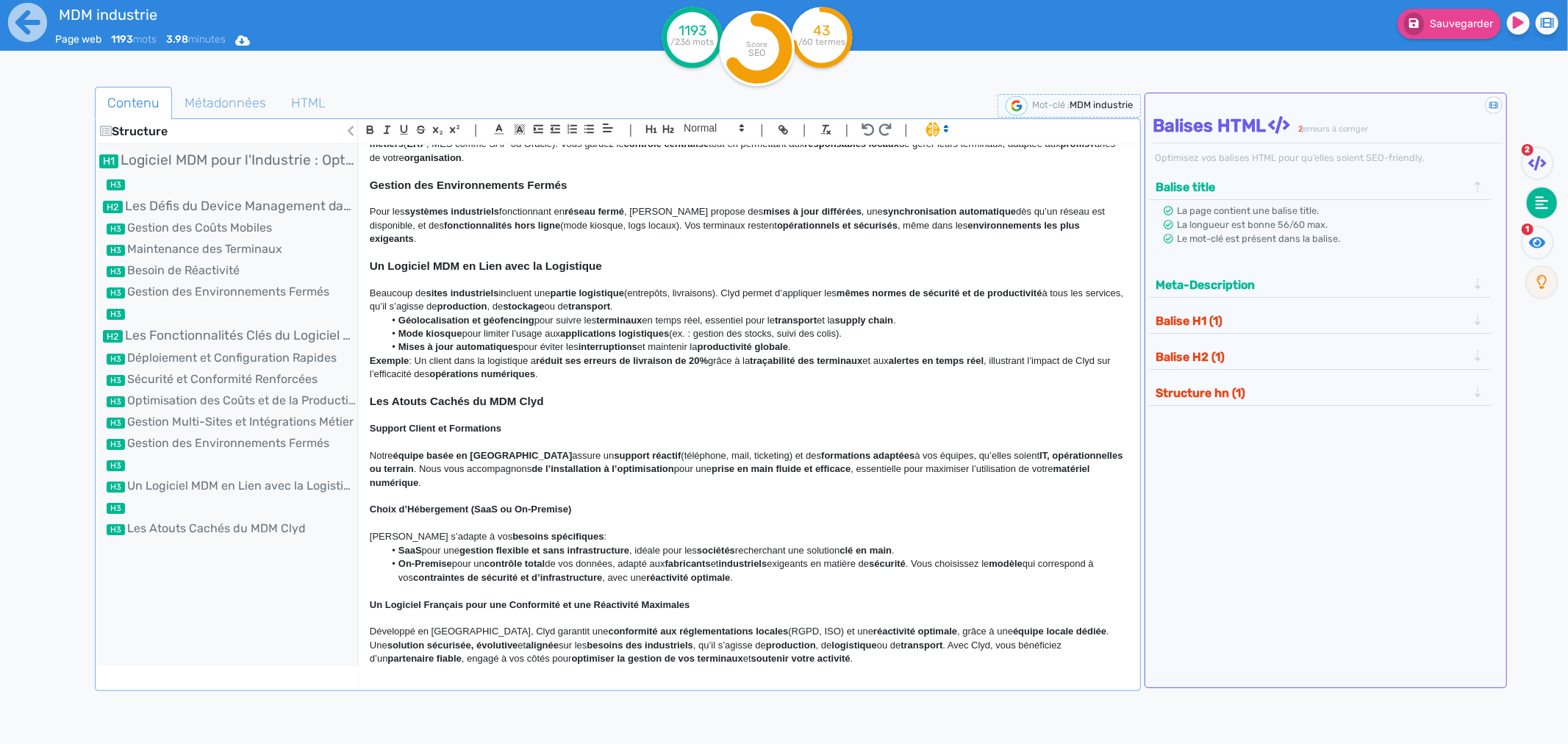
click at [448, 424] on strong "Support Client et Formations" at bounding box center [435, 428] width 131 height 11
click at [700, 132] on span at bounding box center [713, 128] width 72 height 18
click at [700, 162] on span at bounding box center [712, 154] width 59 height 26
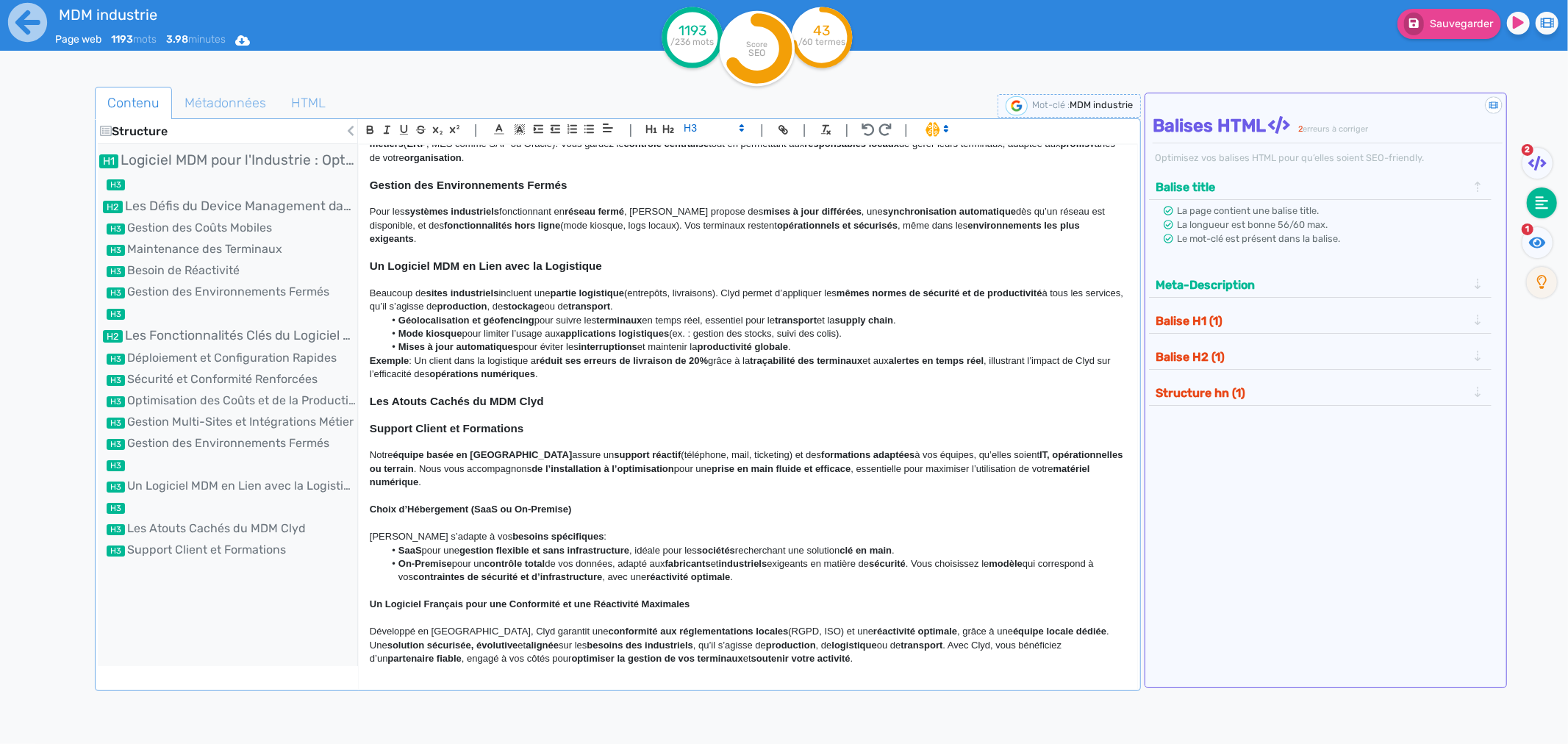
click at [535, 517] on p at bounding box center [748, 524] width 757 height 13
click at [528, 504] on strong "Choix d’Hébergement (SaaS ou On-Premise)" at bounding box center [470, 509] width 202 height 11
click at [715, 135] on span at bounding box center [713, 128] width 72 height 18
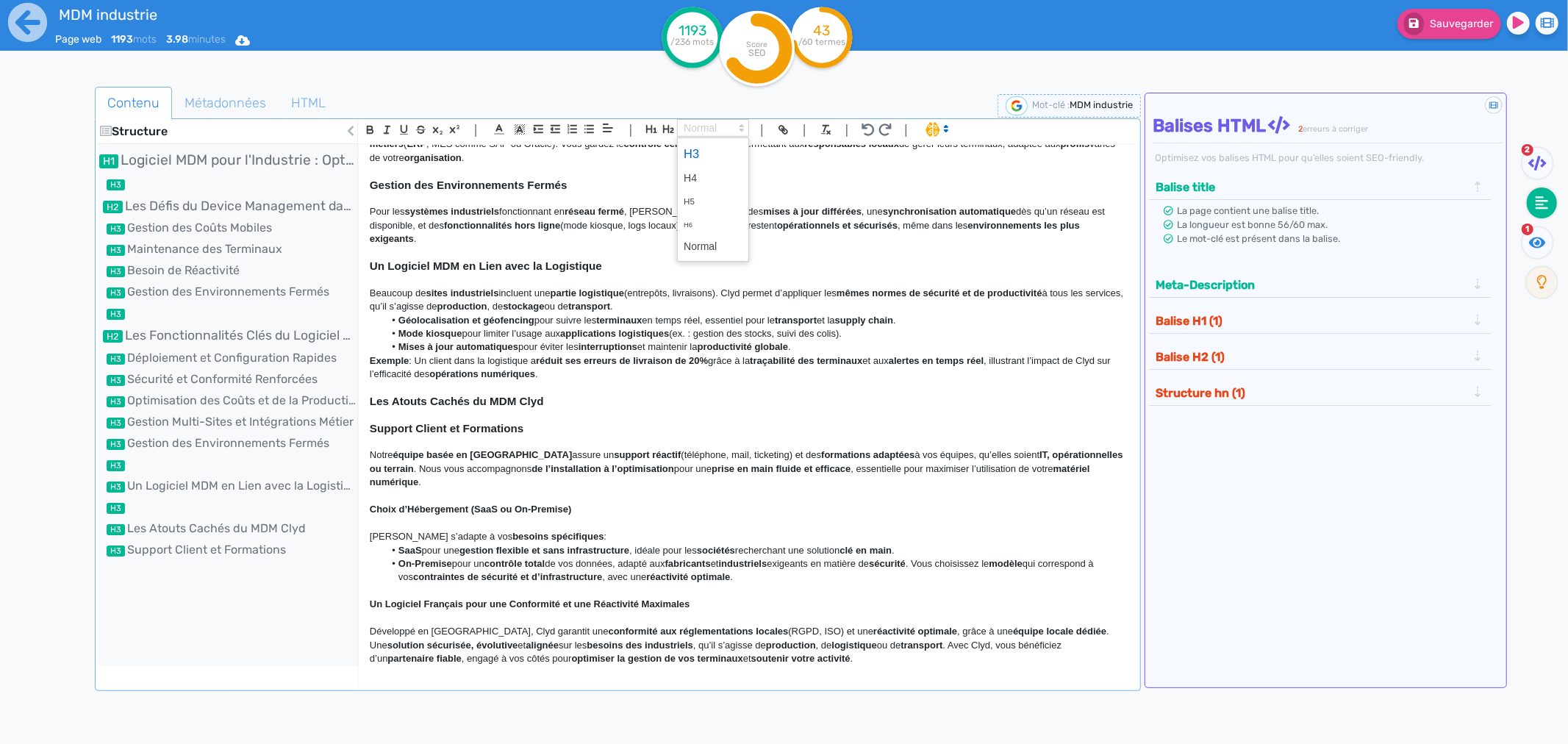
click at [714, 149] on span at bounding box center [712, 154] width 59 height 26
click at [489, 567] on strong "Un Logiciel Français pour une Conformité et une Réactivité Maximales" at bounding box center [530, 605] width 321 height 11
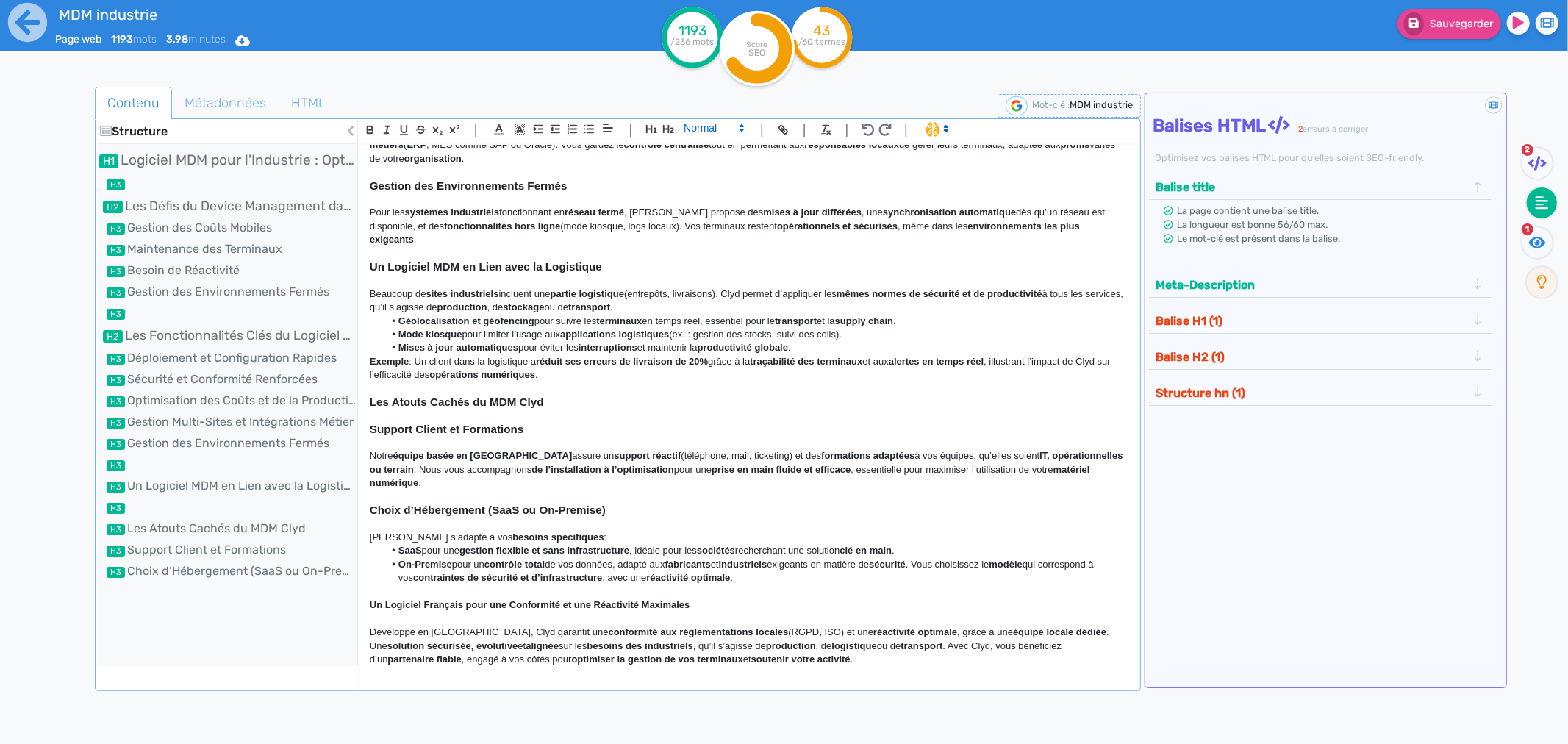
click at [693, 134] on span at bounding box center [713, 128] width 72 height 18
click at [689, 151] on span at bounding box center [712, 154] width 59 height 26
click at [575, 395] on h3 "Les Atouts Cachés du MDM Clyd" at bounding box center [748, 402] width 757 height 13
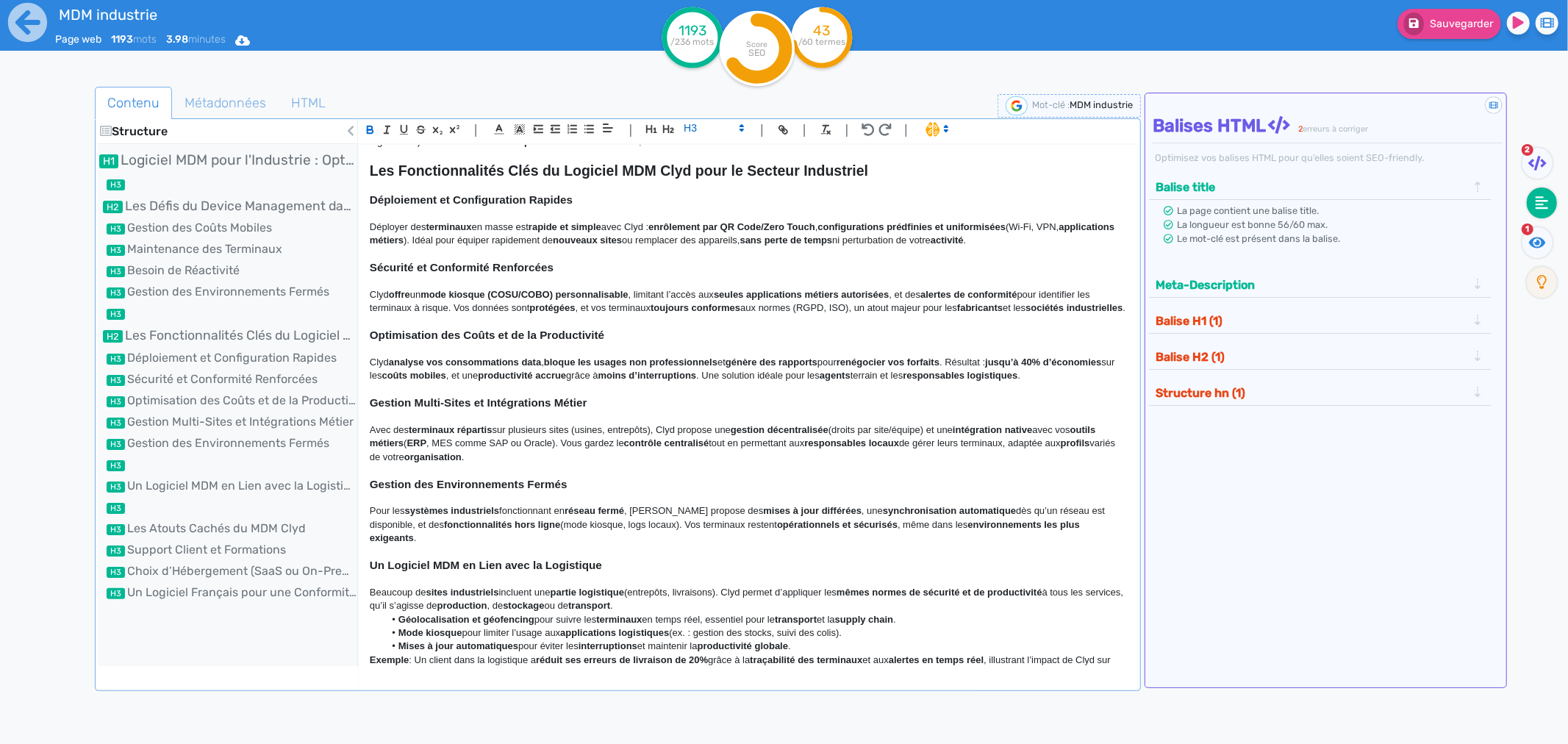
scroll to position [621, 0]
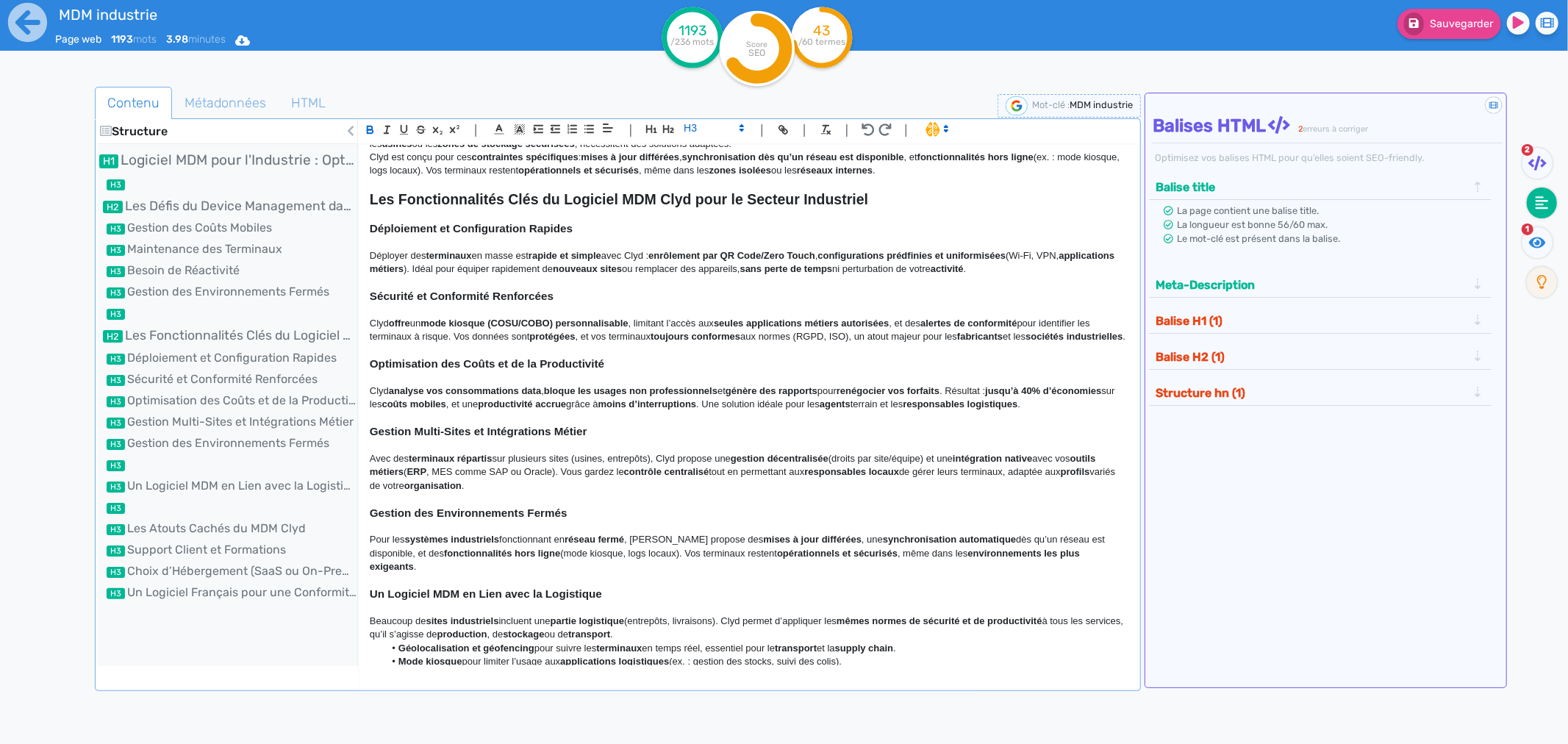
click at [557, 385] on strong "bloque les usages non professionnels" at bounding box center [631, 390] width 174 height 11
click at [49, 378] on div at bounding box center [68, 460] width 52 height 754
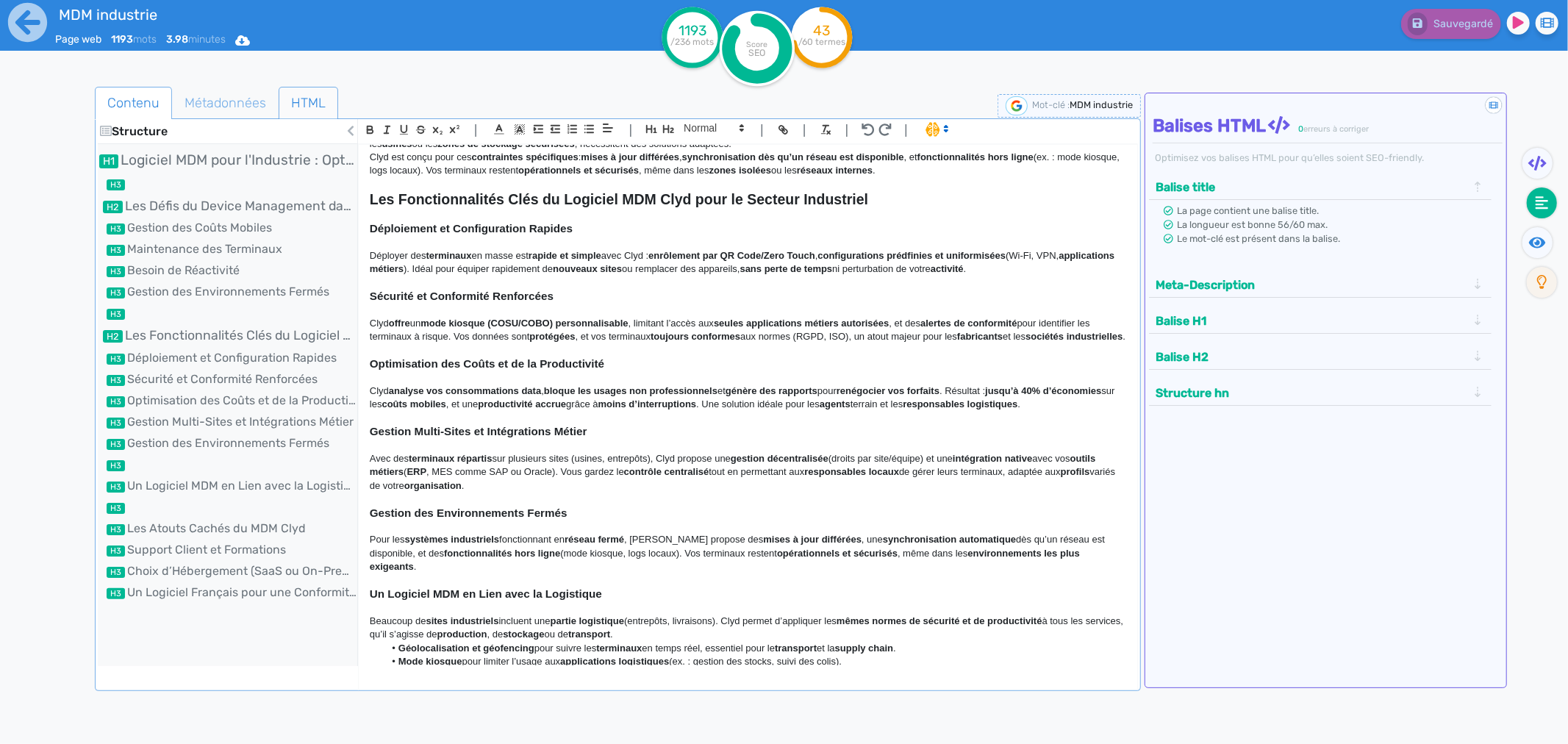
click at [307, 102] on span "HTML" at bounding box center [309, 103] width 58 height 40
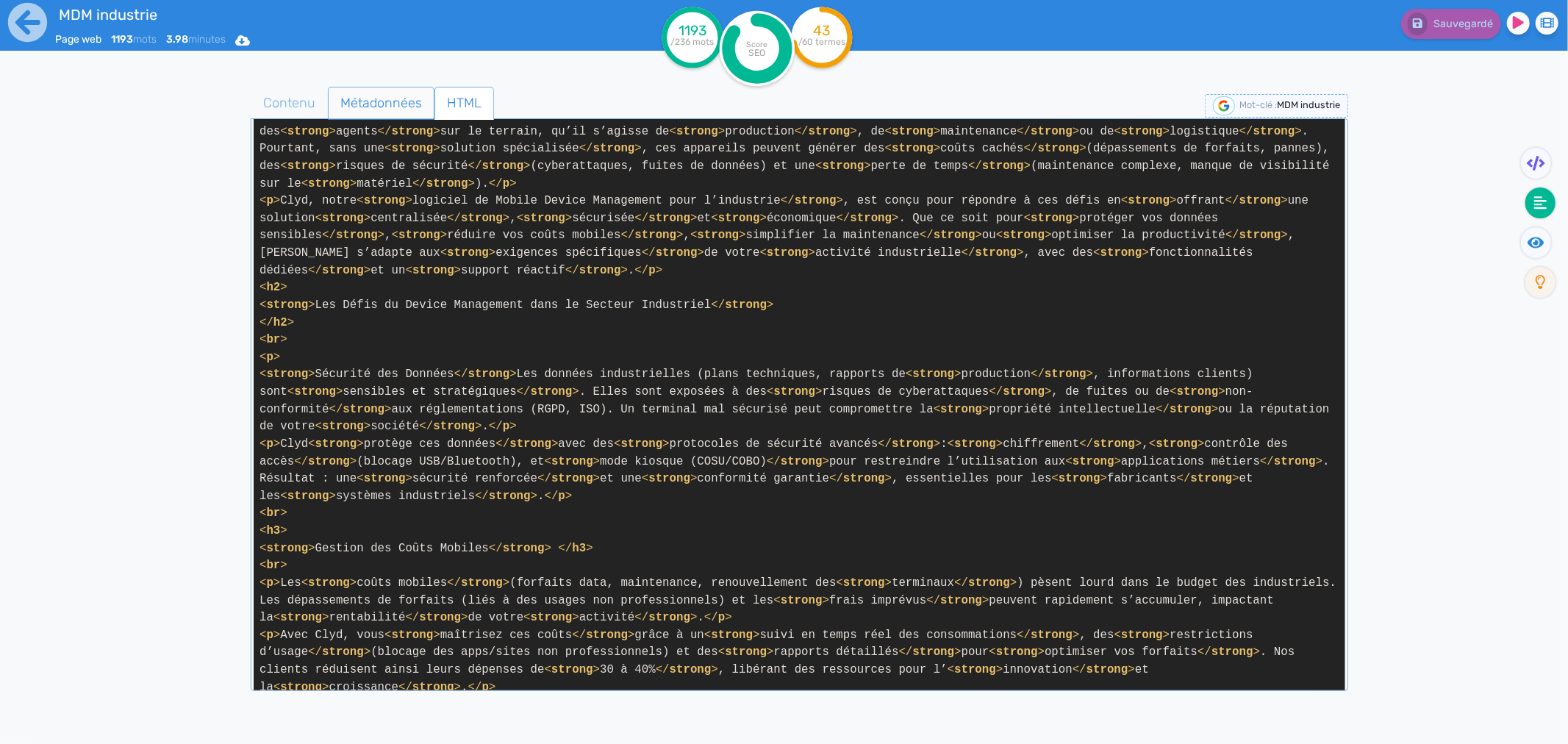
click at [362, 99] on span "Métadonnées" at bounding box center [381, 103] width 105 height 40
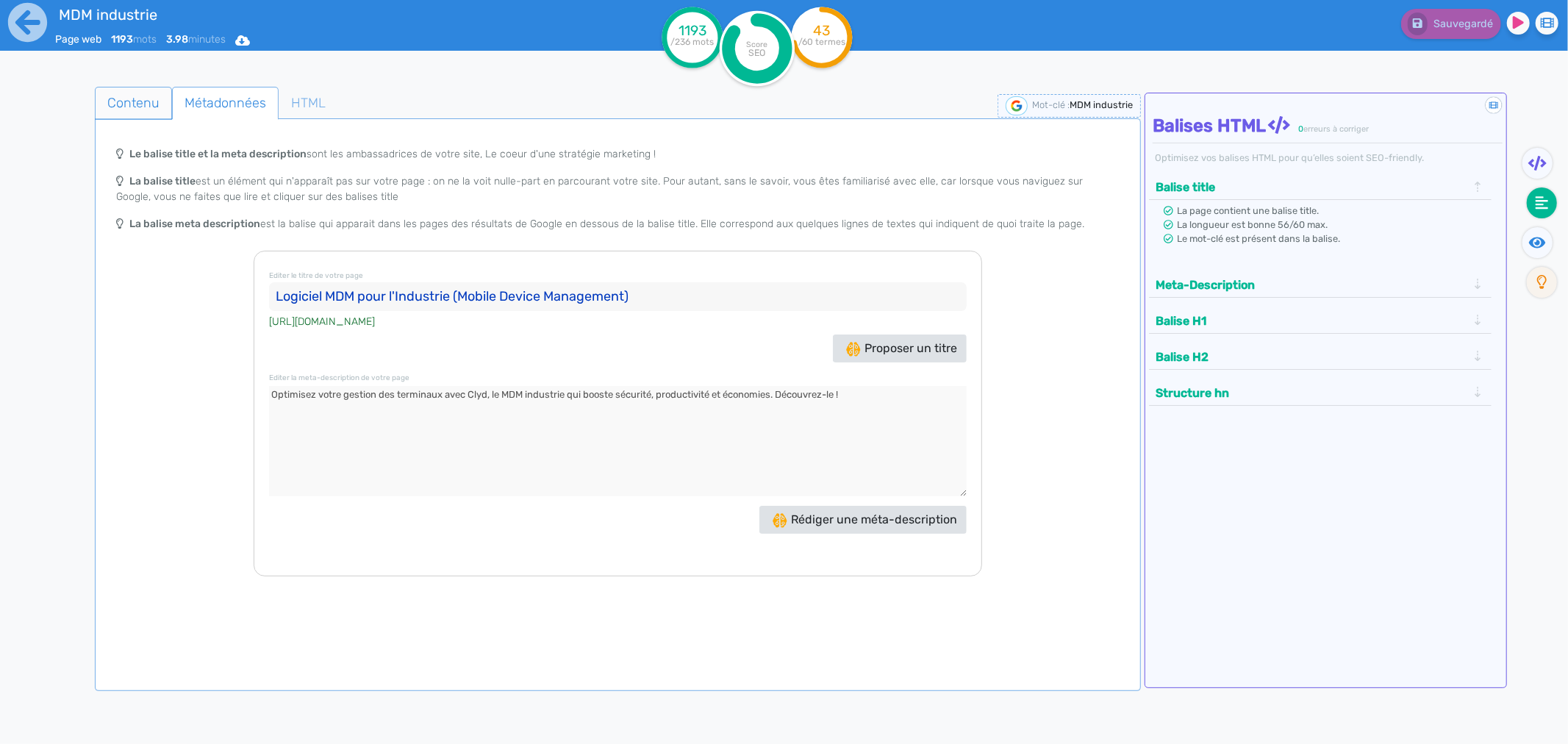
click at [148, 101] on span "Contenu" at bounding box center [134, 103] width 76 height 40
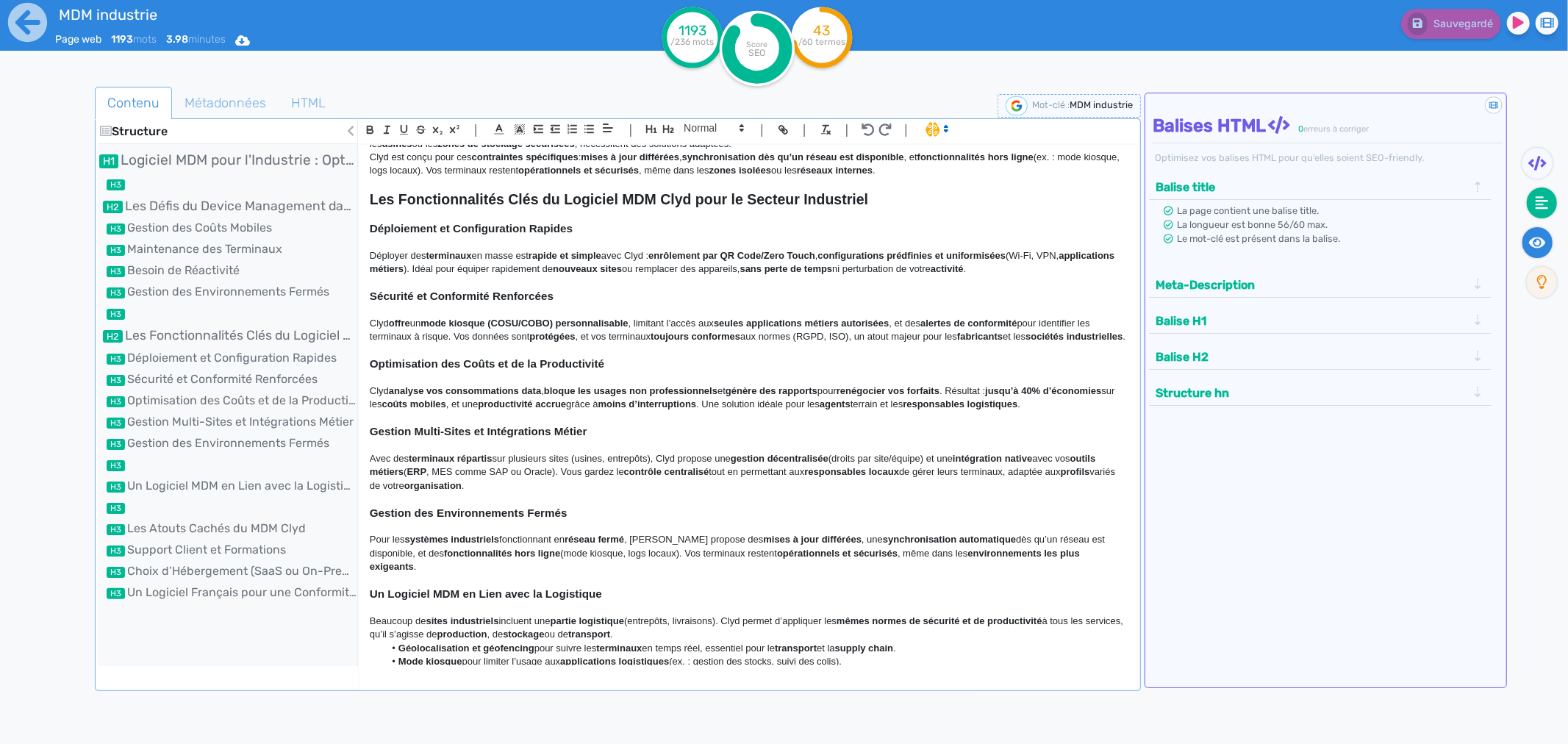
click at [1254, 230] on fa-icon at bounding box center [1538, 243] width 30 height 31
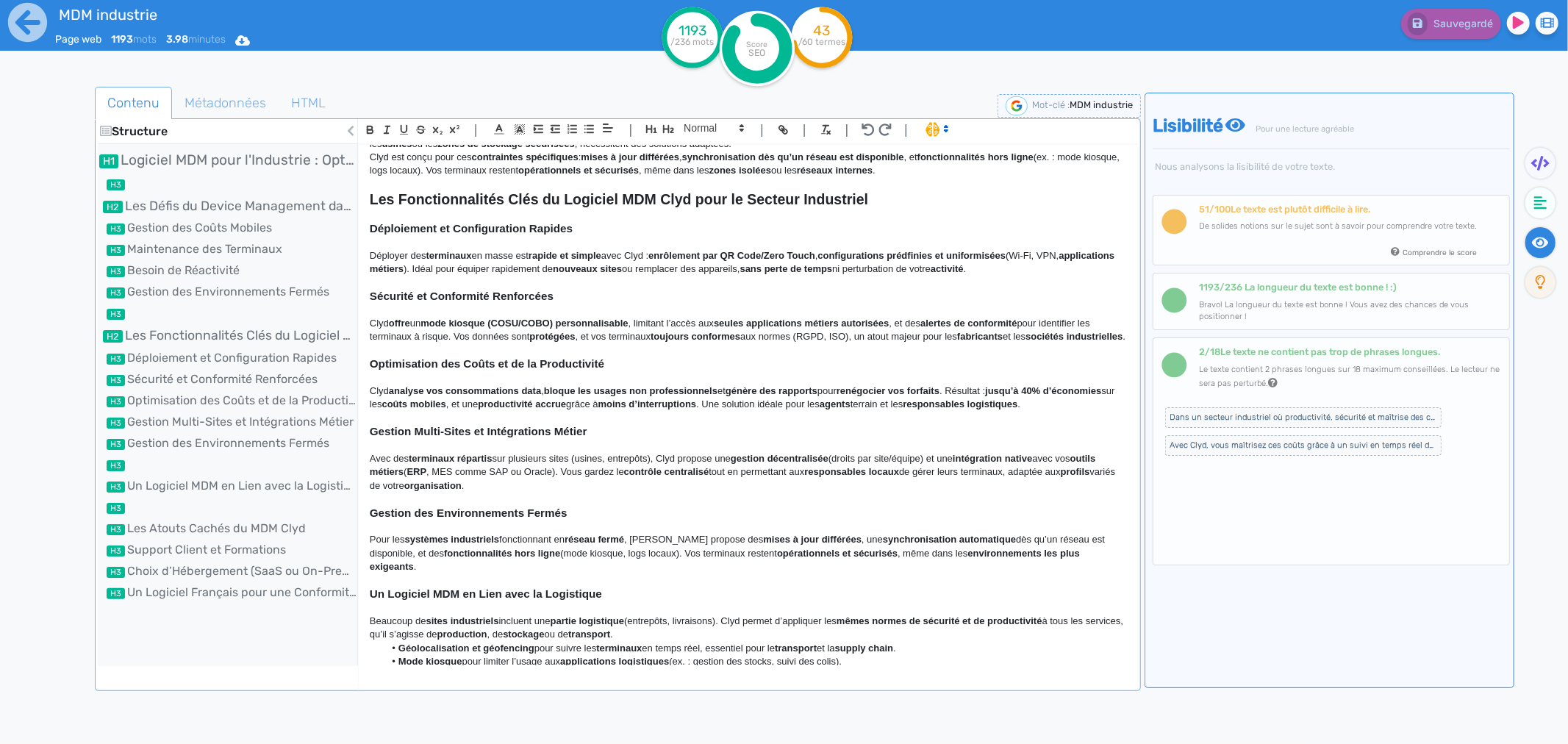
click at [1254, 235] on icon at bounding box center [1541, 243] width 17 height 15
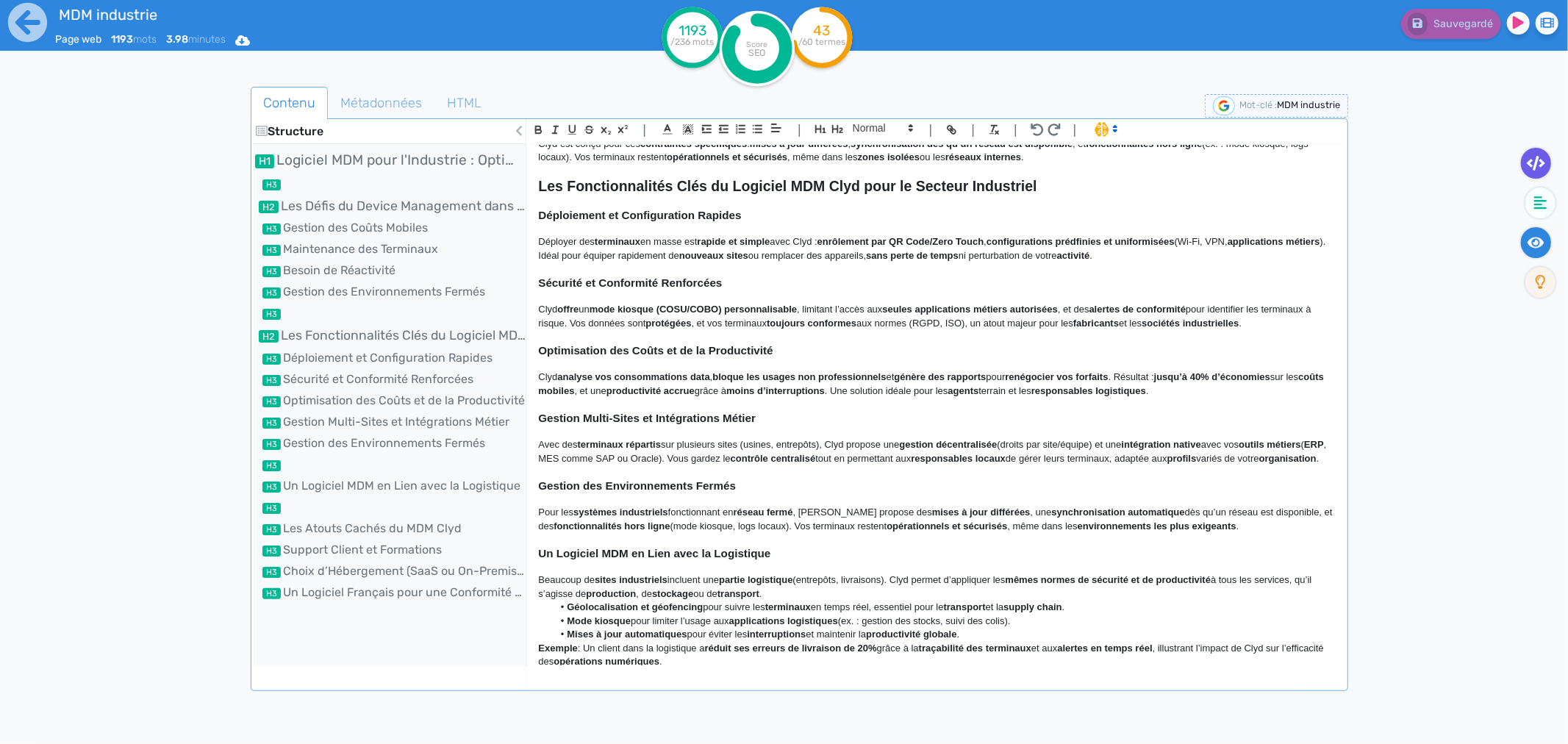
click at [1254, 172] on fa-icon at bounding box center [1536, 163] width 30 height 31
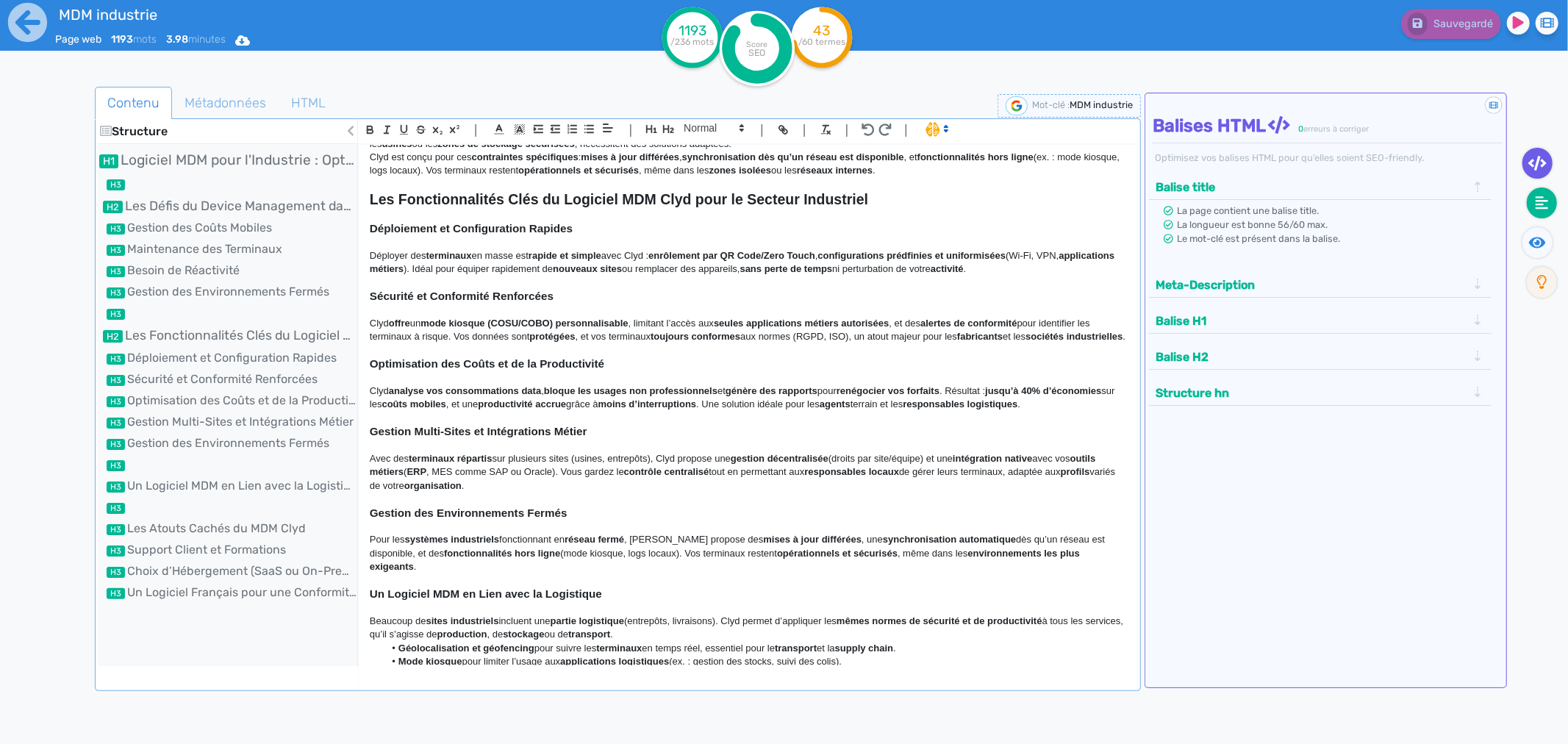
click at [1254, 205] on icon at bounding box center [1543, 203] width 13 height 15
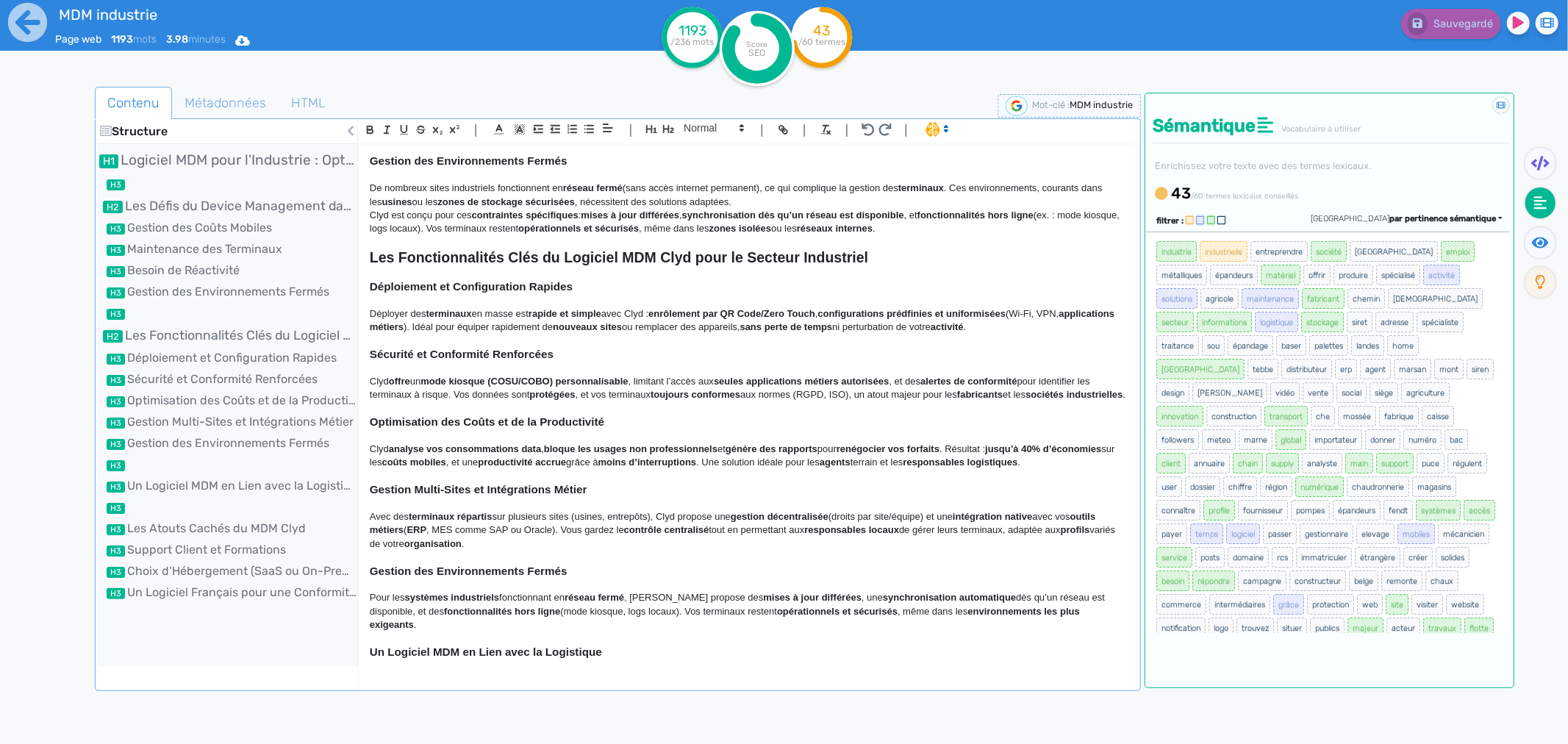
scroll to position [571, 0]
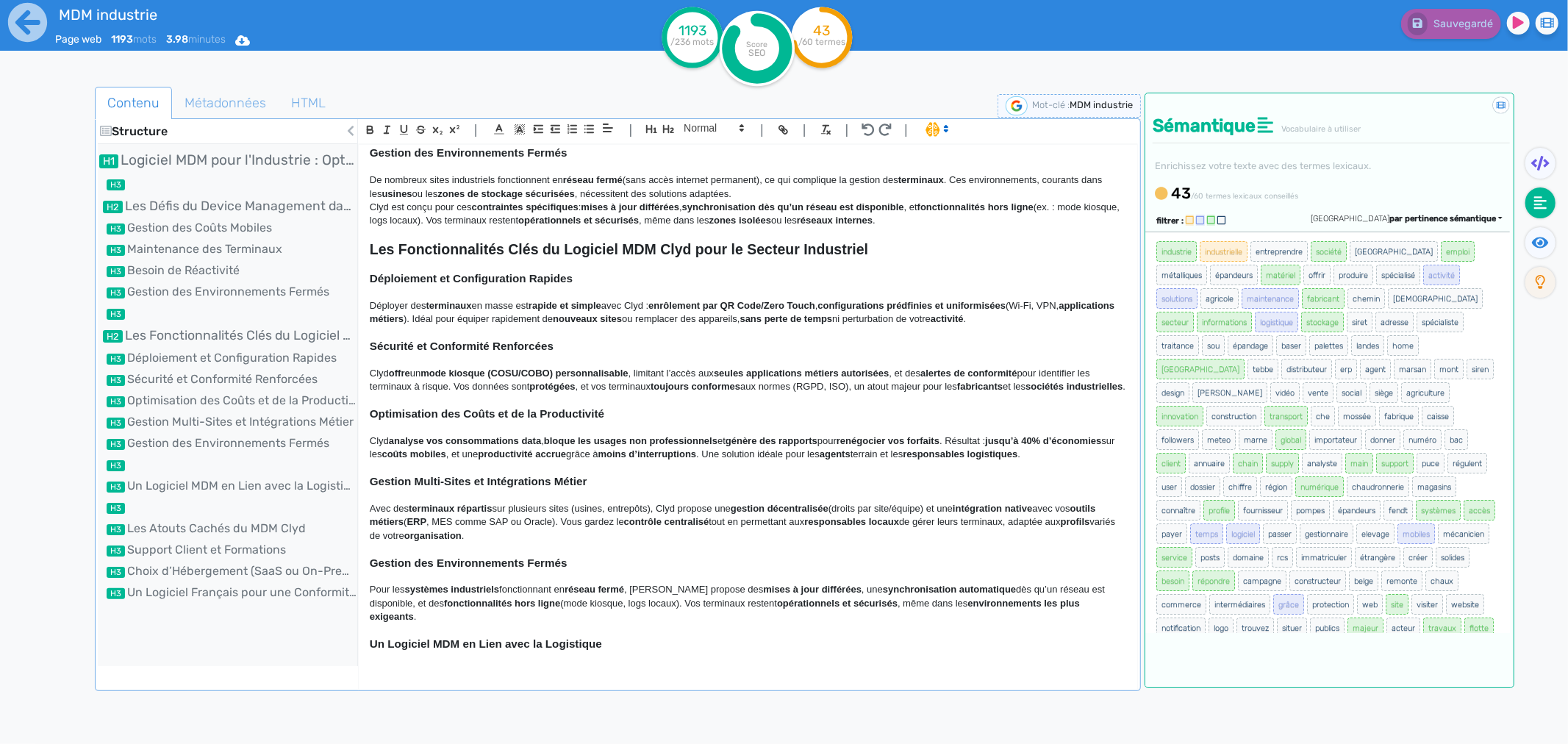
click at [577, 515] on p "Avec des terminaux répartis sur plusieurs sites (usines, entrepôts), Clyd propo…" at bounding box center [748, 522] width 757 height 40
click at [575, 549] on p at bounding box center [748, 549] width 757 height 13
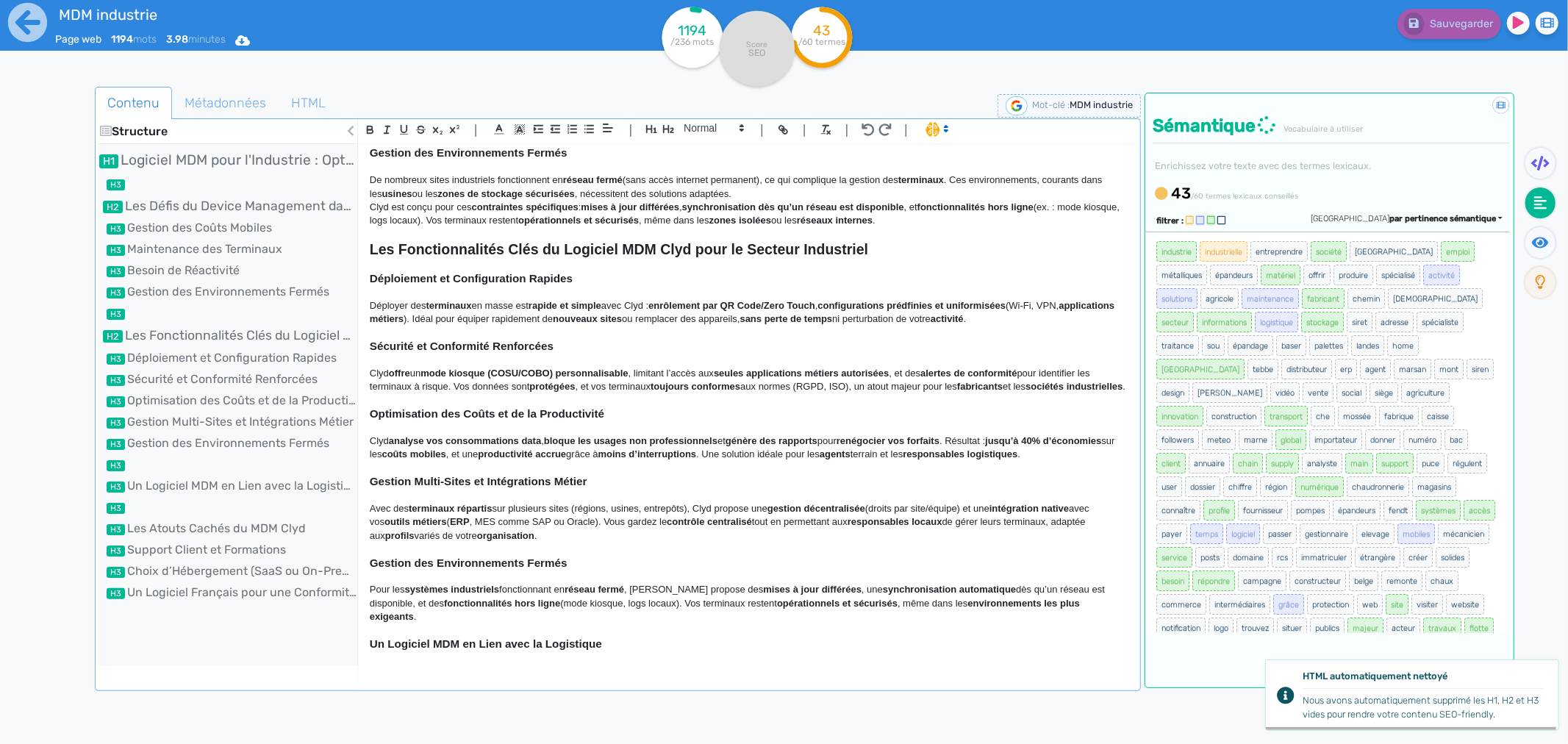
click at [103, 567] on div "Contenu Métadonnées HTML Structure Logiciel MDM pour l'Industrie : Optimisez la…" at bounding box center [618, 461] width 1046 height 750
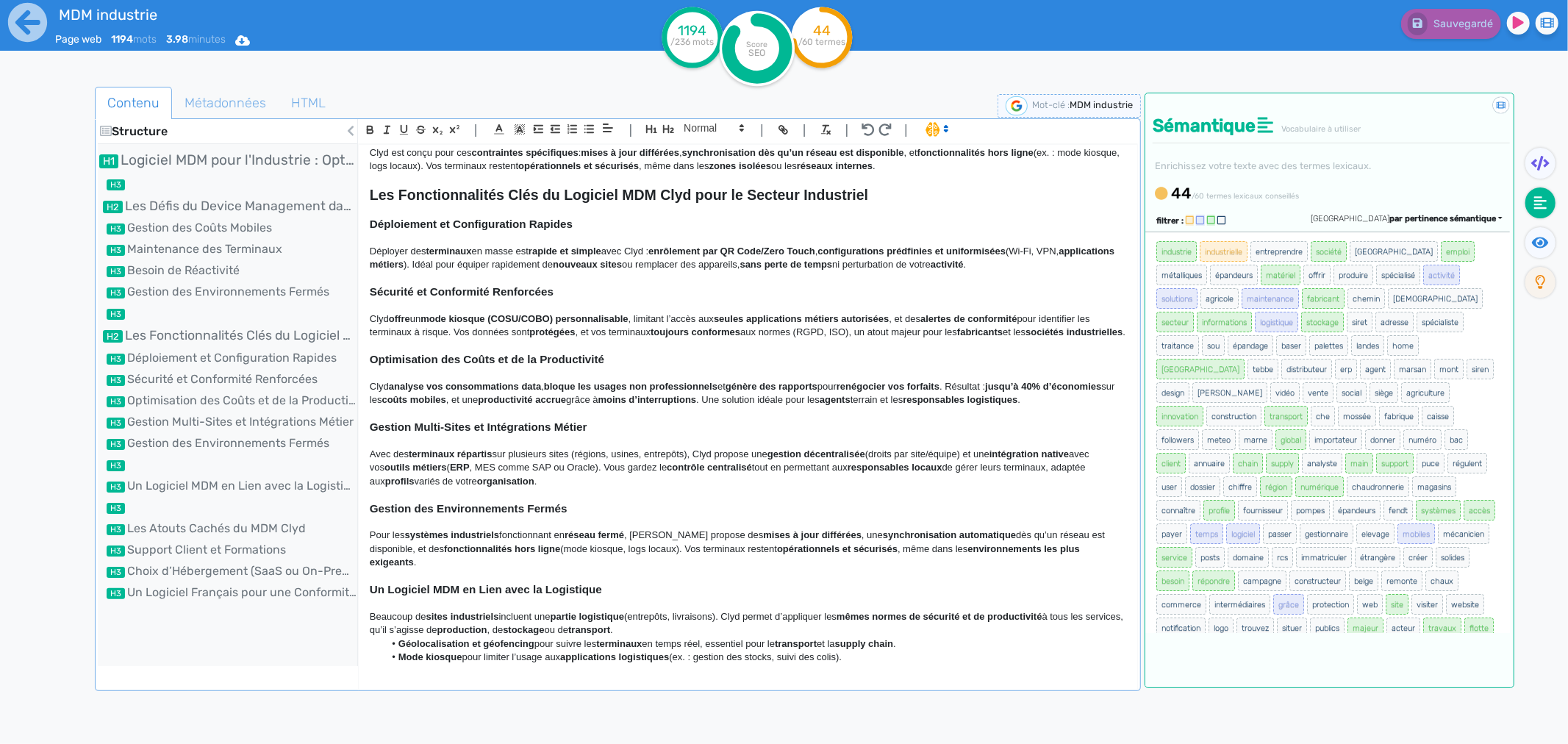
scroll to position [653, 0]
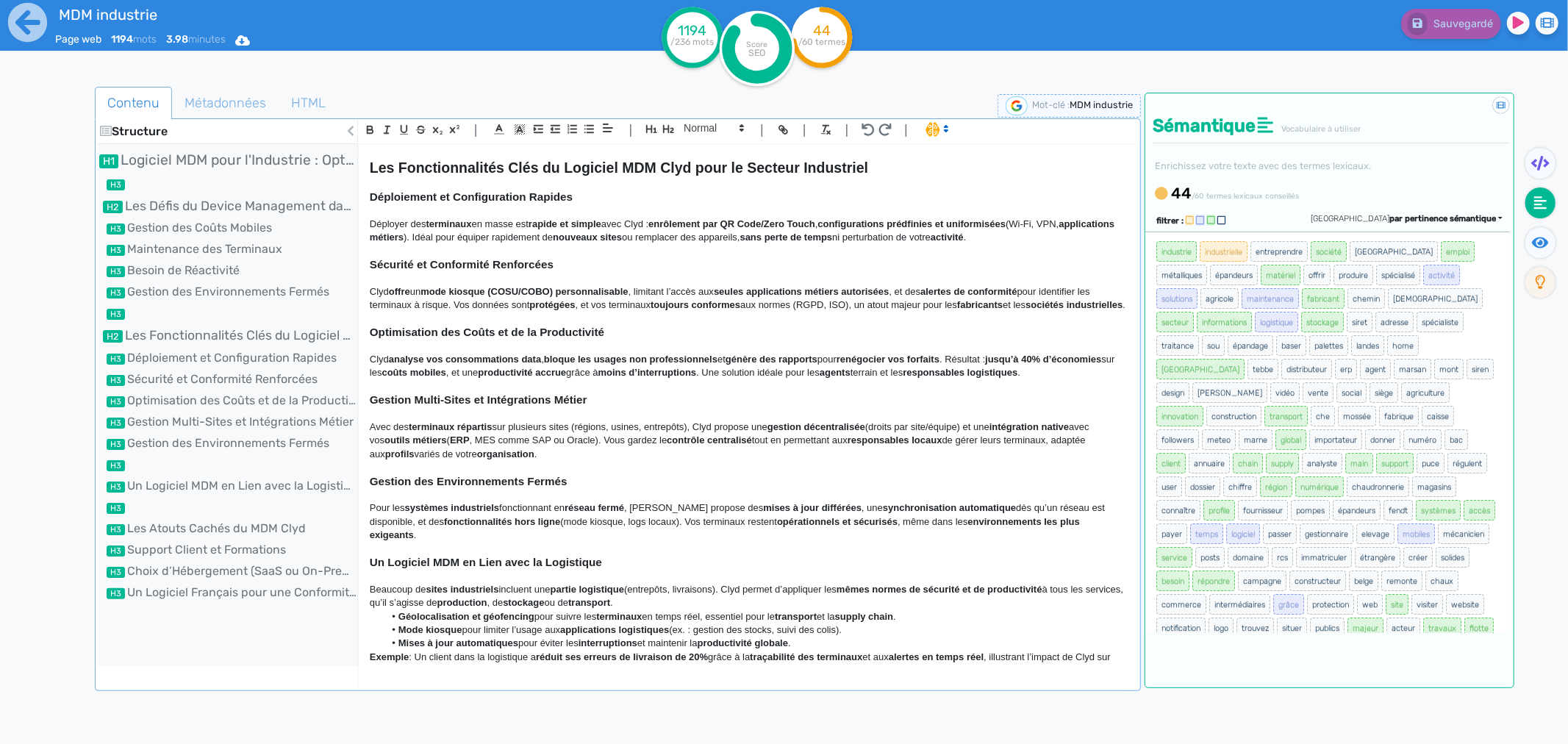
click at [926, 522] on p "Pour les systèmes industriels fonctionnant en réseau fermé , Clyd propose des m…" at bounding box center [748, 521] width 757 height 40
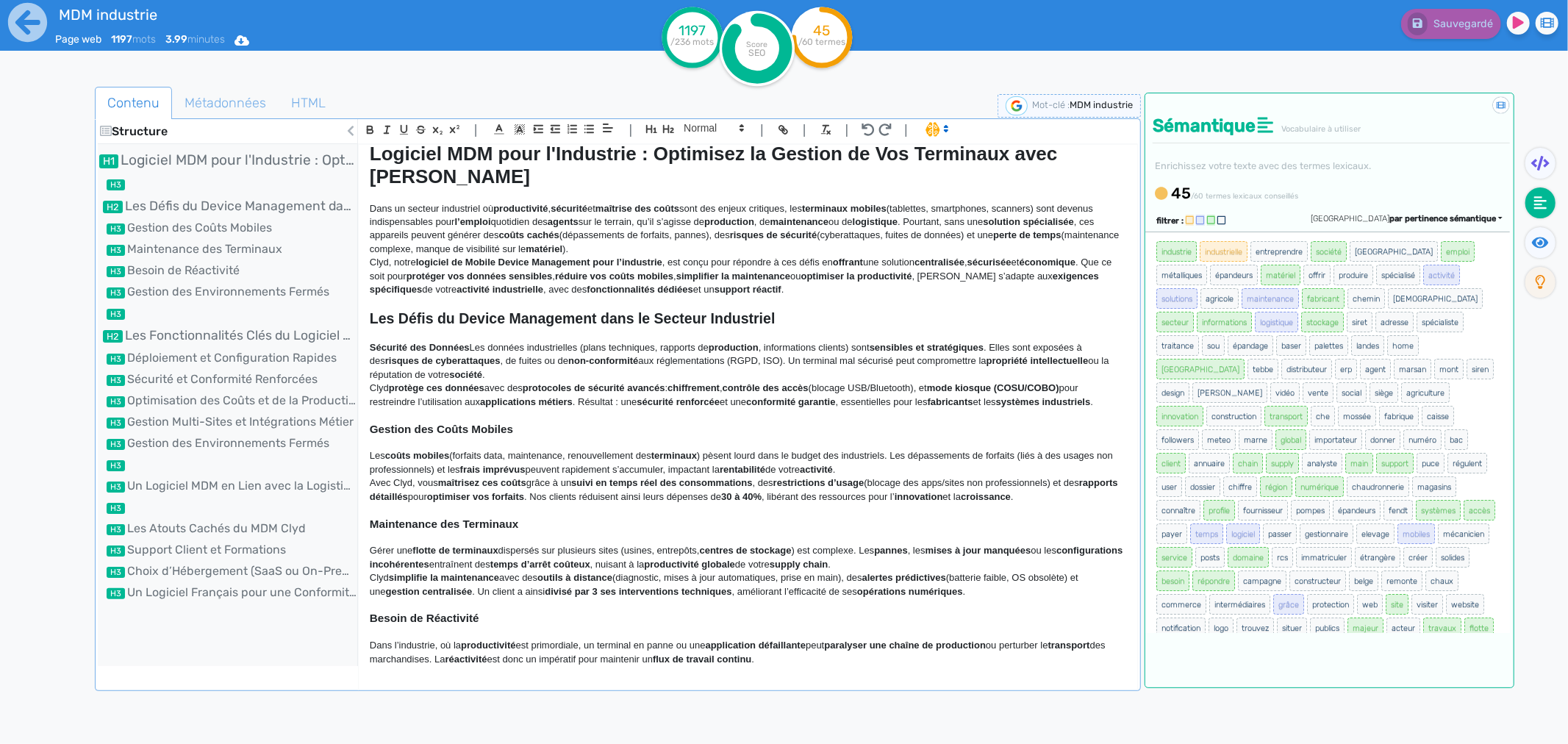
scroll to position [0, 0]
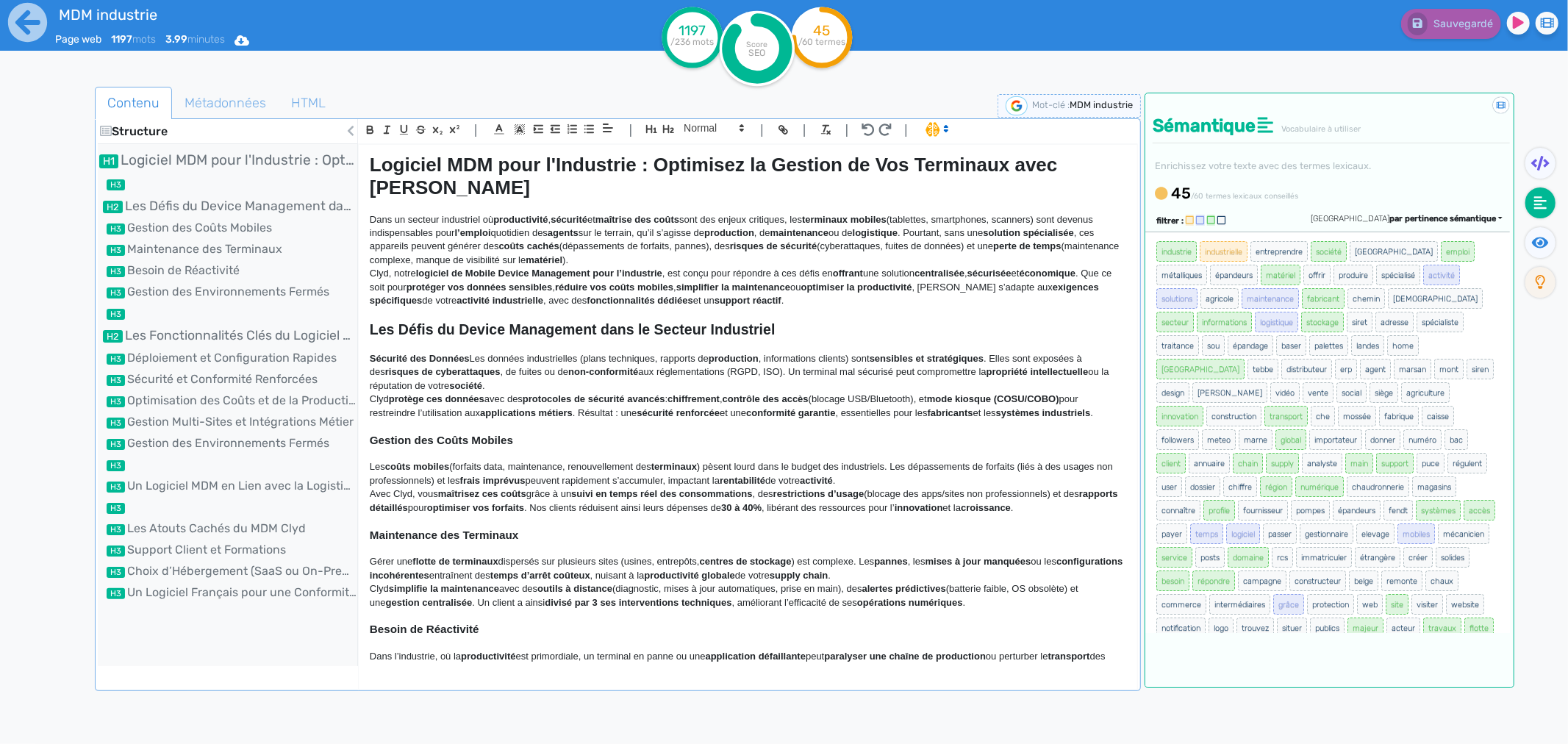
click at [468, 338] on p at bounding box center [748, 345] width 757 height 13
click at [472, 352] on p "Sécurité des Données Les données industrielles (plans techniques, rapports de p…" at bounding box center [748, 372] width 757 height 40
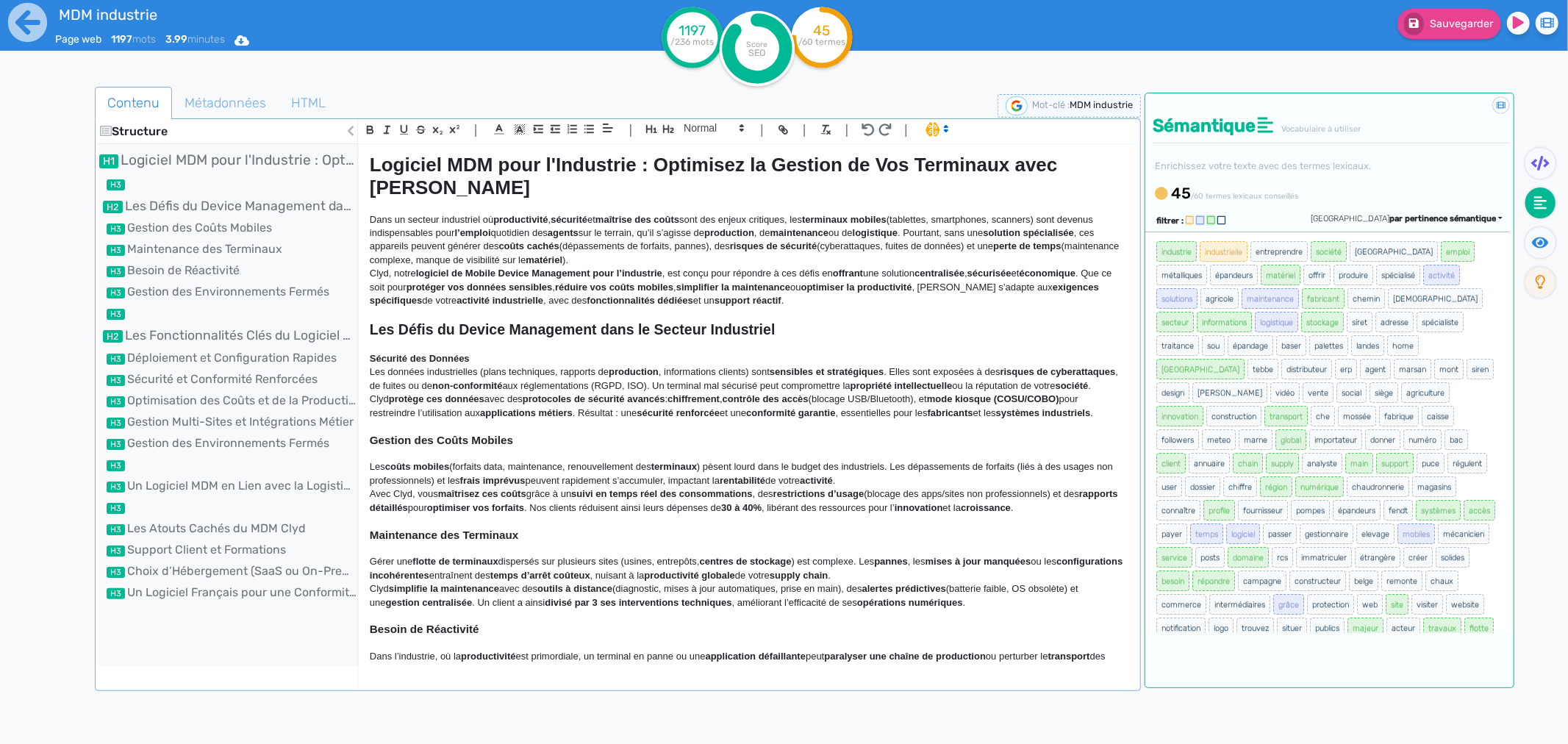
click at [443, 353] on strong "Sécurité des Données" at bounding box center [419, 358] width 100 height 11
click at [671, 132] on icon "button" at bounding box center [669, 128] width 13 height 13
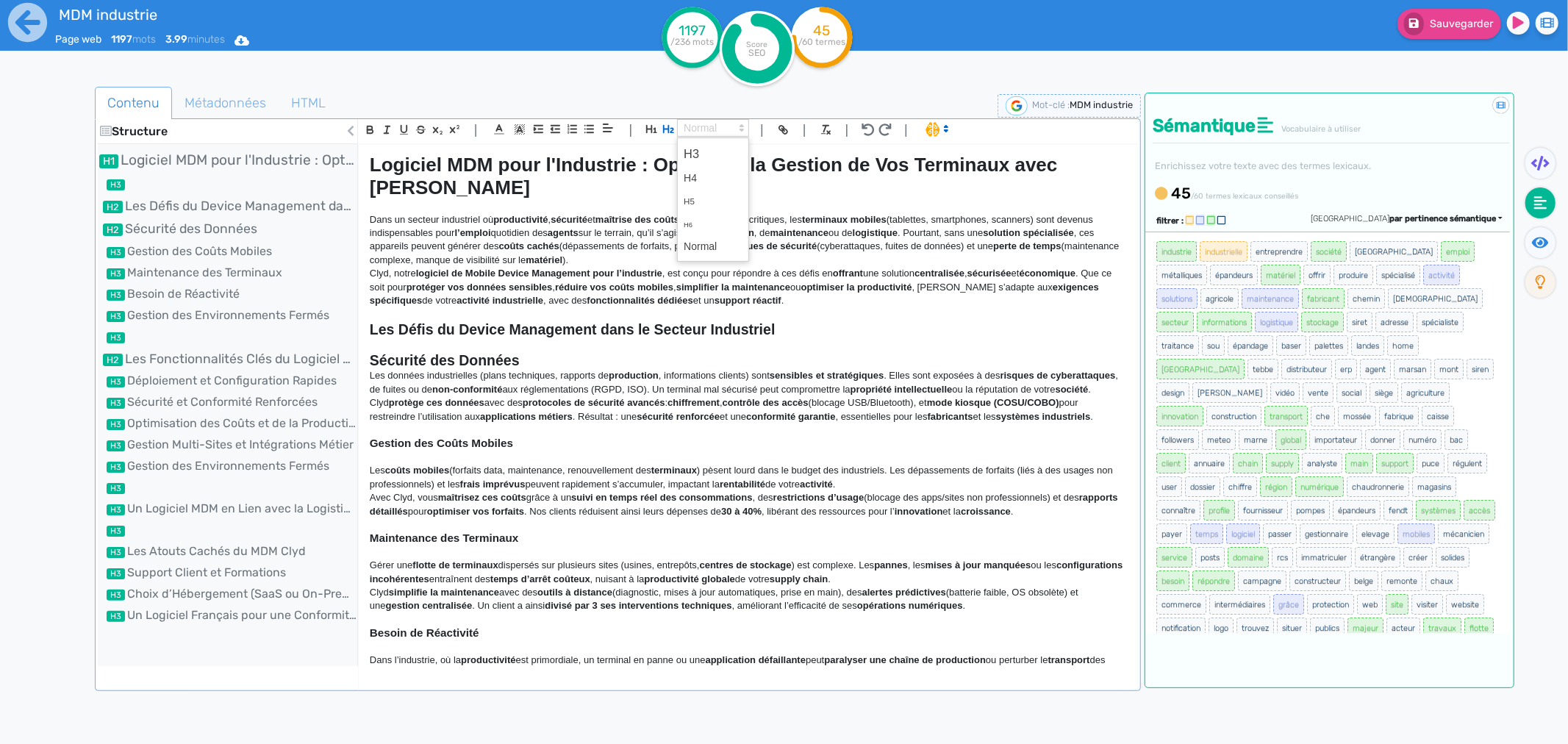
click at [706, 131] on span at bounding box center [713, 128] width 72 height 18
click at [706, 151] on span at bounding box center [712, 154] width 59 height 26
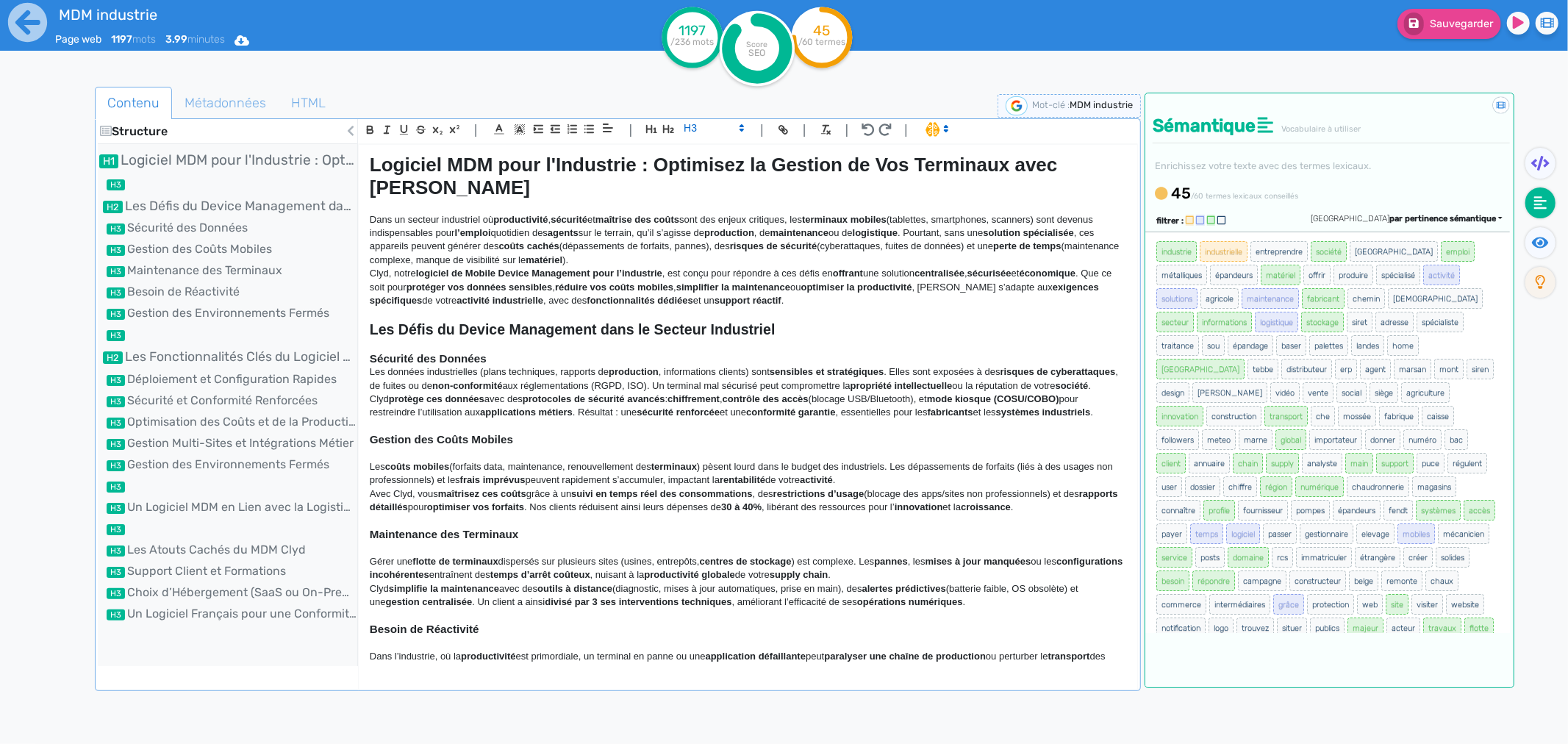
click at [481, 352] on strong "Sécurité des Données" at bounding box center [428, 358] width 117 height 13
click at [501, 352] on h3 "Sécurité des Données" at bounding box center [748, 359] width 757 height 13
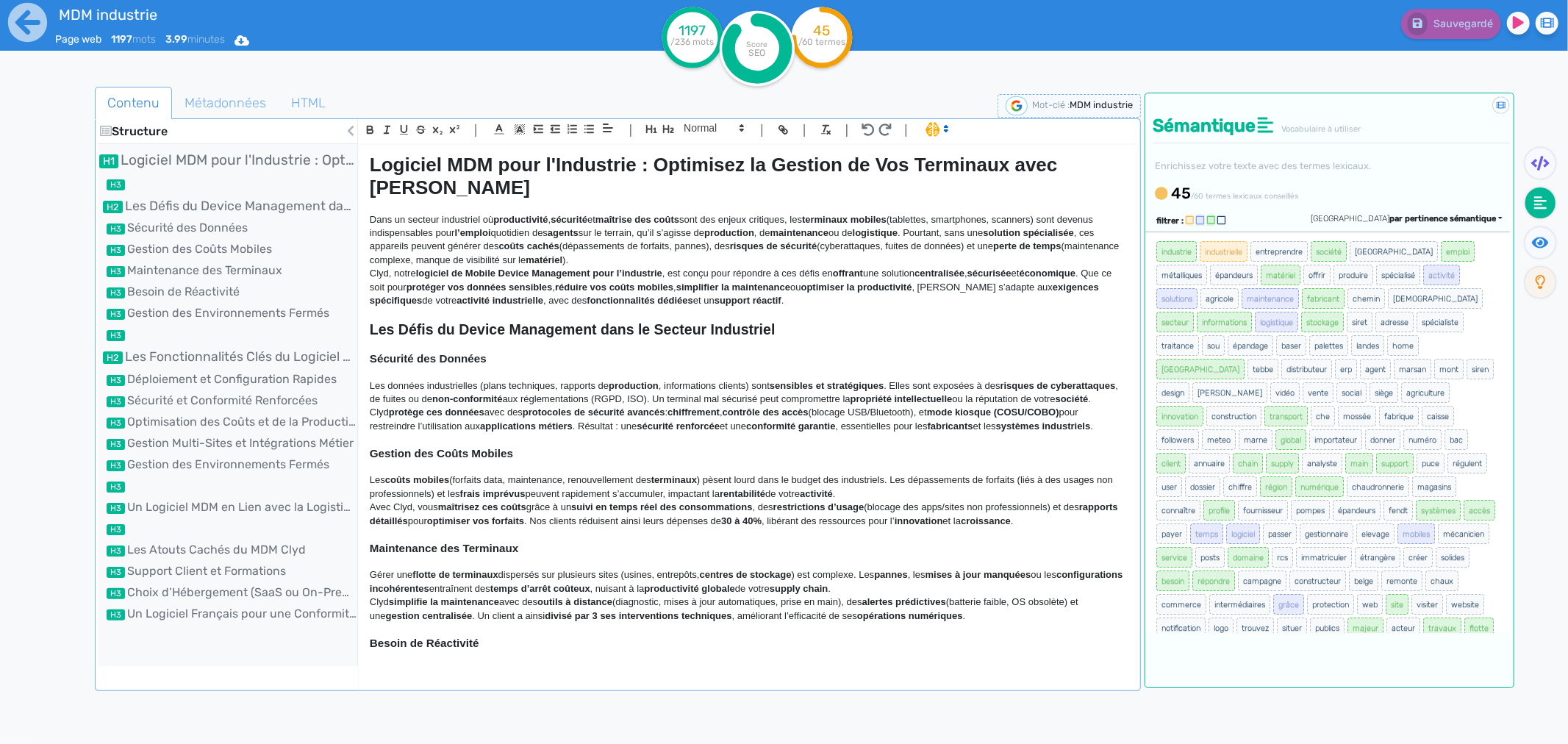
click at [929, 406] on p "Clyd protège ces données avec des protocoles de sécurité avancés : chiffrement …" at bounding box center [748, 419] width 757 height 27
click at [847, 567] on p "Clyd simplifie la maintenance avec des outils à distance (diagnostic, mises à j…" at bounding box center [748, 609] width 757 height 27
click at [965, 567] on p "Clyd simplifie la maintenance avec des outils à distance (diagnostic, mises à j…" at bounding box center [748, 609] width 757 height 27
click at [980, 567] on h3 "Besoin de Réactivité" at bounding box center [748, 643] width 757 height 13
click at [1254, 532] on div "filtrer : [GEOGRAPHIC_DATA] par pertinence sémantique par pertinence sémantique…" at bounding box center [1330, 421] width 368 height 424
